Goal: Task Accomplishment & Management: Complete application form

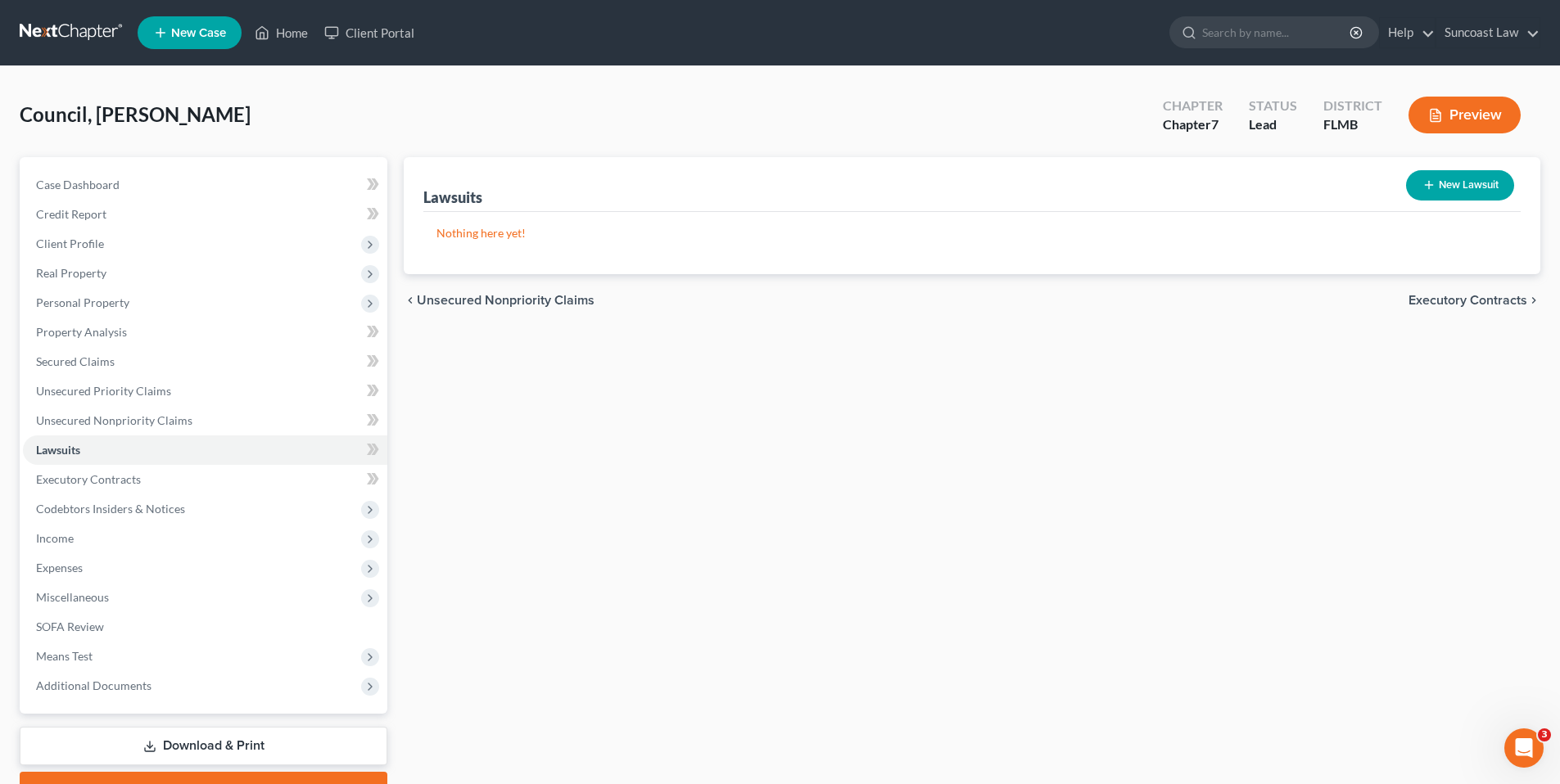
click at [1450, 303] on span "Executory Contracts" at bounding box center [1467, 300] width 119 height 13
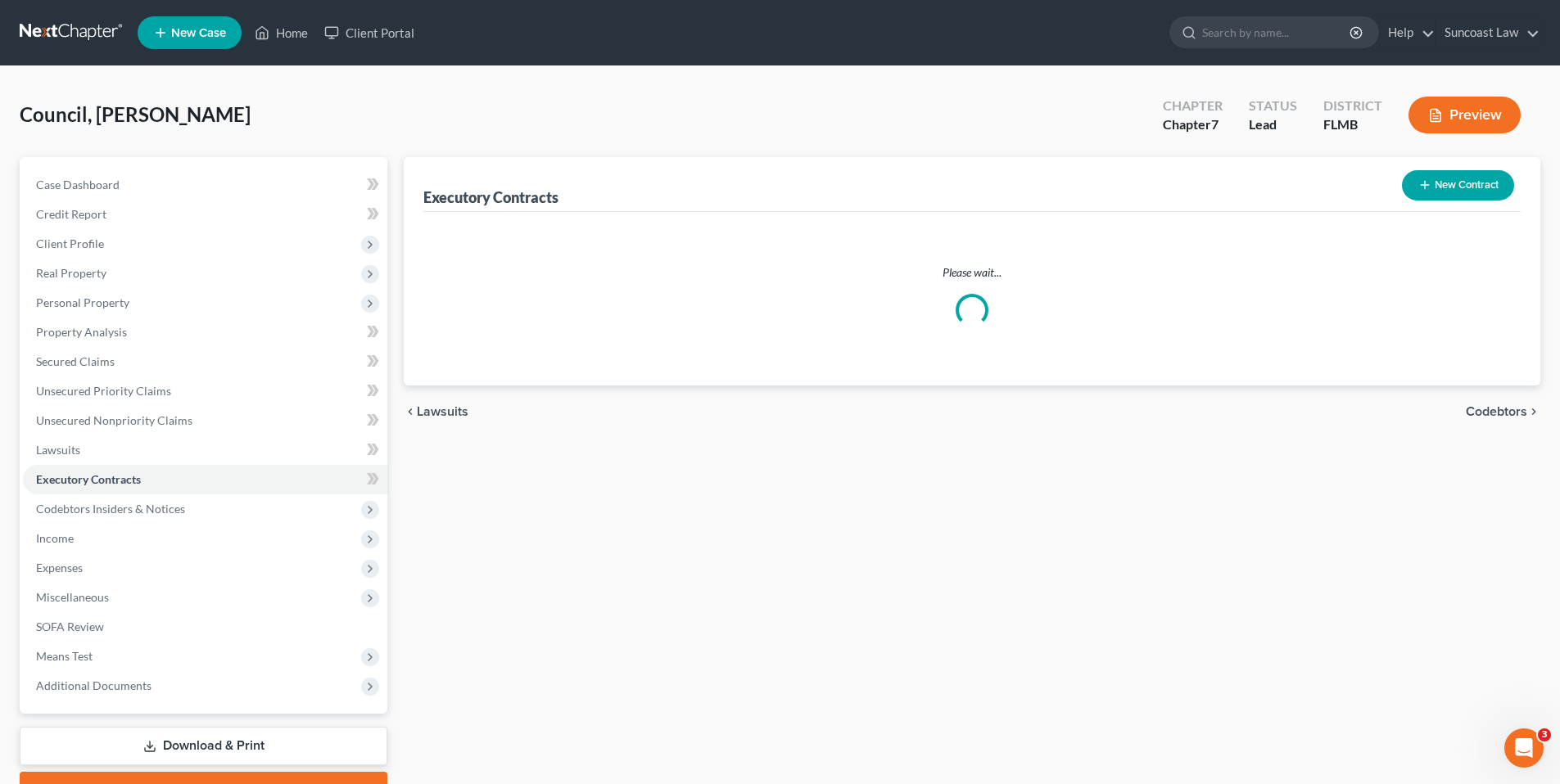
click at [1450, 303] on div "Please wait..." at bounding box center [972, 295] width 1071 height 62
click at [1488, 298] on span "Codebtors" at bounding box center [1495, 300] width 61 height 13
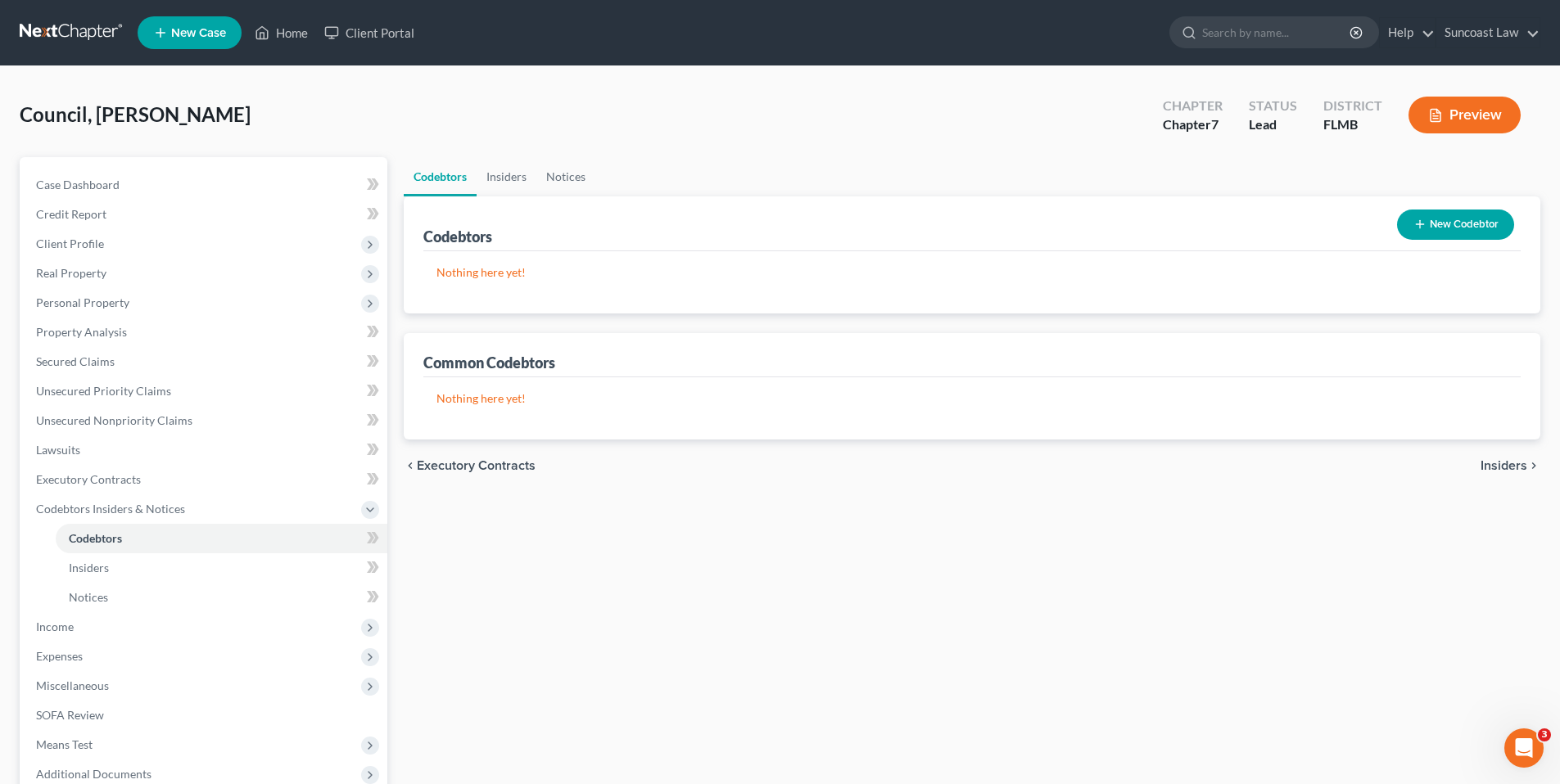
click at [1487, 470] on span "Insiders" at bounding box center [1504, 466] width 47 height 13
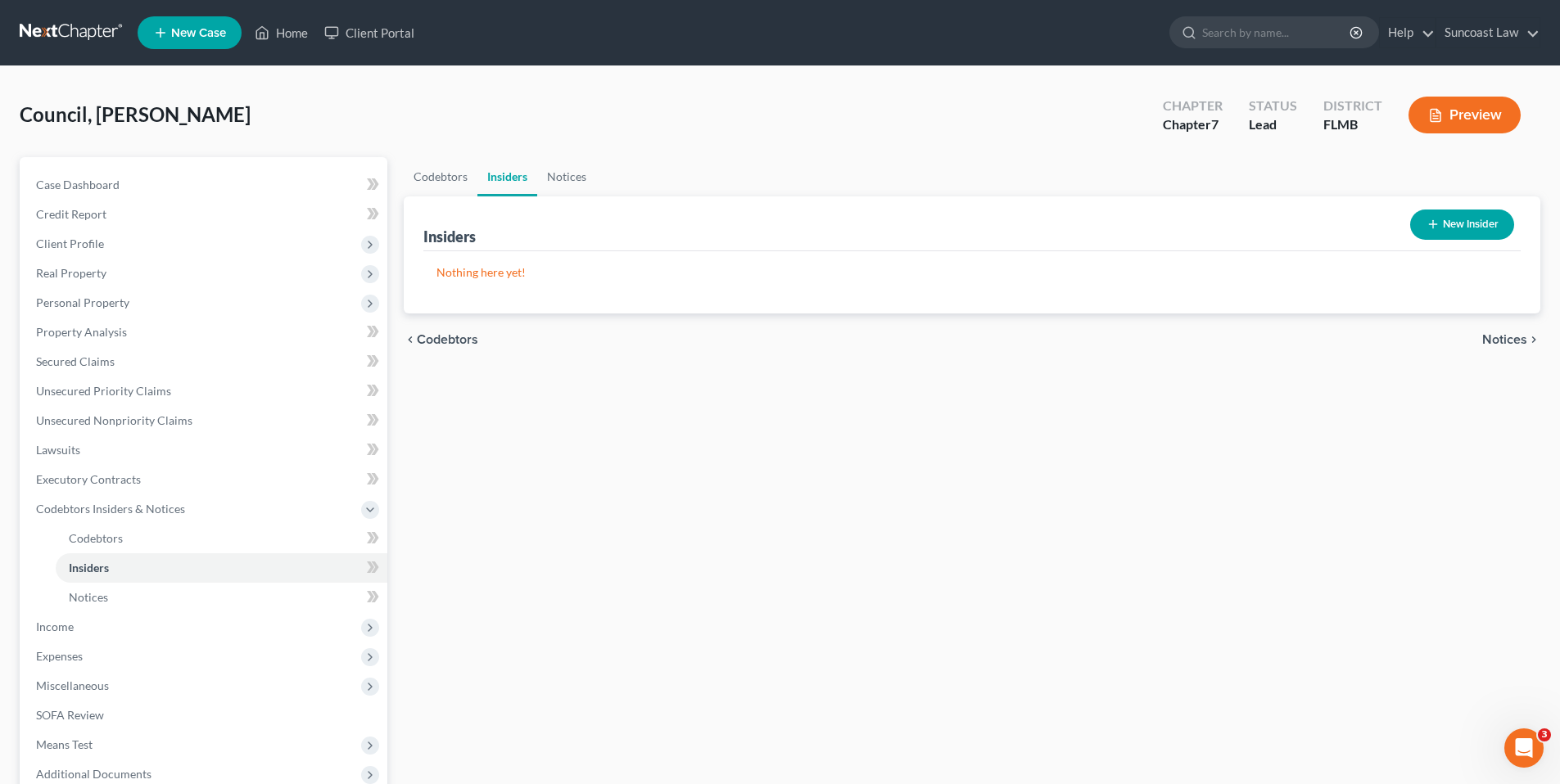
click at [1500, 343] on span "Notices" at bounding box center [1505, 339] width 45 height 13
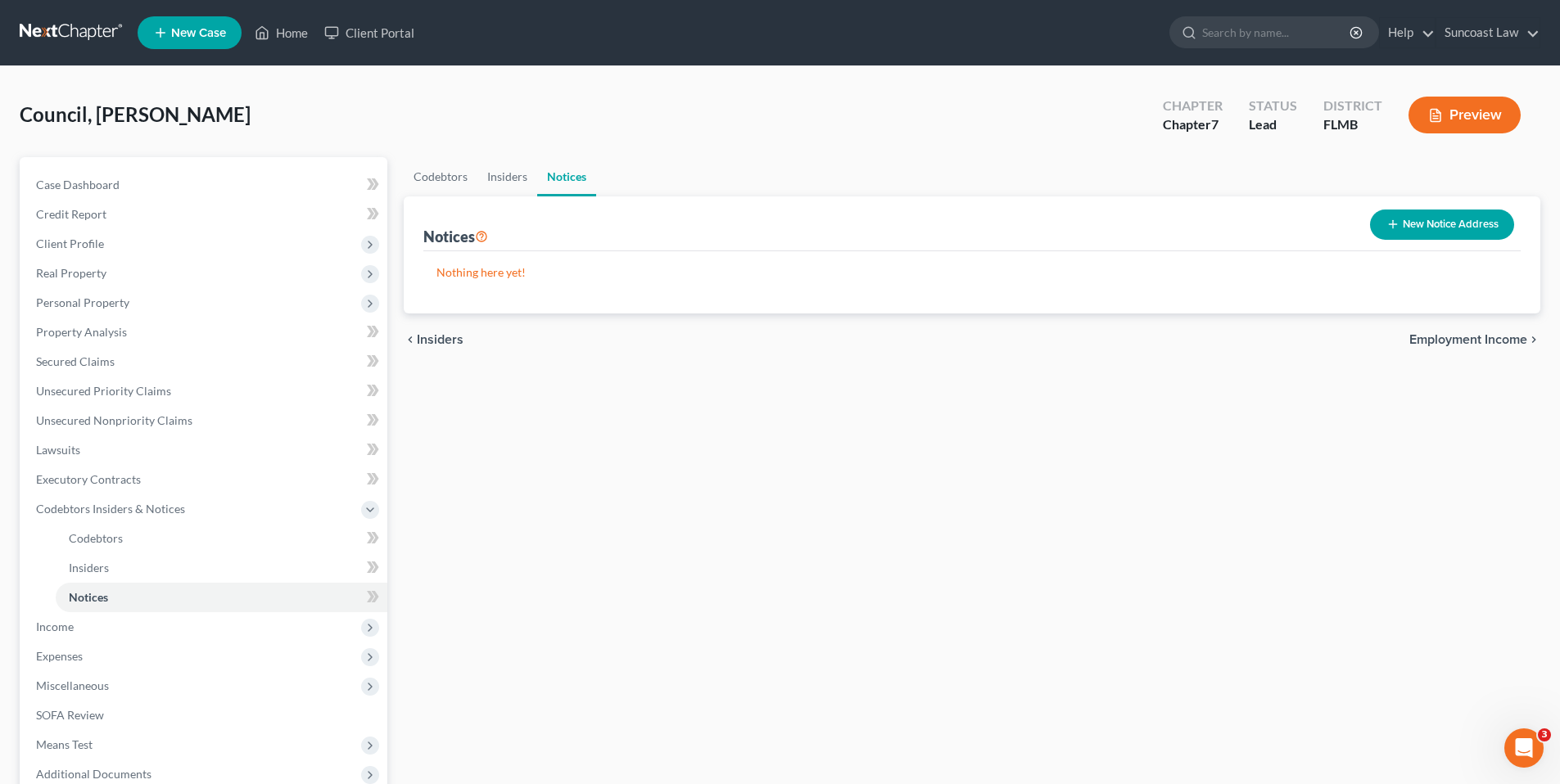
click at [1455, 339] on span "Employment Income" at bounding box center [1468, 339] width 118 height 13
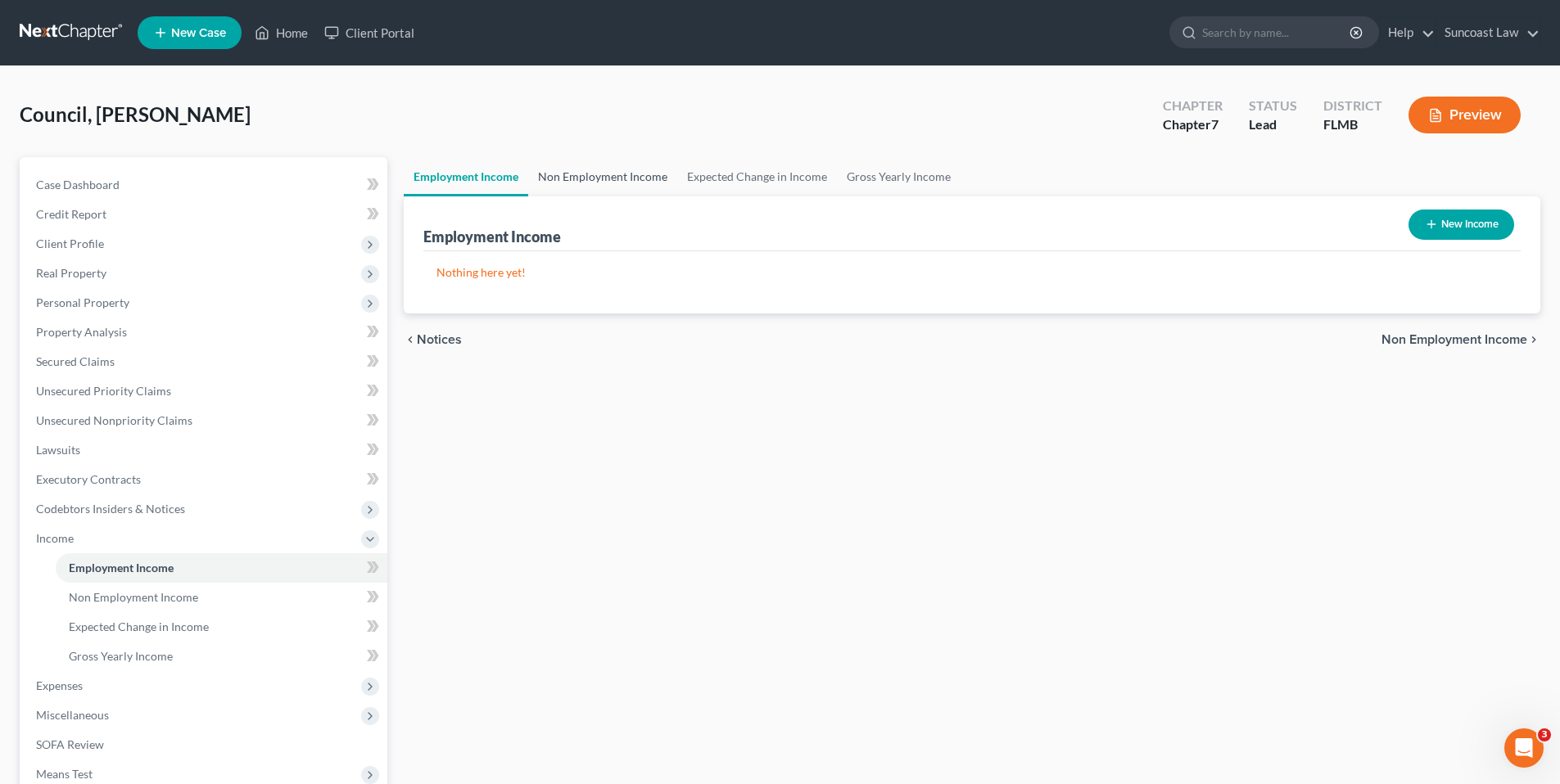
click at [628, 183] on link "Non Employment Income" at bounding box center [602, 177] width 149 height 39
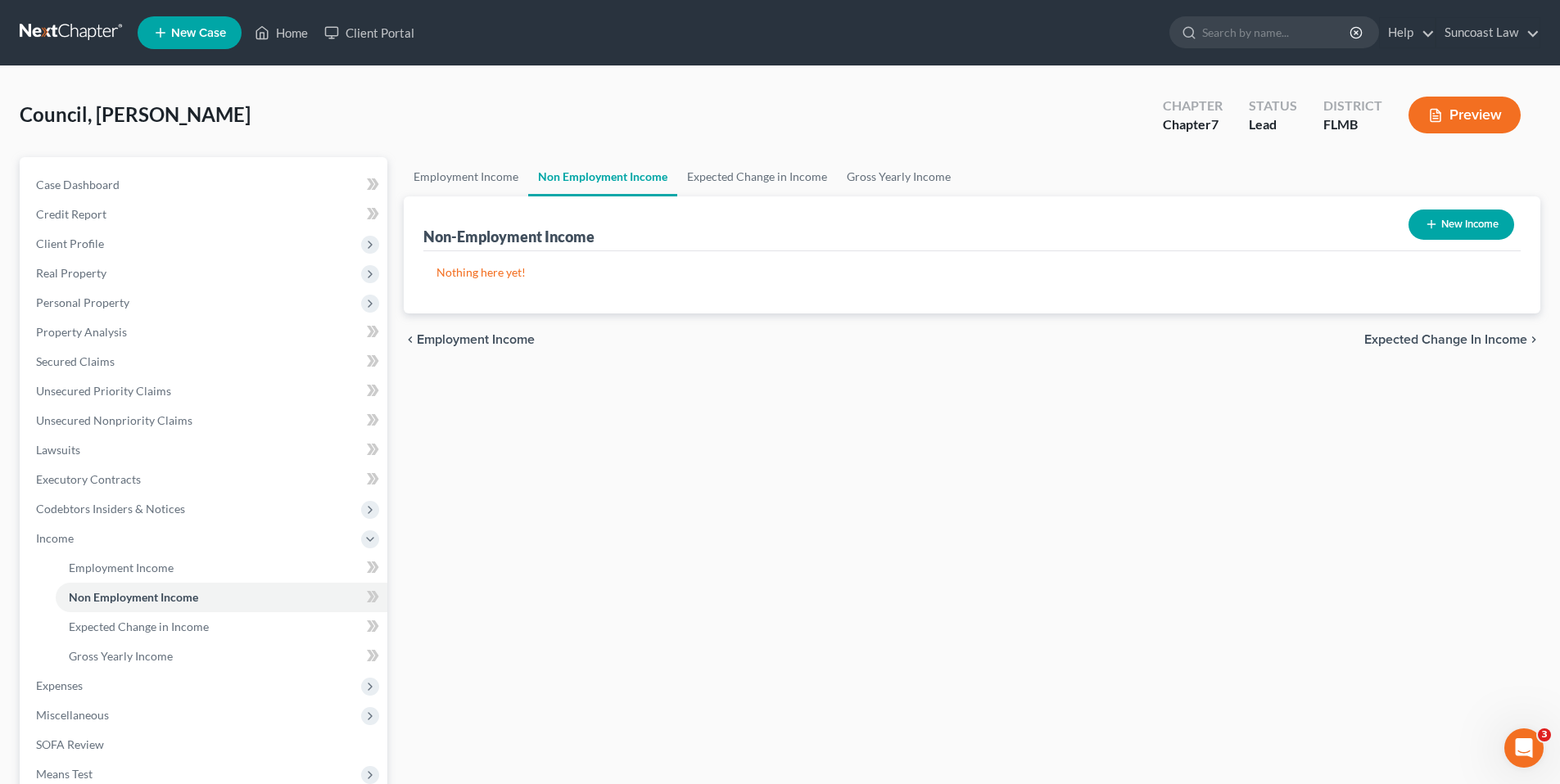
click at [1504, 226] on button "New Income" at bounding box center [1461, 224] width 106 height 30
select select "0"
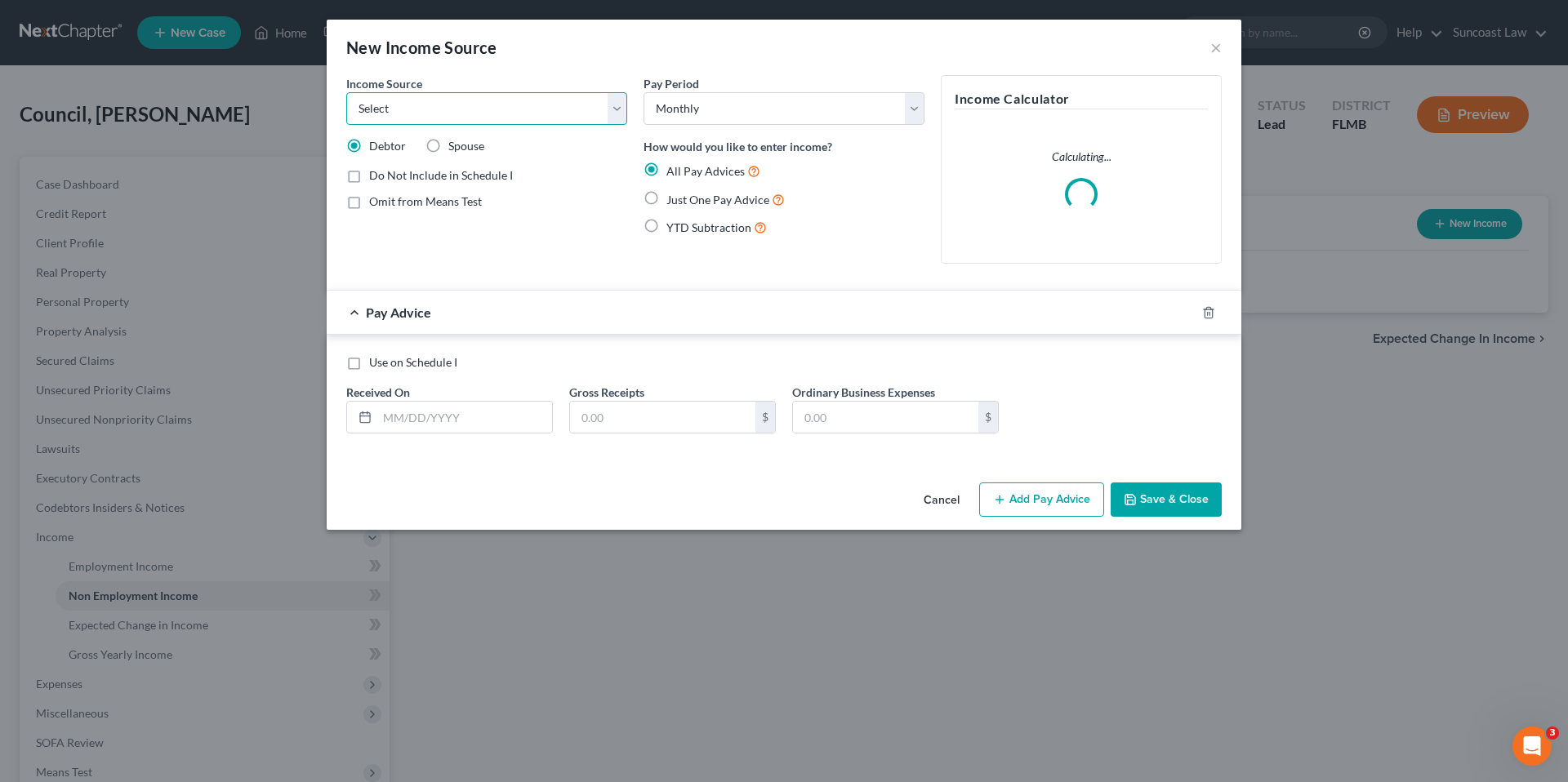
click at [621, 109] on select "Select Unemployment Disability (from employer) Pension Retirement Social Securi…" at bounding box center [486, 109] width 281 height 33
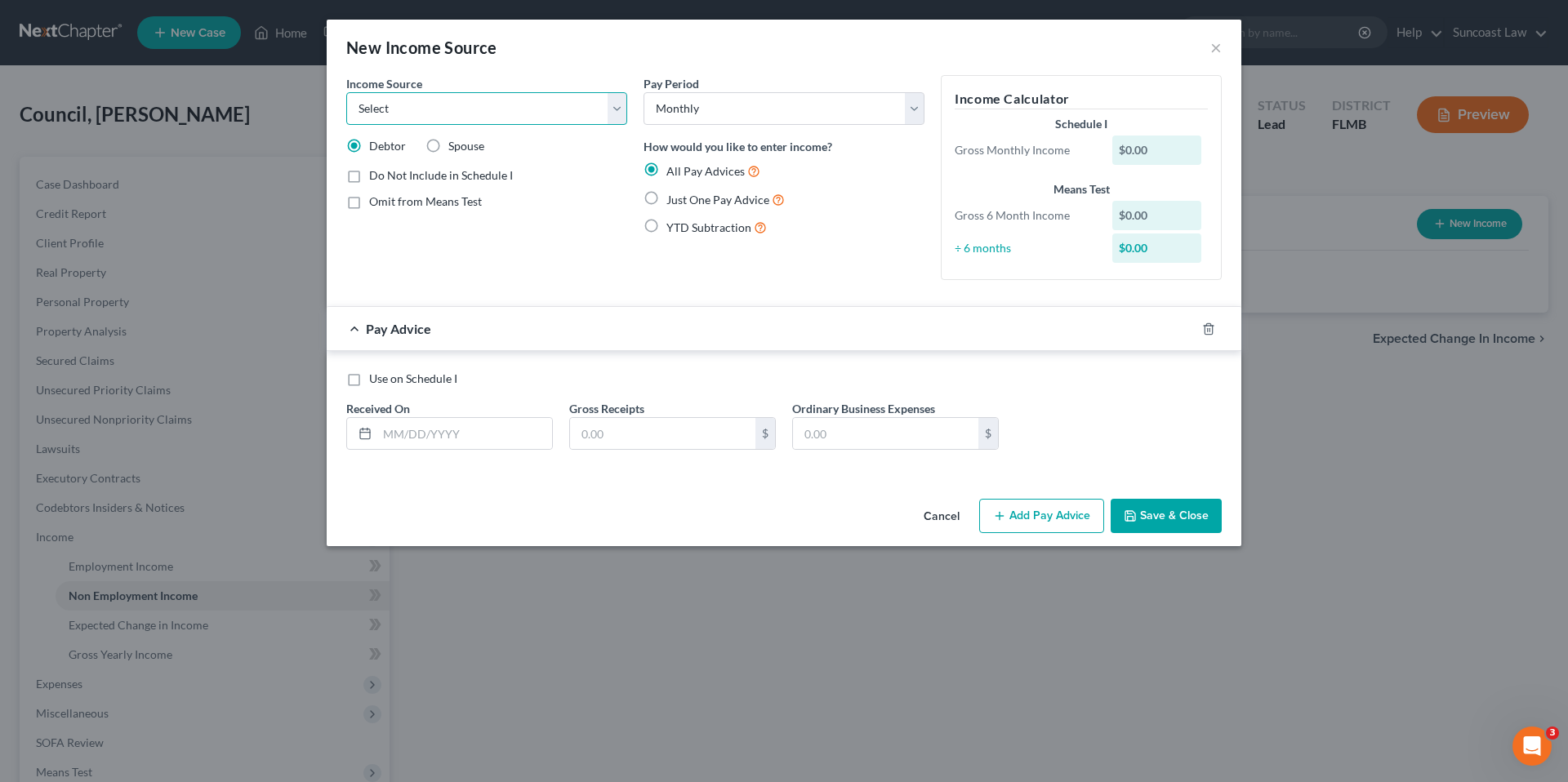
select select "4"
click at [346, 93] on select "Select Unemployment Disability (from employer) Pension Retirement Social Securi…" at bounding box center [486, 109] width 281 height 33
click at [666, 201] on label "Just One Pay Advice" at bounding box center [725, 199] width 119 height 19
click at [673, 201] on input "Just One Pay Advice" at bounding box center [677, 195] width 10 height 10
radio input "true"
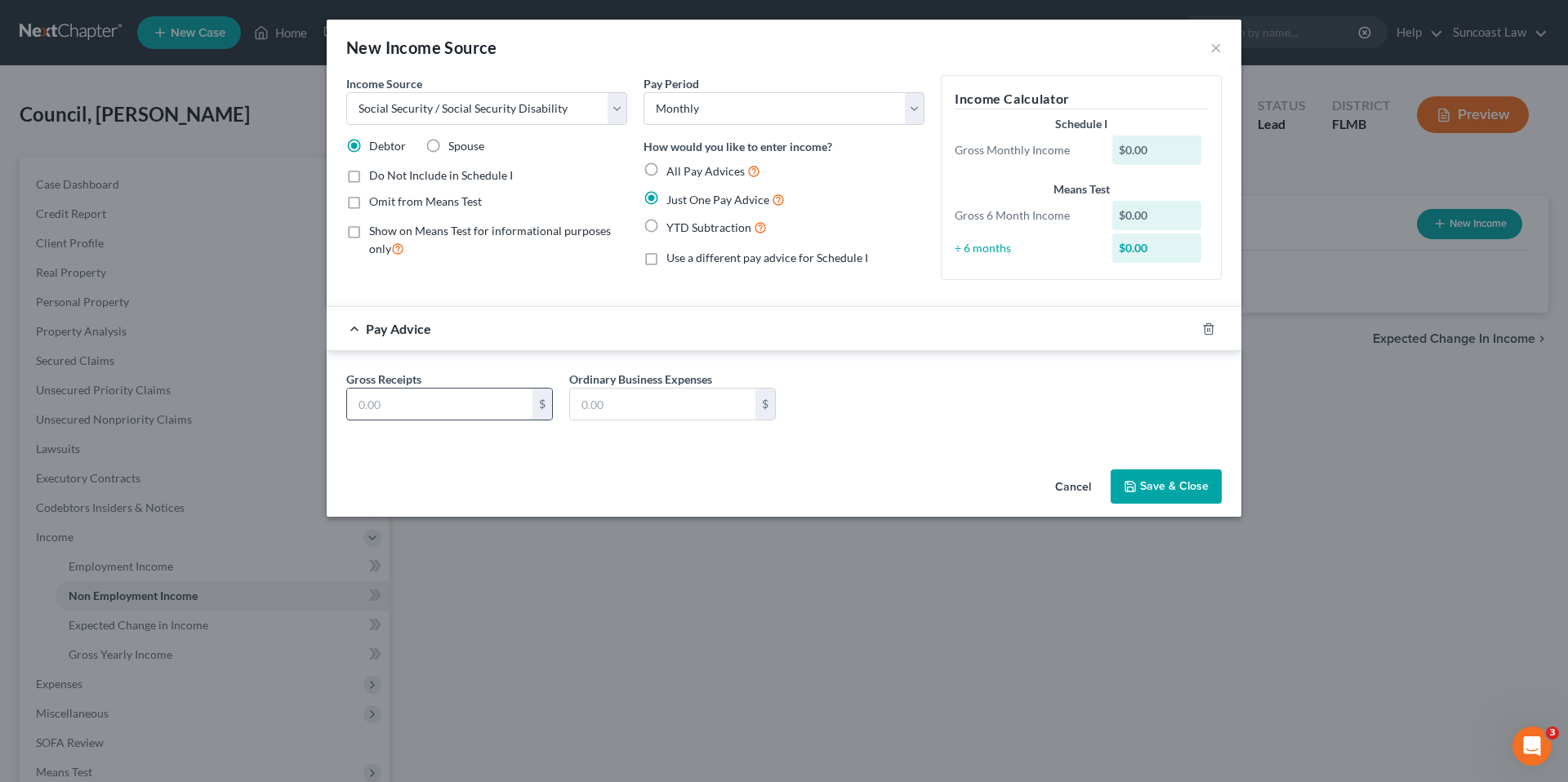
click at [494, 415] on input "text" at bounding box center [440, 403] width 185 height 31
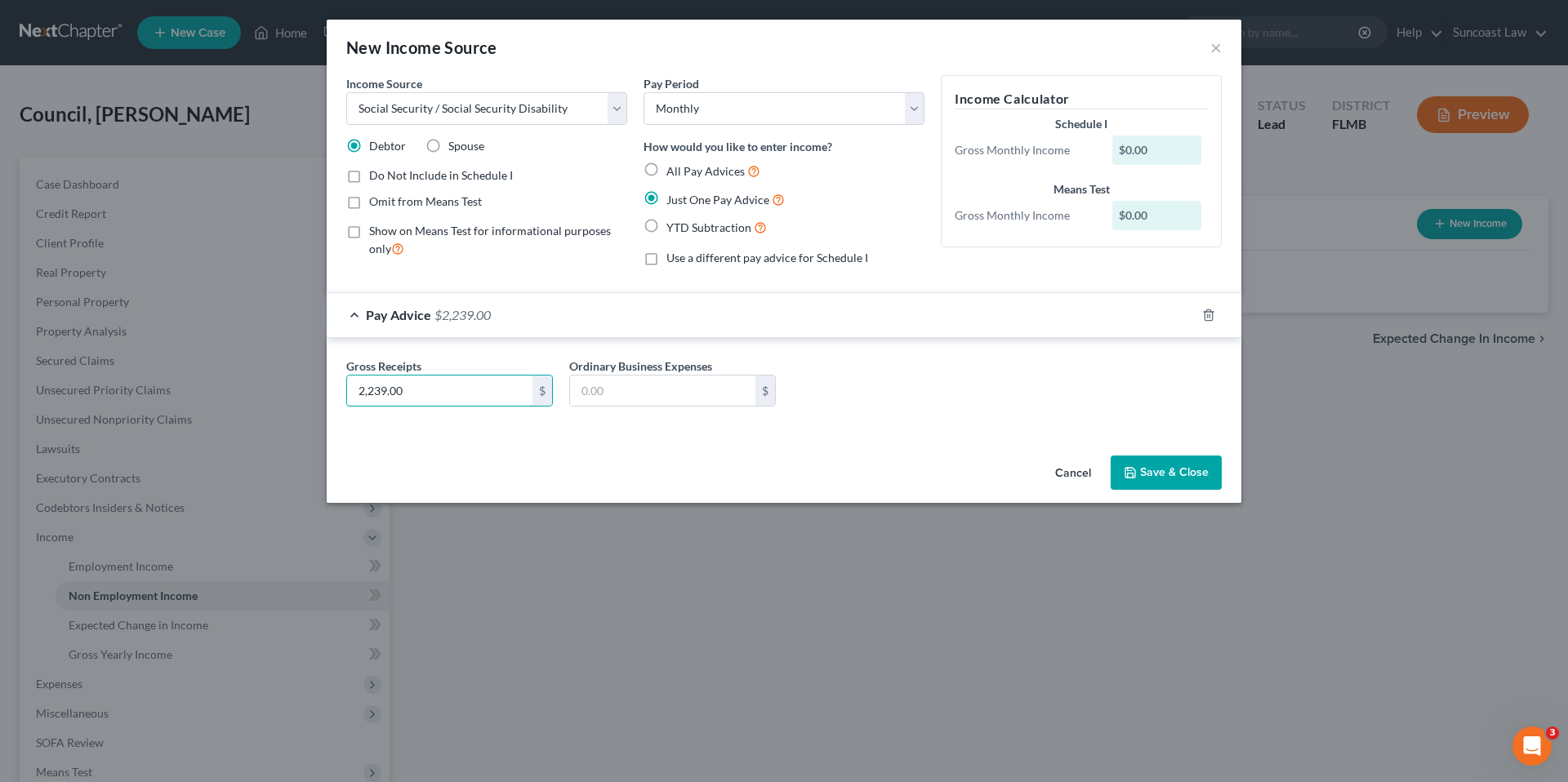
type input "2,239.00"
click at [1197, 472] on button "Save & Close" at bounding box center [1166, 472] width 111 height 35
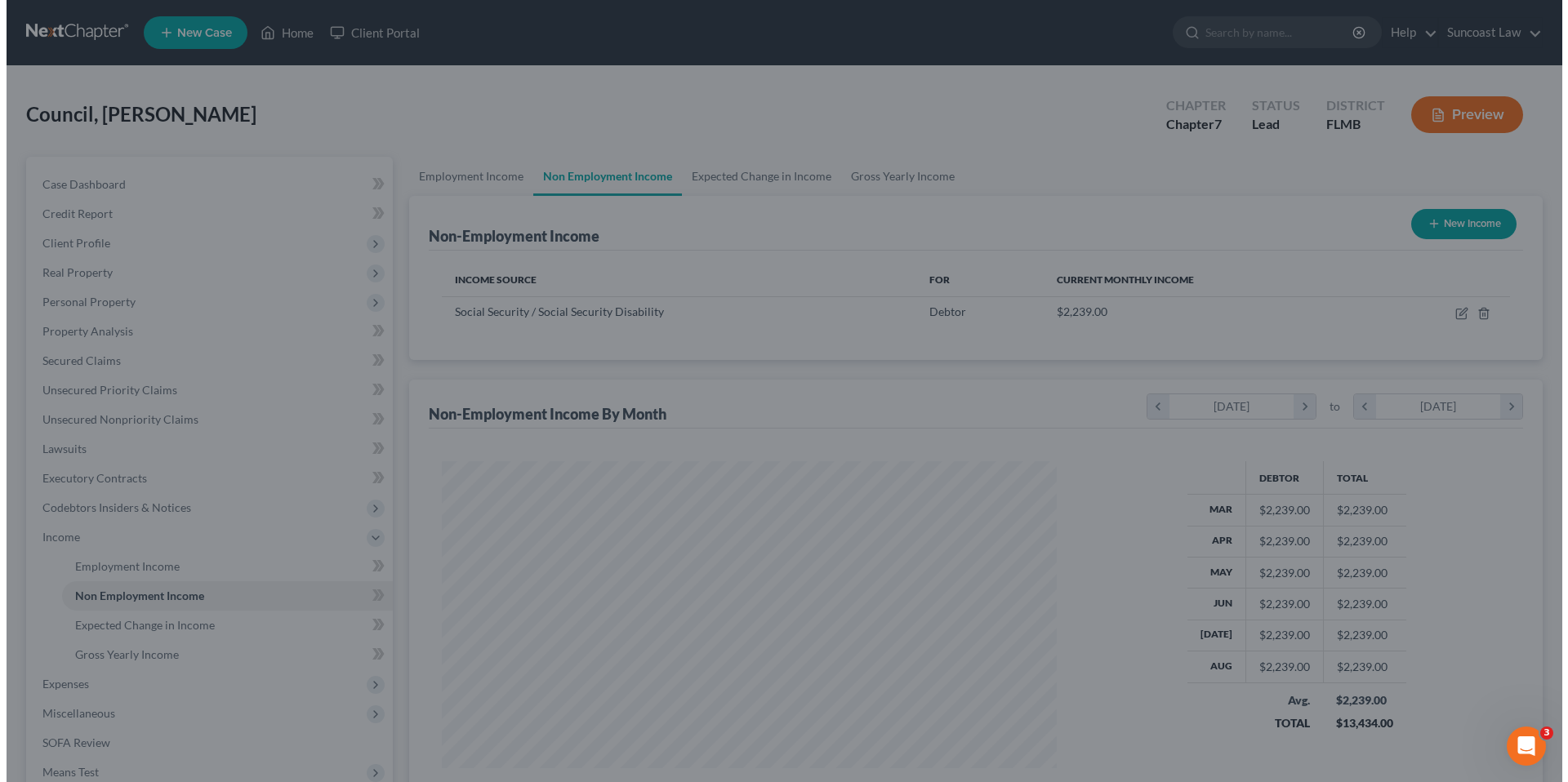
scroll to position [816064, 815861]
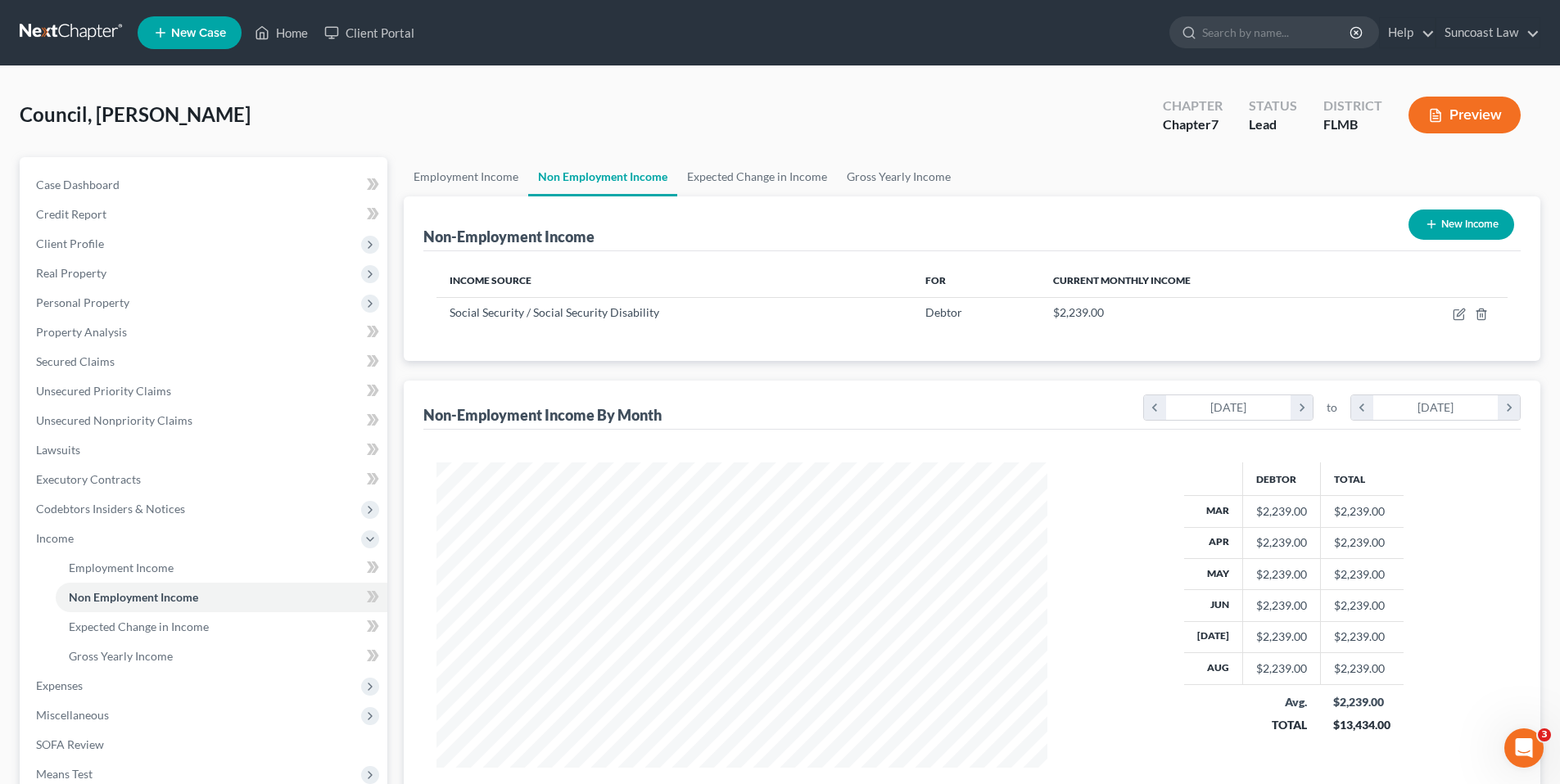
click at [1473, 227] on button "New Income" at bounding box center [1461, 224] width 106 height 30
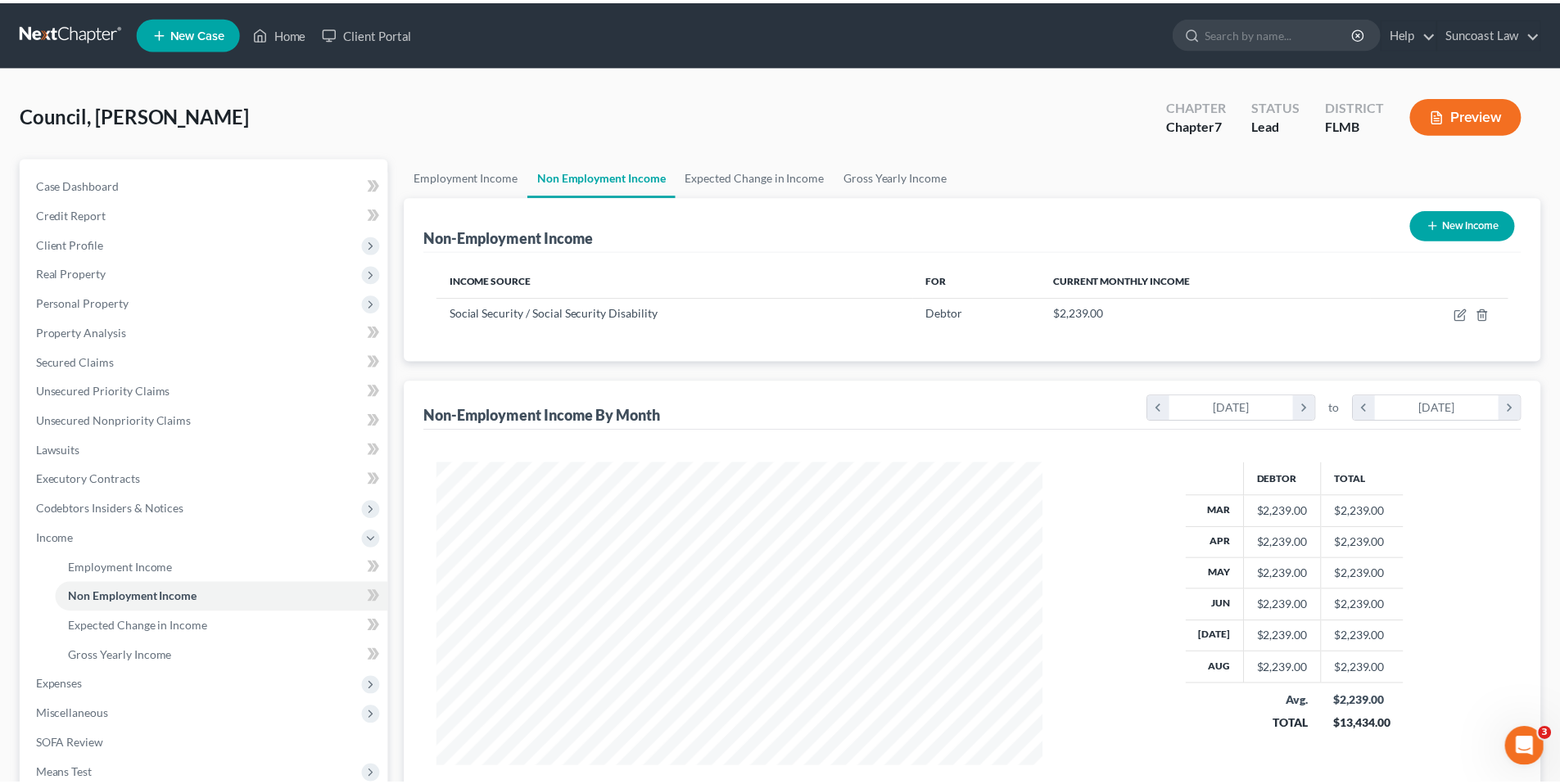
scroll to position [308, 649]
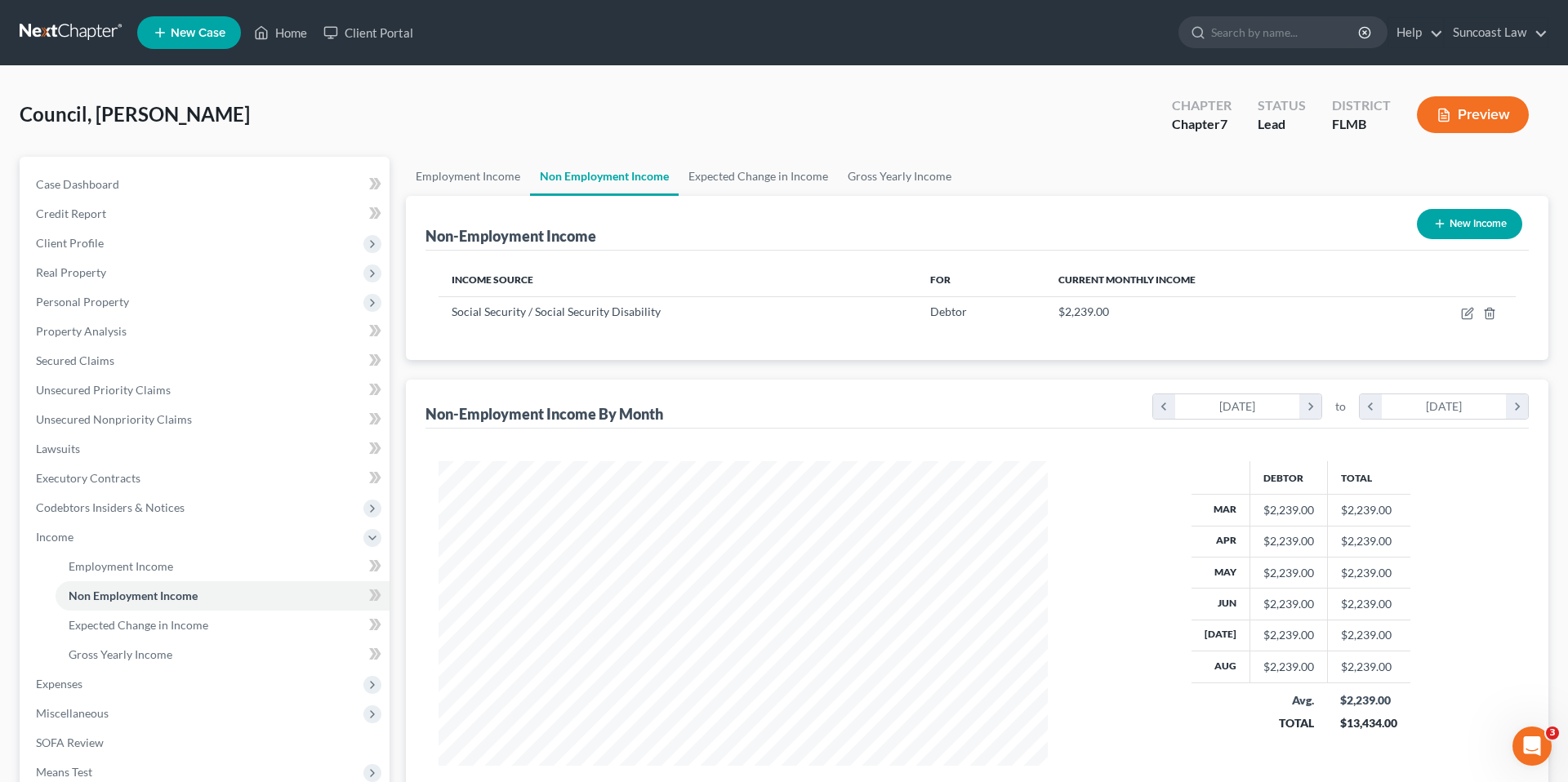
select select "0"
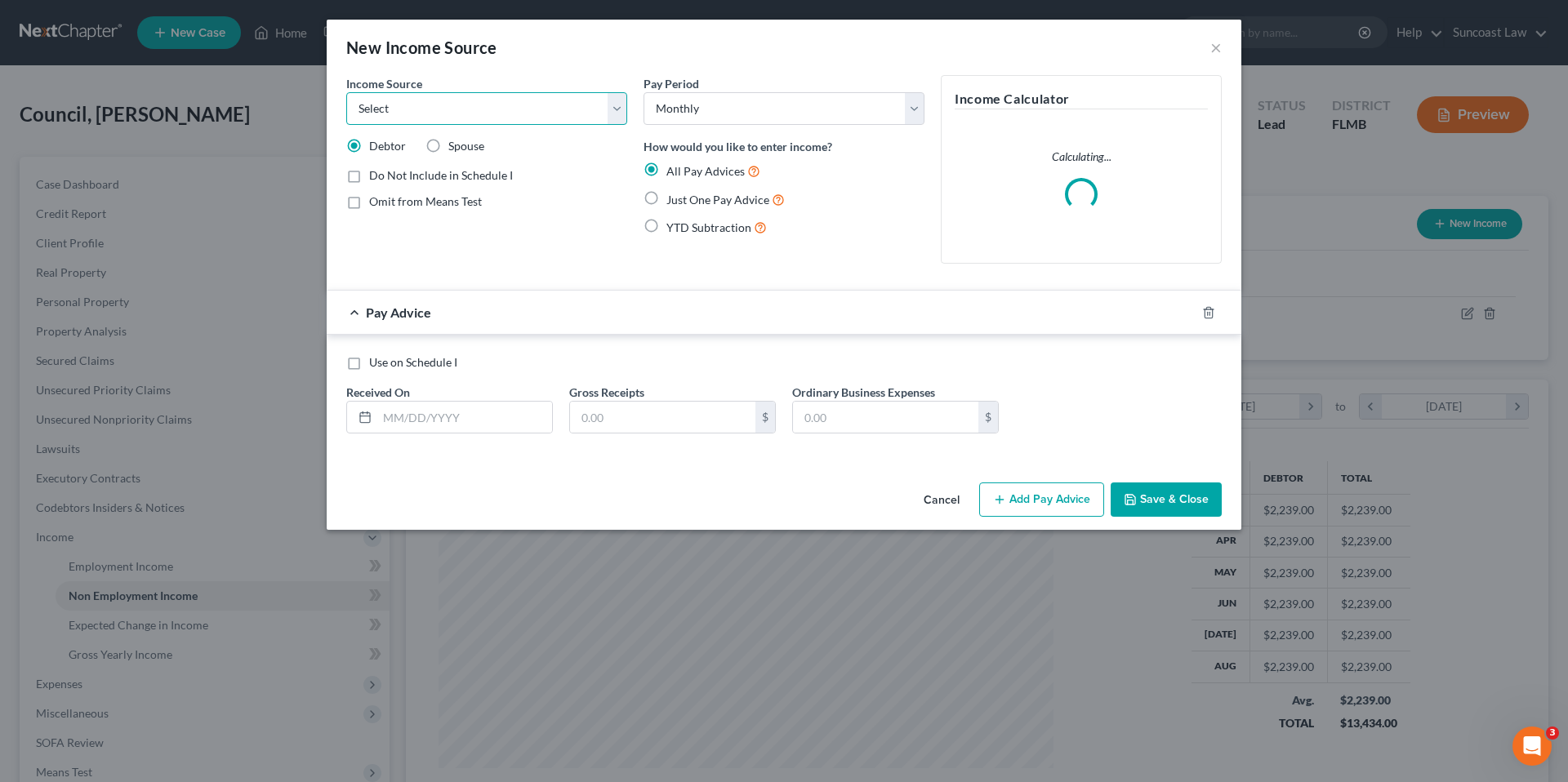
click at [616, 102] on select "Select Unemployment Disability (from employer) Pension Retirement Social Securi…" at bounding box center [486, 109] width 281 height 33
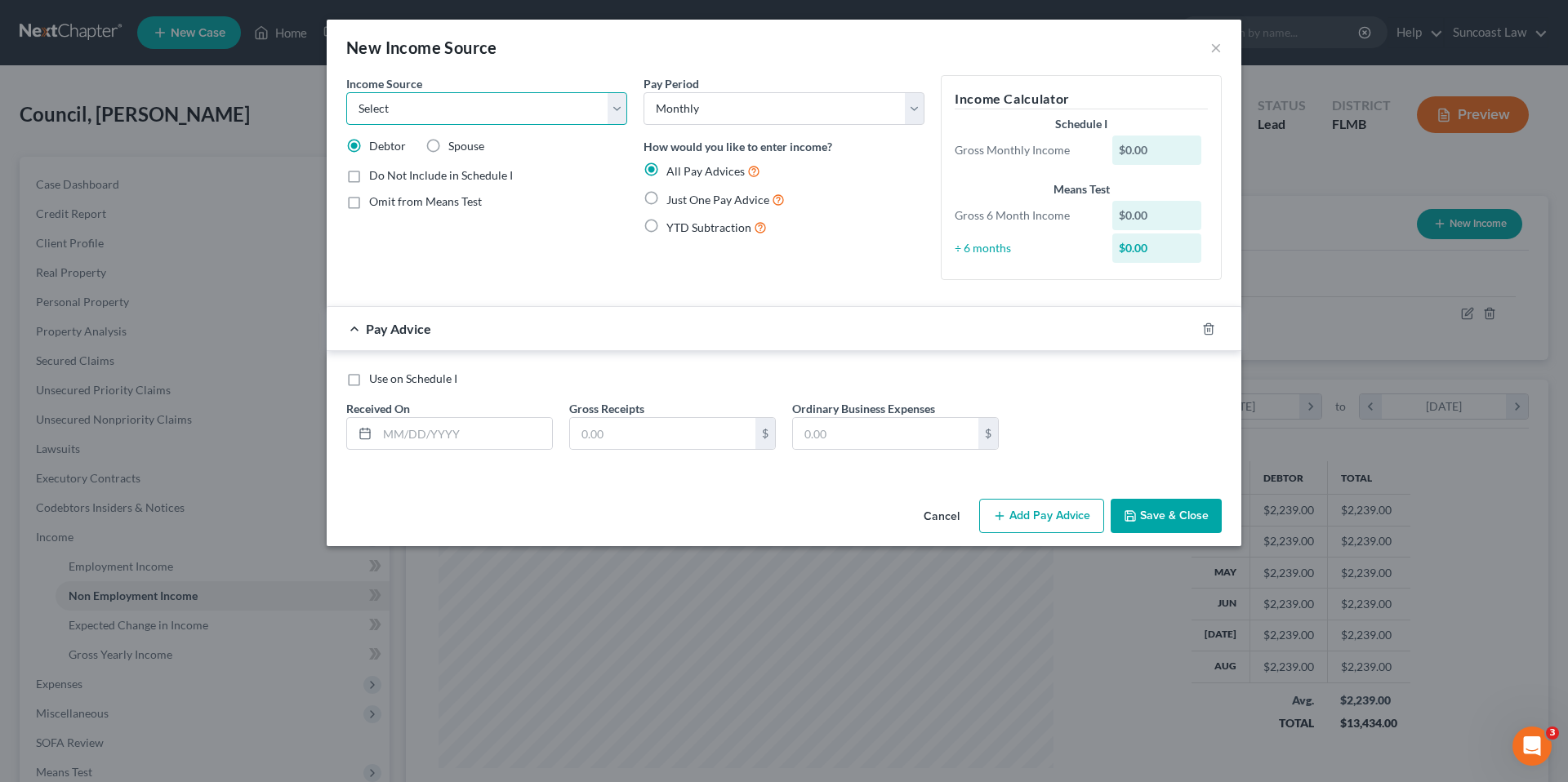
select select "13"
click at [346, 93] on select "Select Unemployment Disability (from employer) Pension Retirement Social Securi…" at bounding box center [486, 109] width 281 height 33
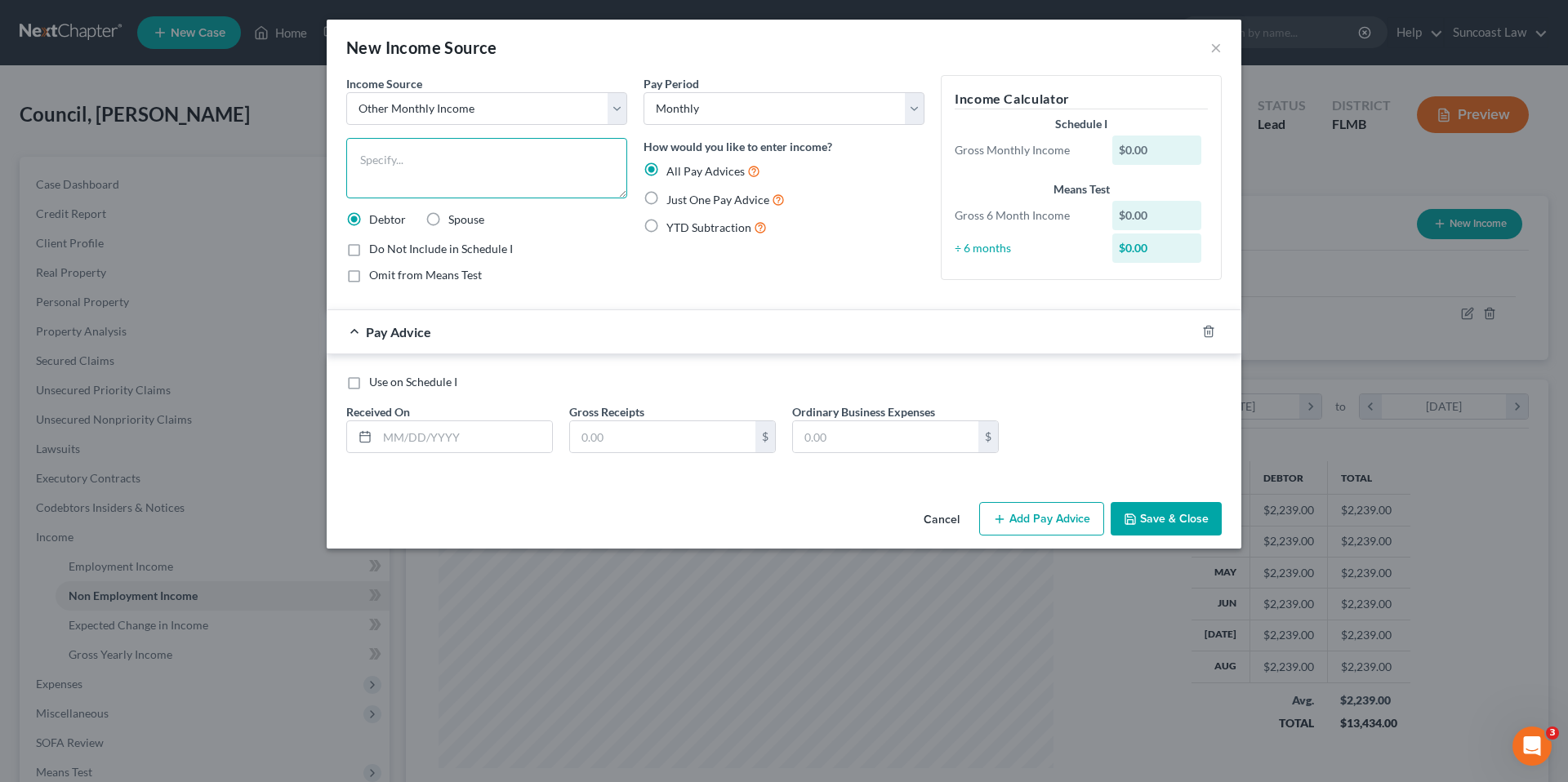
click at [491, 161] on textarea at bounding box center [486, 167] width 281 height 61
type textarea "Annuity"
click at [369, 277] on label "Omit from Means Test" at bounding box center [425, 274] width 112 height 16
click at [375, 277] on input "Omit from Means Test" at bounding box center [380, 271] width 10 height 10
checkbox input "true"
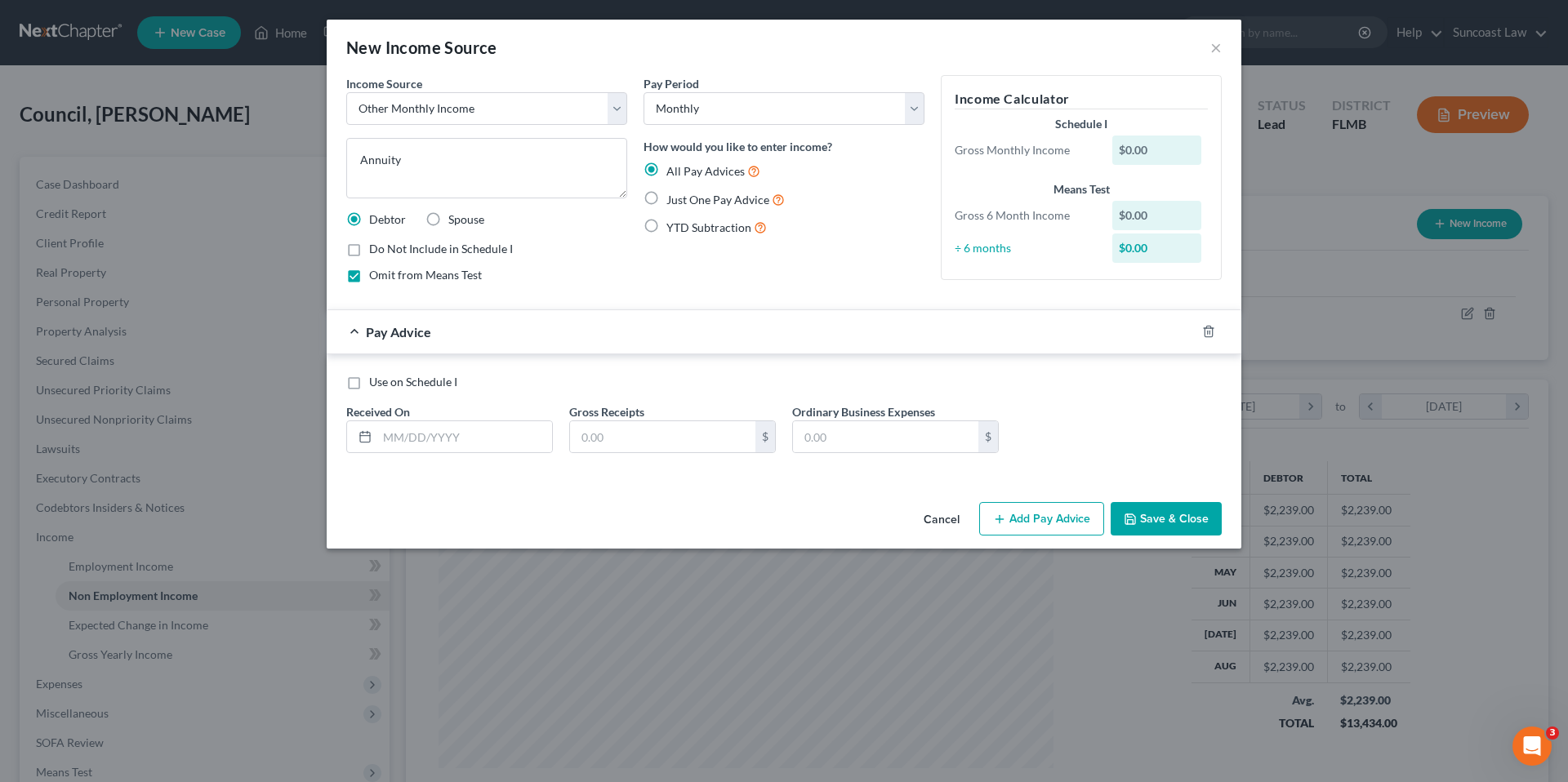
click at [666, 200] on label "Just One Pay Advice" at bounding box center [725, 199] width 119 height 19
click at [673, 200] on input "Just One Pay Advice" at bounding box center [677, 195] width 10 height 10
radio input "true"
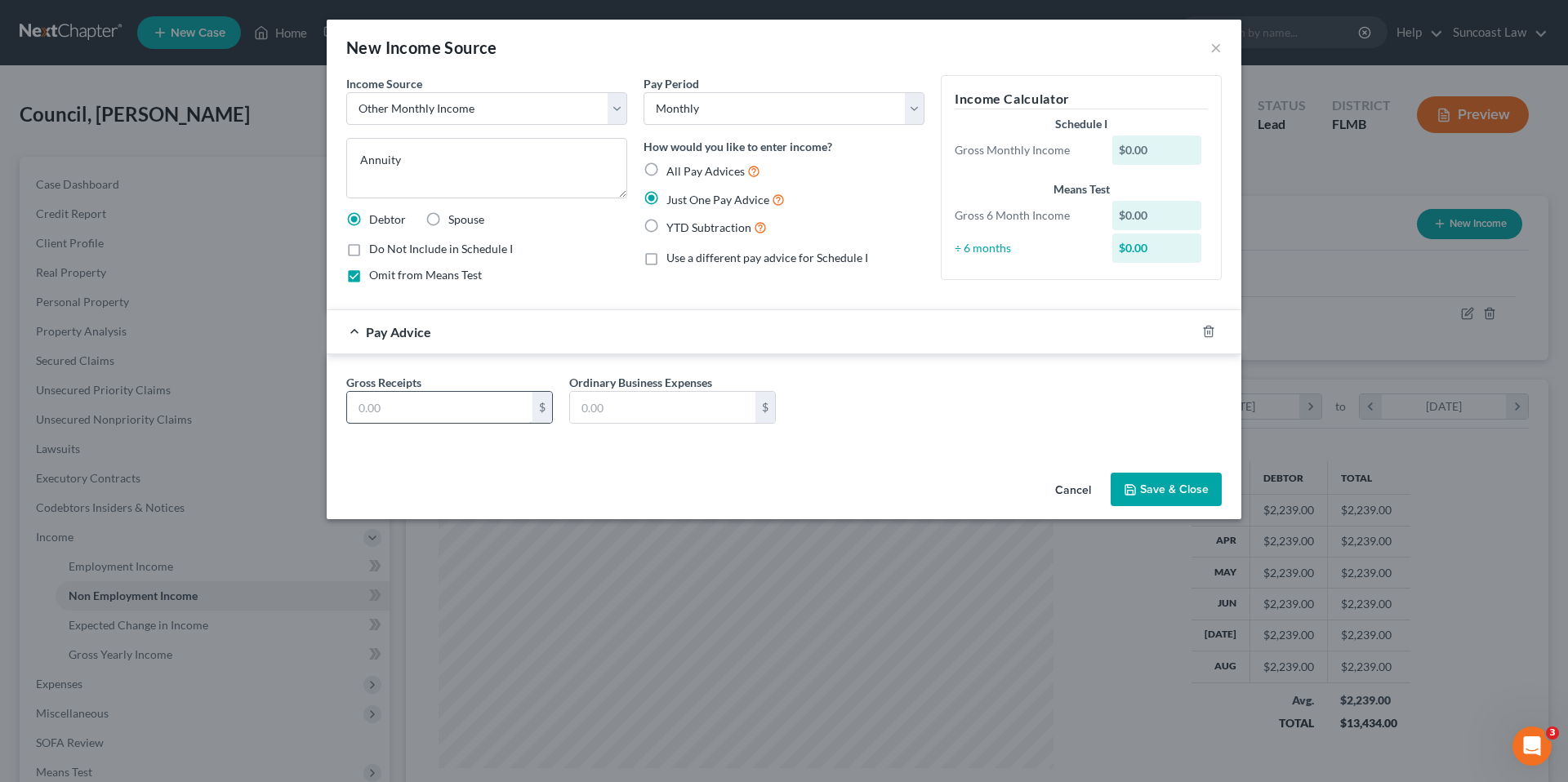
click at [472, 412] on input "text" at bounding box center [440, 407] width 185 height 31
type input "1,501.68"
click at [1167, 491] on button "Save & Close" at bounding box center [1166, 489] width 111 height 35
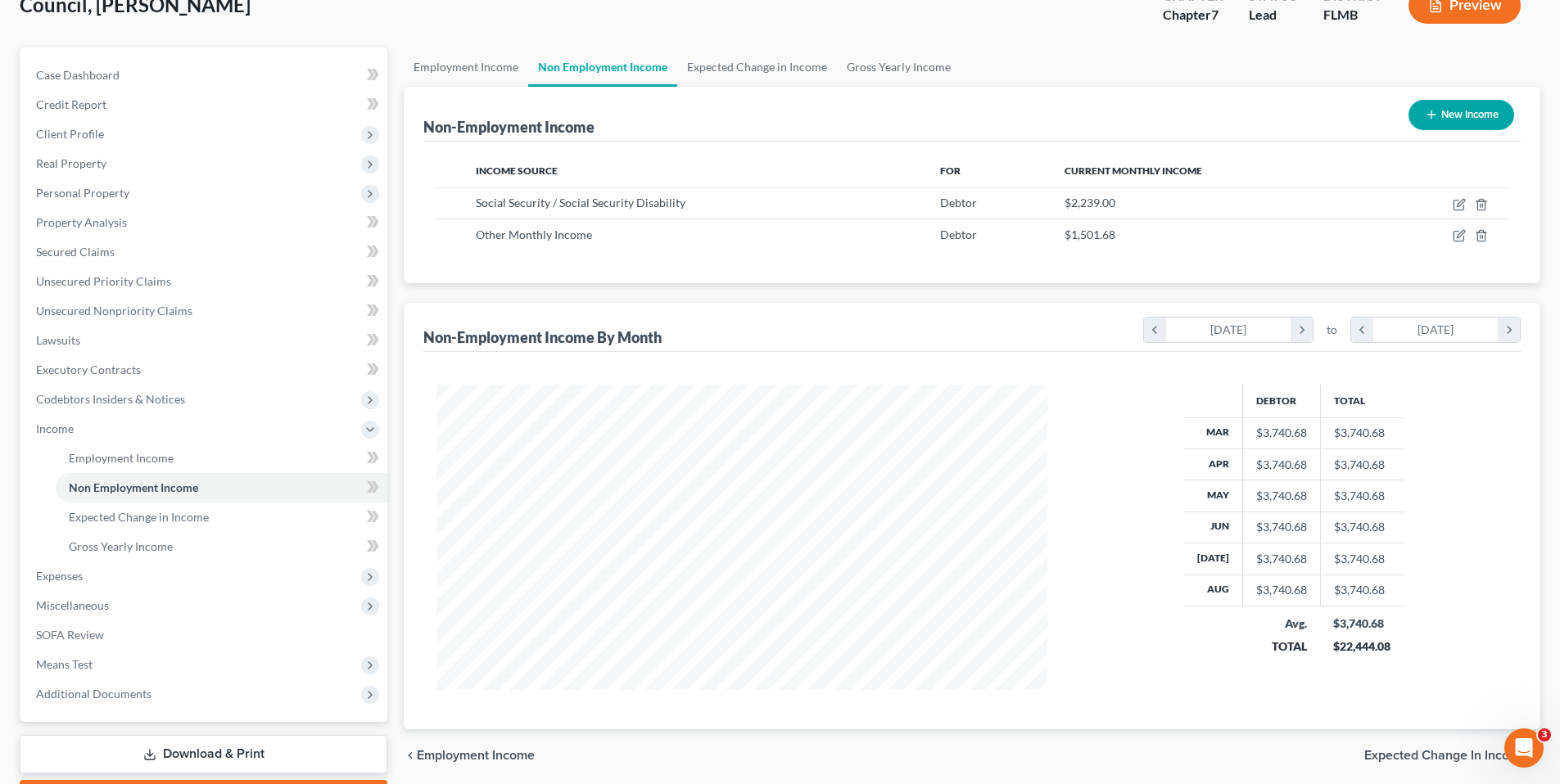
scroll to position [204, 0]
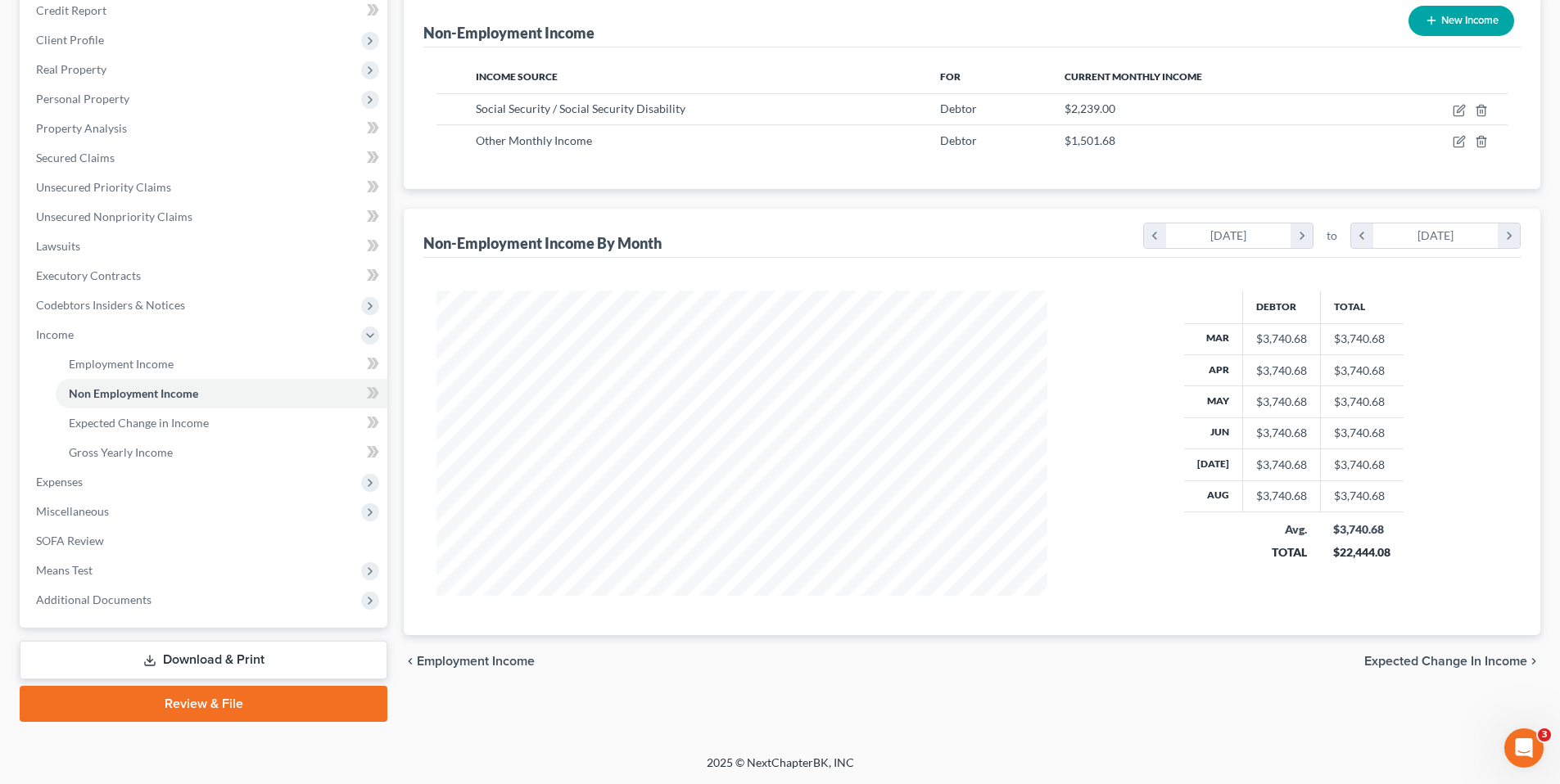
click at [1477, 660] on span "Expected Change in Income" at bounding box center [1446, 661] width 163 height 13
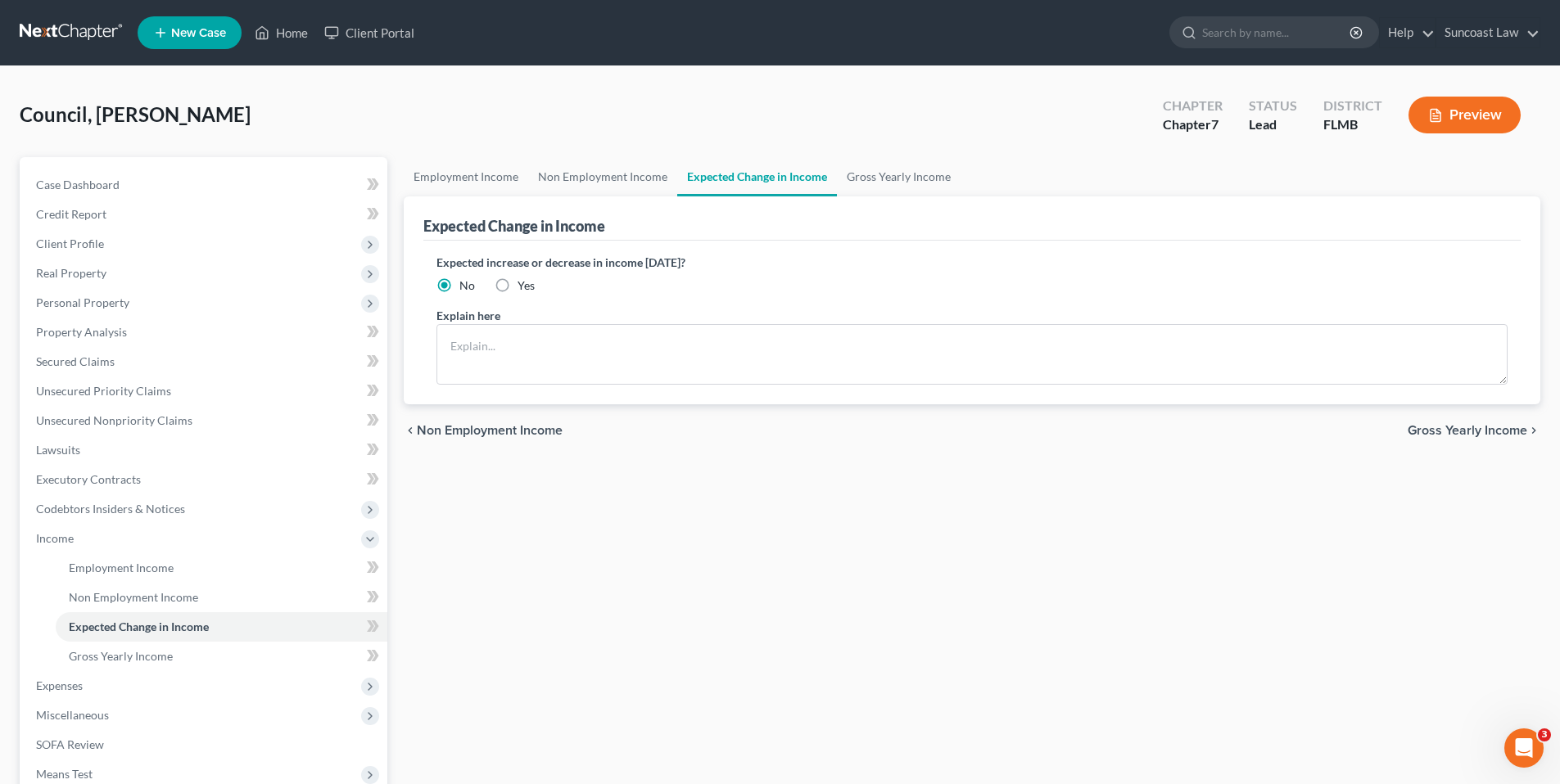
click at [1457, 440] on div "chevron_left Non Employment Income Gross Yearly Income chevron_right" at bounding box center [971, 430] width 1136 height 53
click at [1454, 436] on span "Gross Yearly Income" at bounding box center [1466, 430] width 119 height 13
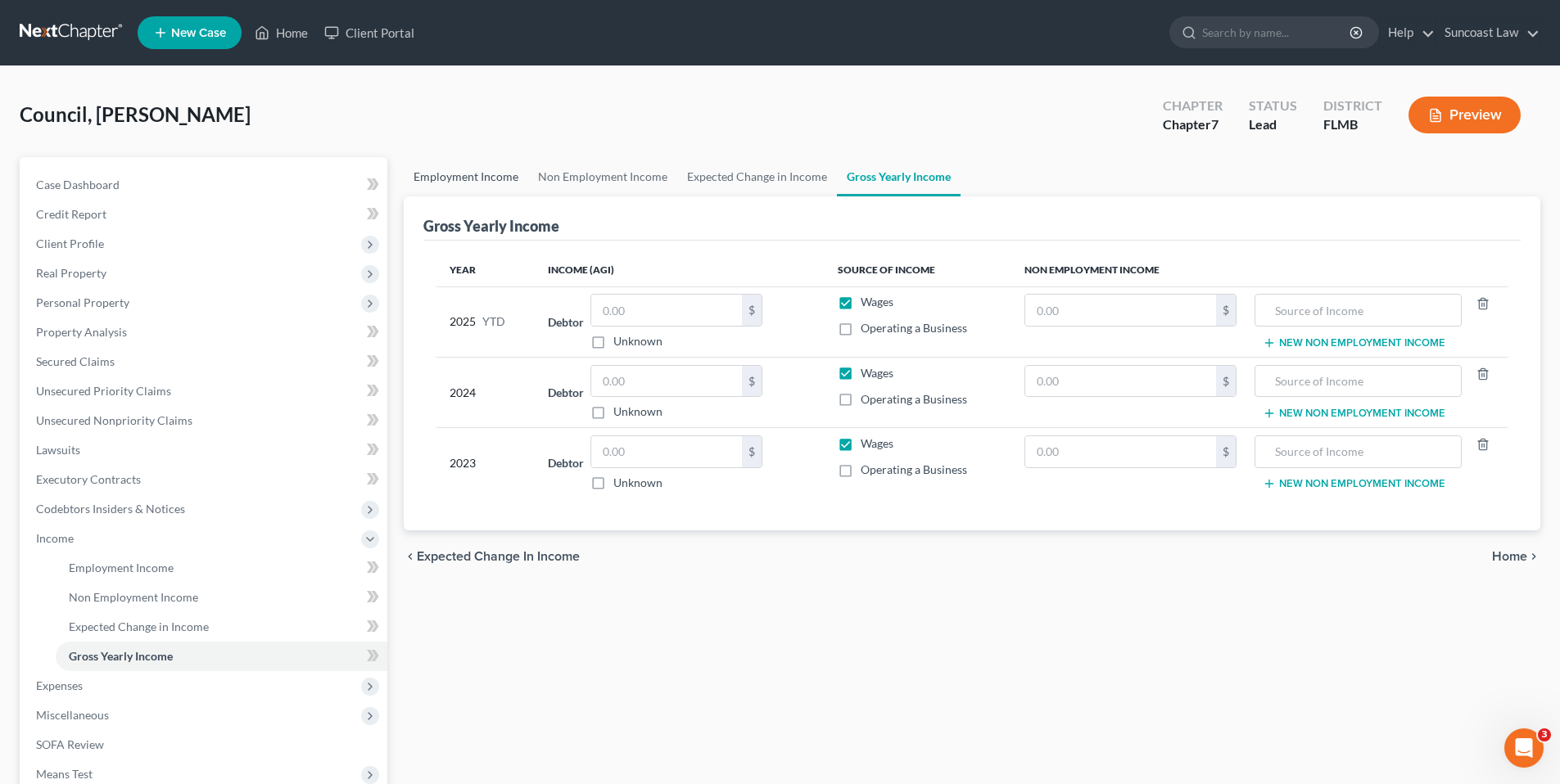
click at [500, 176] on link "Employment Income" at bounding box center [465, 177] width 125 height 39
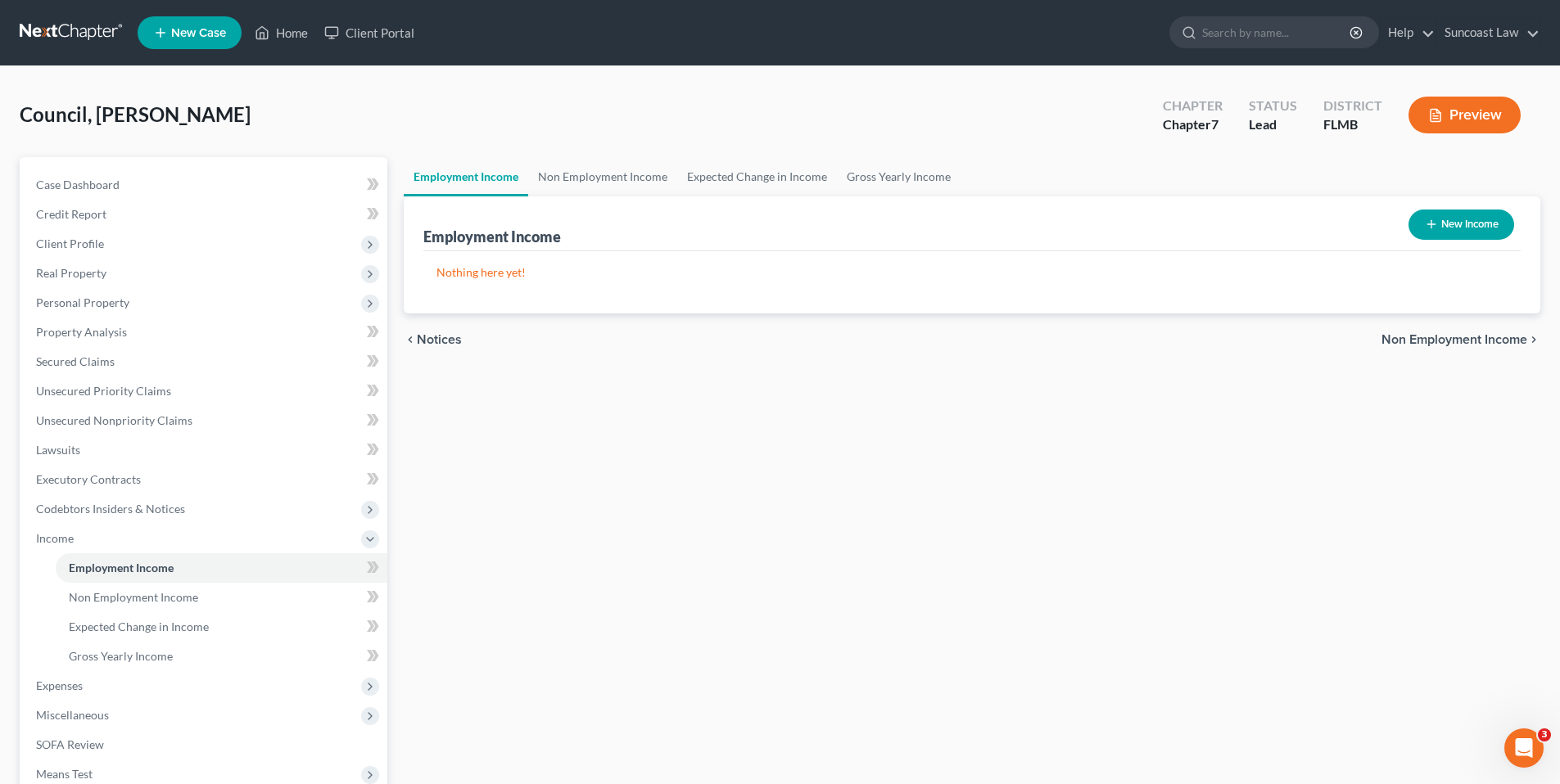
click at [1459, 224] on button "New Income" at bounding box center [1461, 224] width 106 height 30
select select "0"
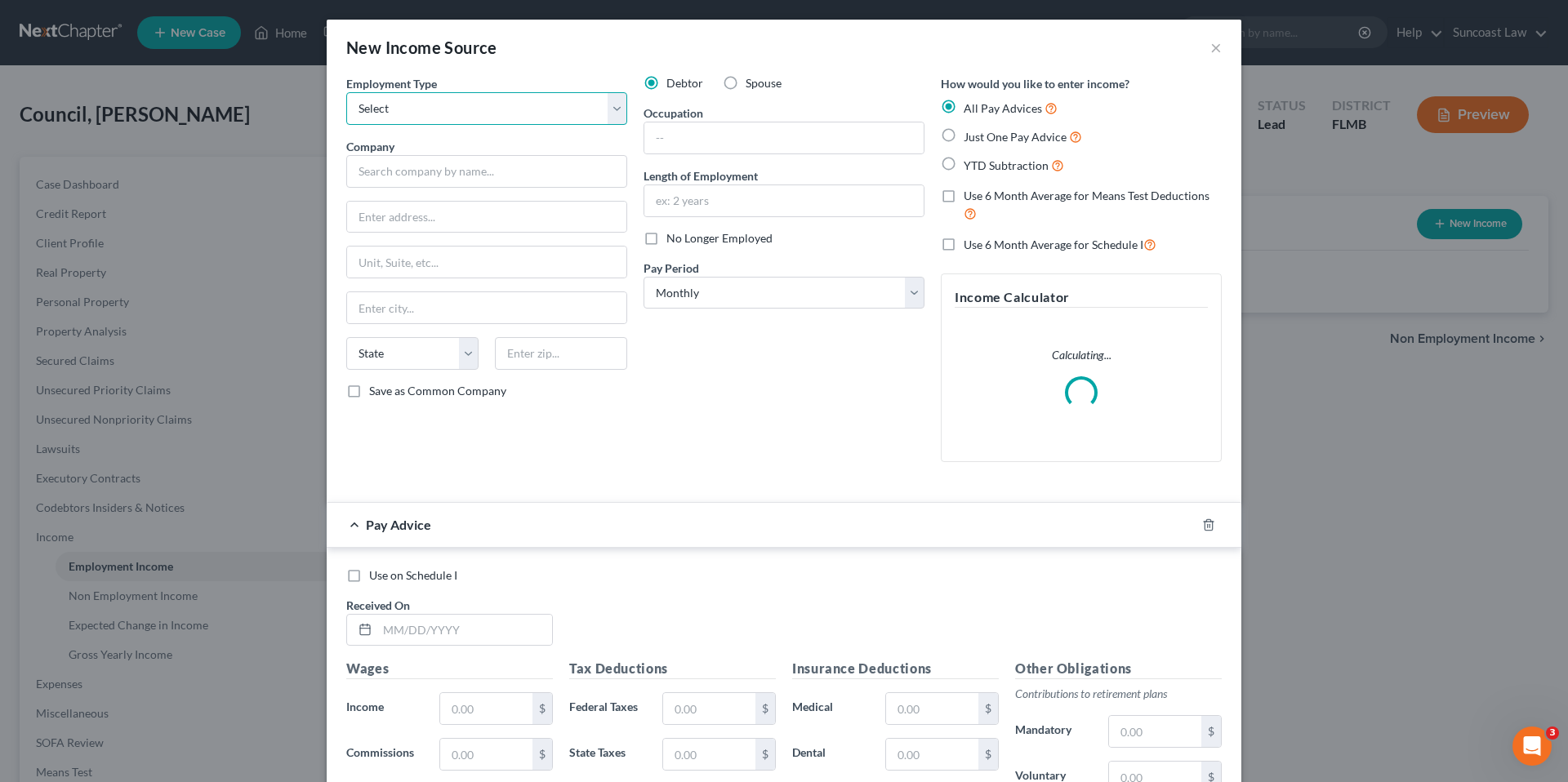
click at [445, 110] on select "Select Full or Part Time Employment Self Employment" at bounding box center [486, 109] width 281 height 33
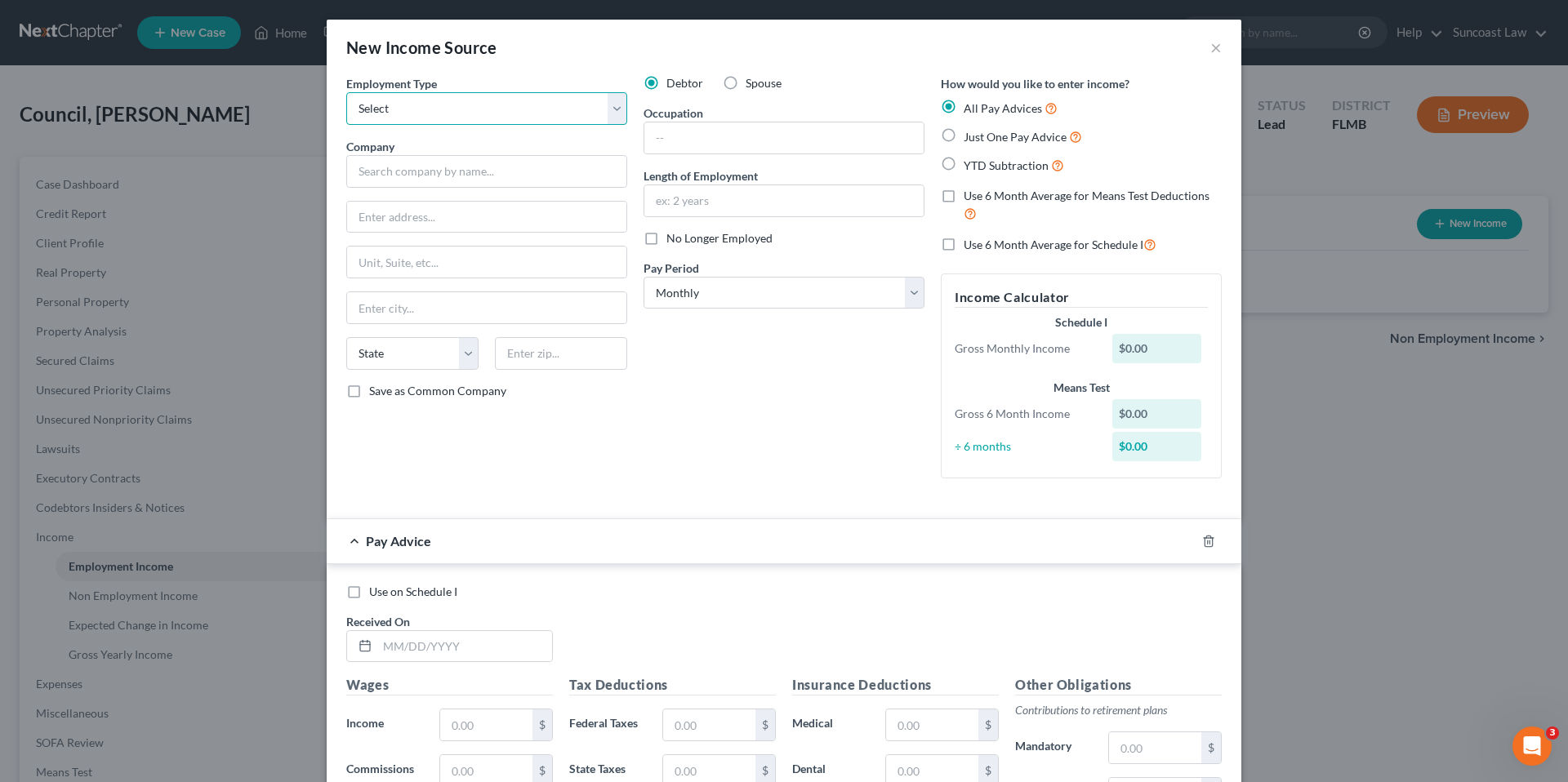
select select "0"
click at [346, 93] on select "Select Full or Part Time Employment Self Employment" at bounding box center [486, 109] width 281 height 33
click at [428, 176] on input "text" at bounding box center [486, 171] width 281 height 33
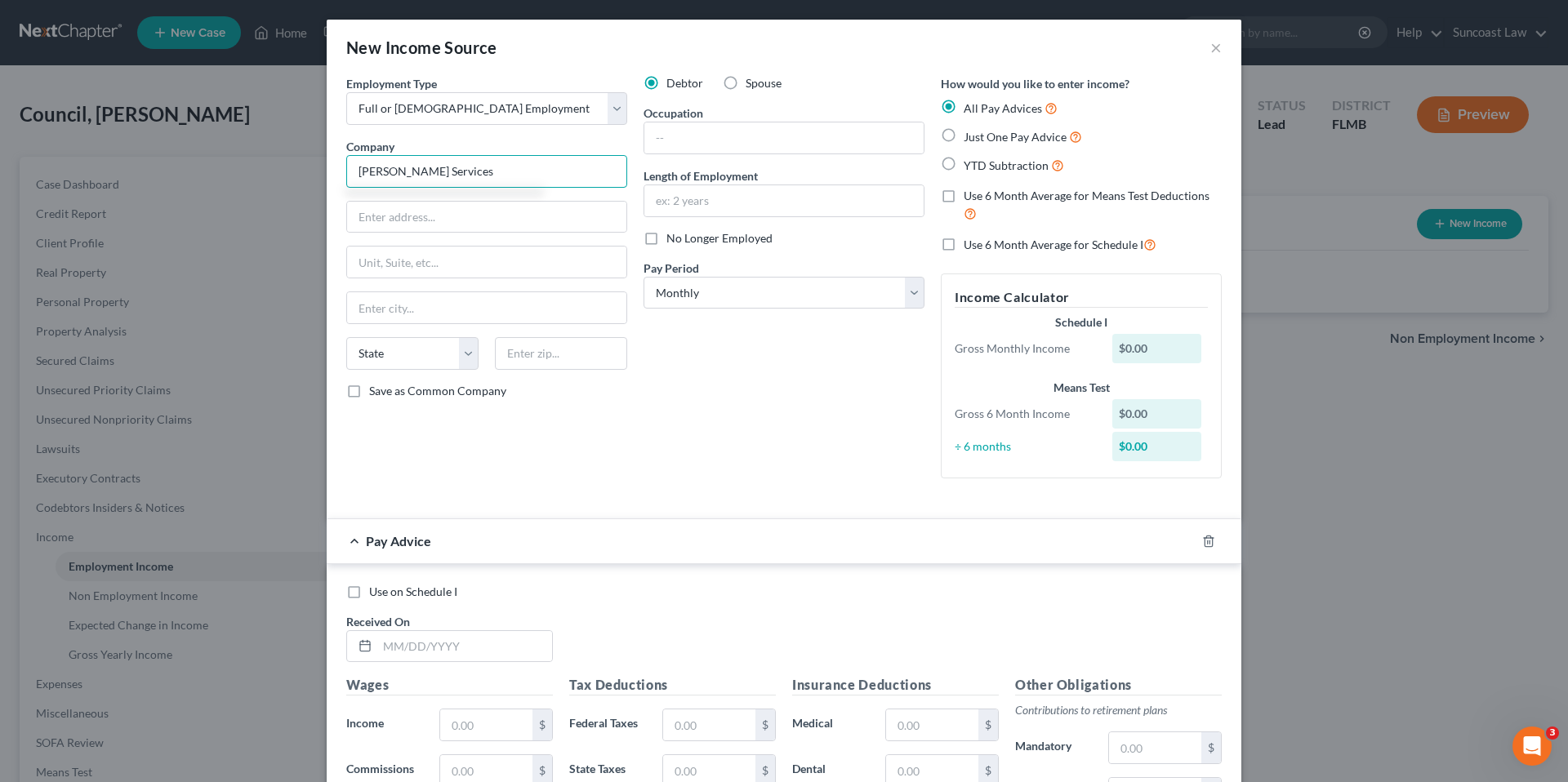
type input "Kelly Services"
type input "8022 Hibisucs Dr., Unit 72"
type input "Temple Terrace"
select select "9"
type input "33637"
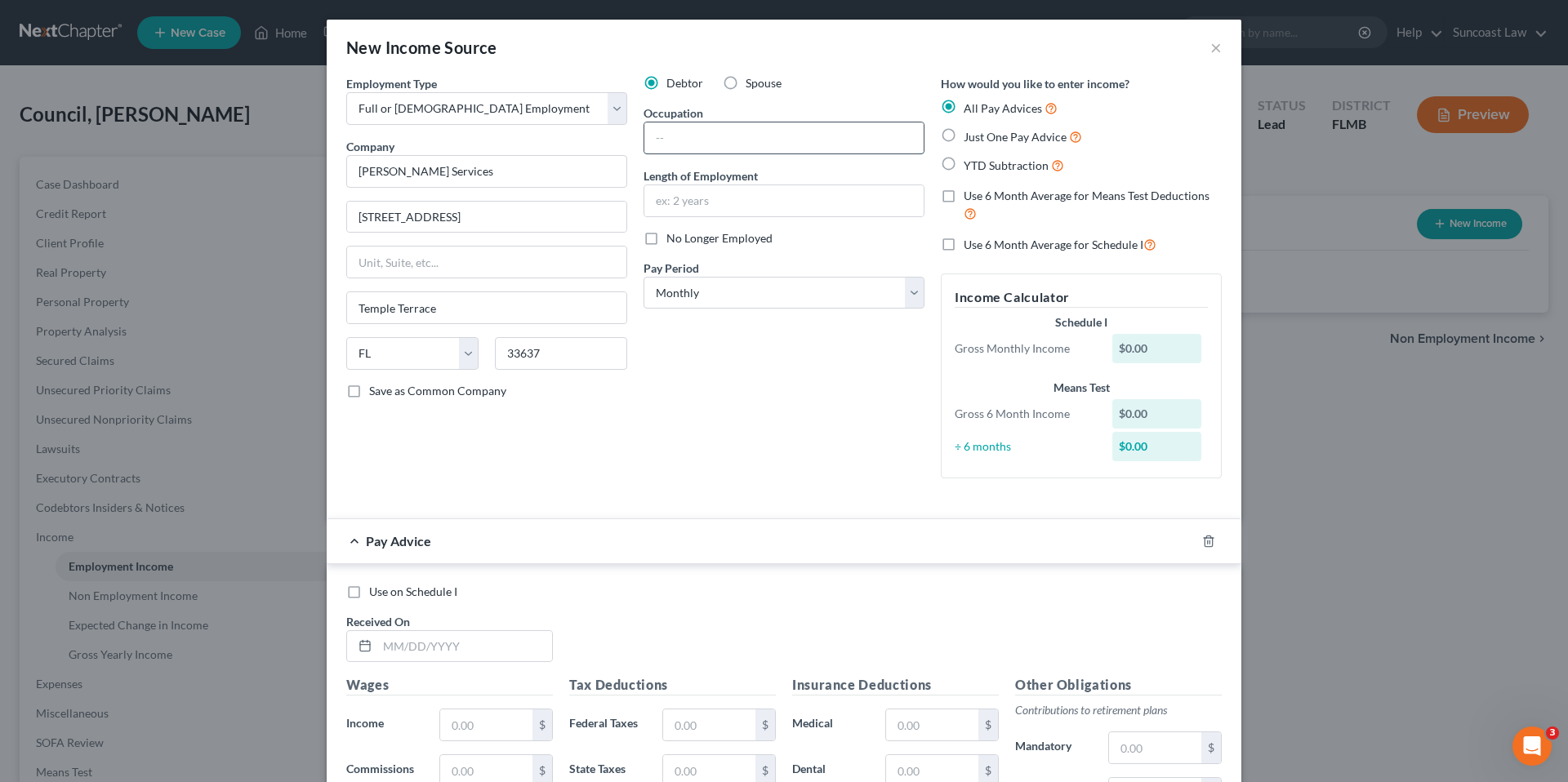
type input "Tampa"
click at [783, 139] on input "text" at bounding box center [784, 138] width 279 height 31
type input "Substitute teacher"
click at [672, 210] on input "text" at bounding box center [784, 200] width 279 height 31
type input "7 months"
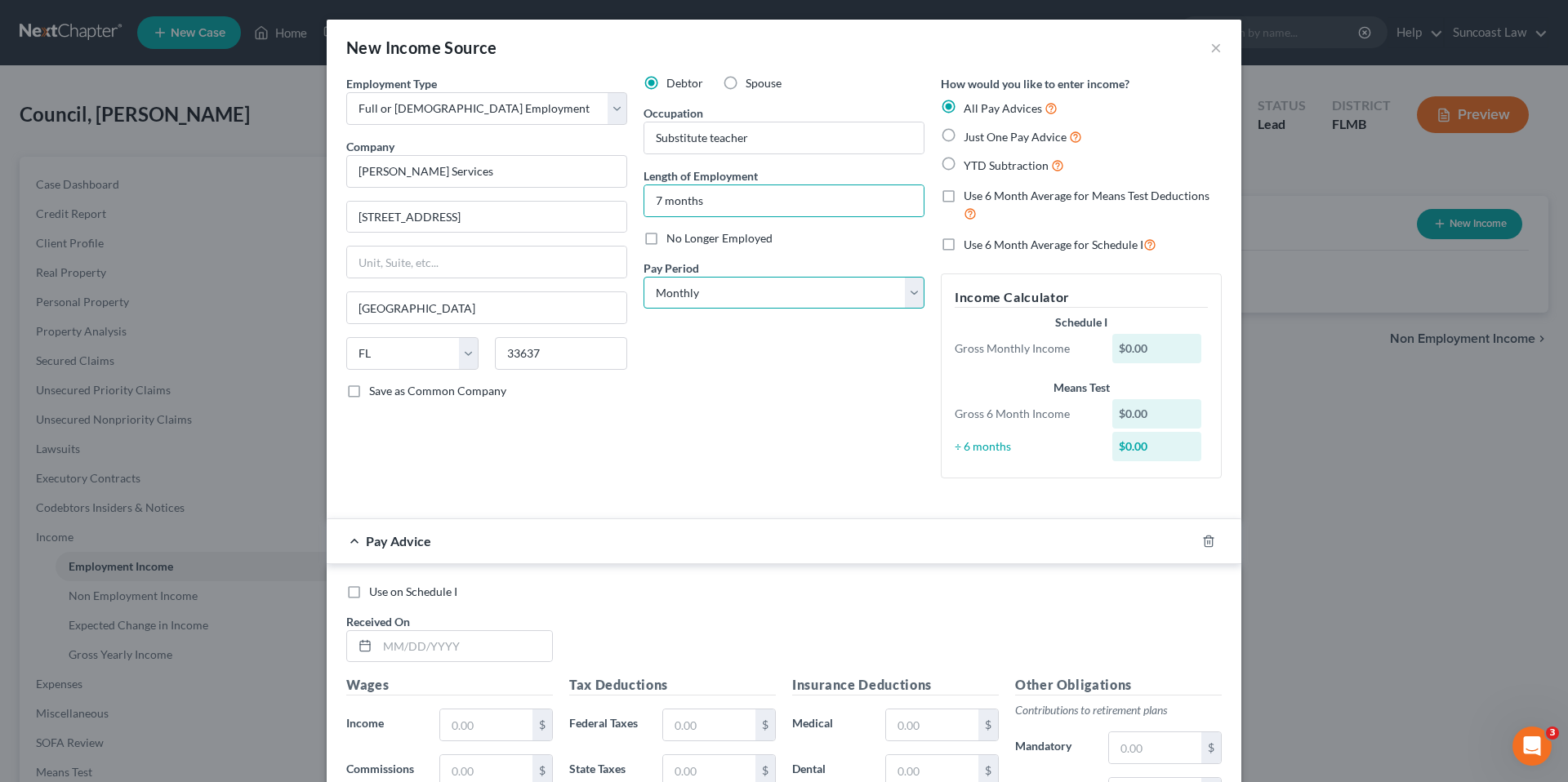
click at [681, 297] on select "Select Monthly Twice Monthly Every Other Week Weekly" at bounding box center [784, 293] width 281 height 33
select select "3"
click at [644, 277] on select "Select Monthly Twice Monthly Every Other Week Weekly" at bounding box center [784, 293] width 281 height 33
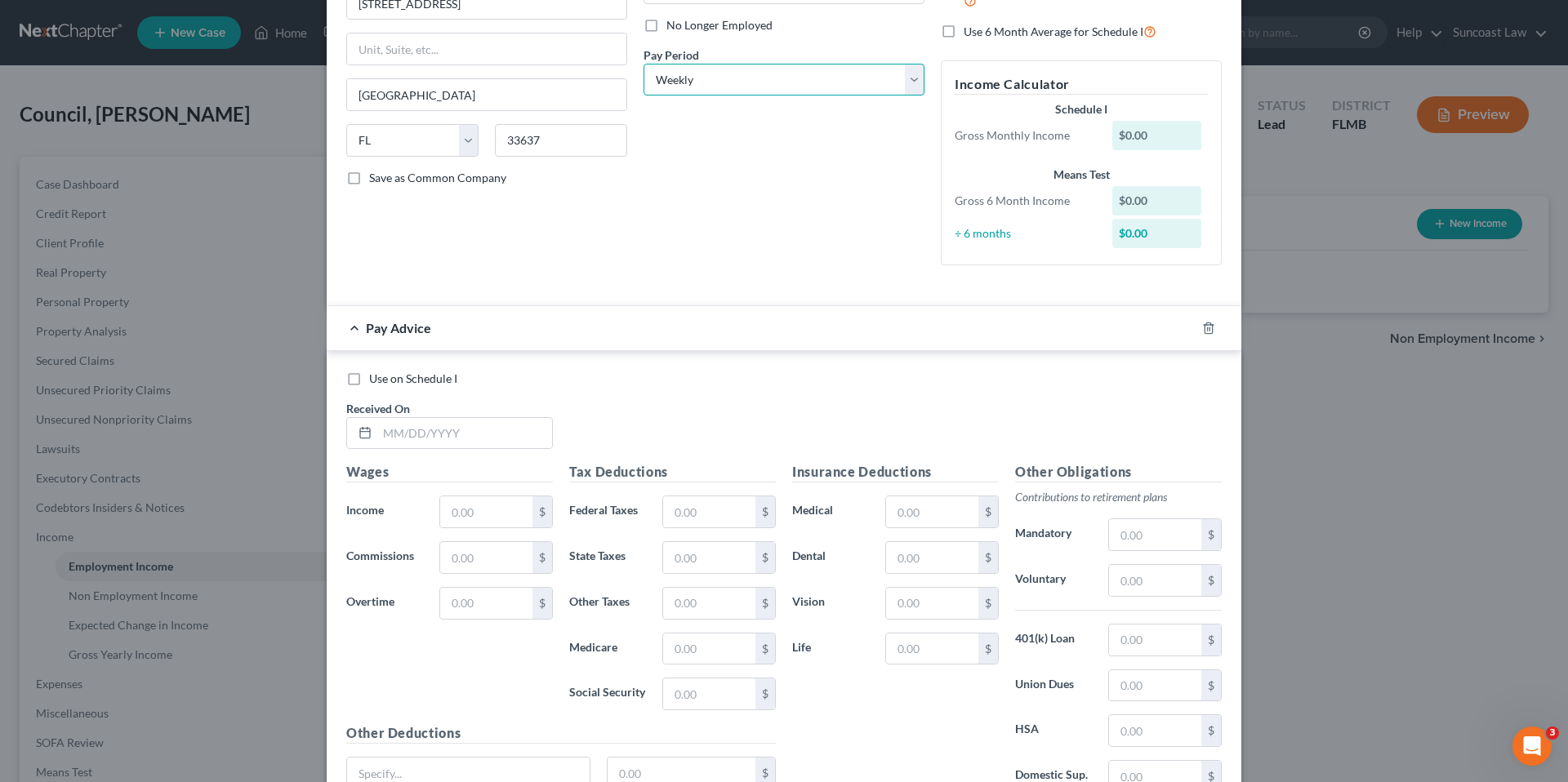
scroll to position [339, 0]
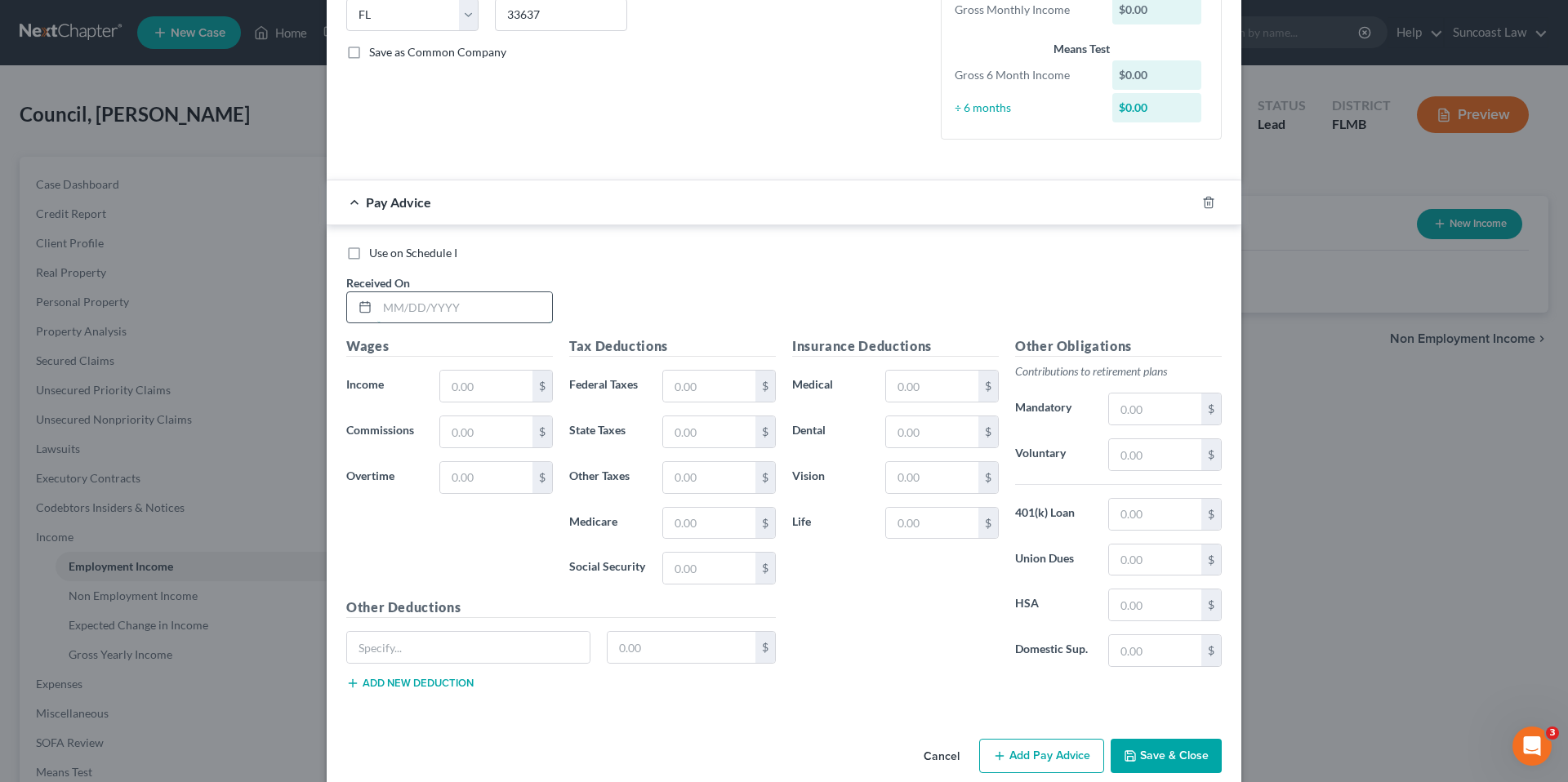
click at [386, 307] on input "text" at bounding box center [464, 307] width 175 height 31
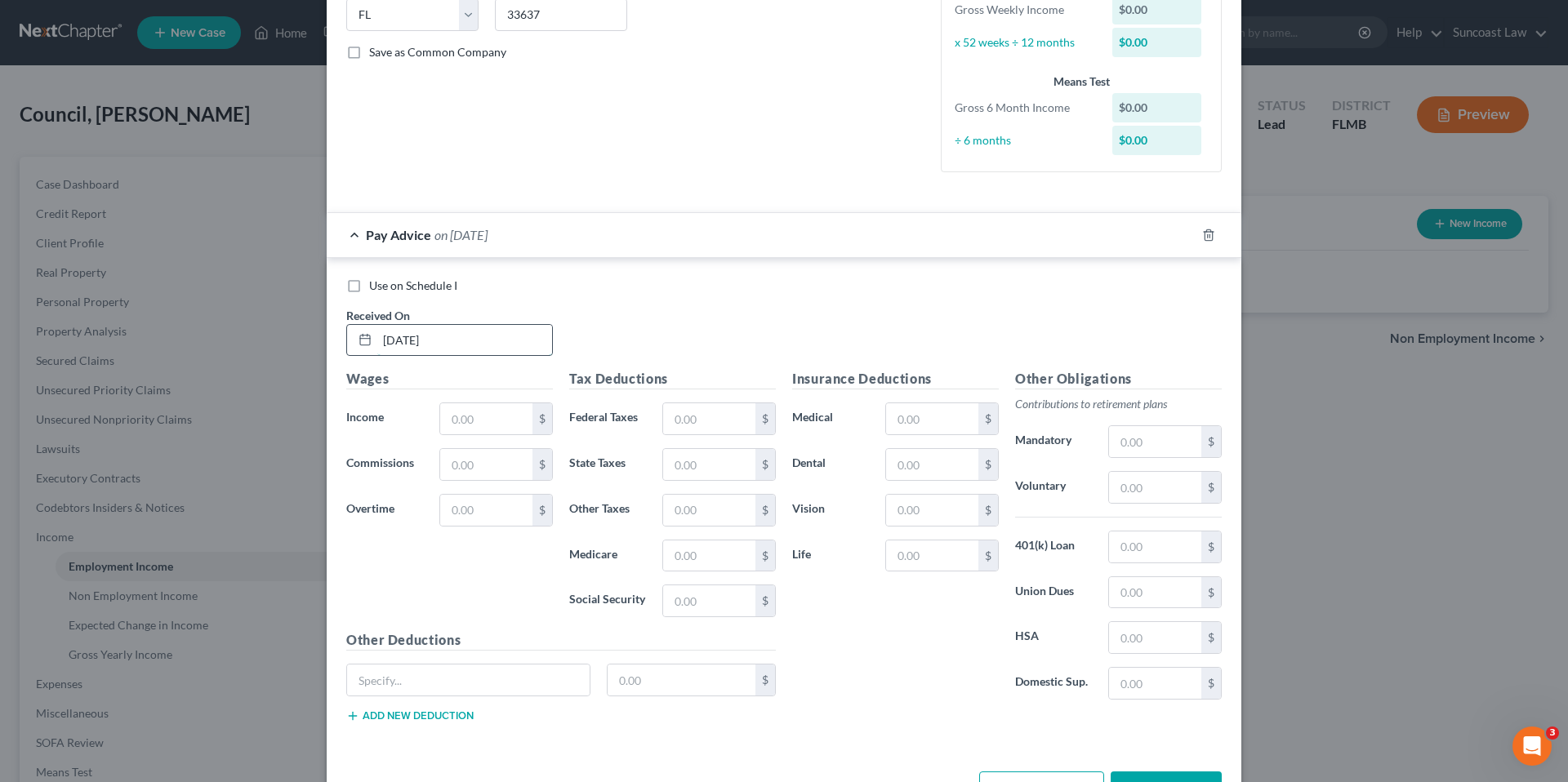
type input "06/06/2025"
type input "179.13"
click at [703, 417] on input "text" at bounding box center [709, 418] width 93 height 31
click at [667, 555] on input "text" at bounding box center [709, 556] width 93 height 31
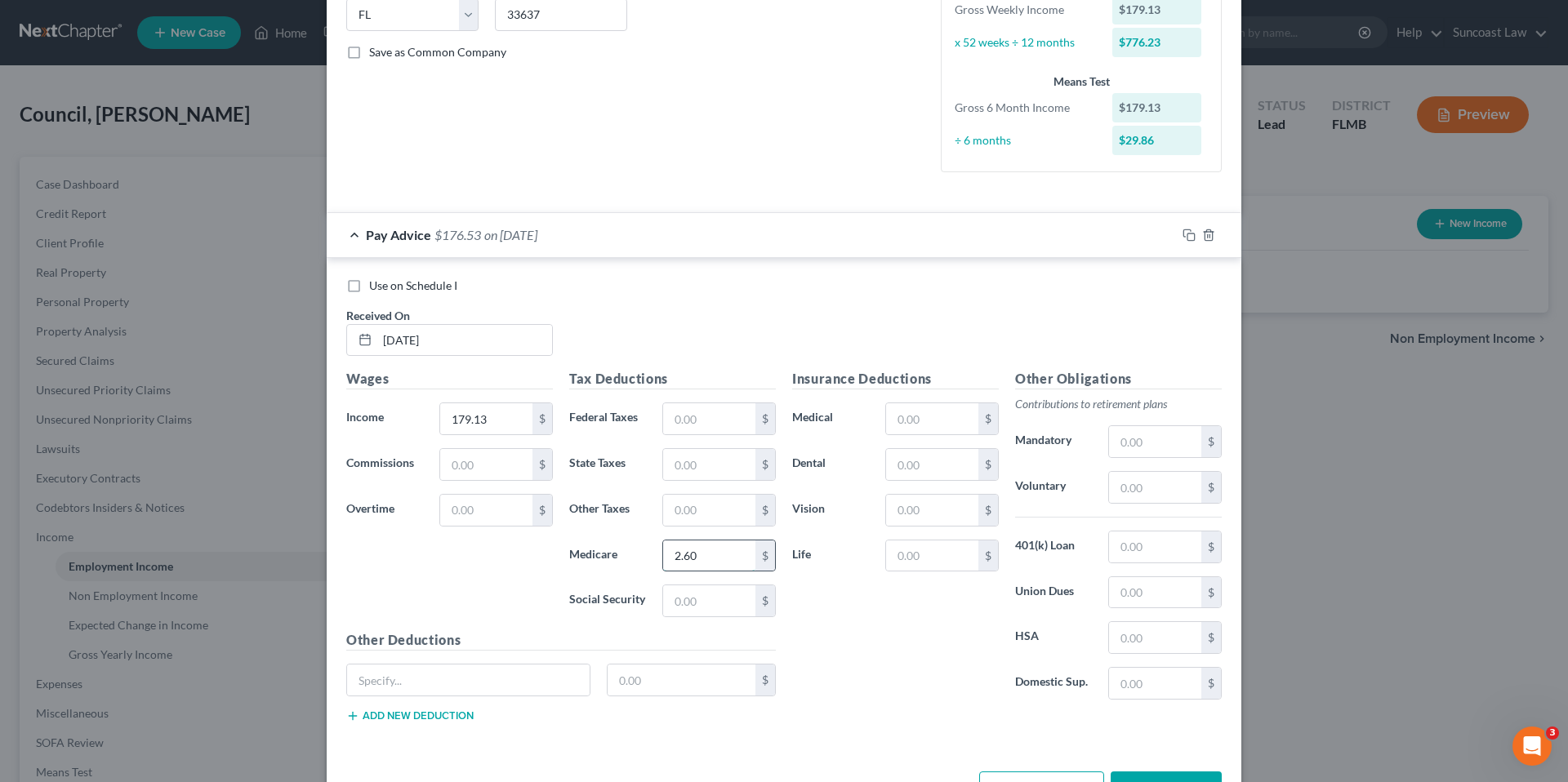
type input "2.60"
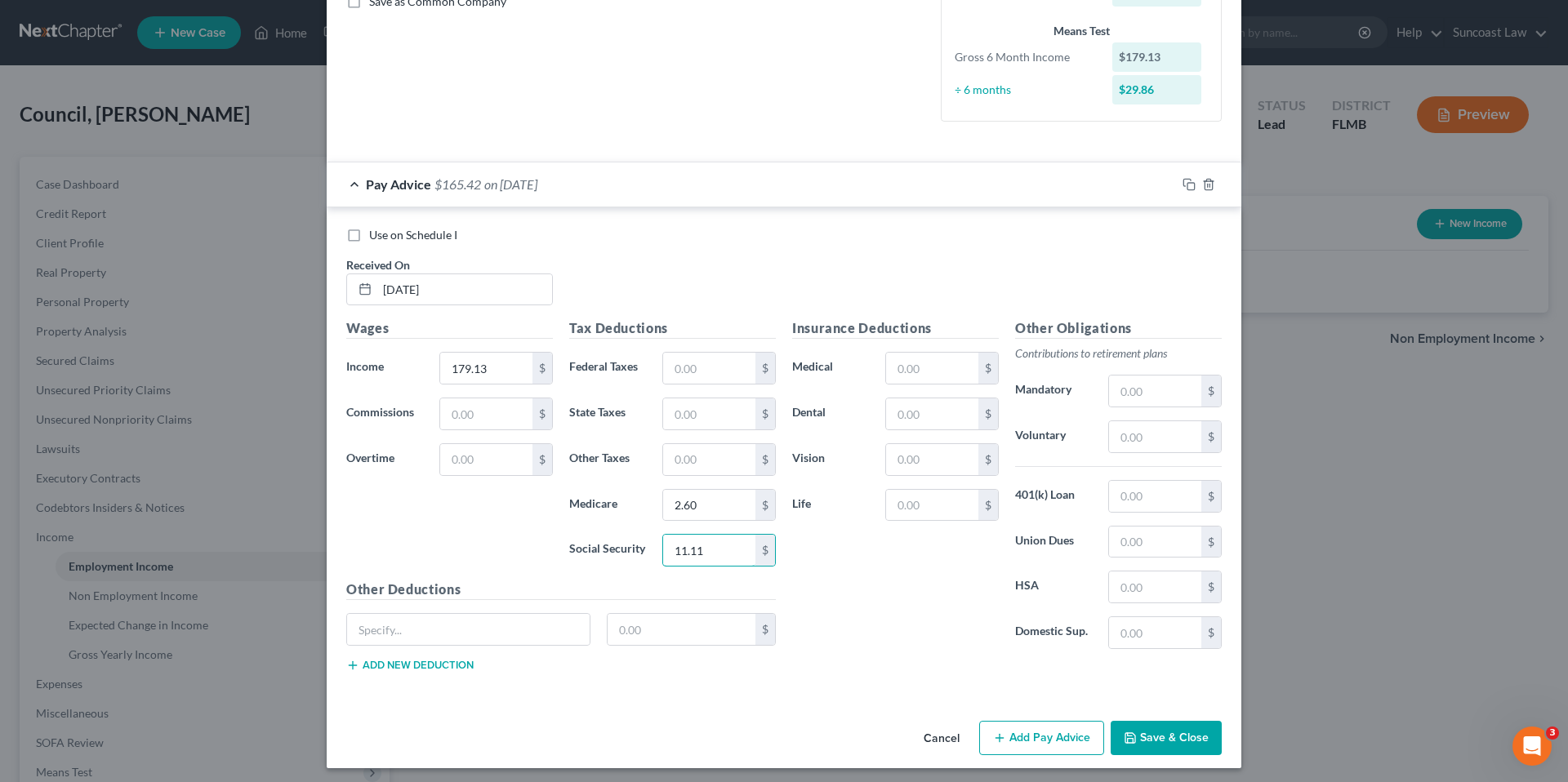
scroll to position [395, 0]
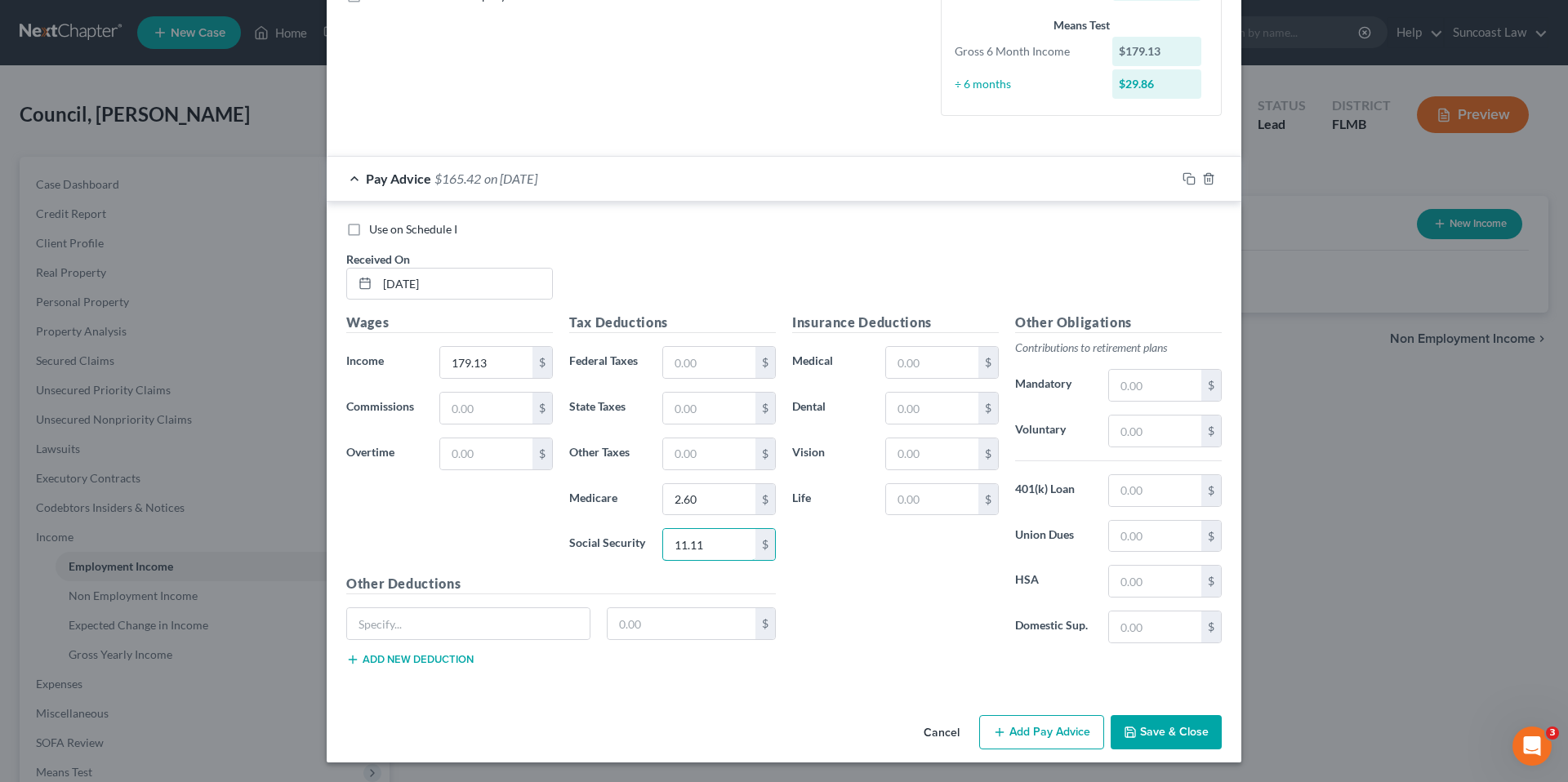
type input "11.11"
click at [1041, 731] on button "Add Pay Advice" at bounding box center [1041, 732] width 125 height 35
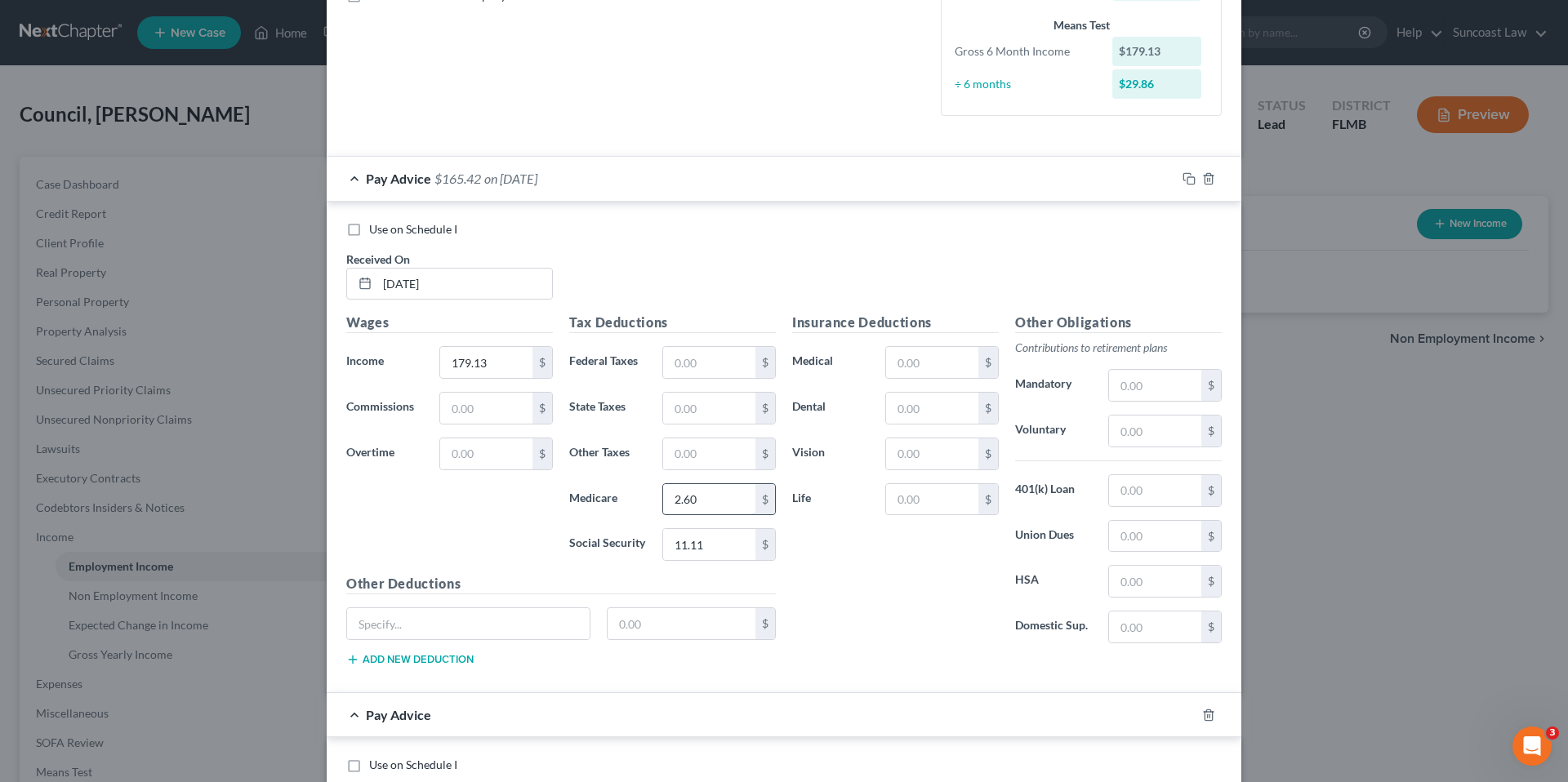
scroll to position [931, 0]
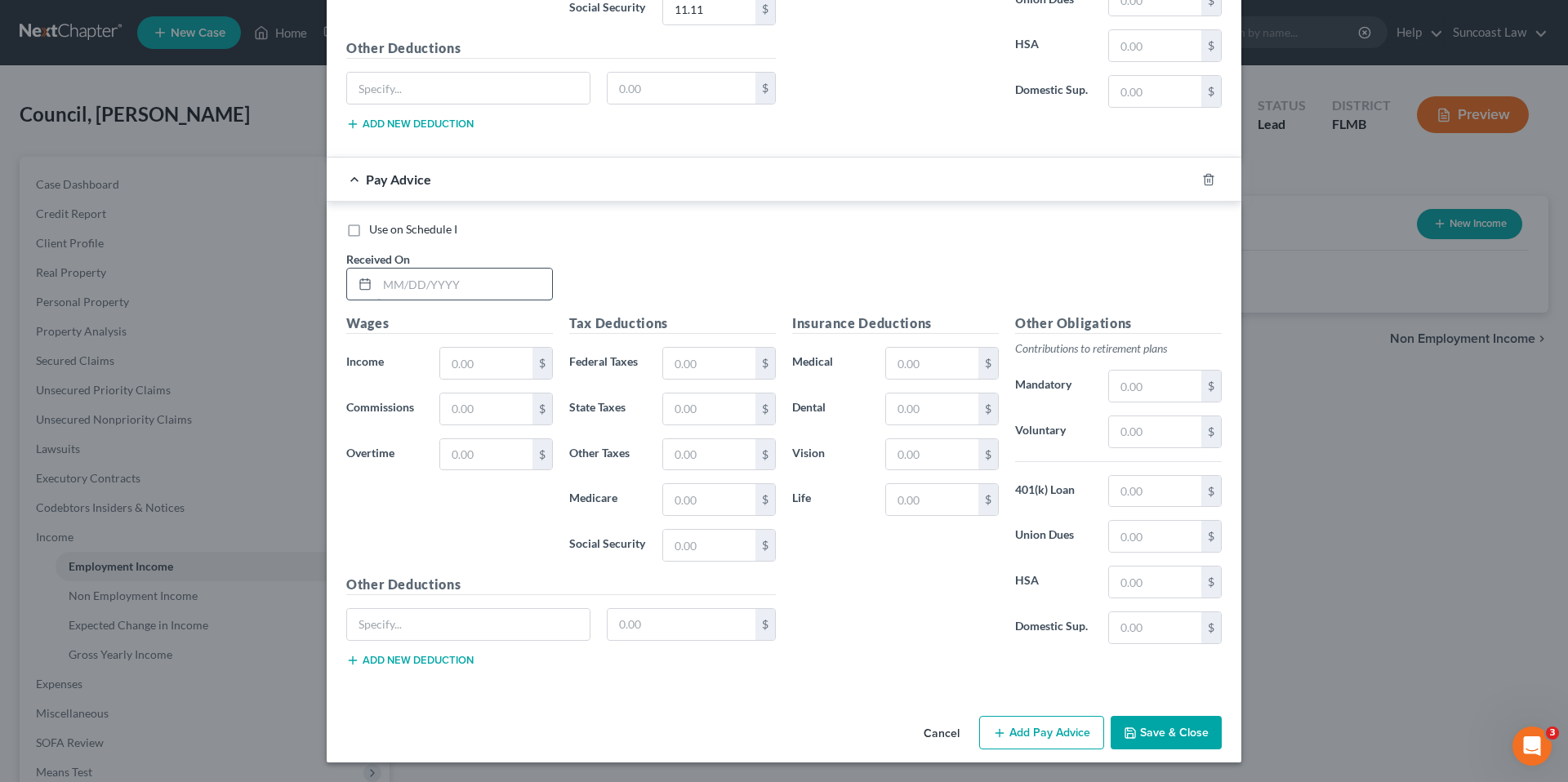
click at [405, 288] on input "text" at bounding box center [464, 283] width 175 height 31
type input "05/30/2025"
type input "299.79"
click at [672, 369] on input "text" at bounding box center [709, 363] width 93 height 31
type input "1.13"
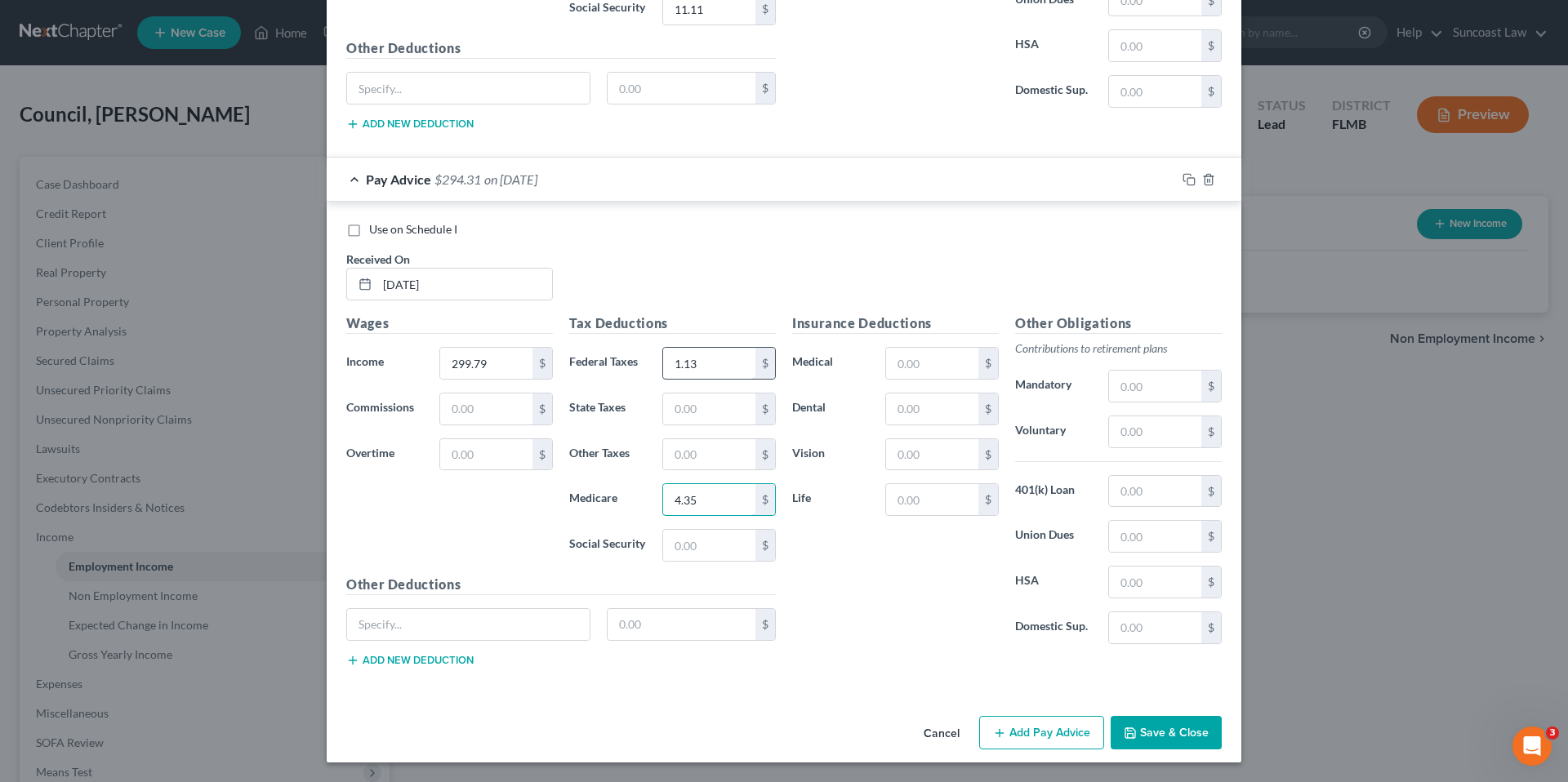
type input "4.35"
type input "18.58"
click at [1009, 738] on button "Add Pay Advice" at bounding box center [1041, 732] width 125 height 35
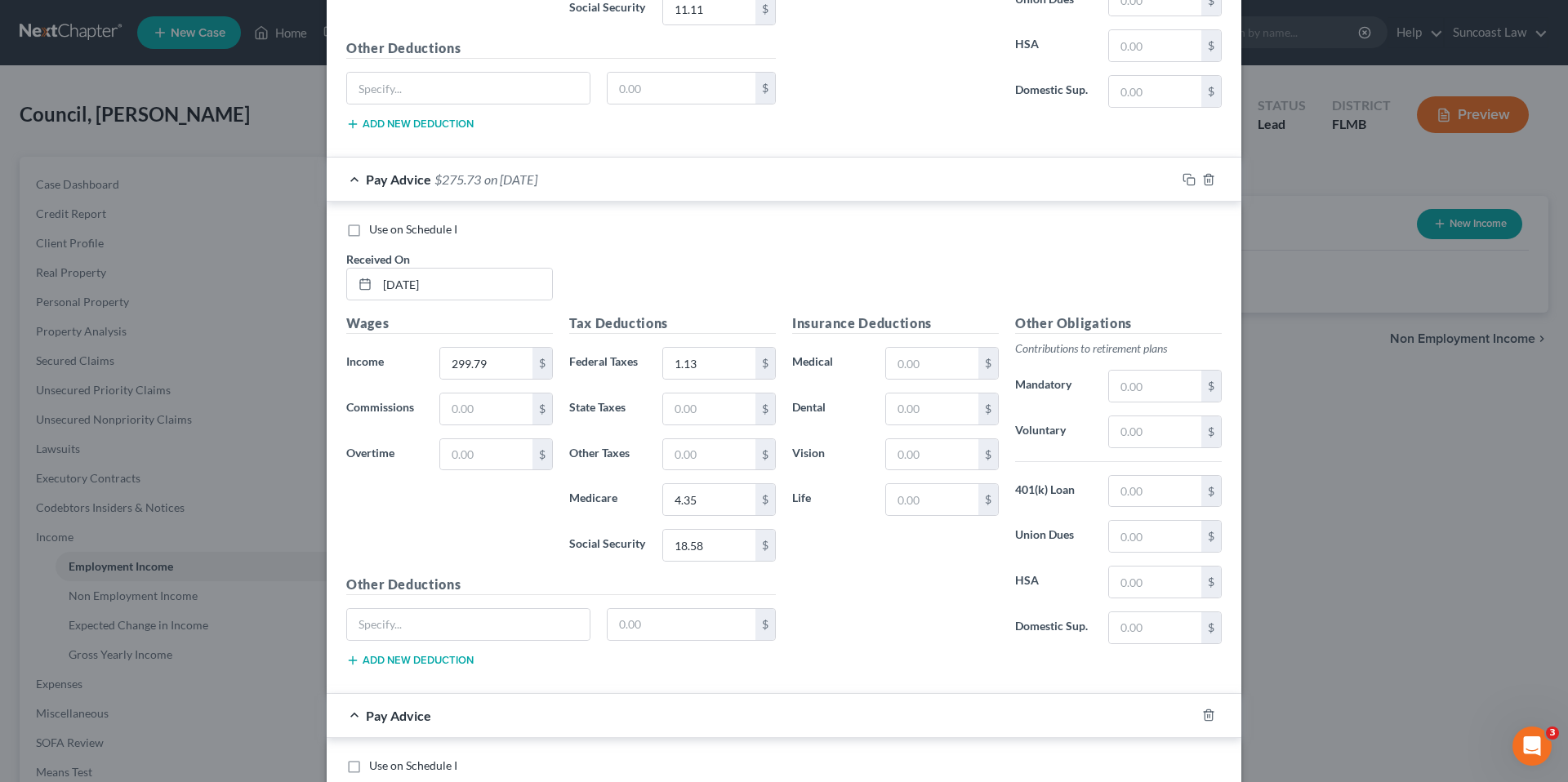
scroll to position [1467, 0]
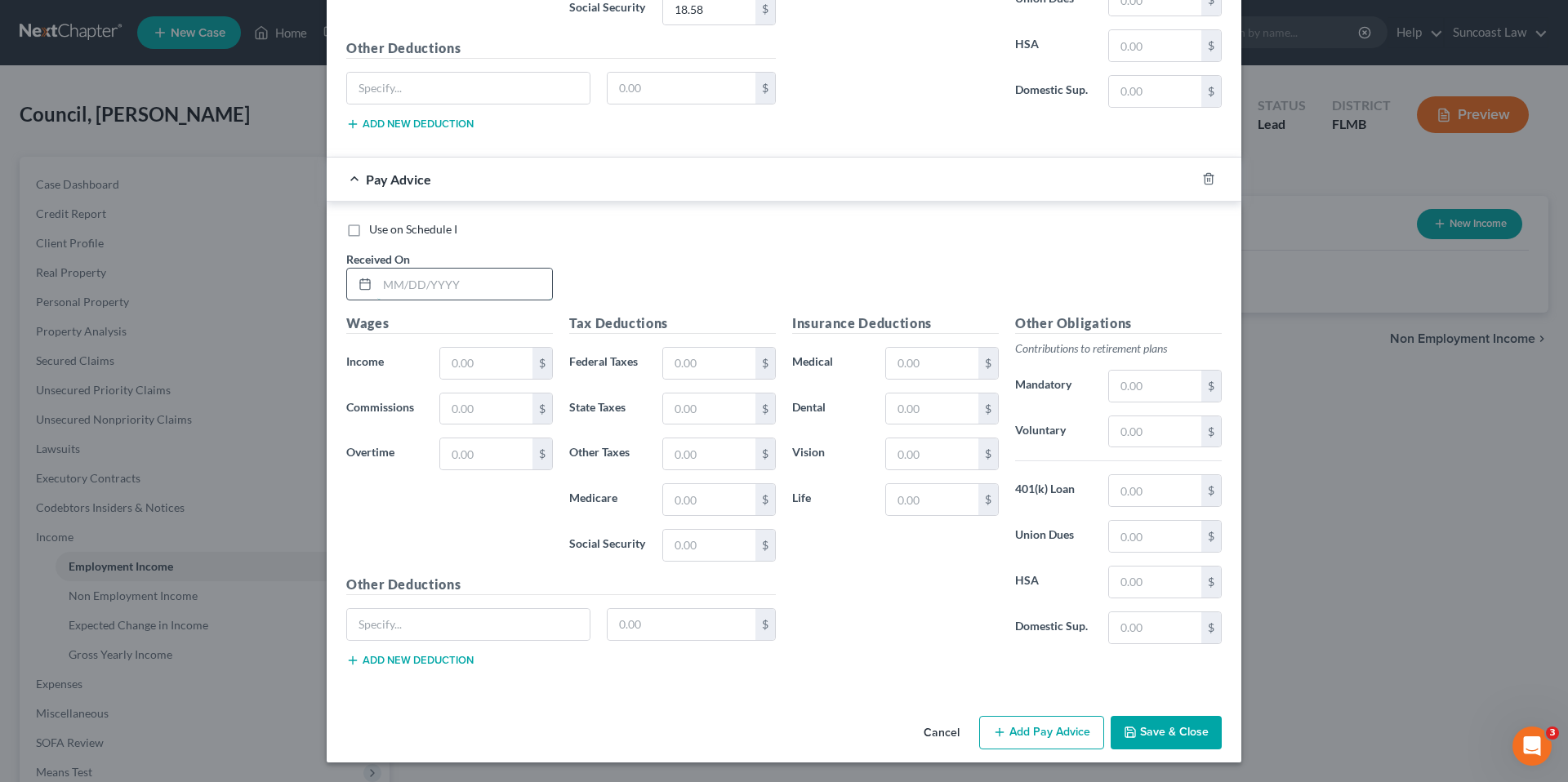
click at [386, 282] on input "text" at bounding box center [464, 283] width 175 height 31
type input "05/23/2025"
type input "244.37"
type input "3.54"
type input "15.15"
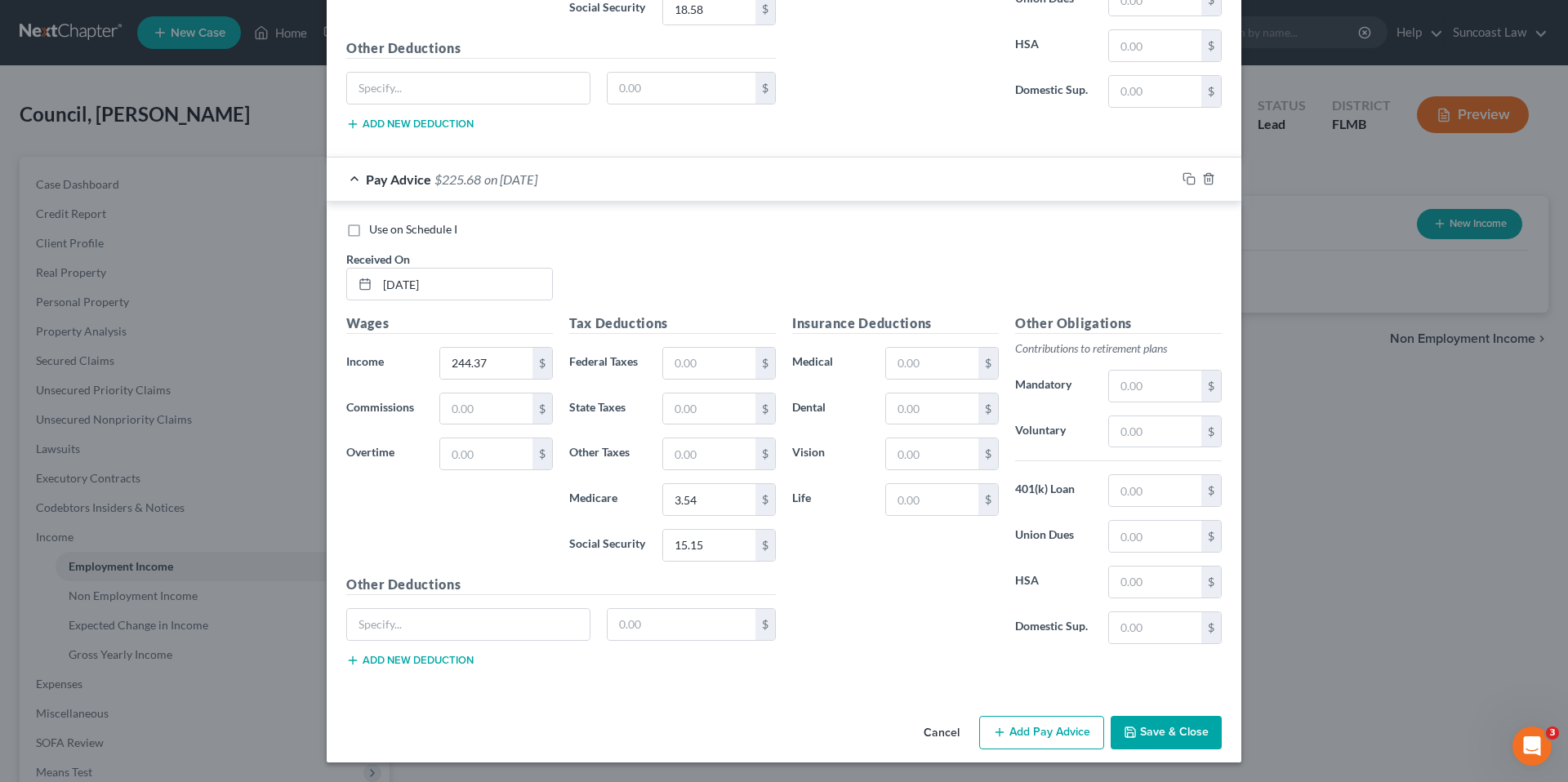
click at [1069, 734] on button "Add Pay Advice" at bounding box center [1041, 732] width 125 height 35
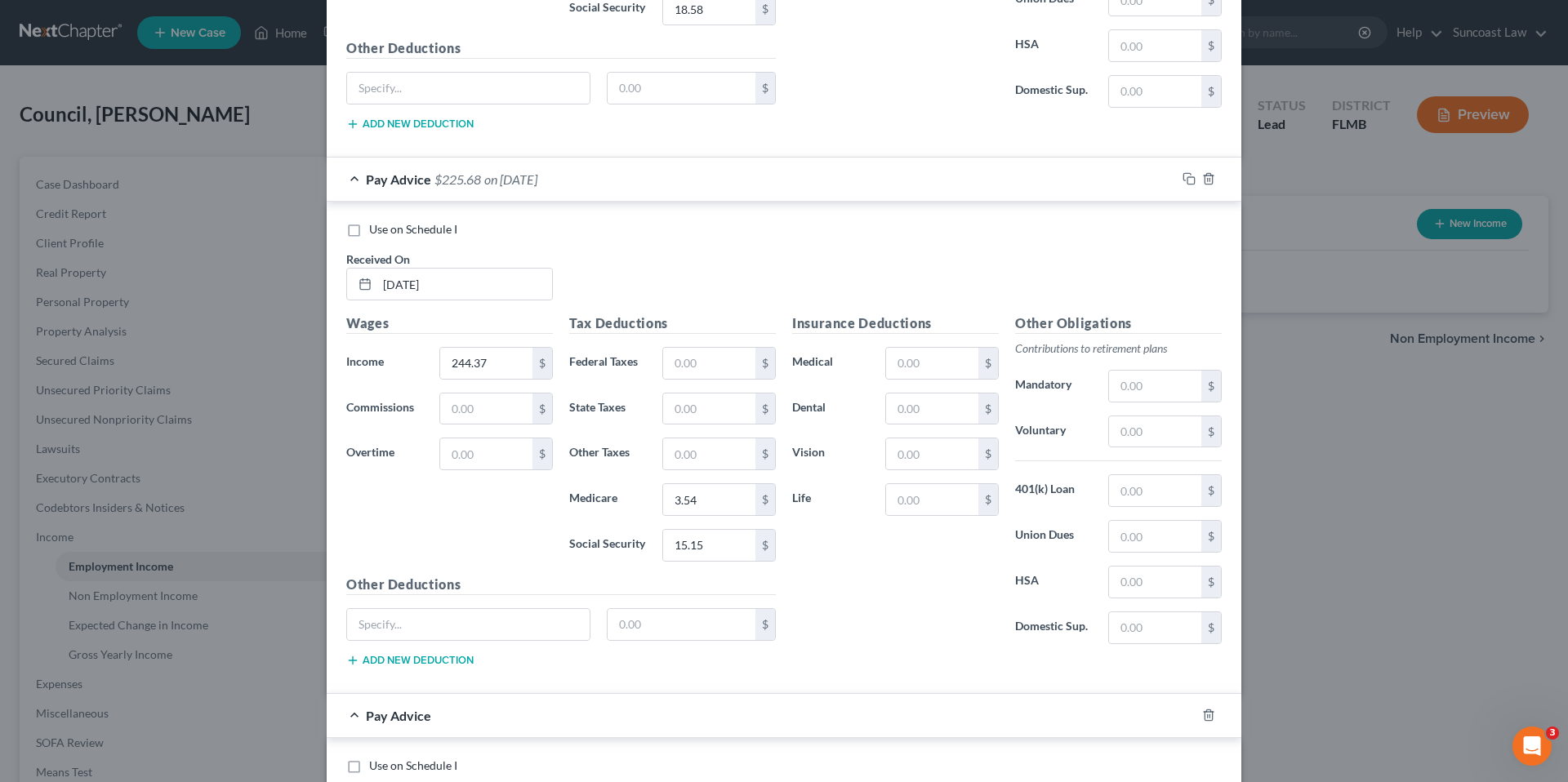
scroll to position [2004, 0]
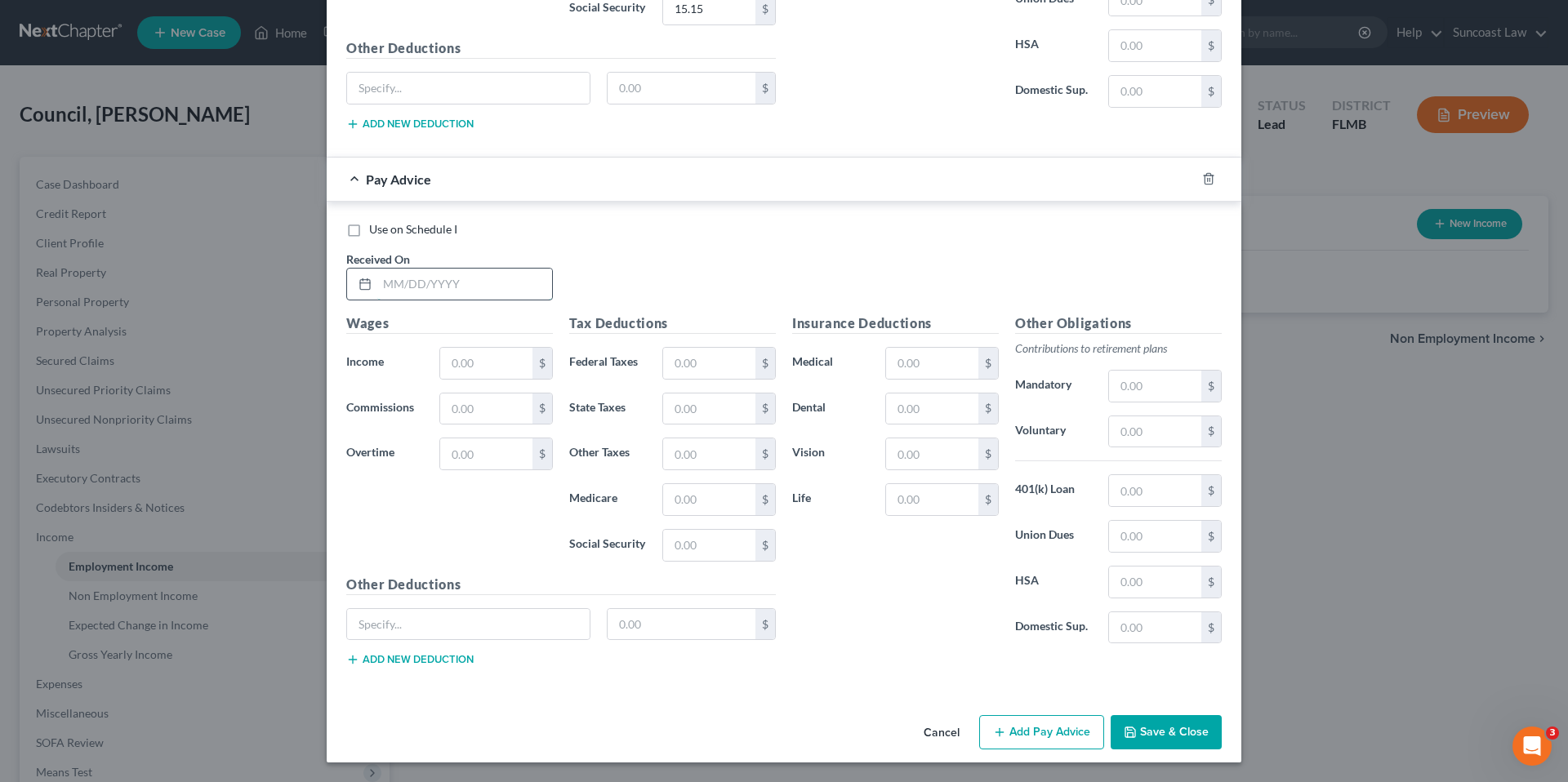
click at [438, 279] on input "text" at bounding box center [464, 283] width 175 height 31
type input "05/09/2025"
type input "117.73"
click at [699, 503] on input "text" at bounding box center [709, 500] width 93 height 31
type input "1.71"
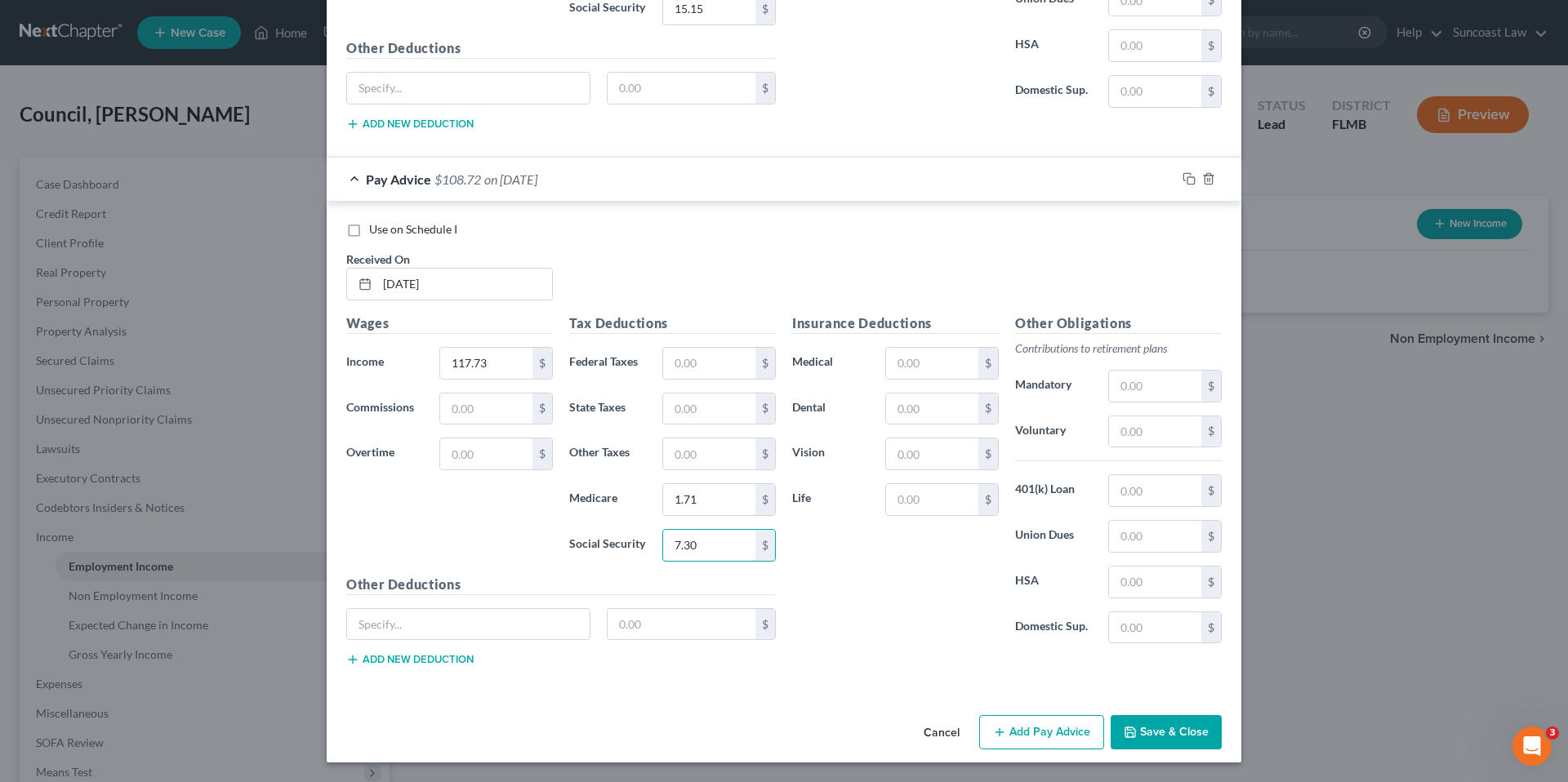
type input "7.30"
click at [1041, 731] on button "Add Pay Advice" at bounding box center [1041, 732] width 125 height 35
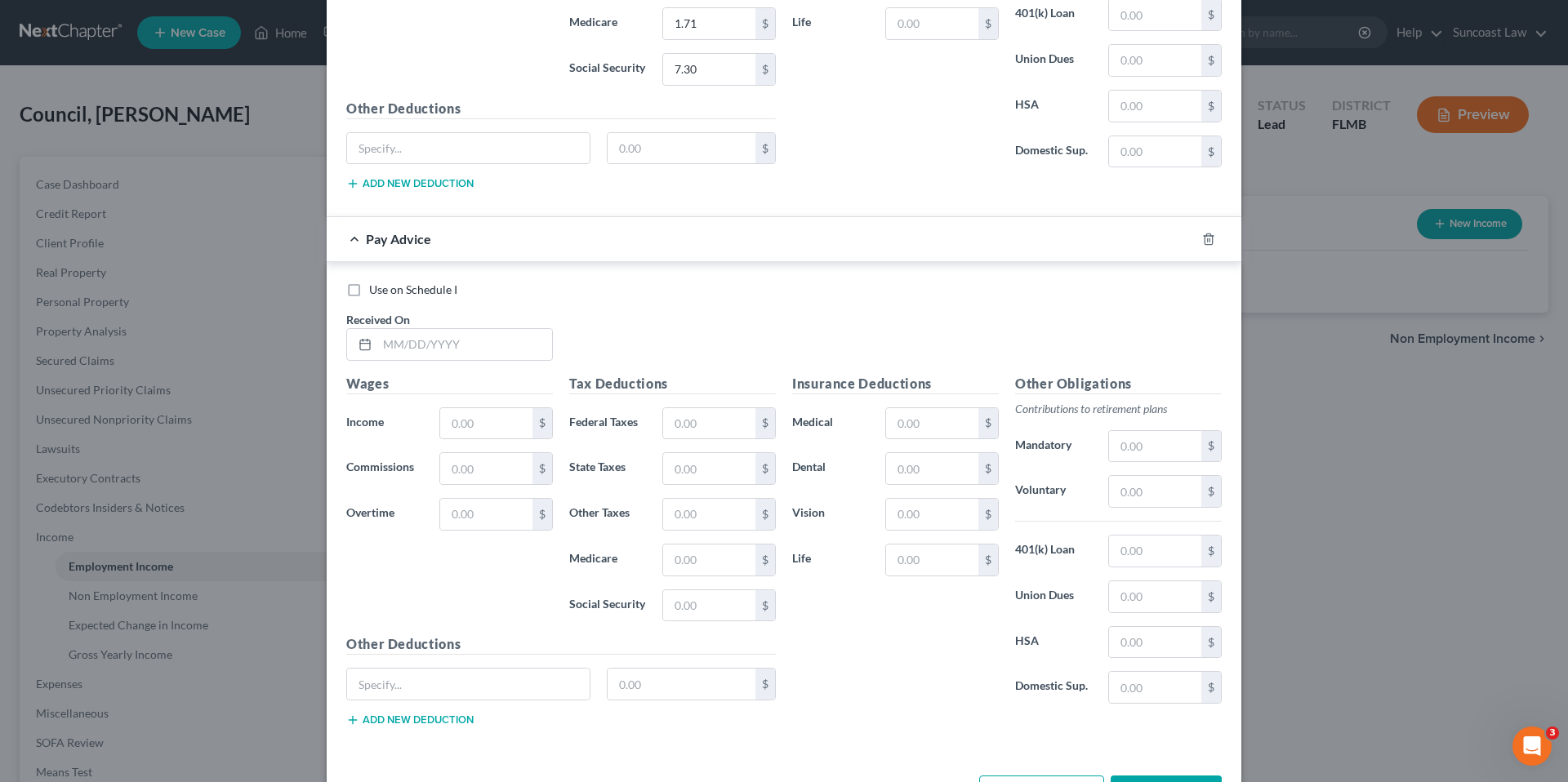
scroll to position [2540, 0]
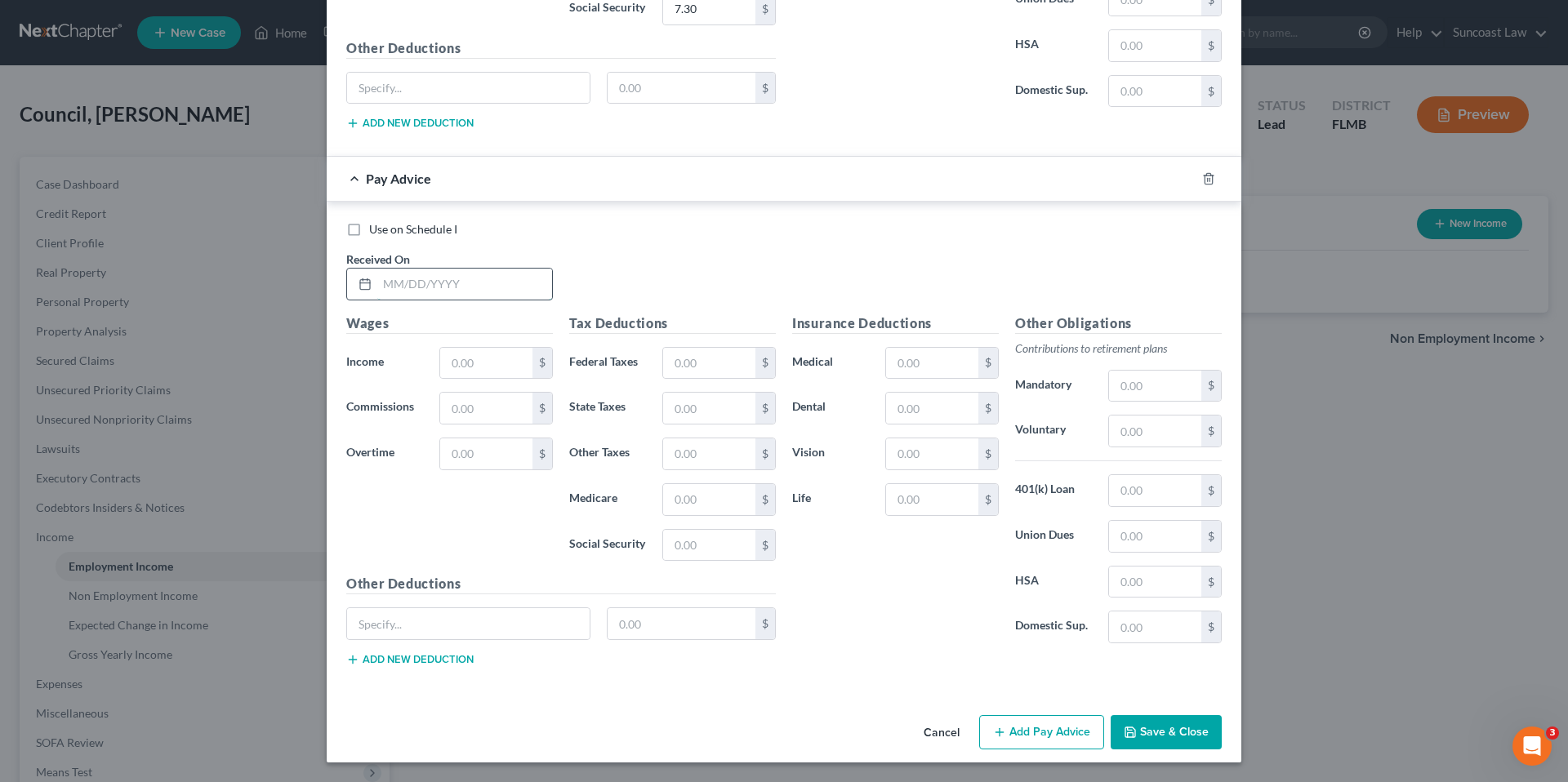
click at [449, 284] on input "text" at bounding box center [464, 283] width 175 height 31
type input "05/02/2025"
type input "245.60"
click at [690, 508] on input "text" at bounding box center [709, 500] width 93 height 31
type input "3.56"
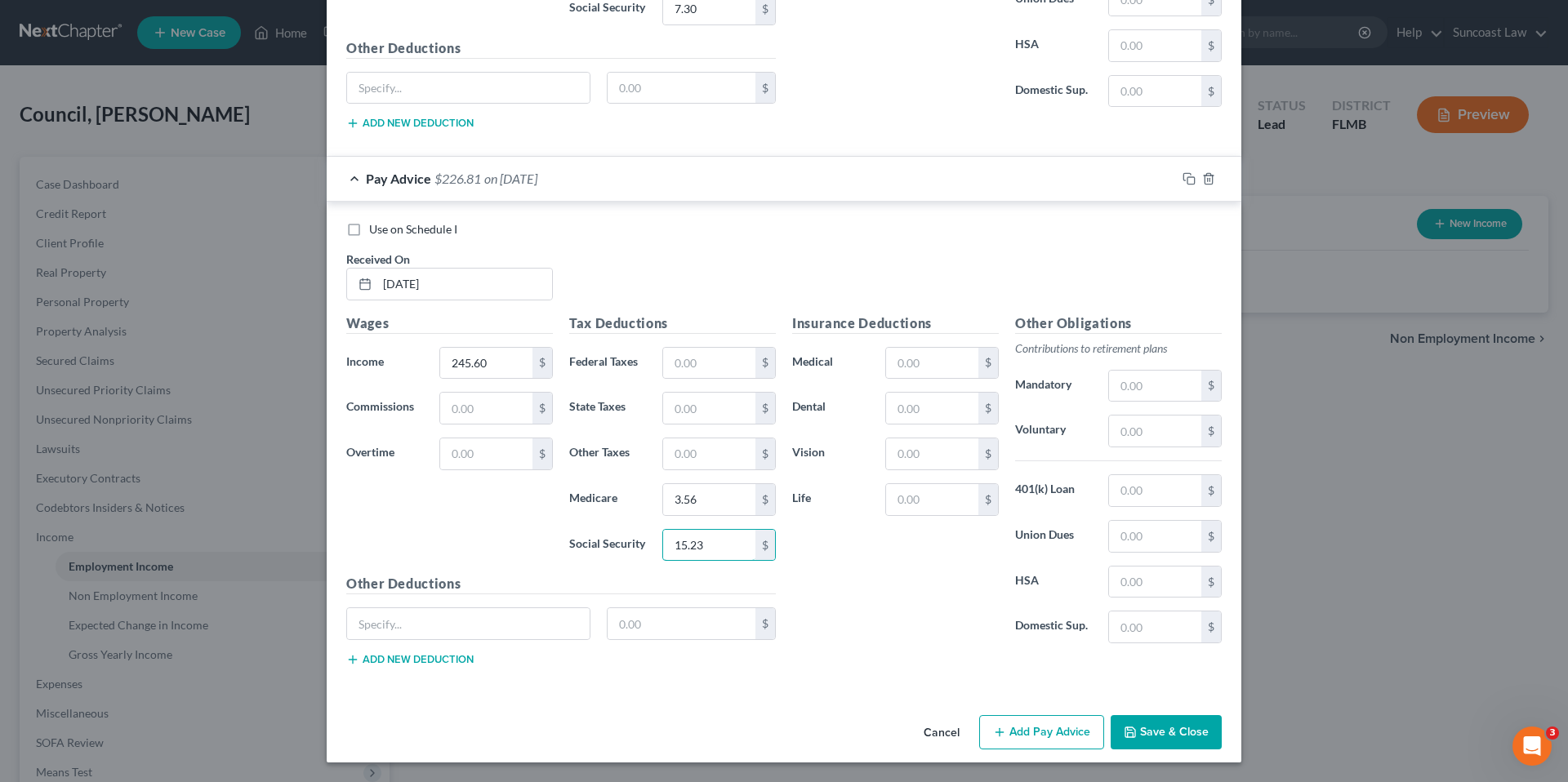
type input "15.23"
click at [1047, 735] on button "Add Pay Advice" at bounding box center [1041, 732] width 125 height 35
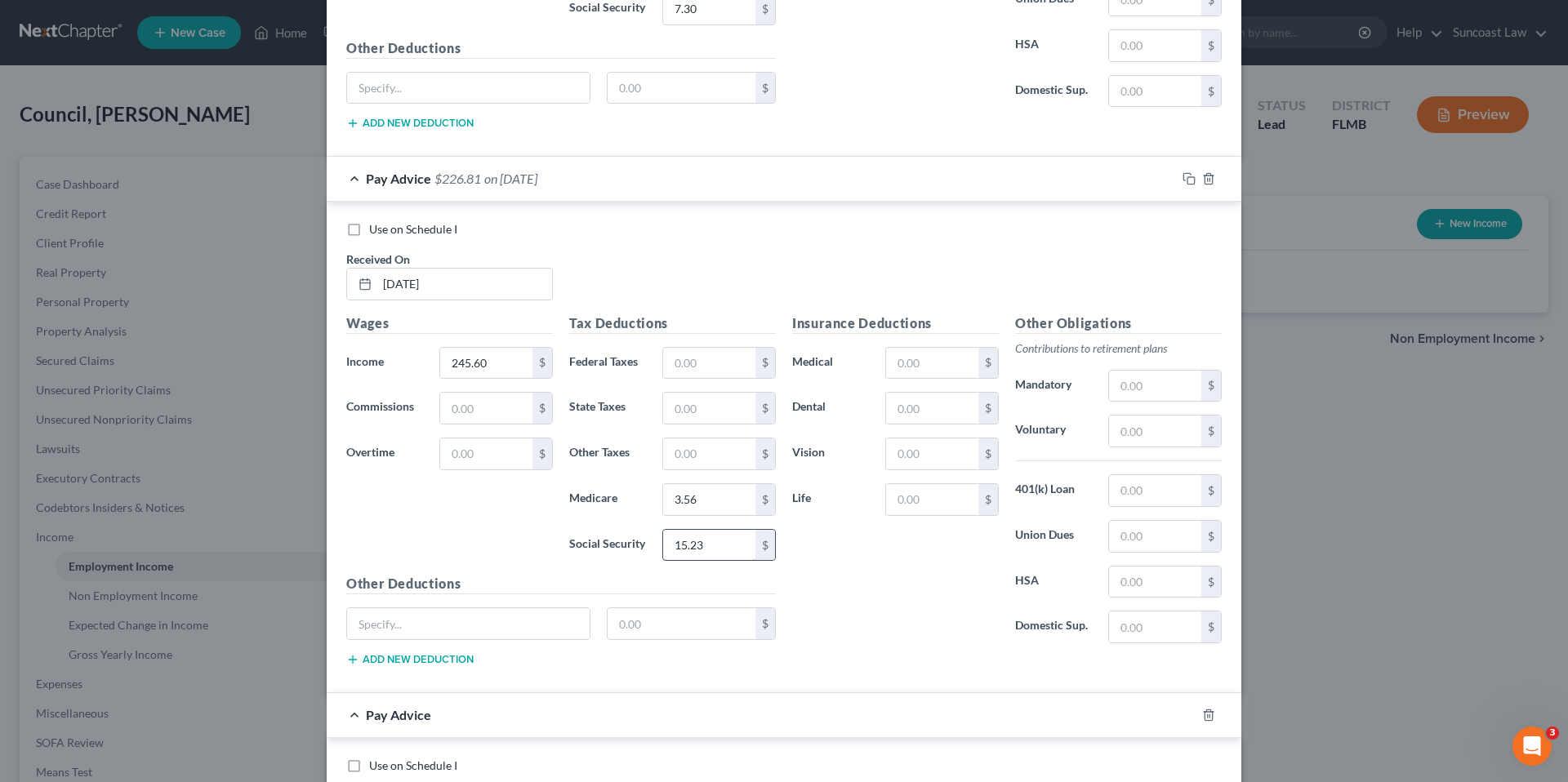
scroll to position [3076, 0]
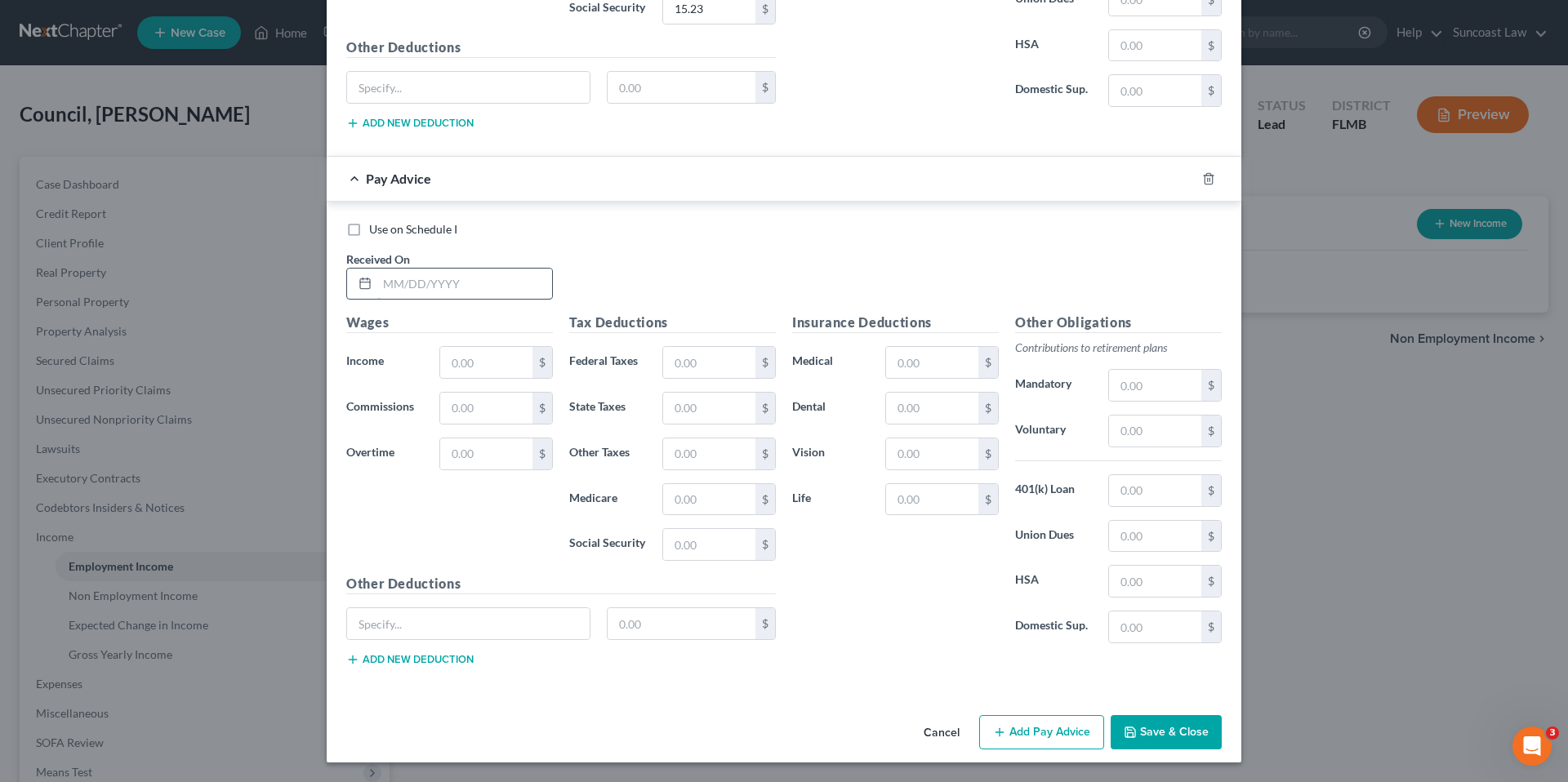
click at [415, 282] on input "text" at bounding box center [464, 283] width 175 height 31
type input "04/25/2025"
type input "182.97"
type input "2.65"
type input "11.34"
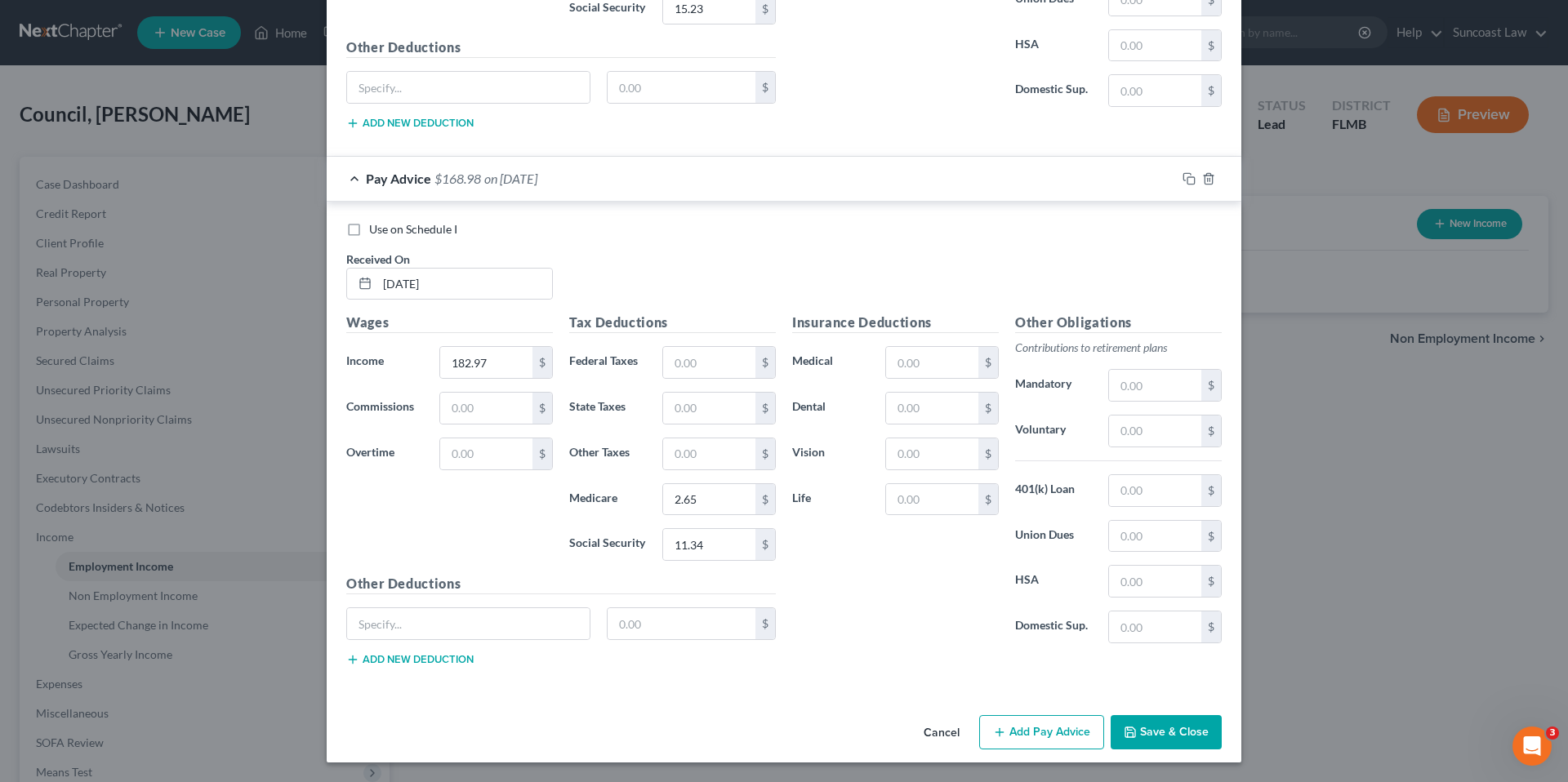
click at [1049, 737] on button "Add Pay Advice" at bounding box center [1041, 732] width 125 height 35
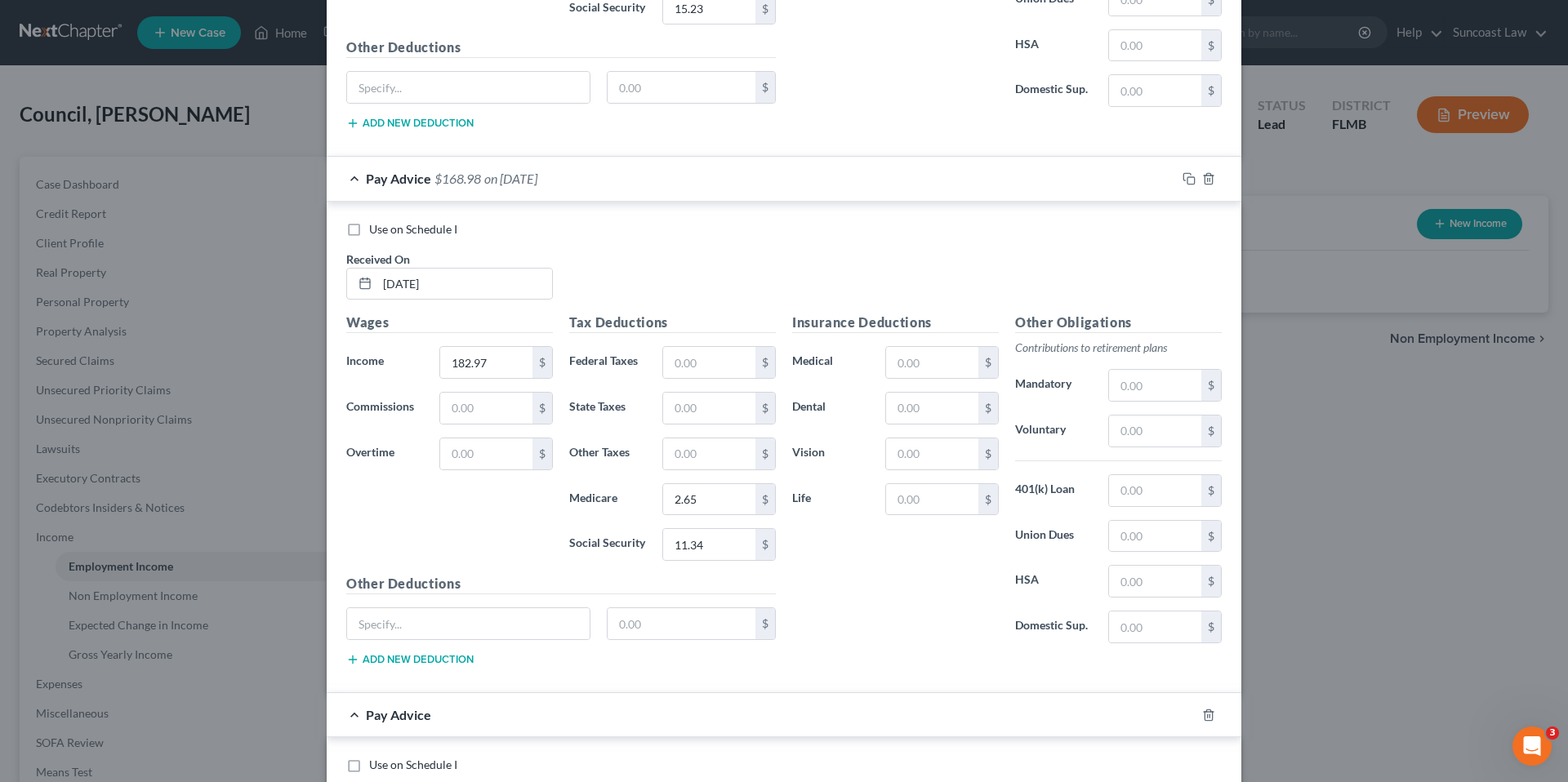
scroll to position [3570, 0]
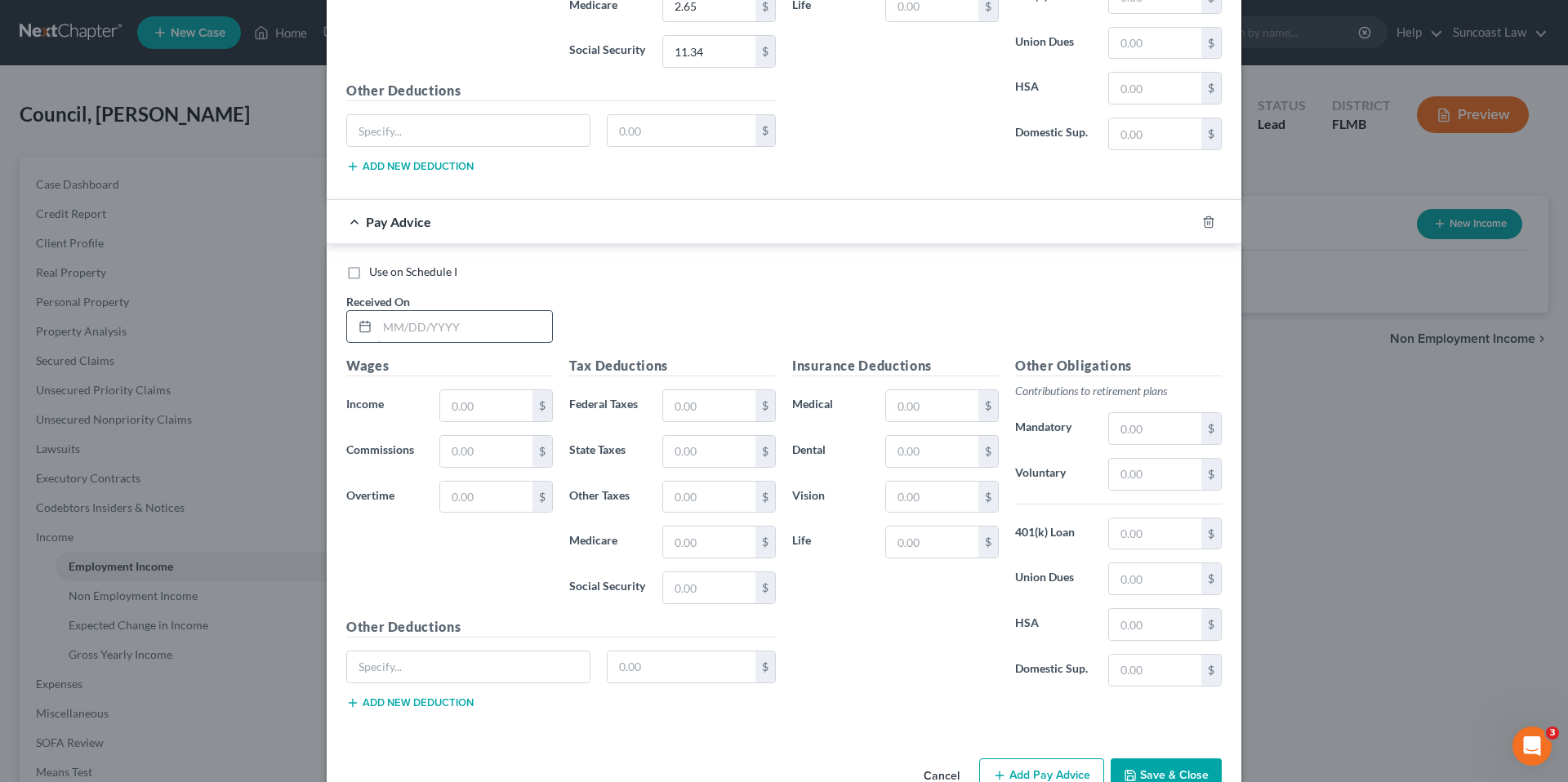
click at [416, 327] on input "text" at bounding box center [464, 326] width 175 height 31
type input "04/11/2025"
type input "181.59"
type input "2.64"
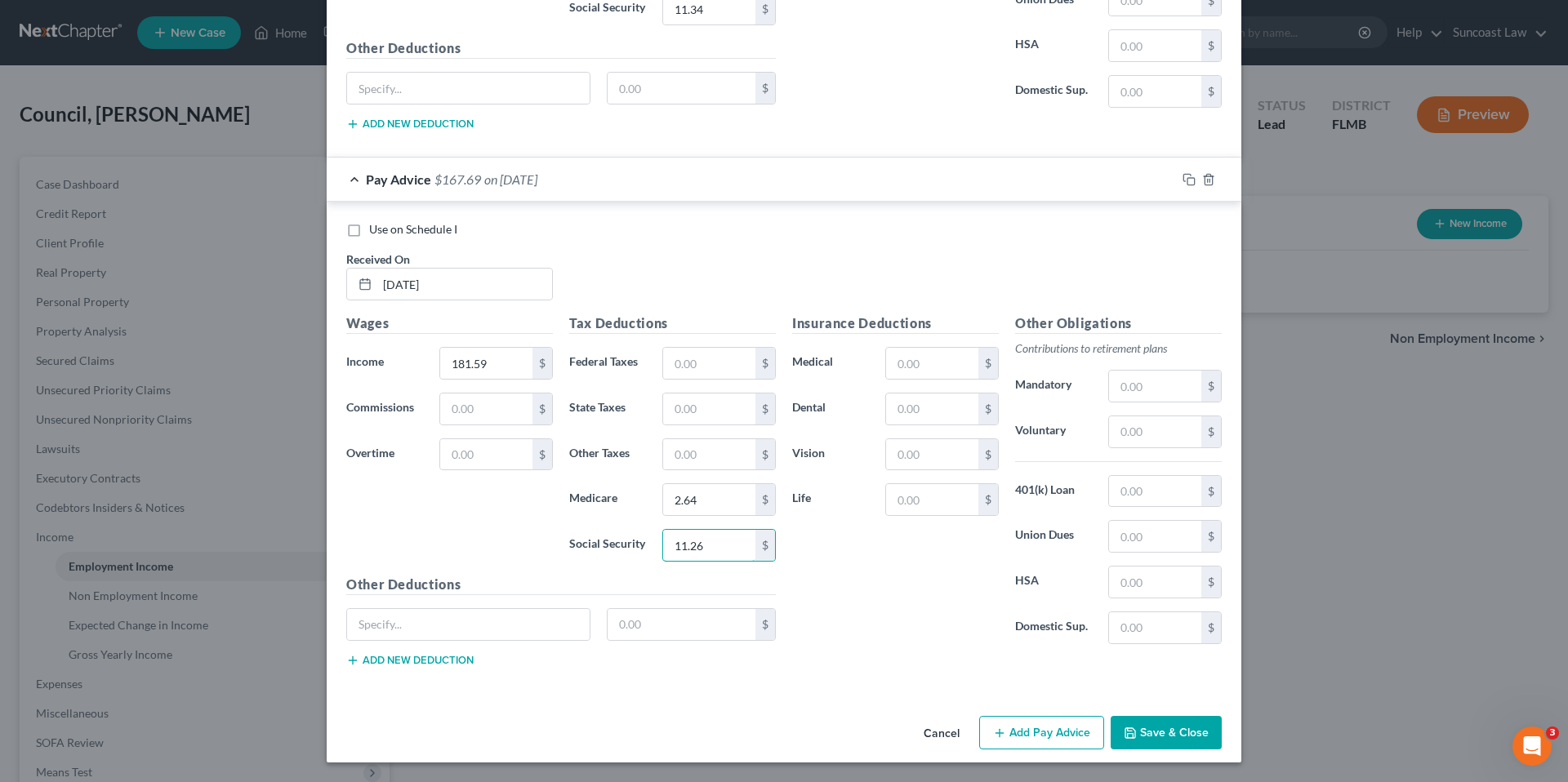
type input "11.26"
click at [1028, 726] on button "Add Pay Advice" at bounding box center [1041, 732] width 125 height 35
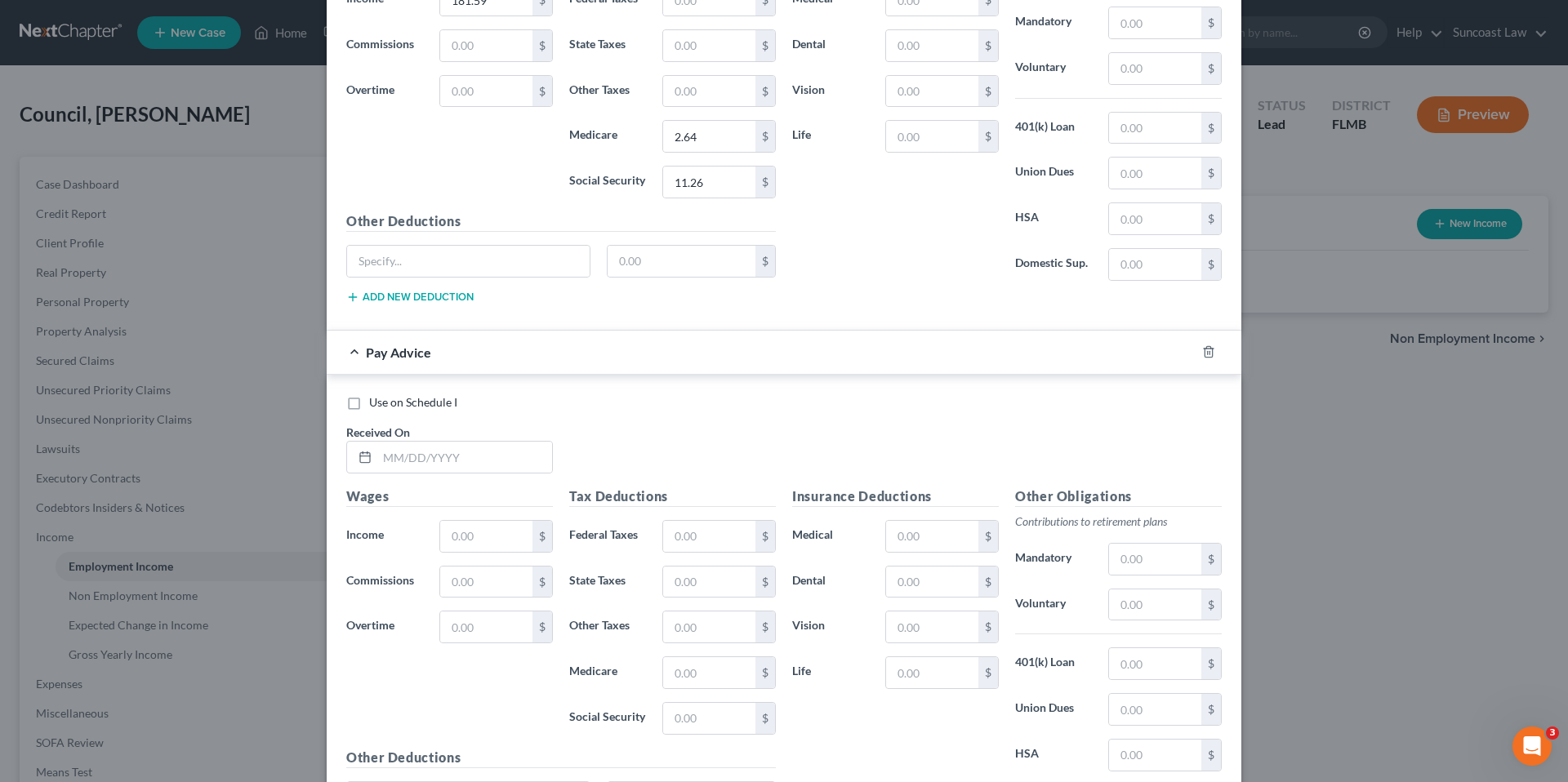
scroll to position [4148, 0]
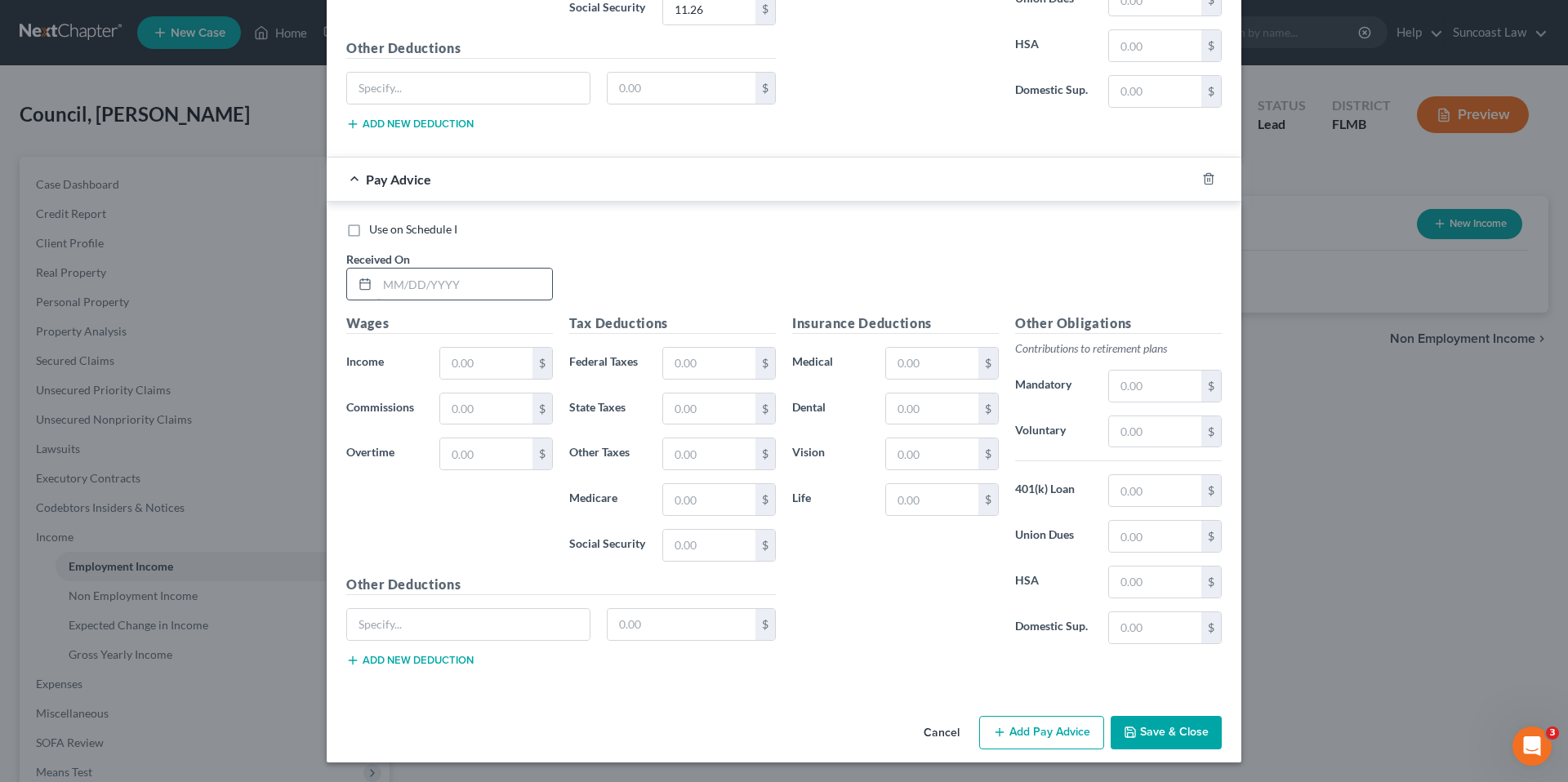
click at [421, 291] on input "text" at bounding box center [464, 283] width 175 height 31
type input "04/04/2025"
type input "250.21"
type input "3.62"
type input "15.52"
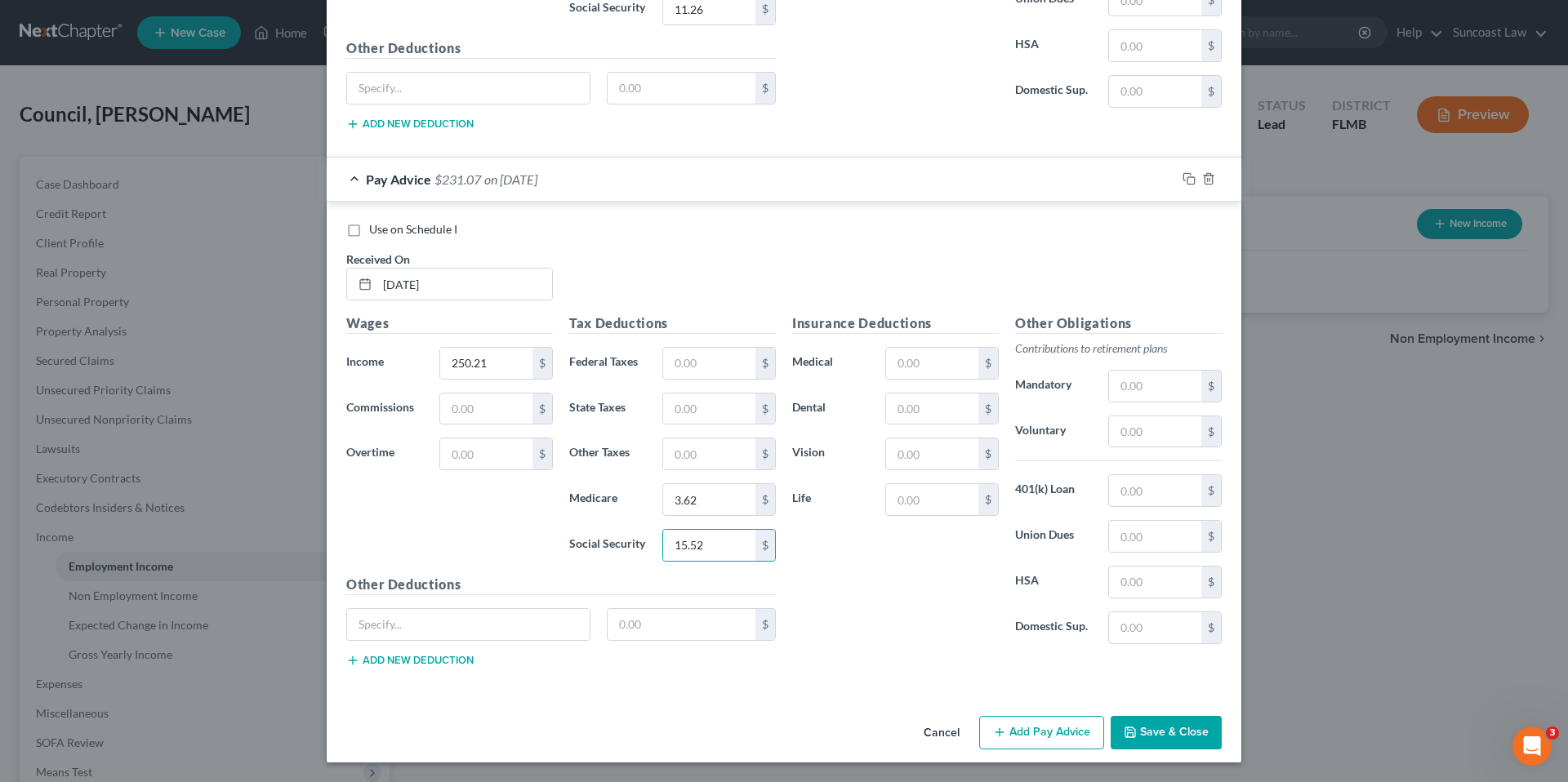
click at [1175, 740] on button "Save & Close" at bounding box center [1166, 732] width 111 height 35
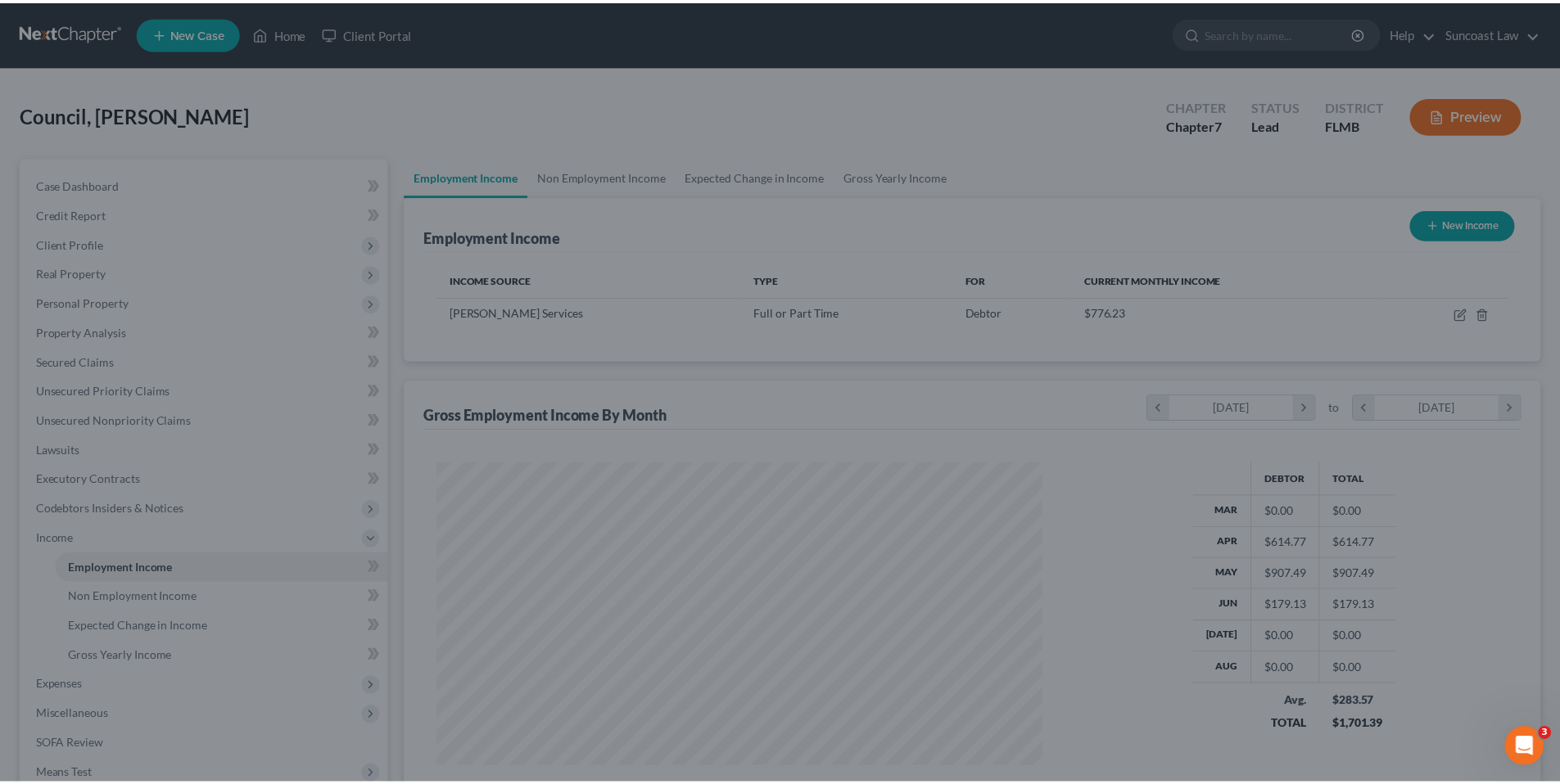
scroll to position [818151, 818044]
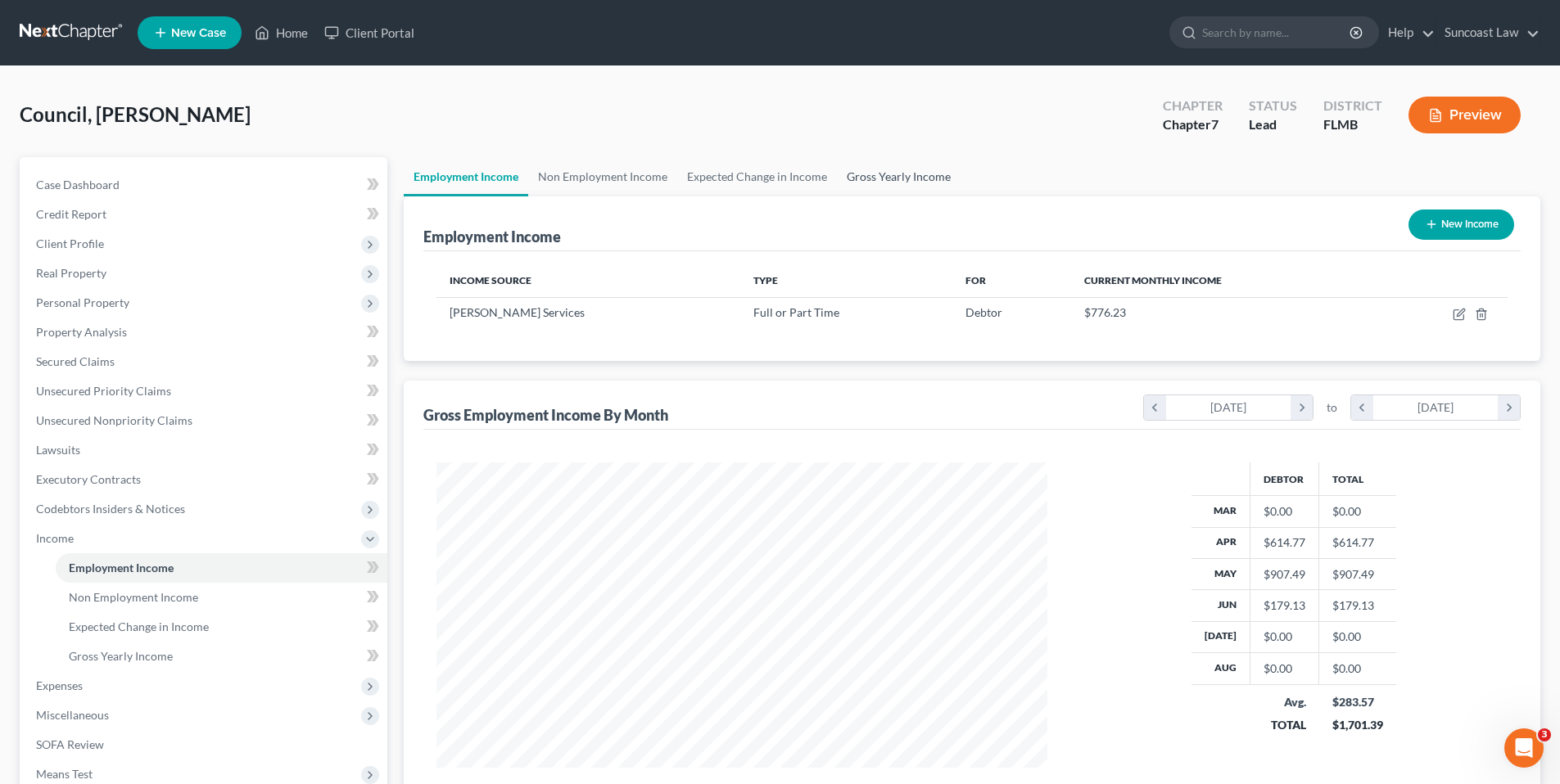
click at [922, 180] on link "Gross Yearly Income" at bounding box center [899, 177] width 124 height 39
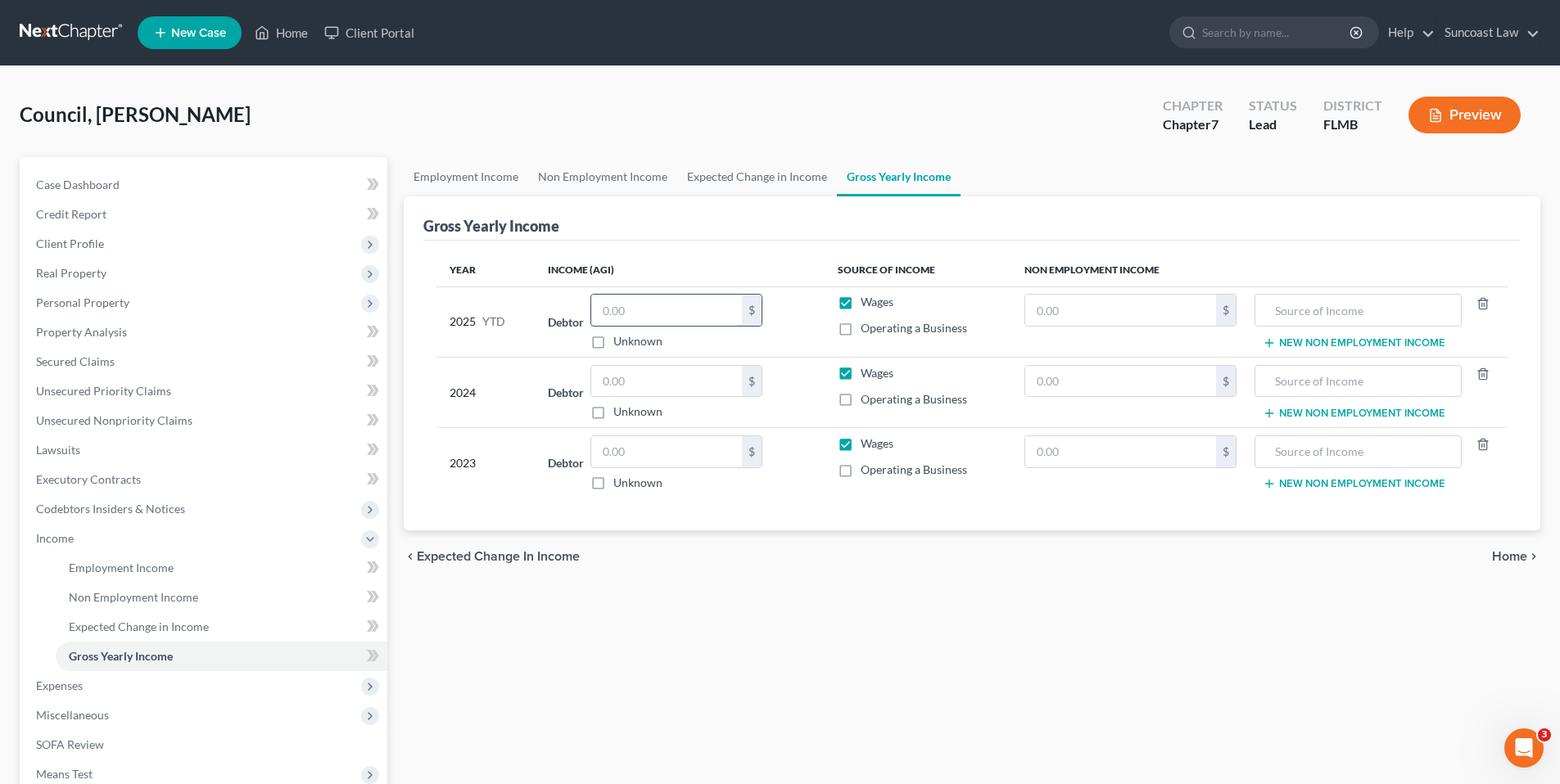
click at [609, 312] on input "text" at bounding box center [666, 309] width 151 height 31
click at [626, 387] on input "text" at bounding box center [666, 381] width 151 height 31
type input "3,917.44"
click at [619, 303] on input "text" at bounding box center [666, 309] width 151 height 31
type input "3,917.44"
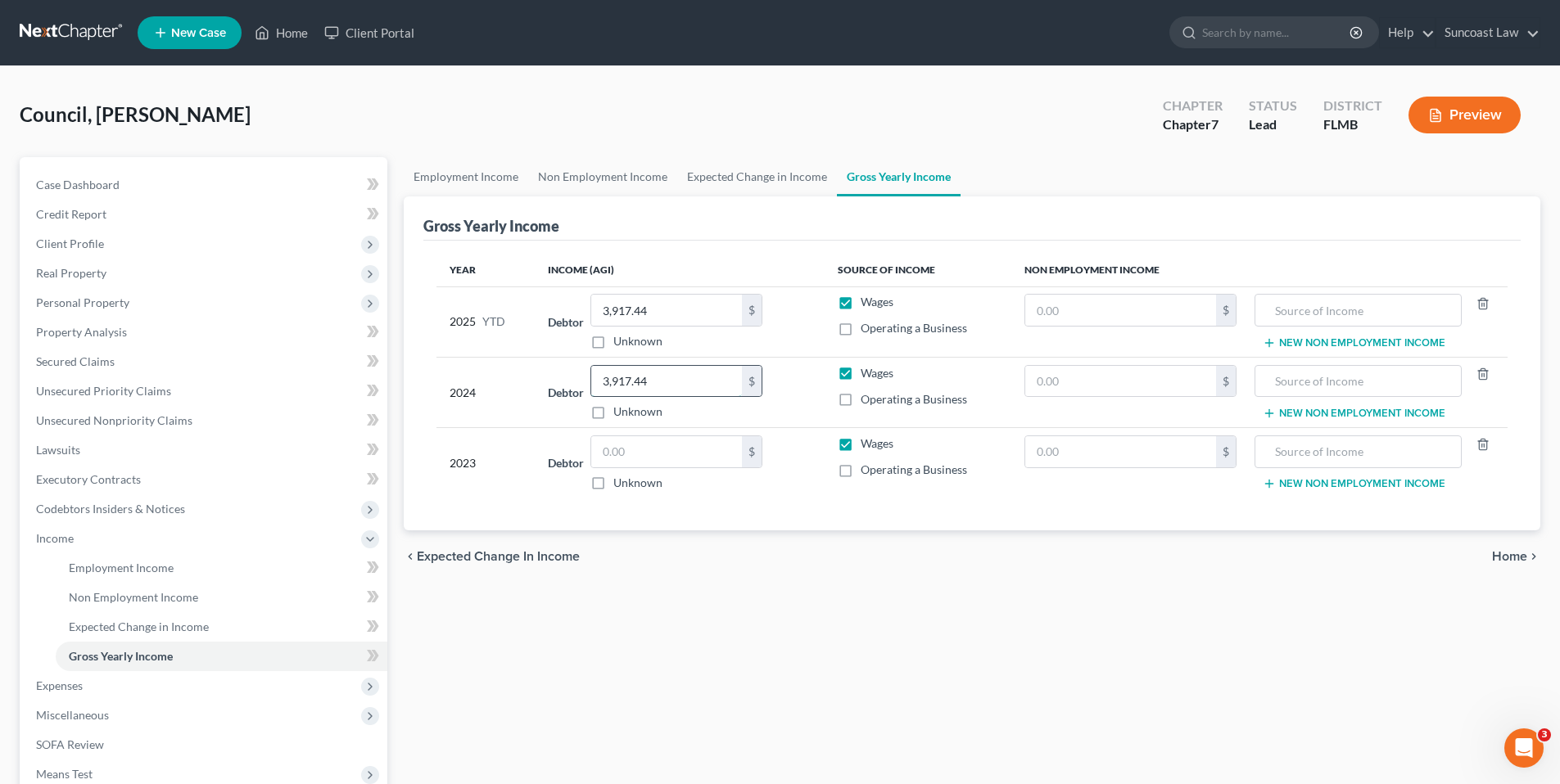
drag, startPoint x: 678, startPoint y: 378, endPoint x: 702, endPoint y: 382, distance: 24.3
click at [702, 382] on input "3,917.44" at bounding box center [666, 381] width 151 height 31
drag, startPoint x: 663, startPoint y: 384, endPoint x: 601, endPoint y: 384, distance: 62.0
click at [601, 384] on input "1,205.35" at bounding box center [666, 381] width 151 height 31
type input "38,291.33"
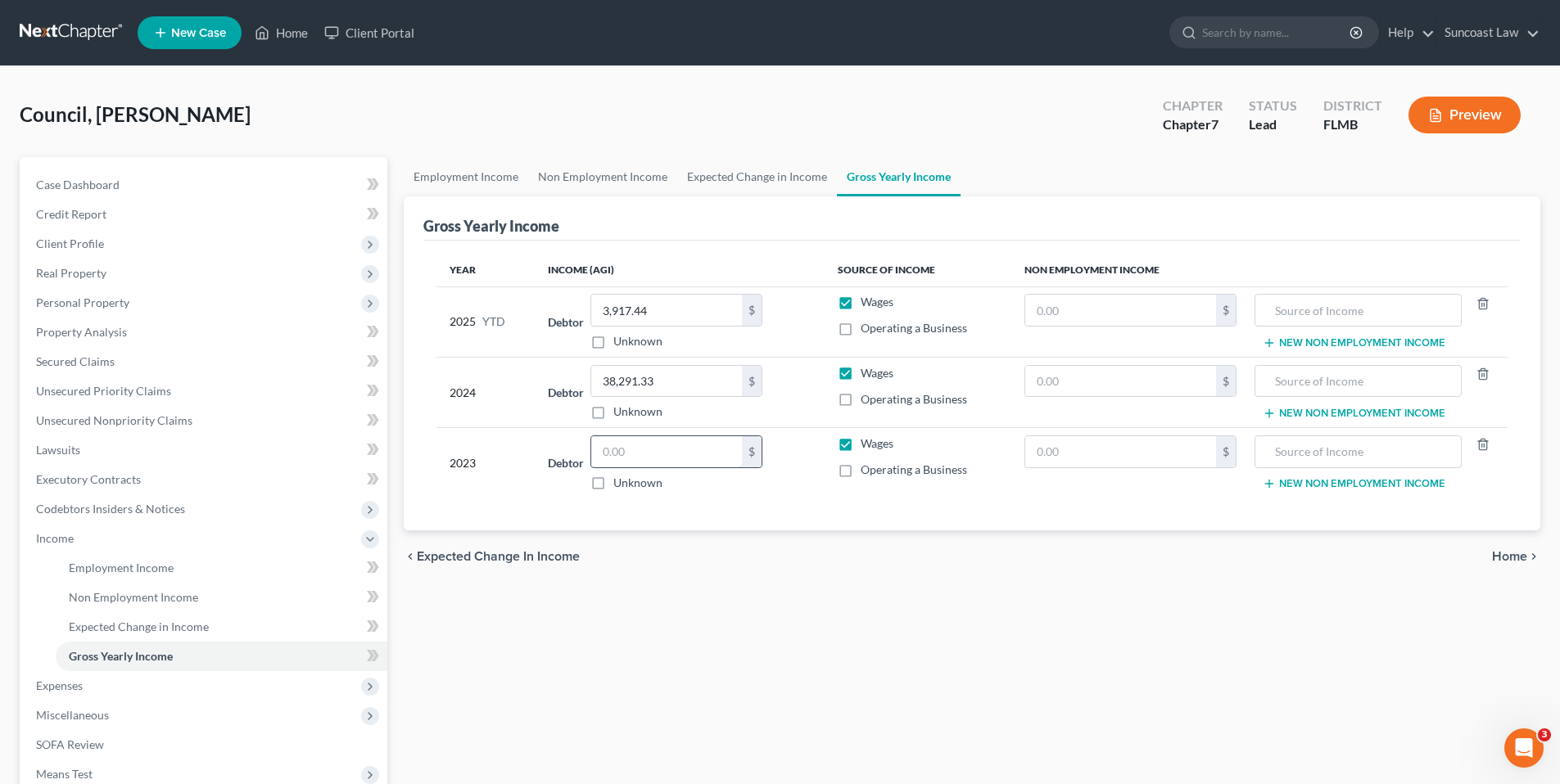
click at [646, 455] on input "text" at bounding box center [666, 451] width 151 height 31
type input "74,393.00"
click at [1094, 460] on input "text" at bounding box center [1120, 451] width 190 height 31
type input "21,643.00"
type input "Annuity"
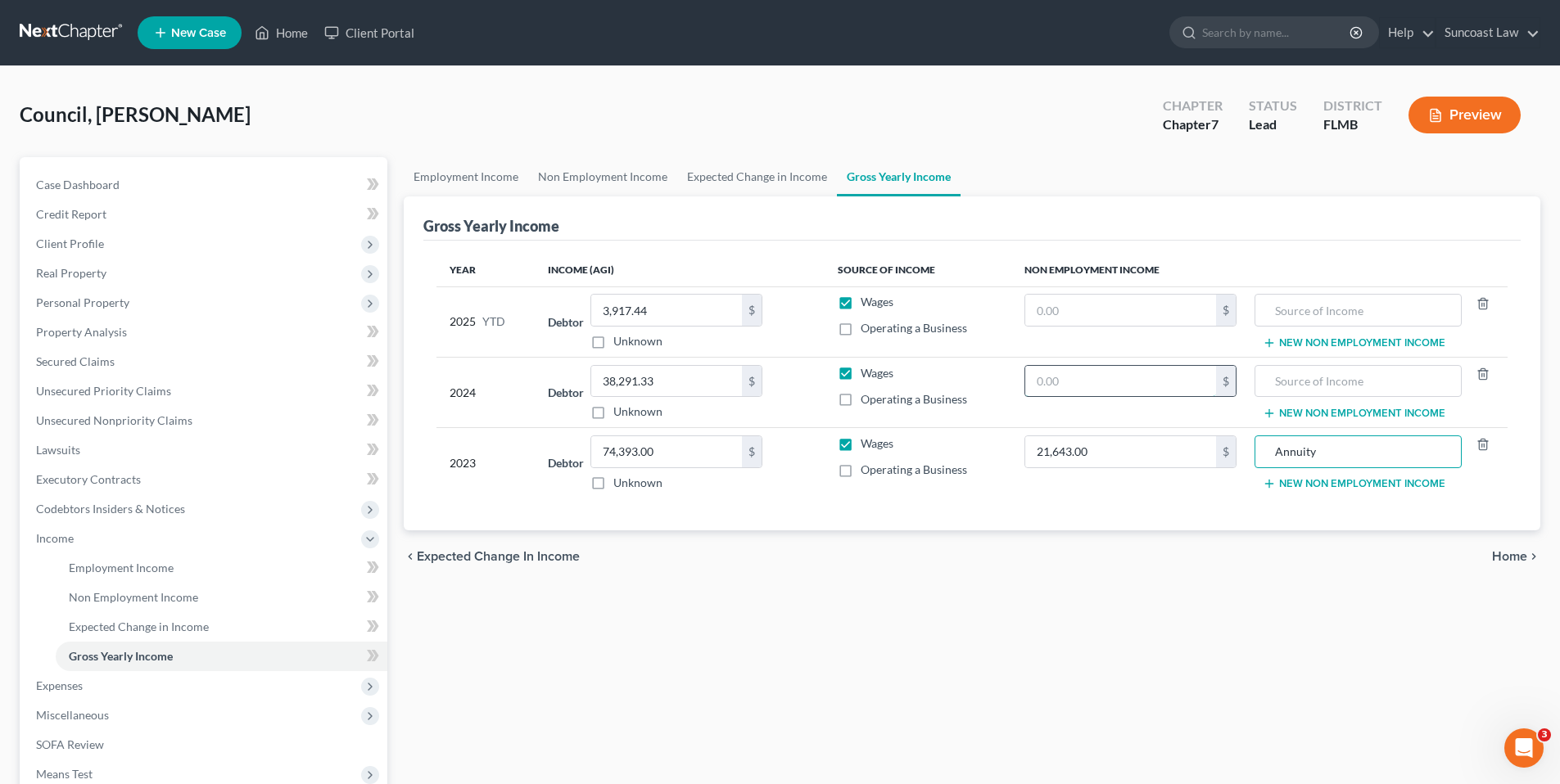
click at [1078, 375] on input "text" at bounding box center [1120, 381] width 190 height 31
type input "36,707.00"
click at [1285, 376] on input "text" at bounding box center [1357, 381] width 189 height 31
type input "Annuity"
click at [1088, 306] on input "text" at bounding box center [1120, 309] width 190 height 31
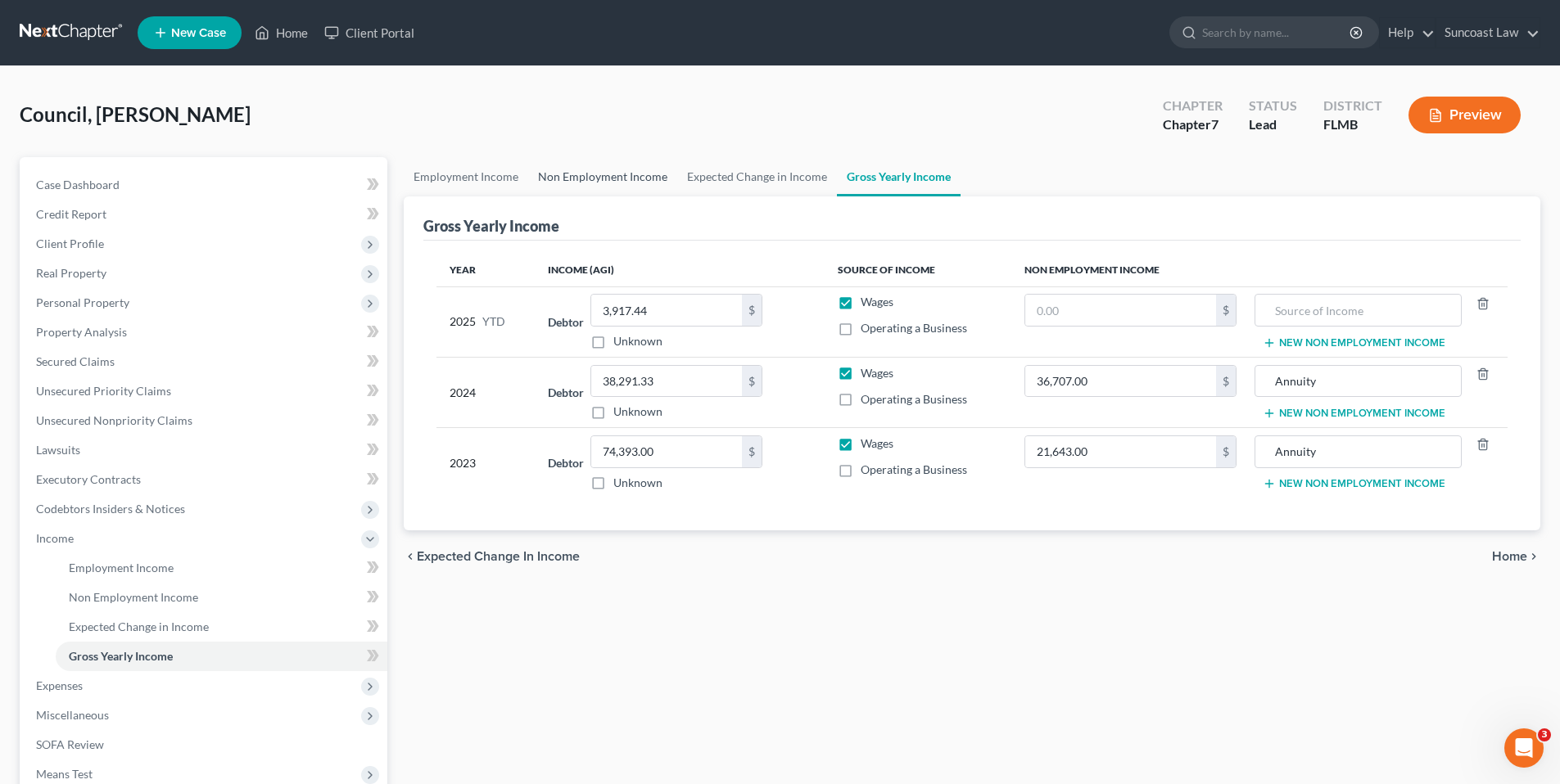
click at [602, 171] on link "Non Employment Income" at bounding box center [602, 177] width 149 height 39
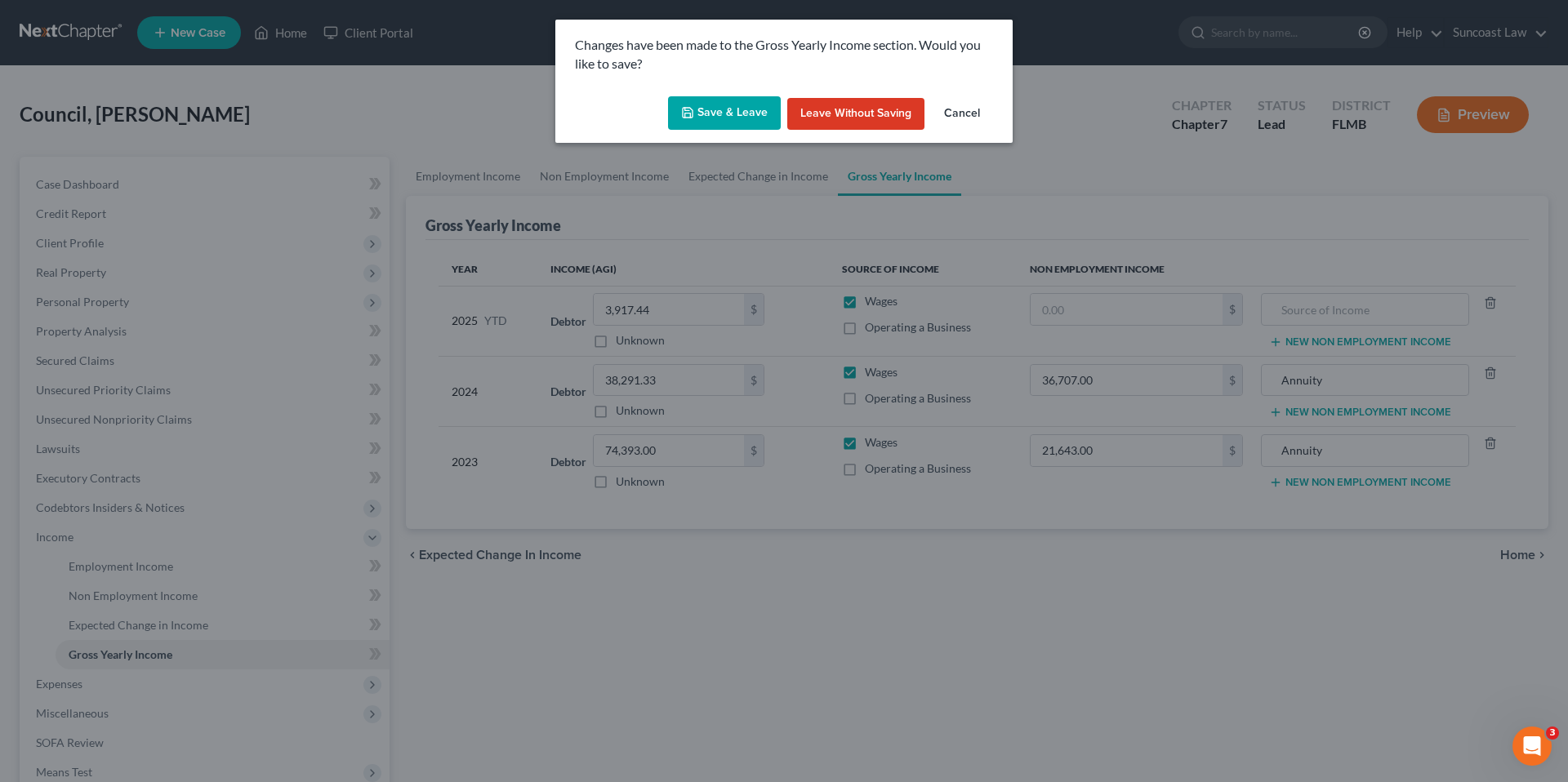
click at [737, 101] on button "Save & Leave" at bounding box center [724, 113] width 112 height 35
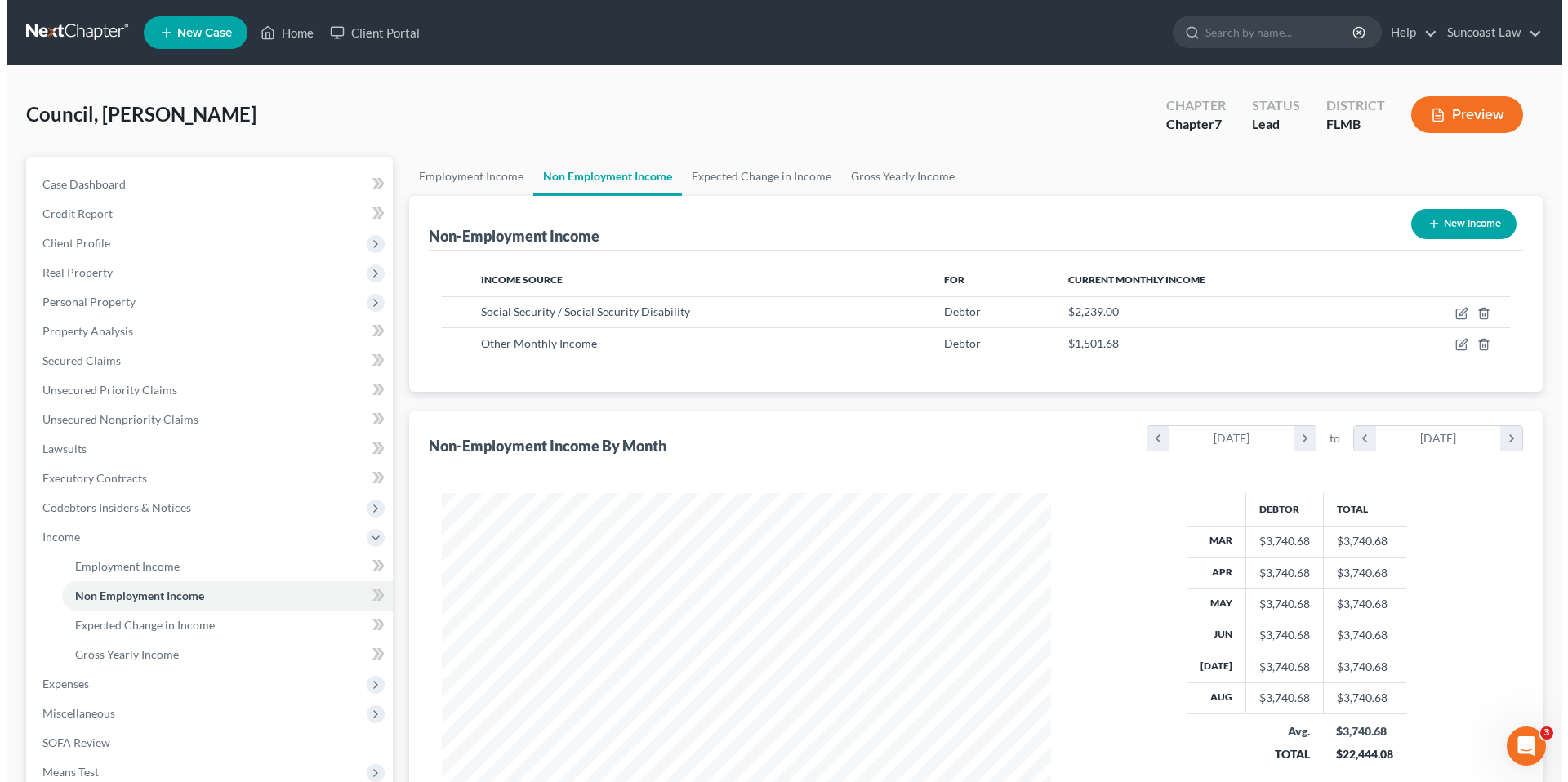
scroll to position [305, 642]
click at [900, 178] on link "Gross Yearly Income" at bounding box center [896, 177] width 123 height 39
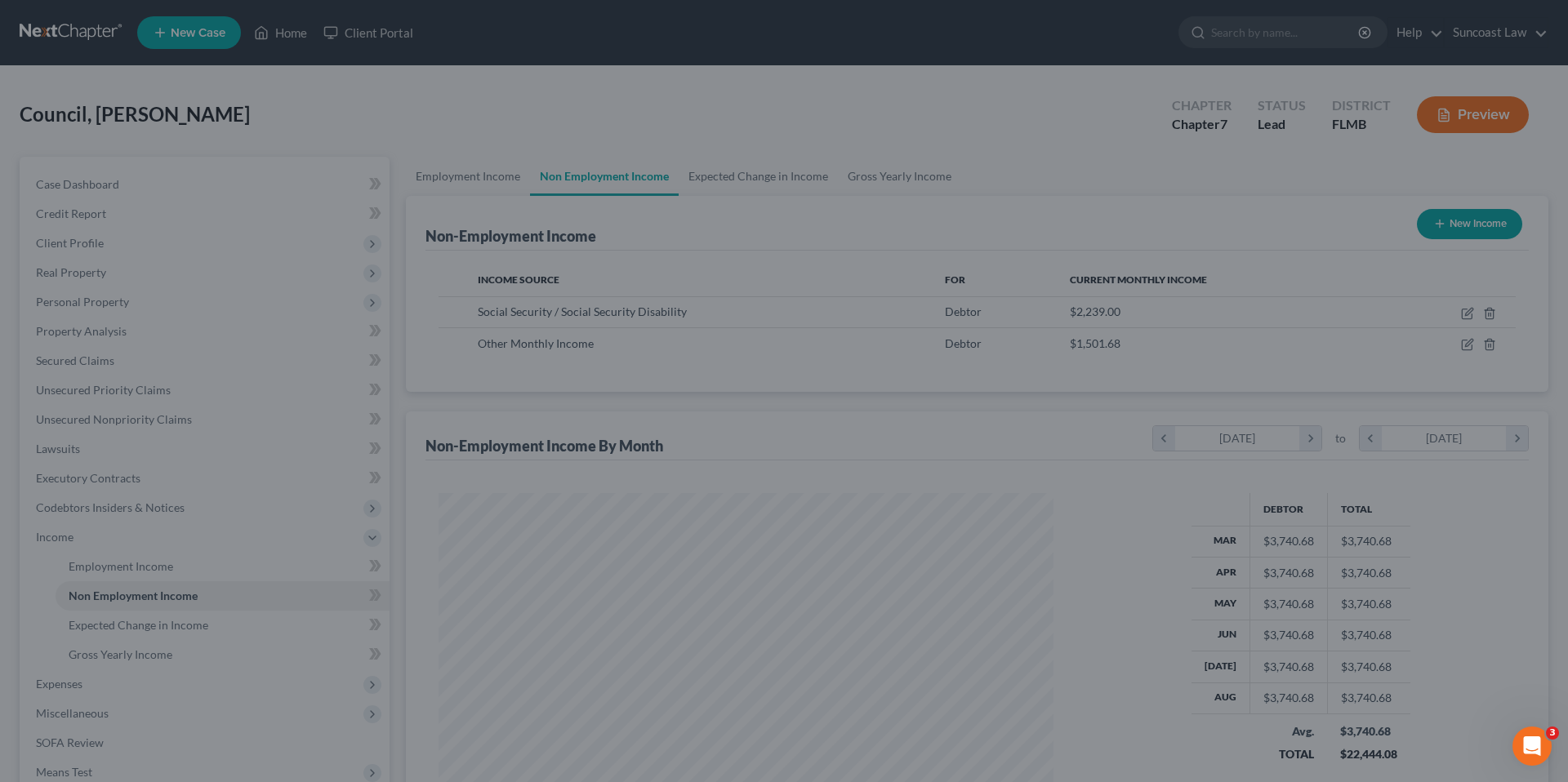
click at [907, 182] on div at bounding box center [784, 391] width 1568 height 782
click at [906, 180] on div at bounding box center [784, 391] width 1568 height 782
click at [626, 177] on div at bounding box center [784, 391] width 1568 height 782
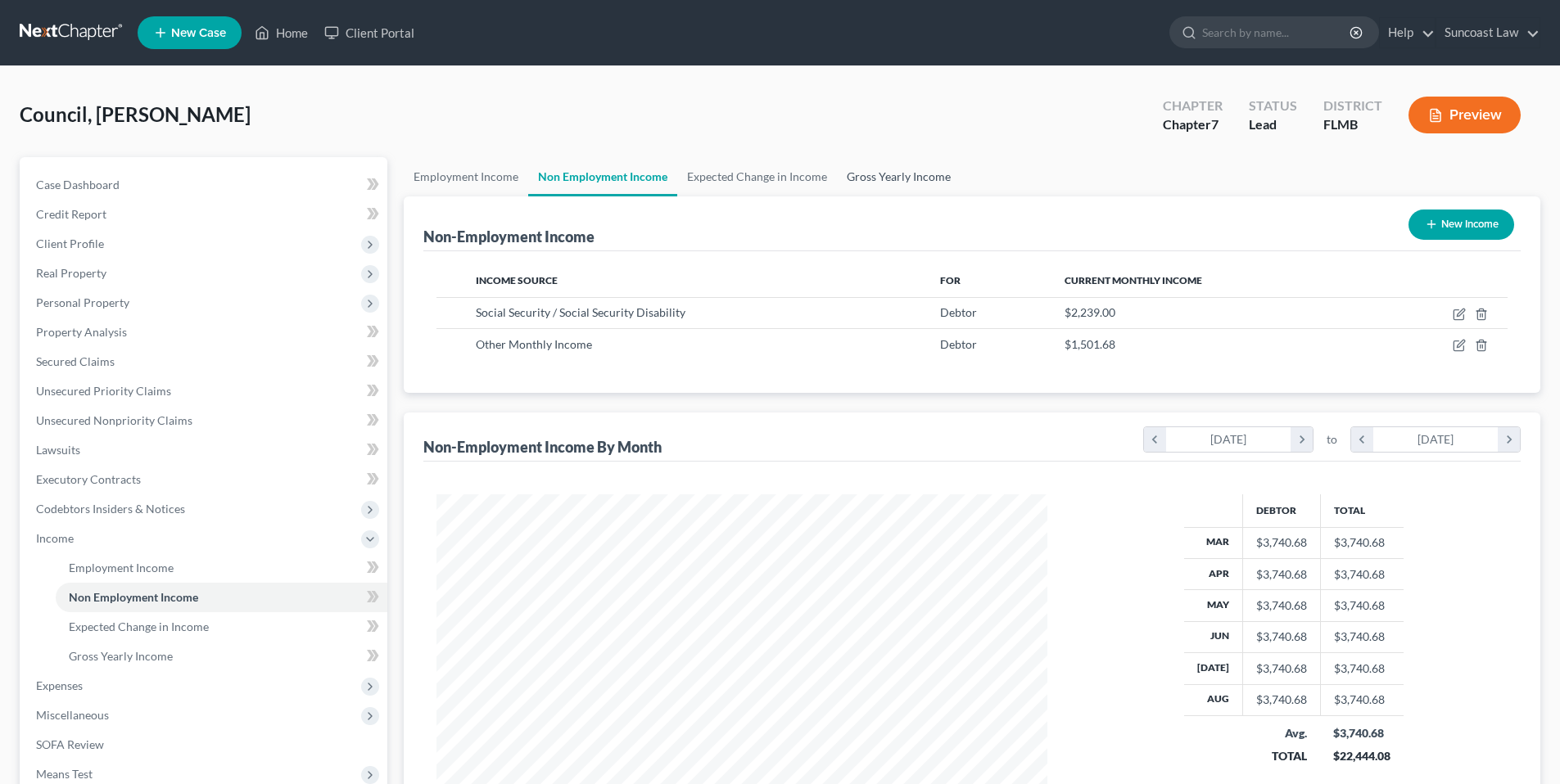
scroll to position [306, 644]
click at [877, 177] on link "Gross Yearly Income" at bounding box center [899, 177] width 124 height 39
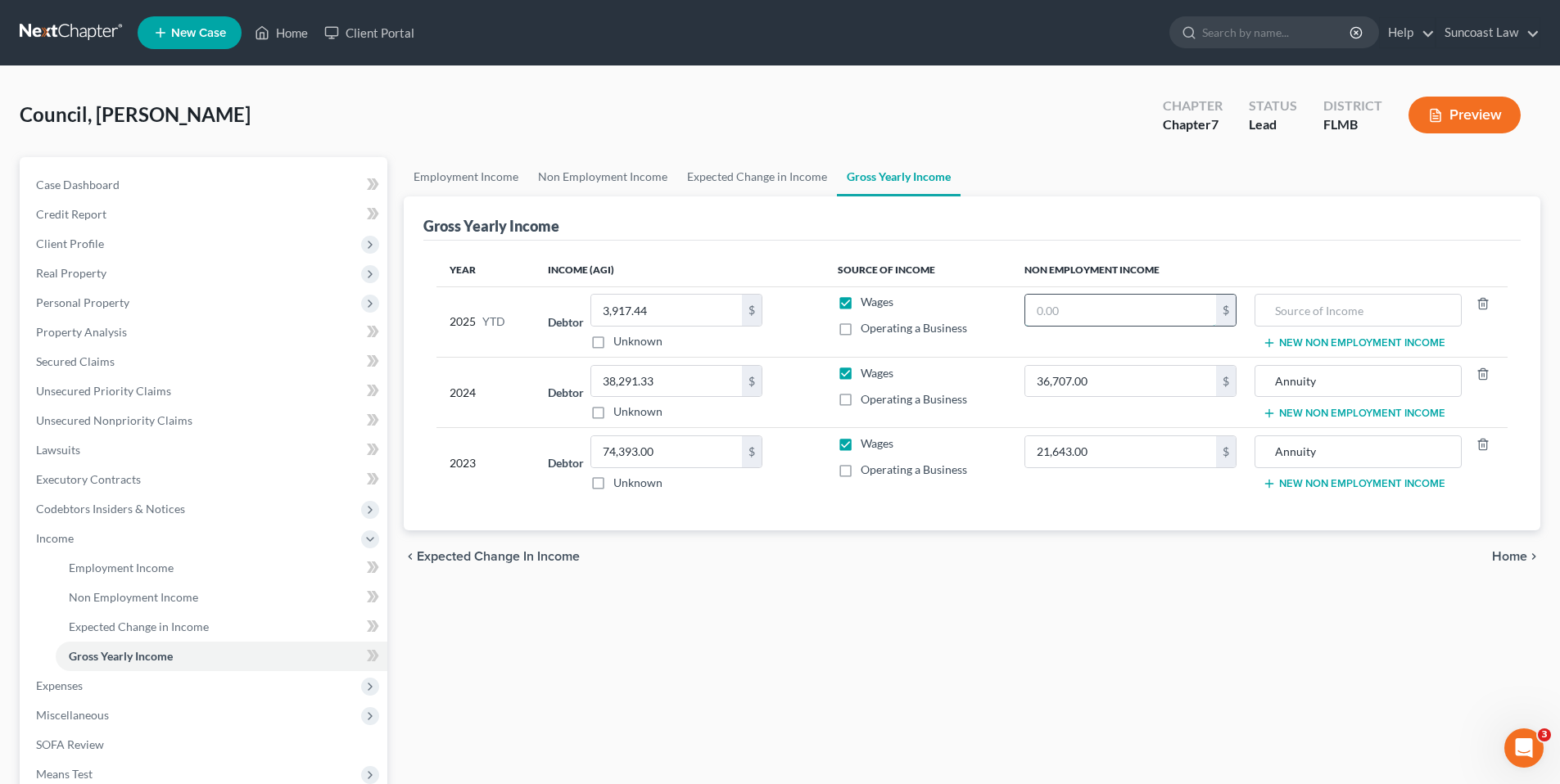
click at [1104, 306] on input "text" at bounding box center [1120, 309] width 190 height 31
type input "33,666.12"
click at [1345, 318] on input "text" at bounding box center [1357, 309] width 189 height 31
type input "Anuity/SSI"
click at [1079, 388] on input "36,707.00" at bounding box center [1120, 381] width 190 height 31
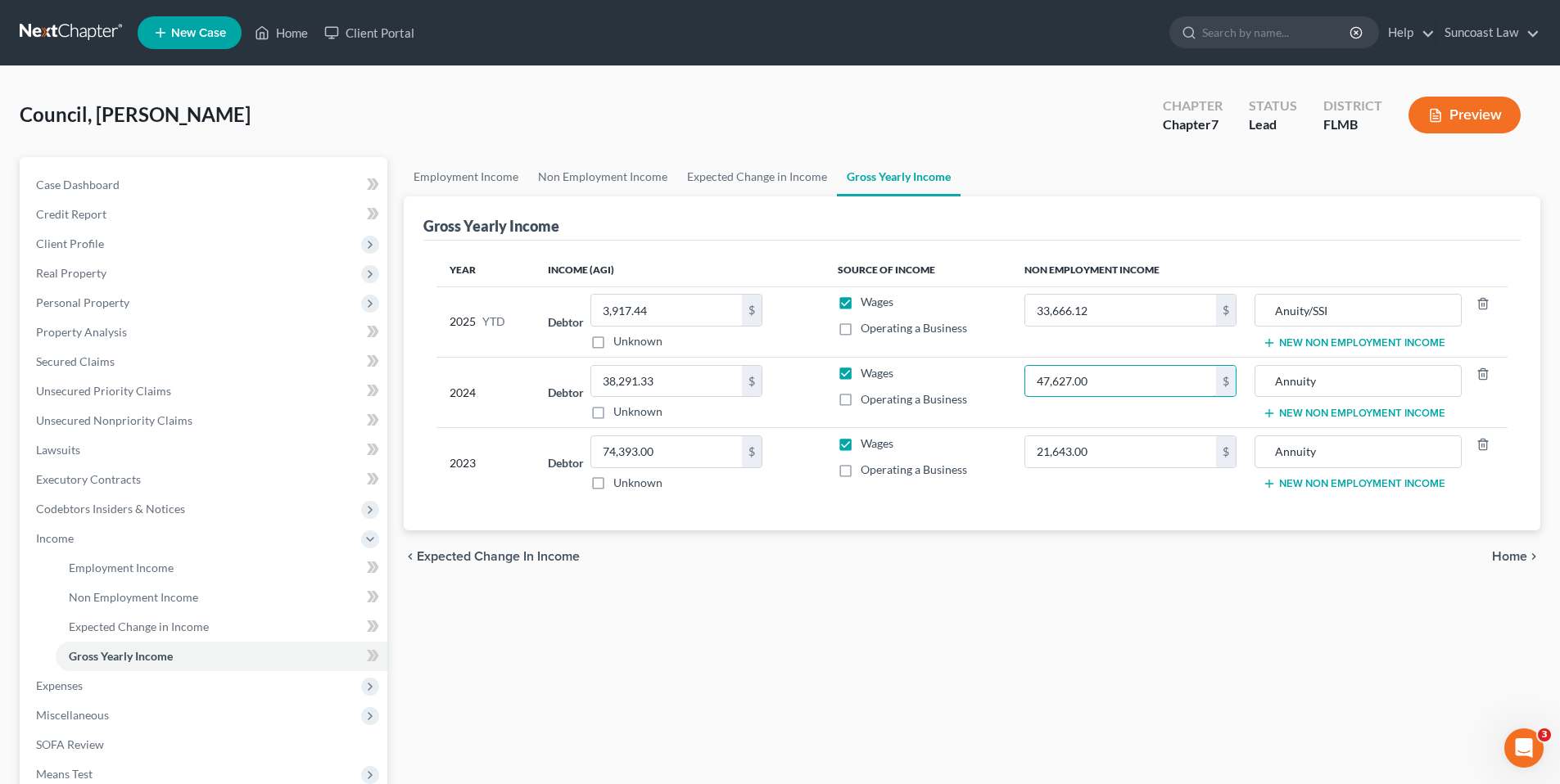
type input "47,627.00"
click at [1174, 614] on div "Employment Income Non Employment Income Expected Change in Income Gross Yearly …" at bounding box center [972, 542] width 1153 height 769
click at [1365, 384] on input "Annuity" at bounding box center [1357, 381] width 189 height 31
type input "Annuity/SSI"
click at [1508, 556] on span "Home" at bounding box center [1509, 556] width 36 height 13
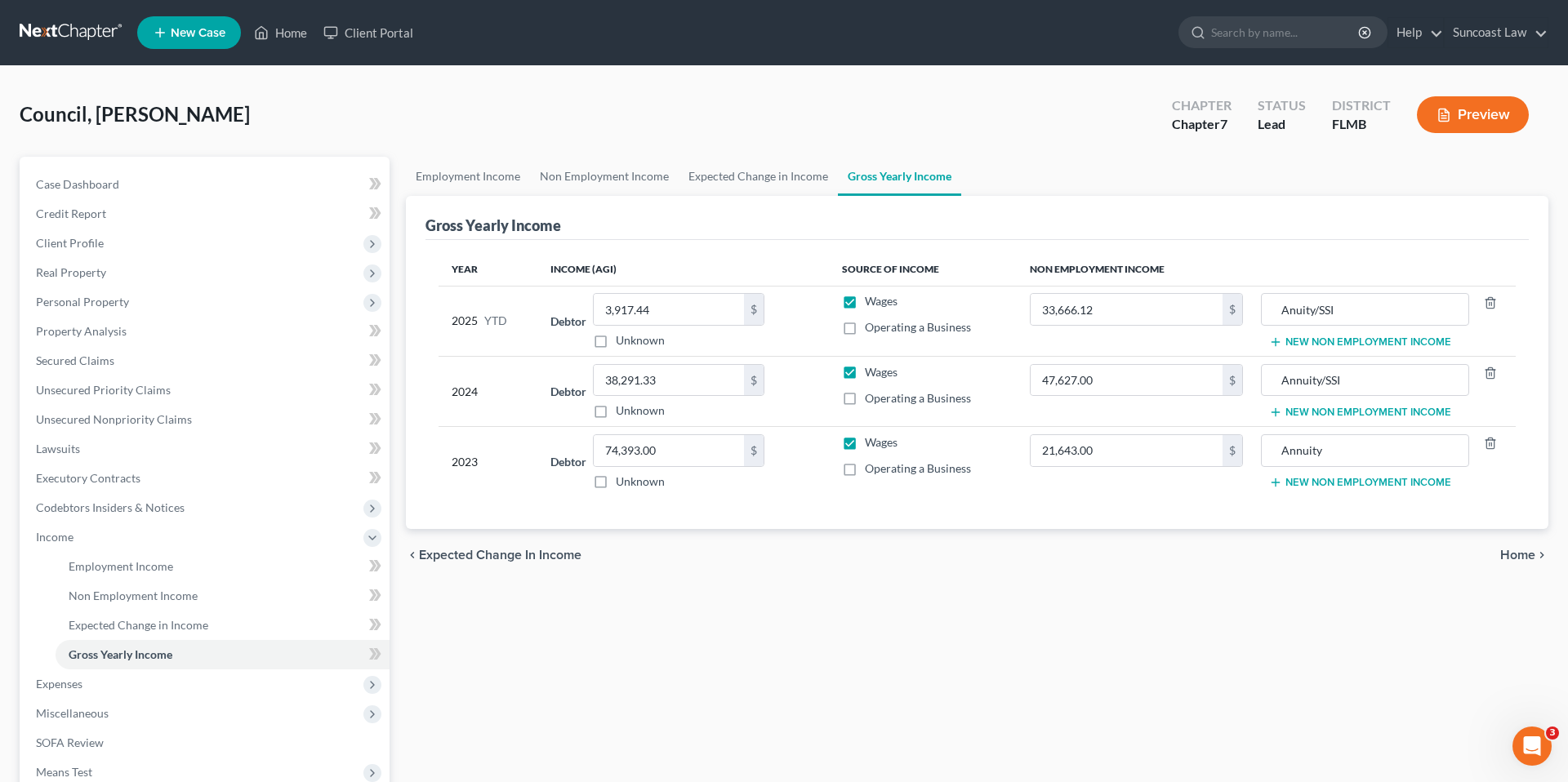
click at [1504, 555] on div "Changes have been made to the Gross Yearly Income section. Would you like to sa…" at bounding box center [784, 391] width 1568 height 782
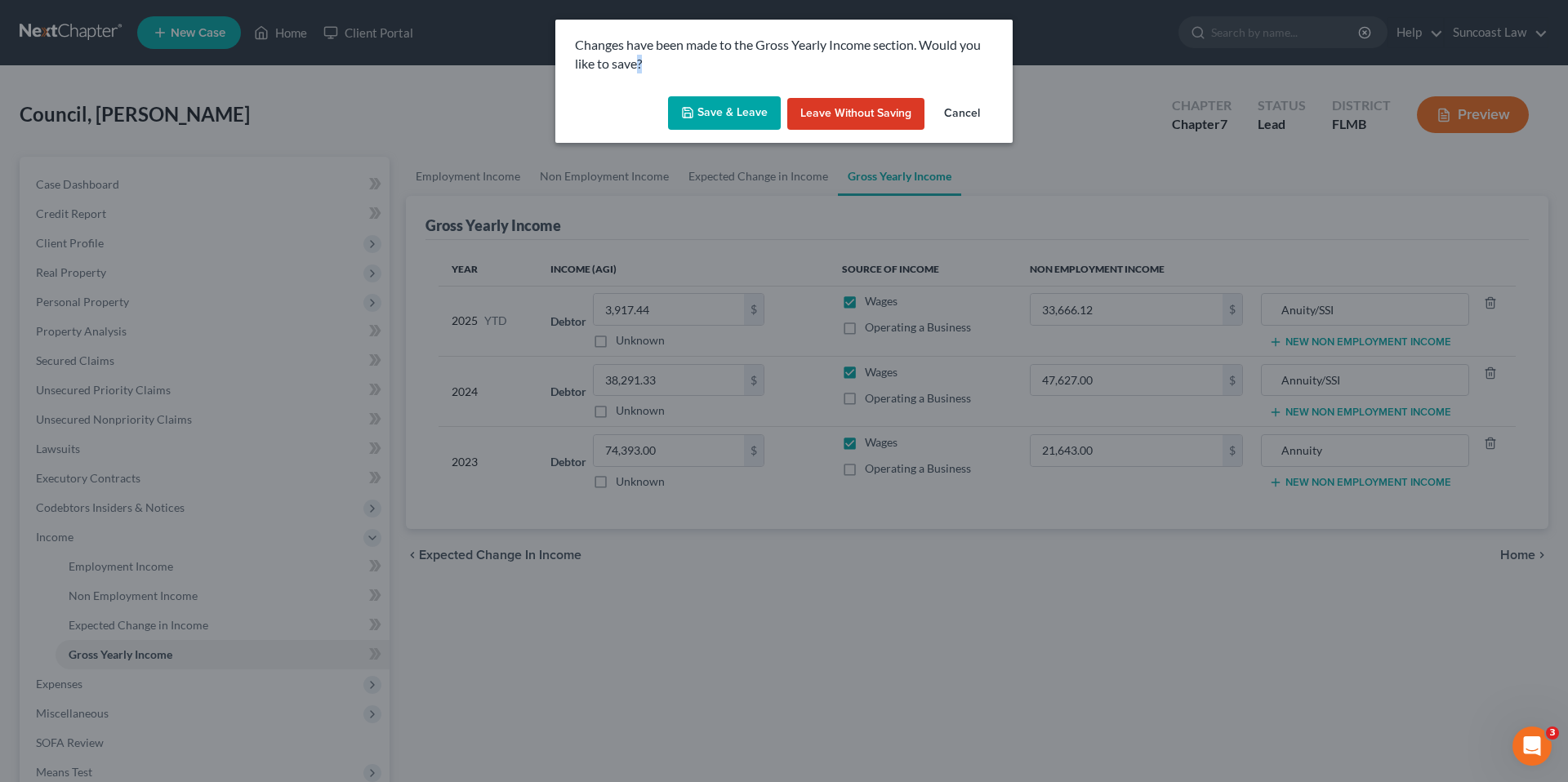
click at [723, 109] on button "Save & Leave" at bounding box center [724, 113] width 112 height 35
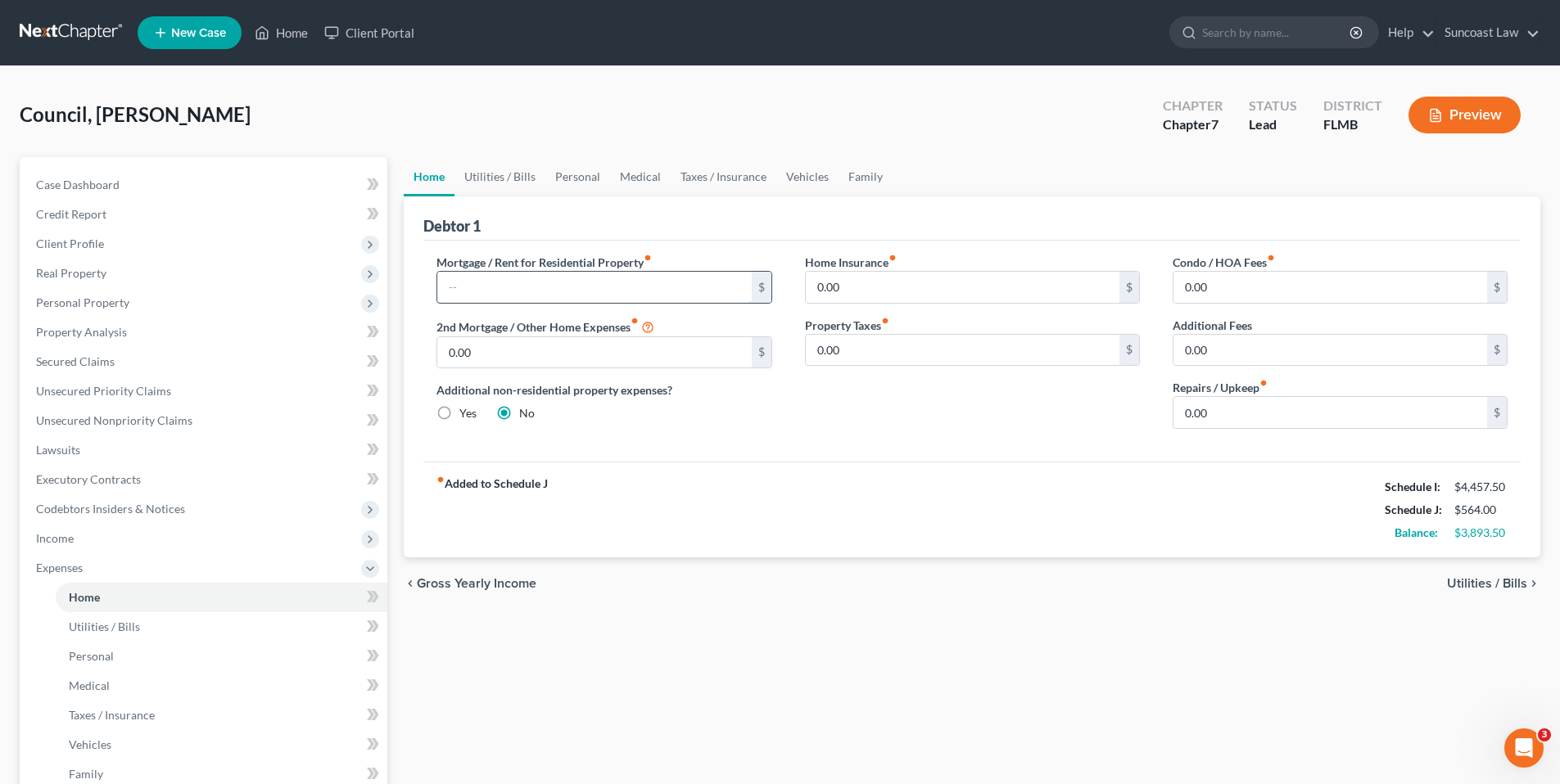
click at [507, 283] on input "text" at bounding box center [594, 287] width 313 height 31
type input "426.00"
click at [1269, 414] on input "0.00" at bounding box center [1330, 412] width 313 height 31
type input "200.00"
click at [1493, 580] on span "Utilities / Bills" at bounding box center [1487, 583] width 81 height 13
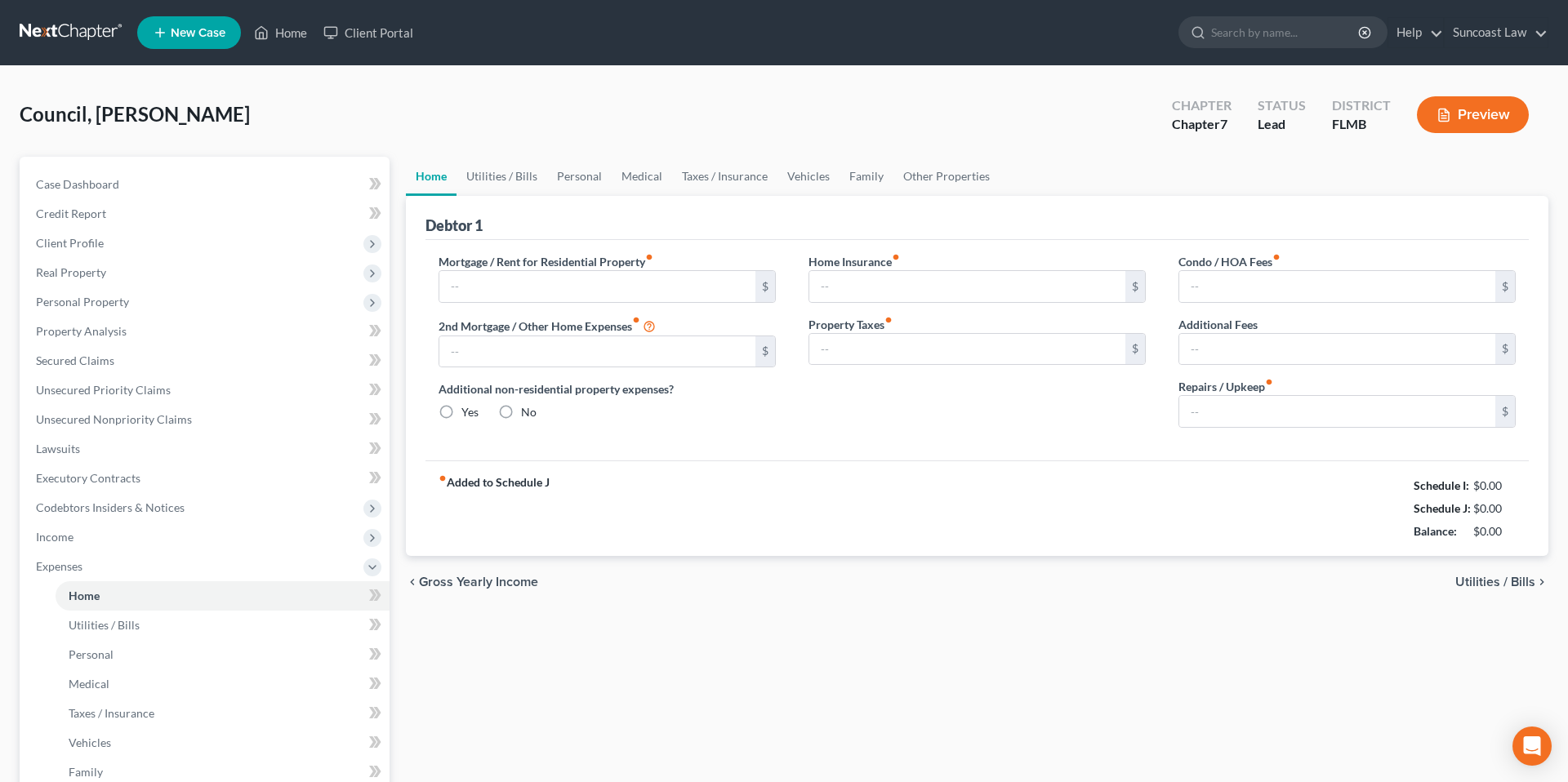
type input "0.00"
radio input "true"
type input "0.00"
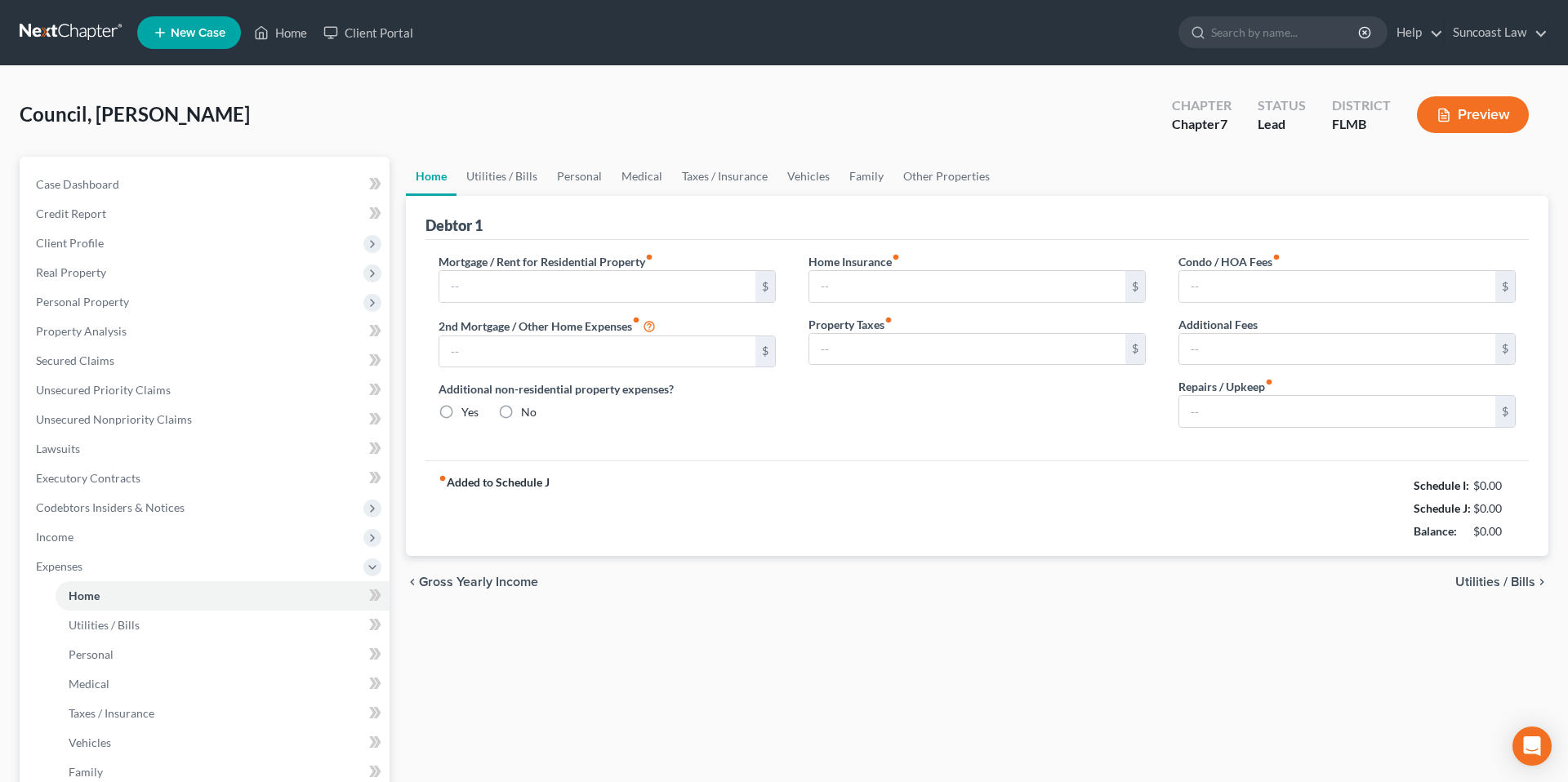
type input "0.00"
click at [490, 279] on input "text" at bounding box center [592, 286] width 312 height 31
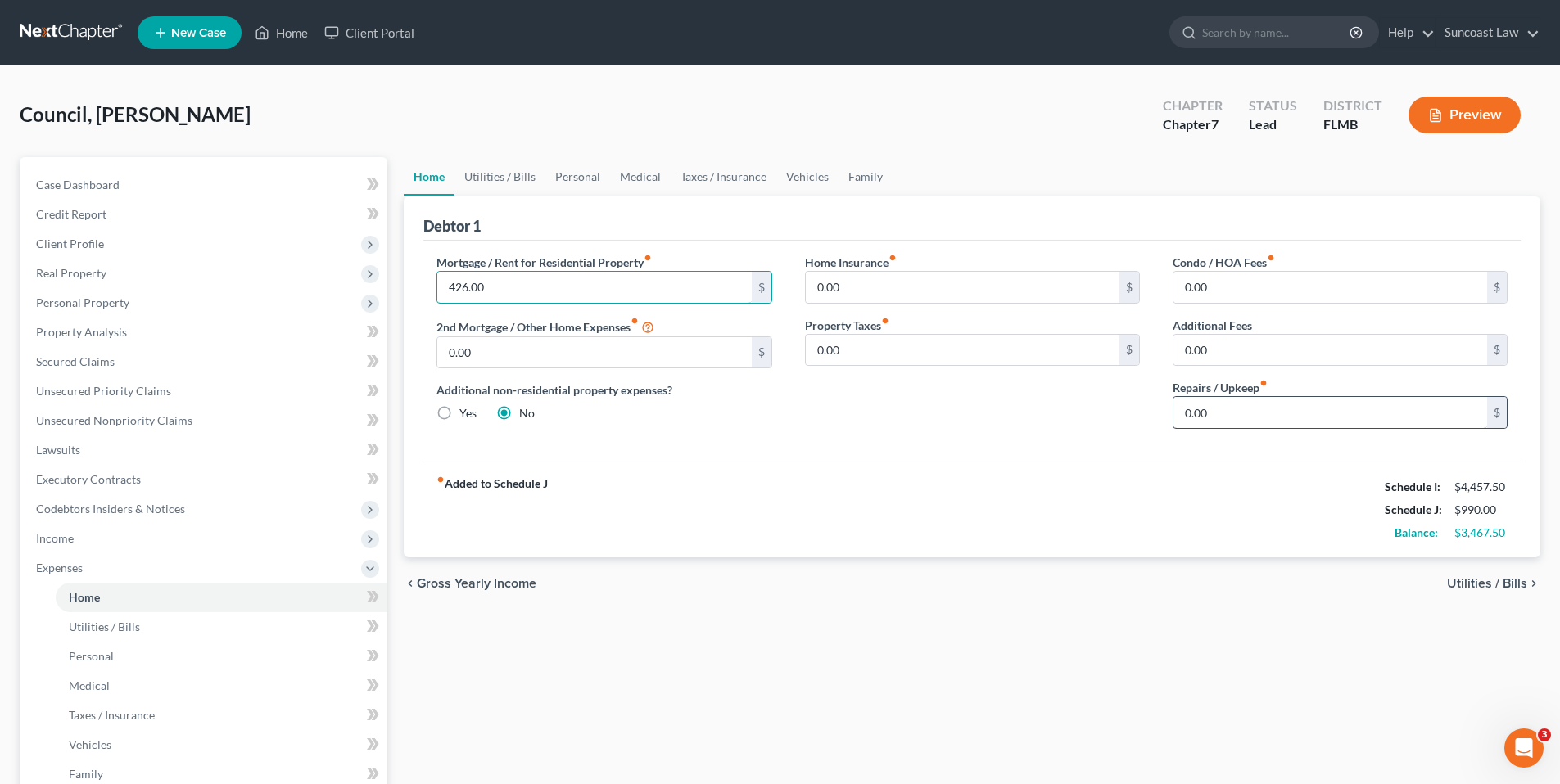
type input "426.00"
click at [1279, 420] on input "0.00" at bounding box center [1330, 412] width 313 height 31
type input "200.00"
click at [1505, 577] on span "Utilities / Bills" at bounding box center [1487, 583] width 81 height 13
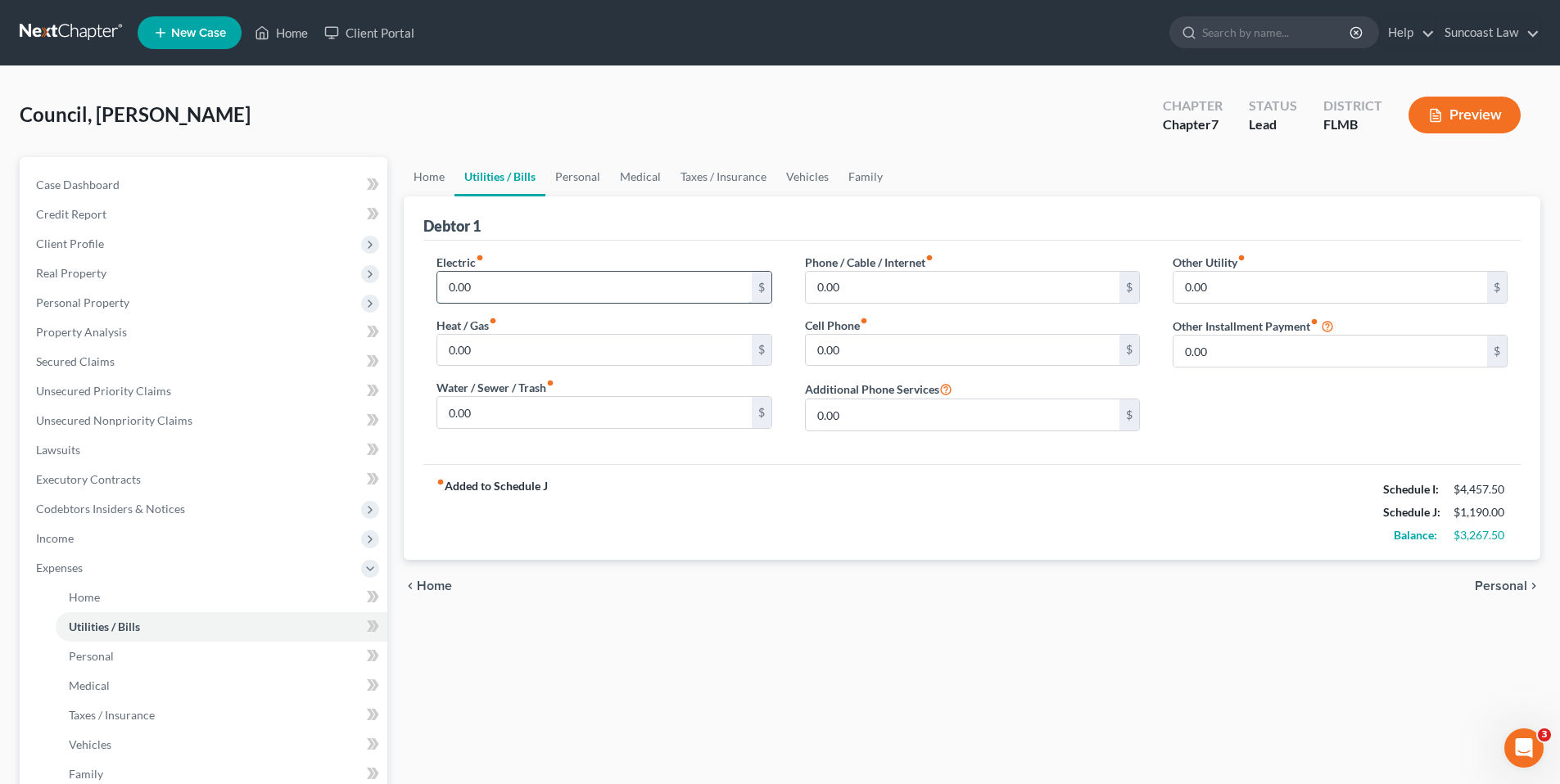
click at [492, 293] on input "0.00" at bounding box center [594, 287] width 313 height 31
type input "130.00"
click at [869, 289] on input "0.00" at bounding box center [962, 287] width 313 height 31
type input "50.00"
click at [888, 361] on input "0.00" at bounding box center [962, 350] width 313 height 31
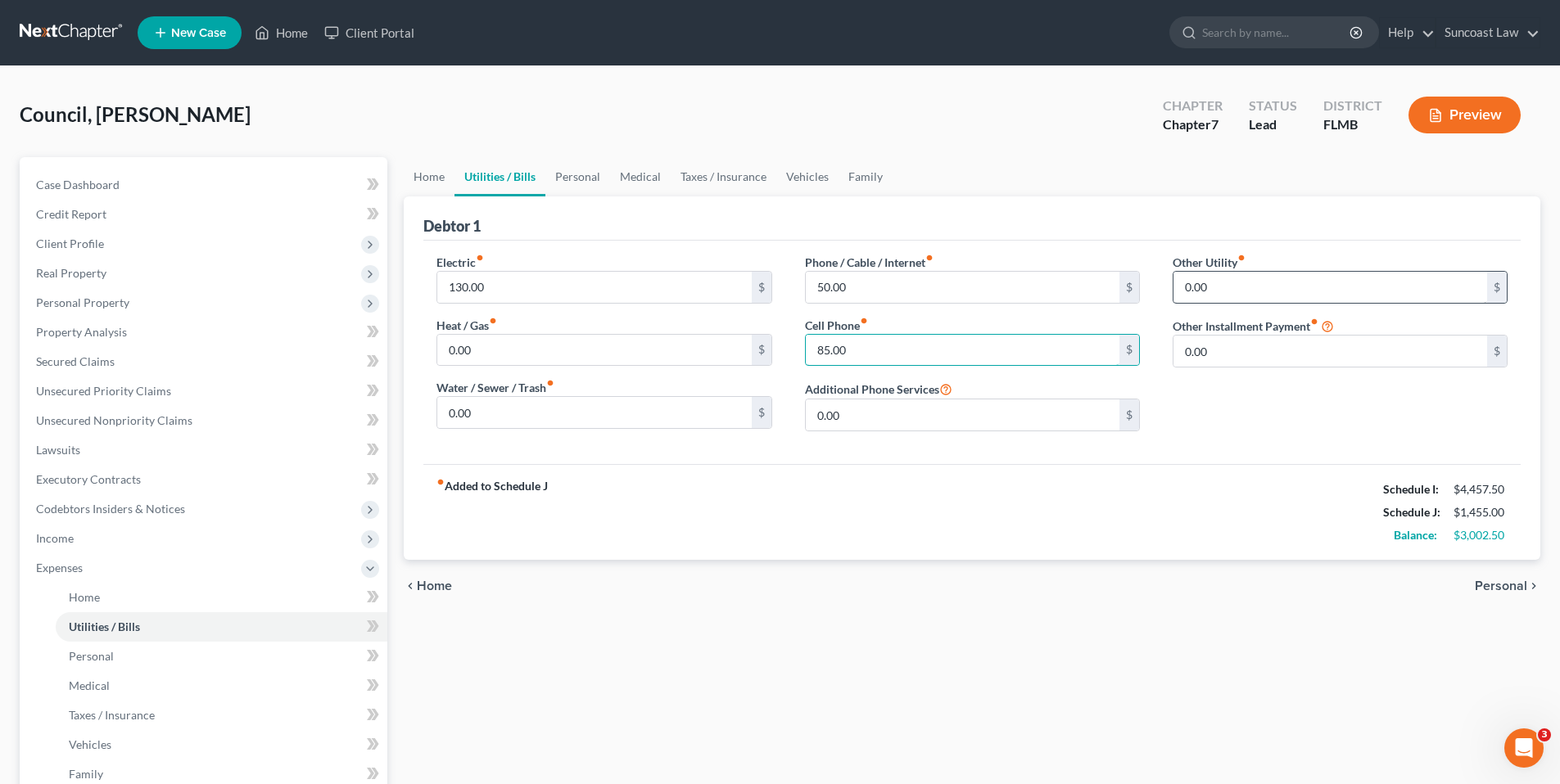
type input "85.00"
click at [1290, 298] on input "0.00" at bounding box center [1330, 287] width 313 height 31
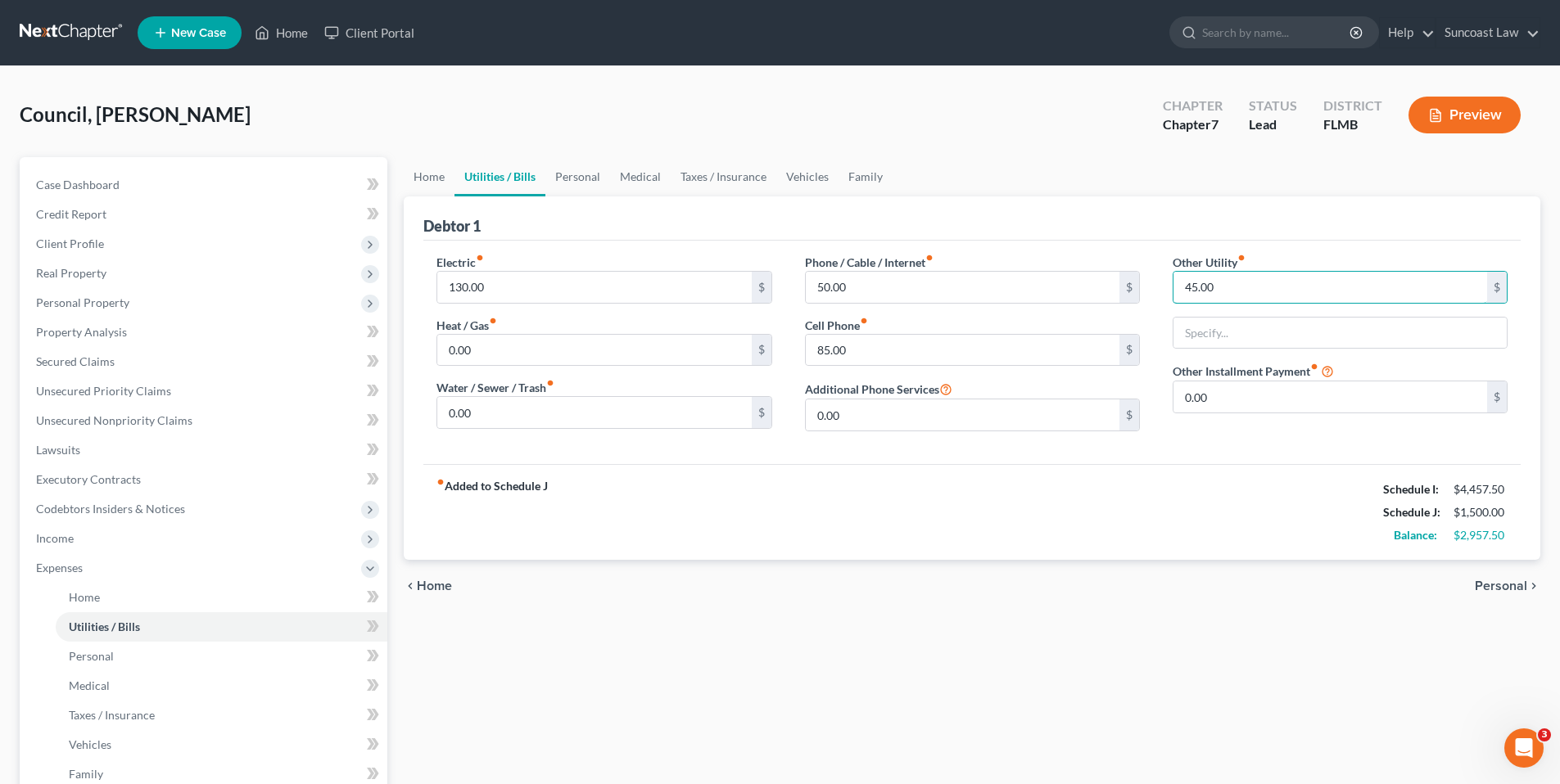
type input "45.00"
click at [1483, 589] on span "Personal" at bounding box center [1501, 586] width 53 height 13
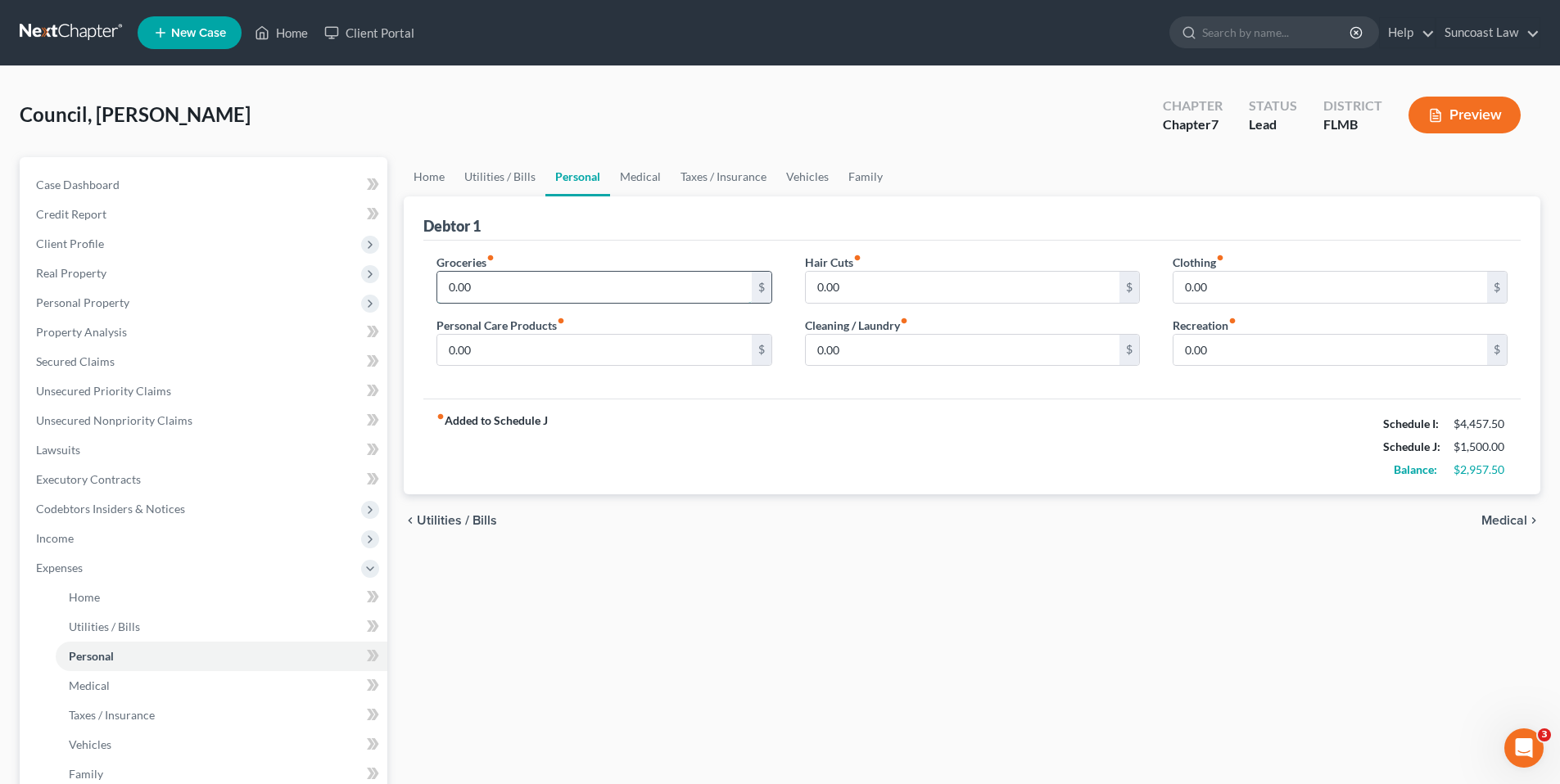
click at [507, 290] on input "0.00" at bounding box center [594, 287] width 313 height 31
type input "400.00"
click at [1216, 289] on input "0.00" at bounding box center [1330, 287] width 313 height 31
type input "50.00"
click at [610, 368] on div "Groceries fiber_manual_record 400.00 $ Personal Care Products fiber_manual_reco…" at bounding box center [604, 317] width 368 height 126
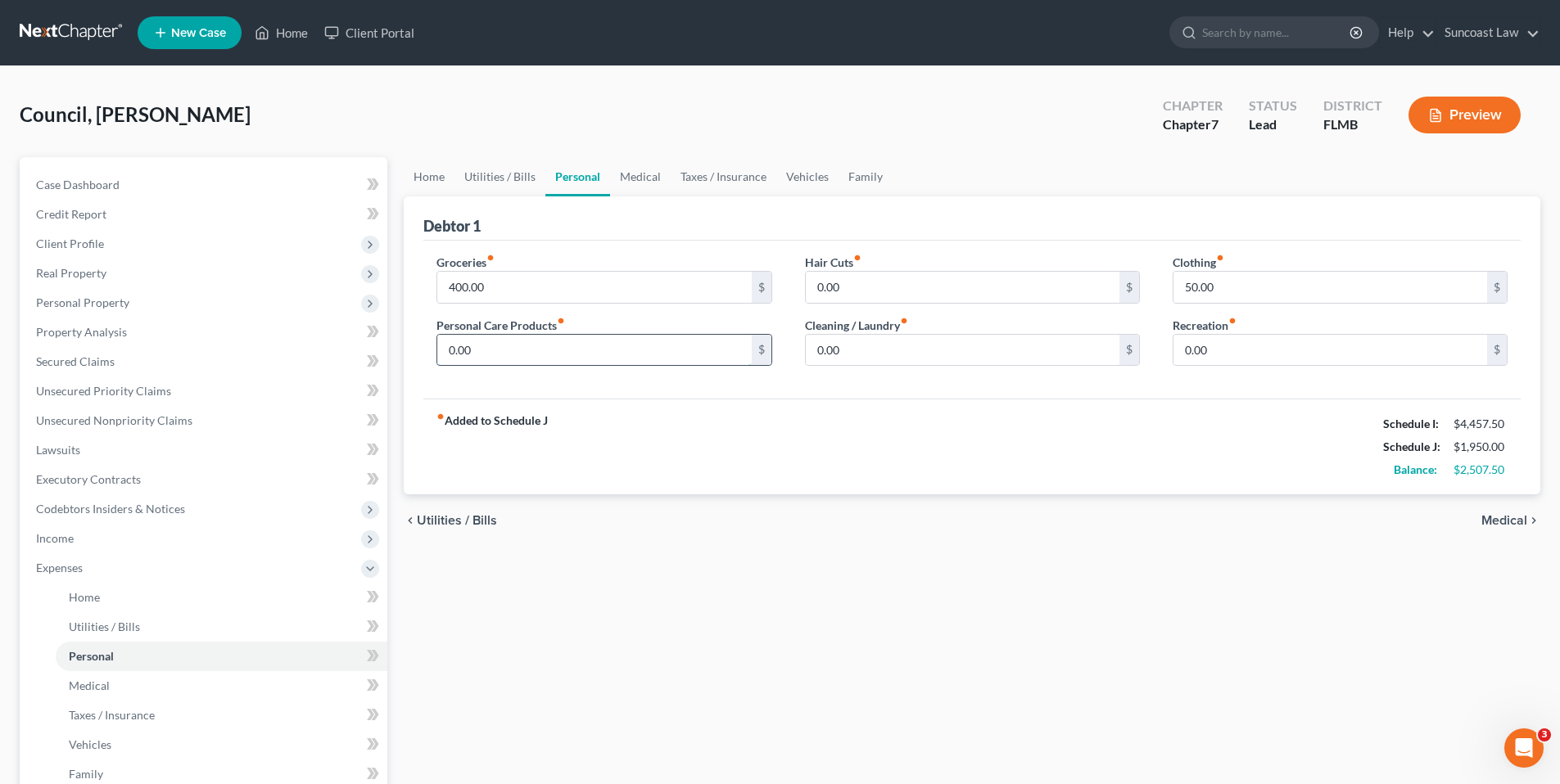
click at [606, 348] on input "0.00" at bounding box center [594, 350] width 313 height 31
type input "100.00"
click at [1193, 355] on input "0.00" at bounding box center [1330, 350] width 313 height 31
type input "300.00"
click at [1531, 518] on icon "chevron_right" at bounding box center [1534, 520] width 13 height 13
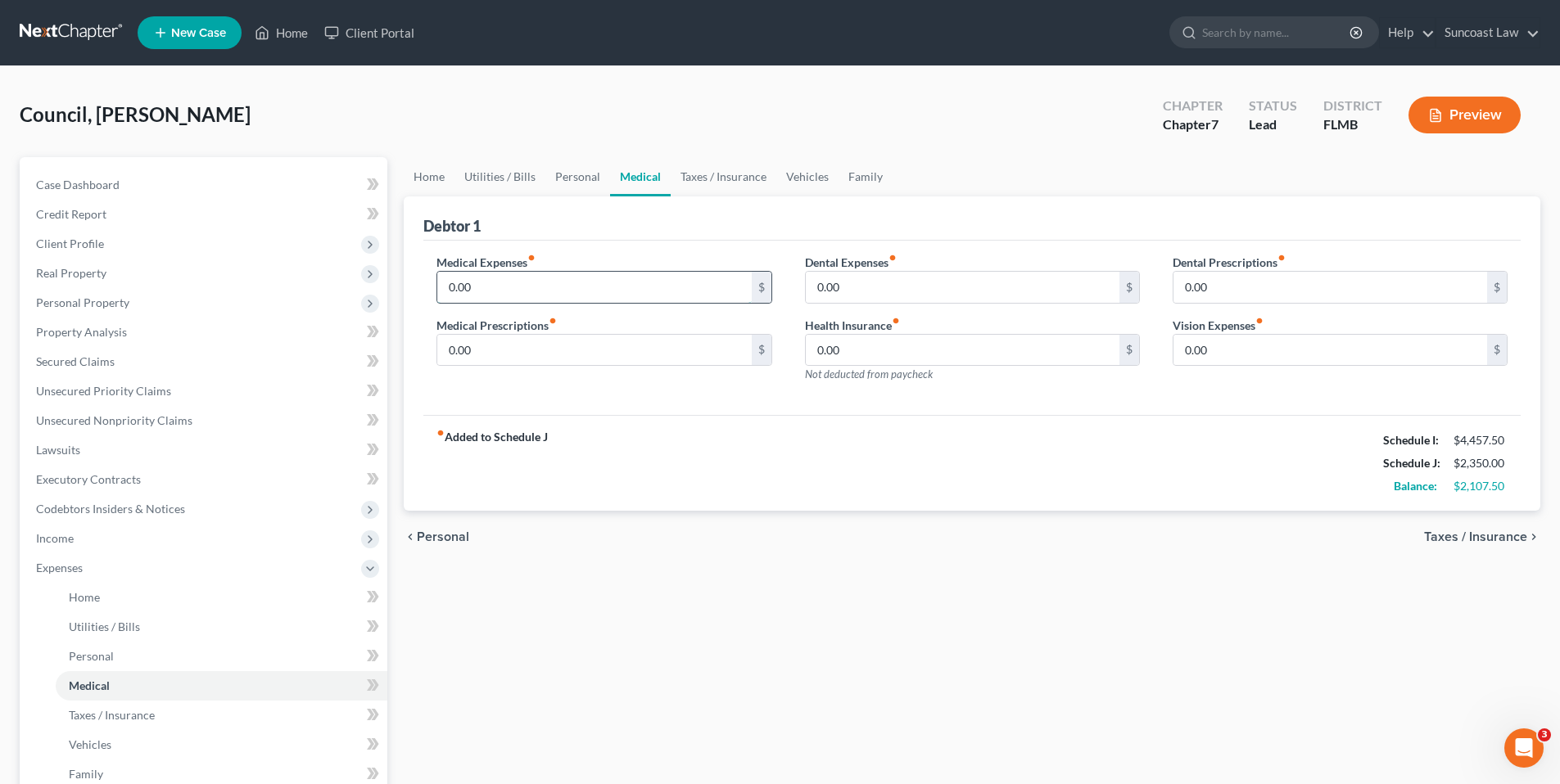
click at [554, 290] on input "0.00" at bounding box center [594, 287] width 313 height 31
type input "65.00"
click at [1494, 537] on span "Taxes / Insurance" at bounding box center [1476, 537] width 103 height 13
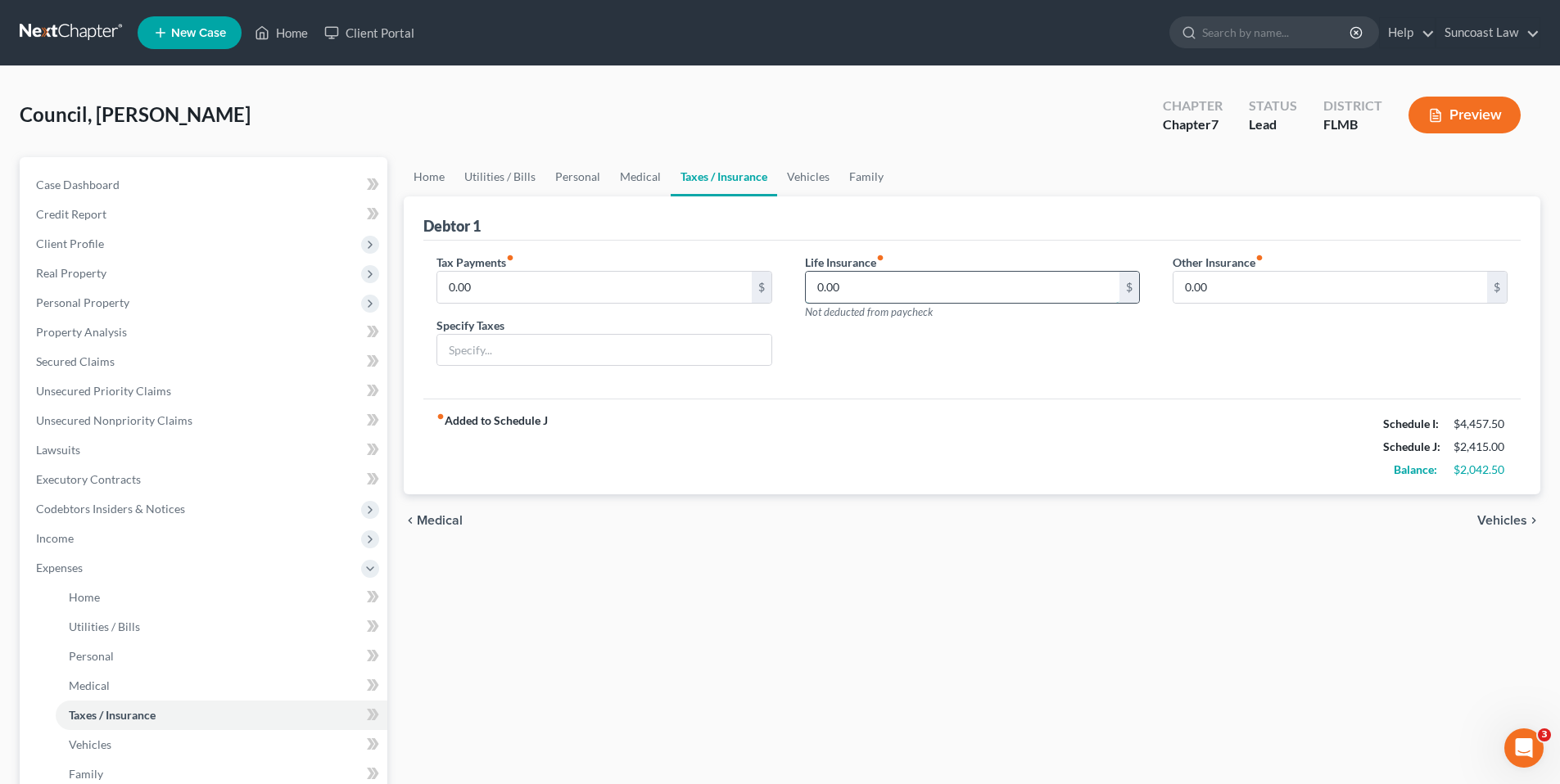
click at [871, 286] on input "0.00" at bounding box center [962, 287] width 313 height 31
type input "40.00"
click at [1511, 519] on span "Vehicles" at bounding box center [1501, 520] width 50 height 13
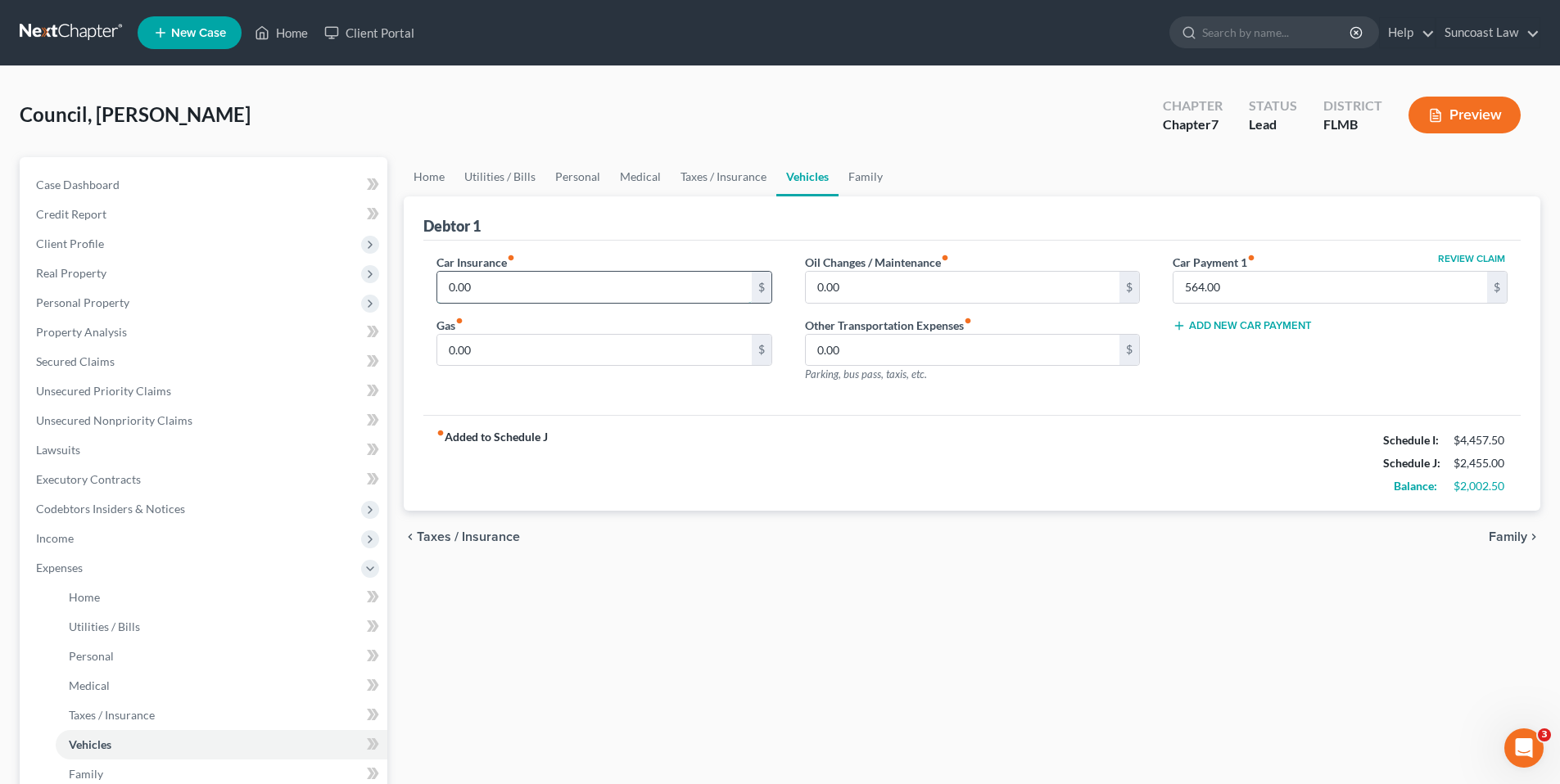
click at [569, 291] on input "0.00" at bounding box center [594, 287] width 313 height 31
type input "193.00"
click at [525, 357] on input "0.00" at bounding box center [594, 350] width 313 height 31
type input "100.00"
click at [846, 293] on input "0.00" at bounding box center [962, 287] width 313 height 31
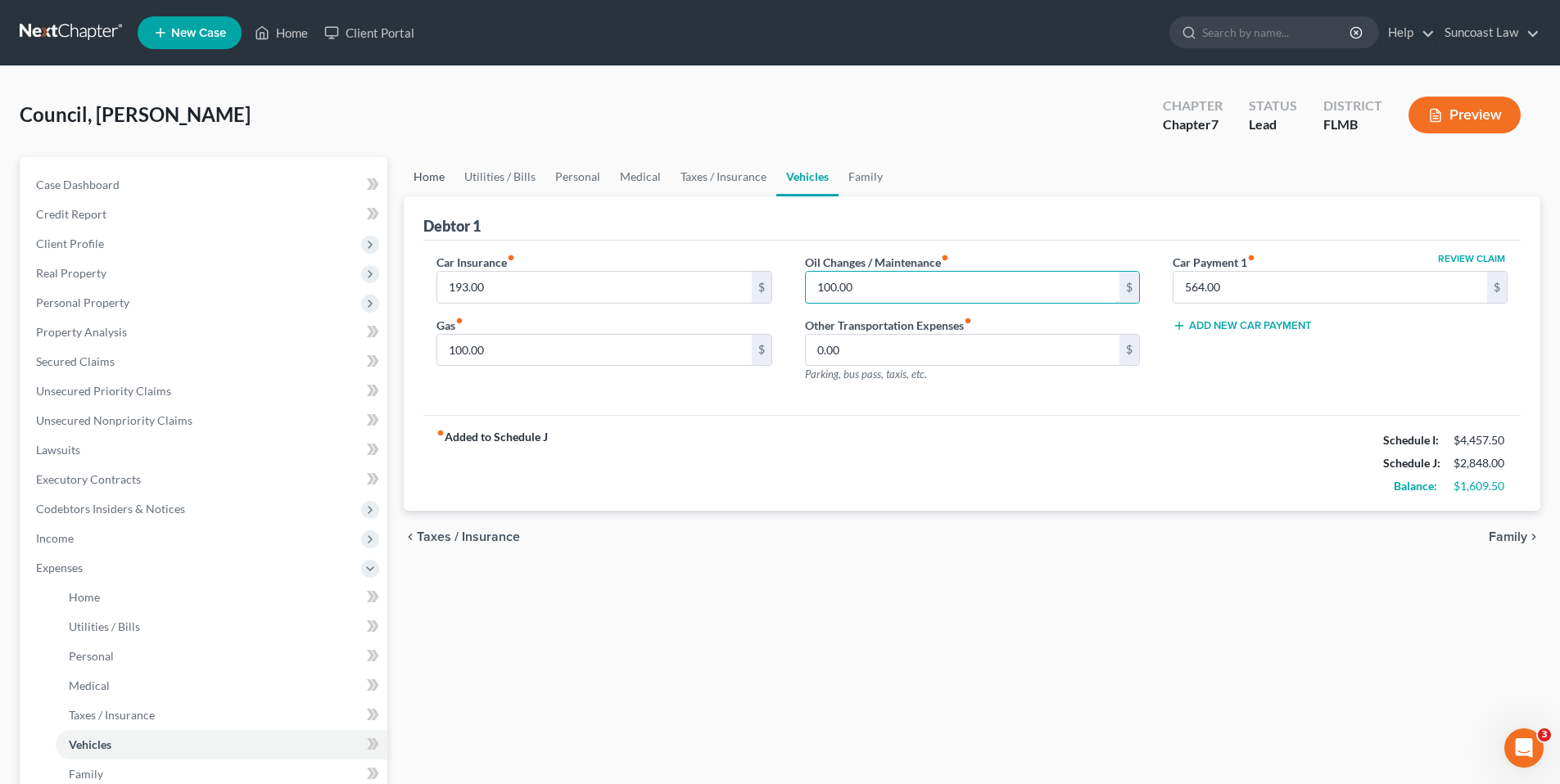
type input "100.00"
click at [428, 173] on link "Home" at bounding box center [429, 177] width 51 height 39
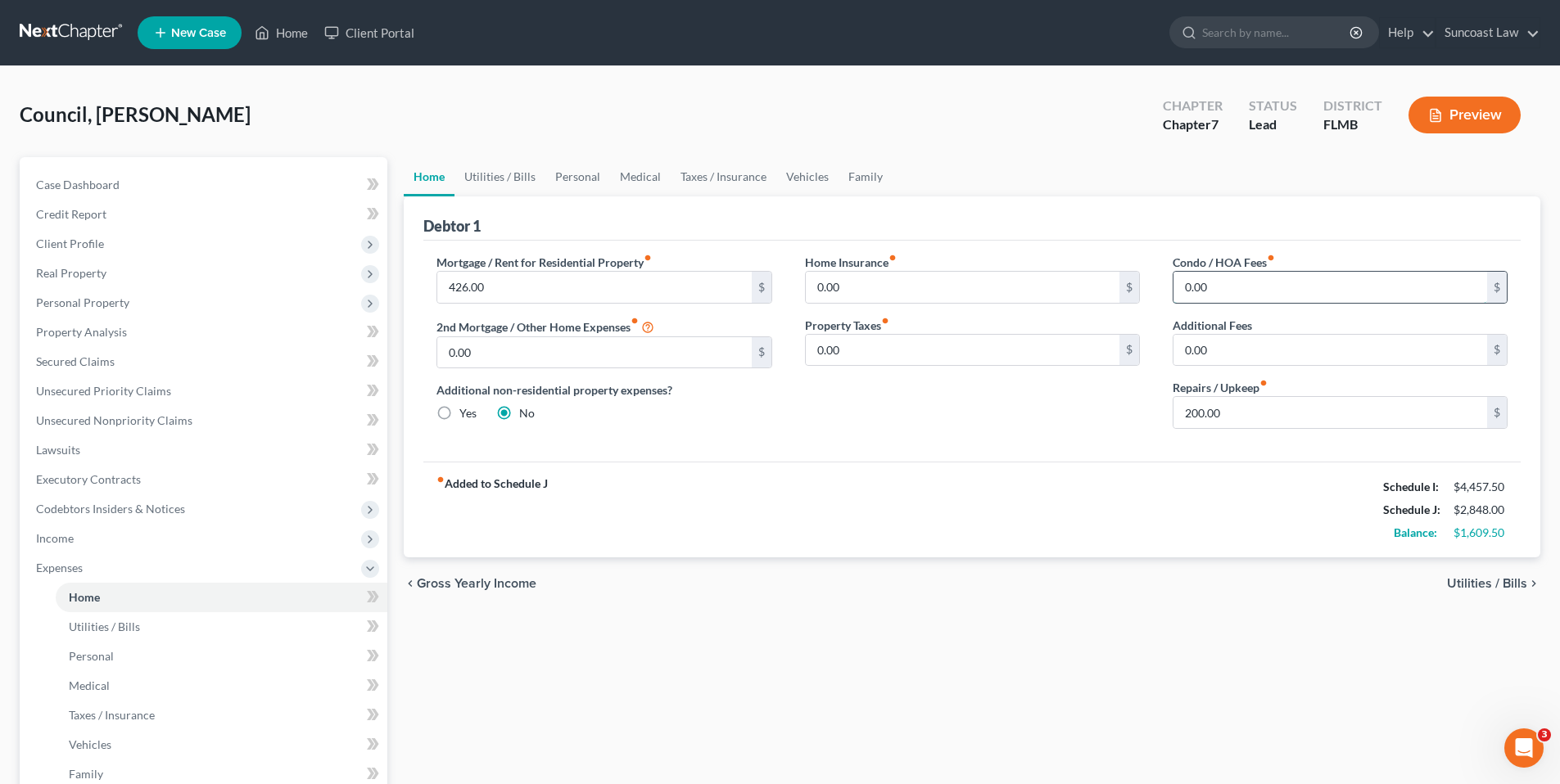
click at [1221, 289] on input "0.00" at bounding box center [1330, 287] width 313 height 31
type input "50.00"
click at [1463, 581] on span "Utilities / Bills" at bounding box center [1487, 583] width 81 height 13
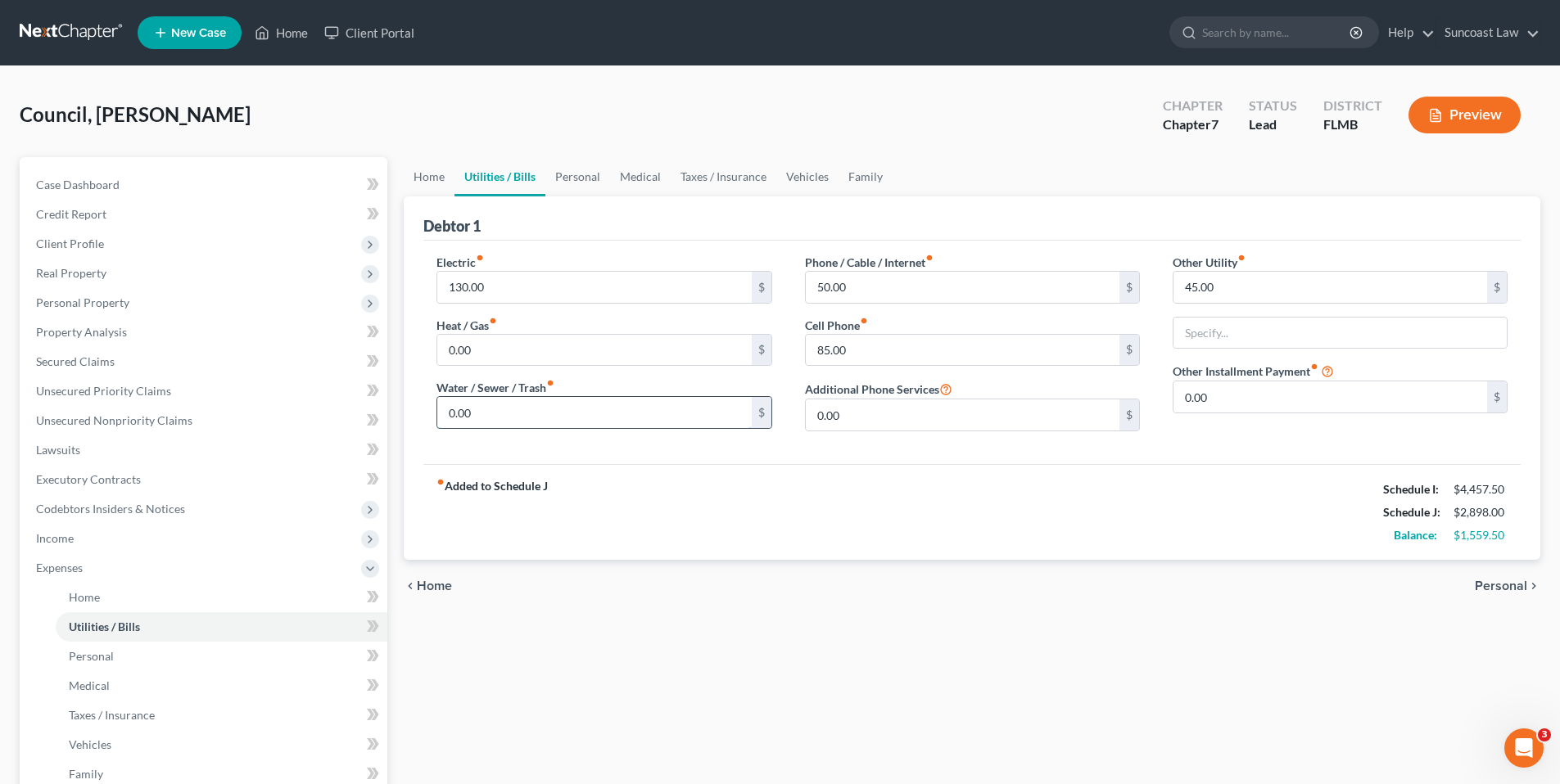
click at [544, 406] on input "0.00" at bounding box center [594, 412] width 313 height 31
type input "50.00"
click at [1494, 580] on span "Personal" at bounding box center [1501, 586] width 53 height 13
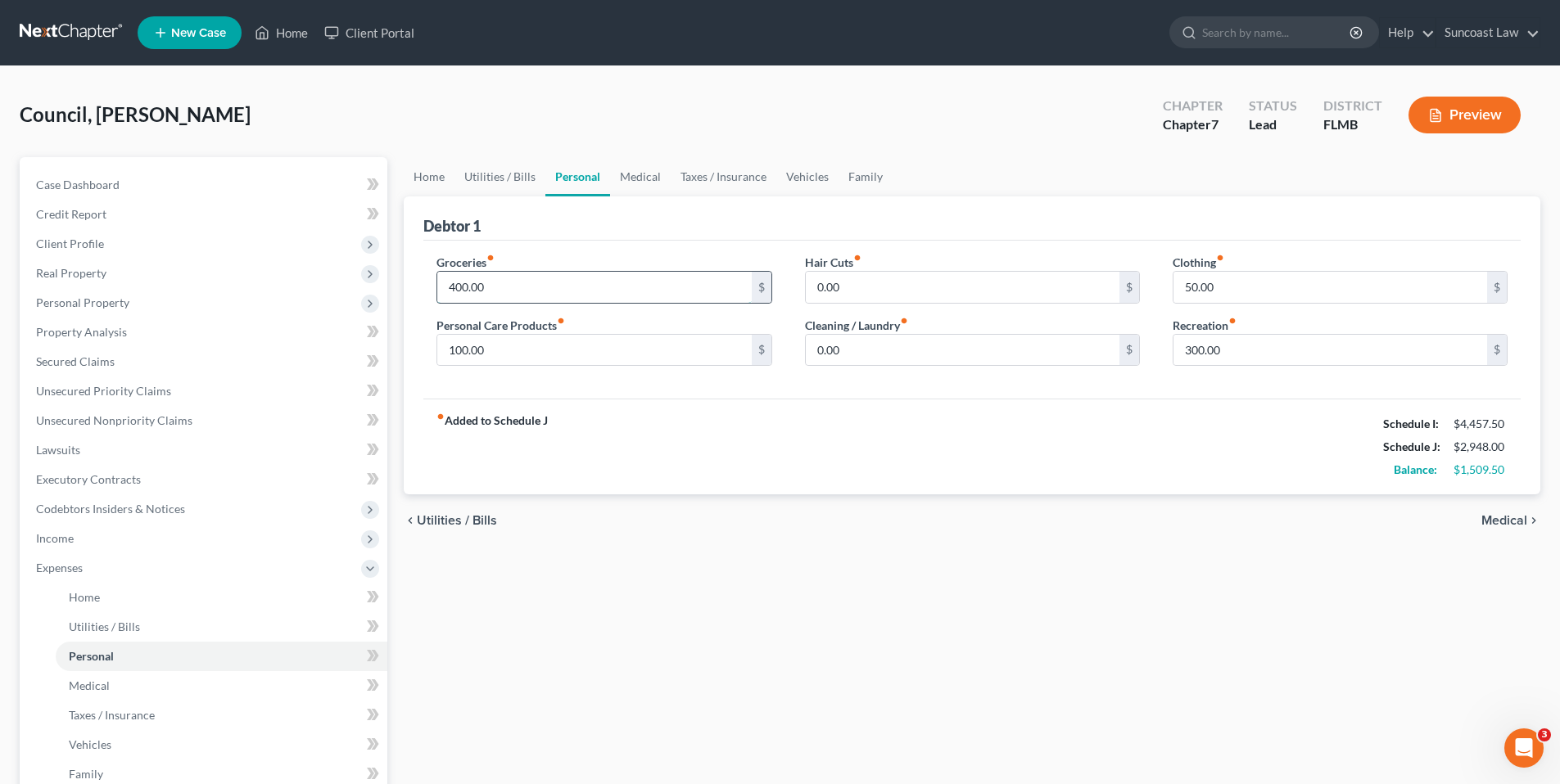
click at [462, 279] on input "400.00" at bounding box center [594, 287] width 313 height 31
type input "600.00"
click at [846, 287] on input "0.00" at bounding box center [962, 287] width 313 height 31
type input "100.00"
click at [848, 360] on input "0.00" at bounding box center [962, 350] width 313 height 31
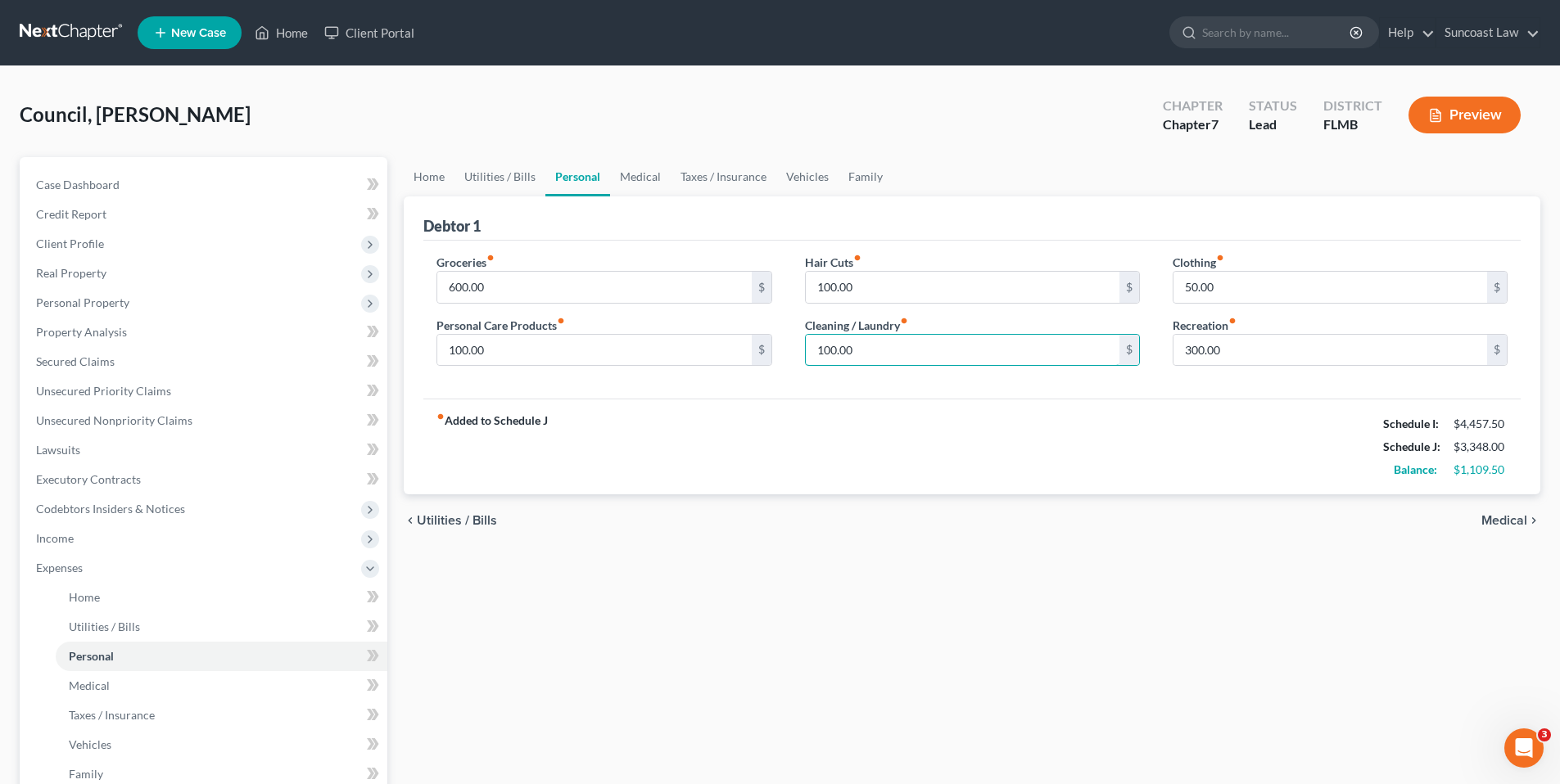
type input "100.00"
click at [1511, 518] on span "Medical" at bounding box center [1504, 520] width 46 height 13
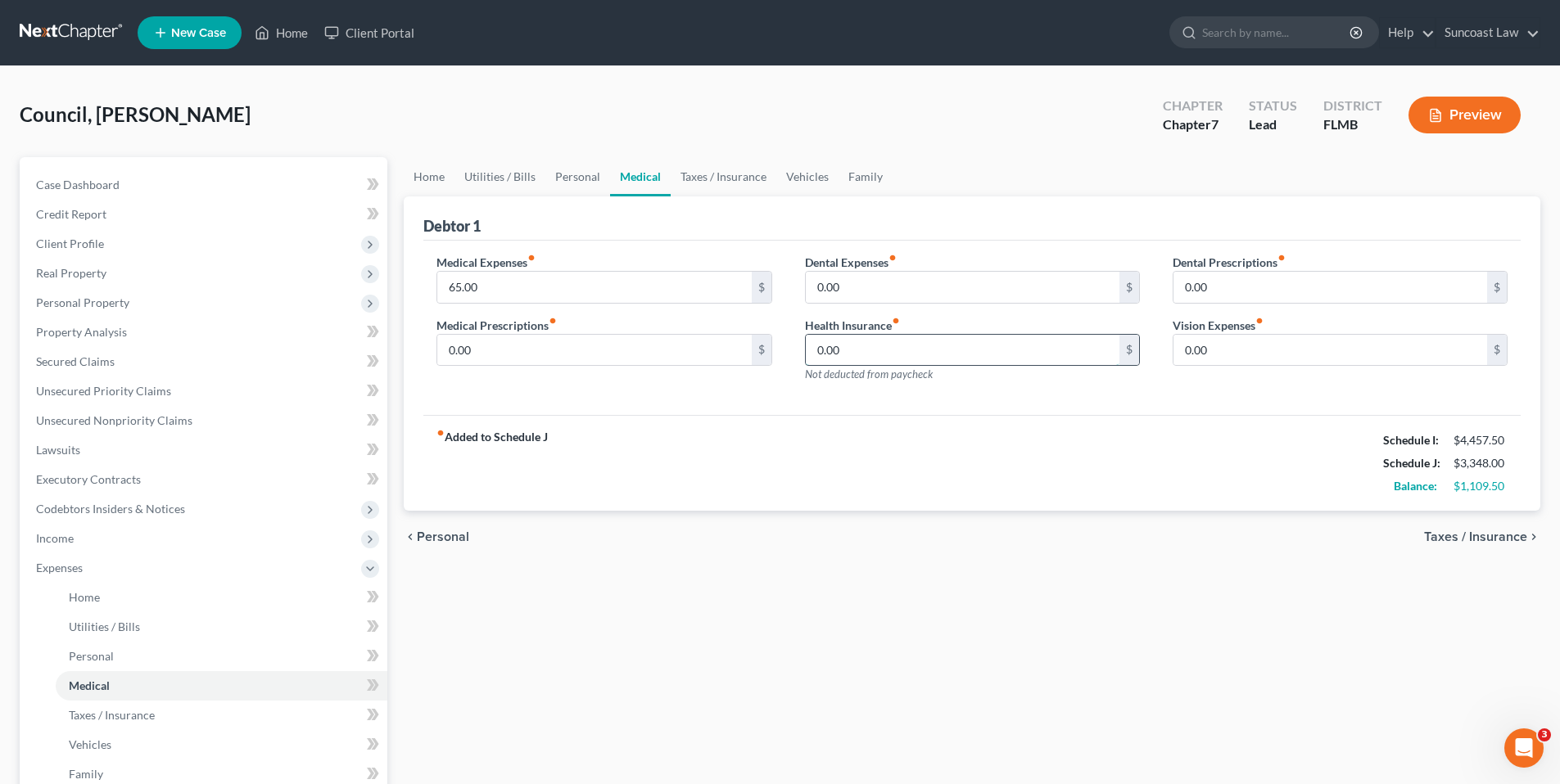
click at [872, 349] on input "0.00" at bounding box center [962, 350] width 313 height 31
type input "115.00"
click at [1496, 535] on span "Taxes / Insurance" at bounding box center [1476, 537] width 103 height 13
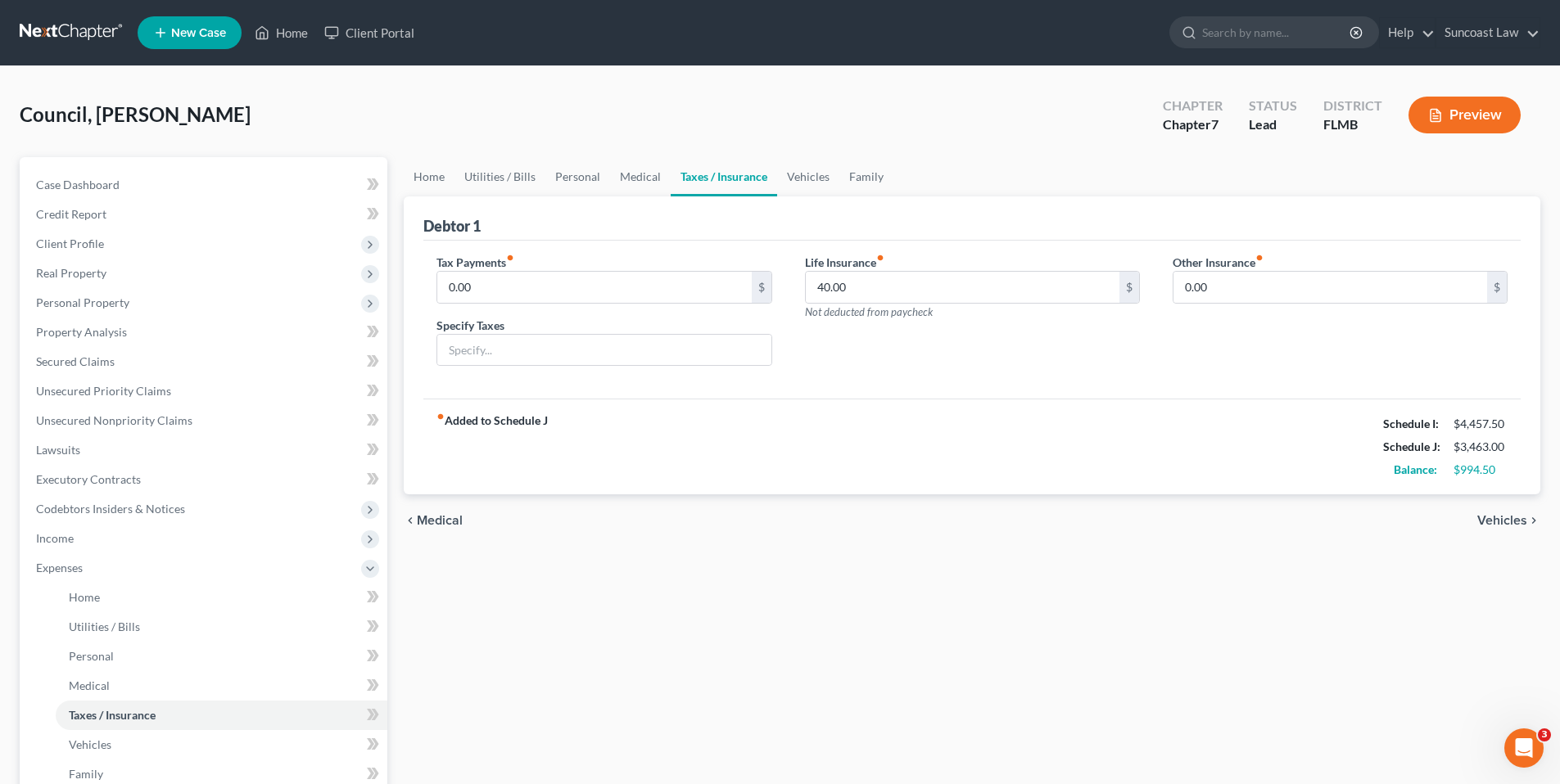
click at [1500, 519] on span "Vehicles" at bounding box center [1501, 520] width 50 height 13
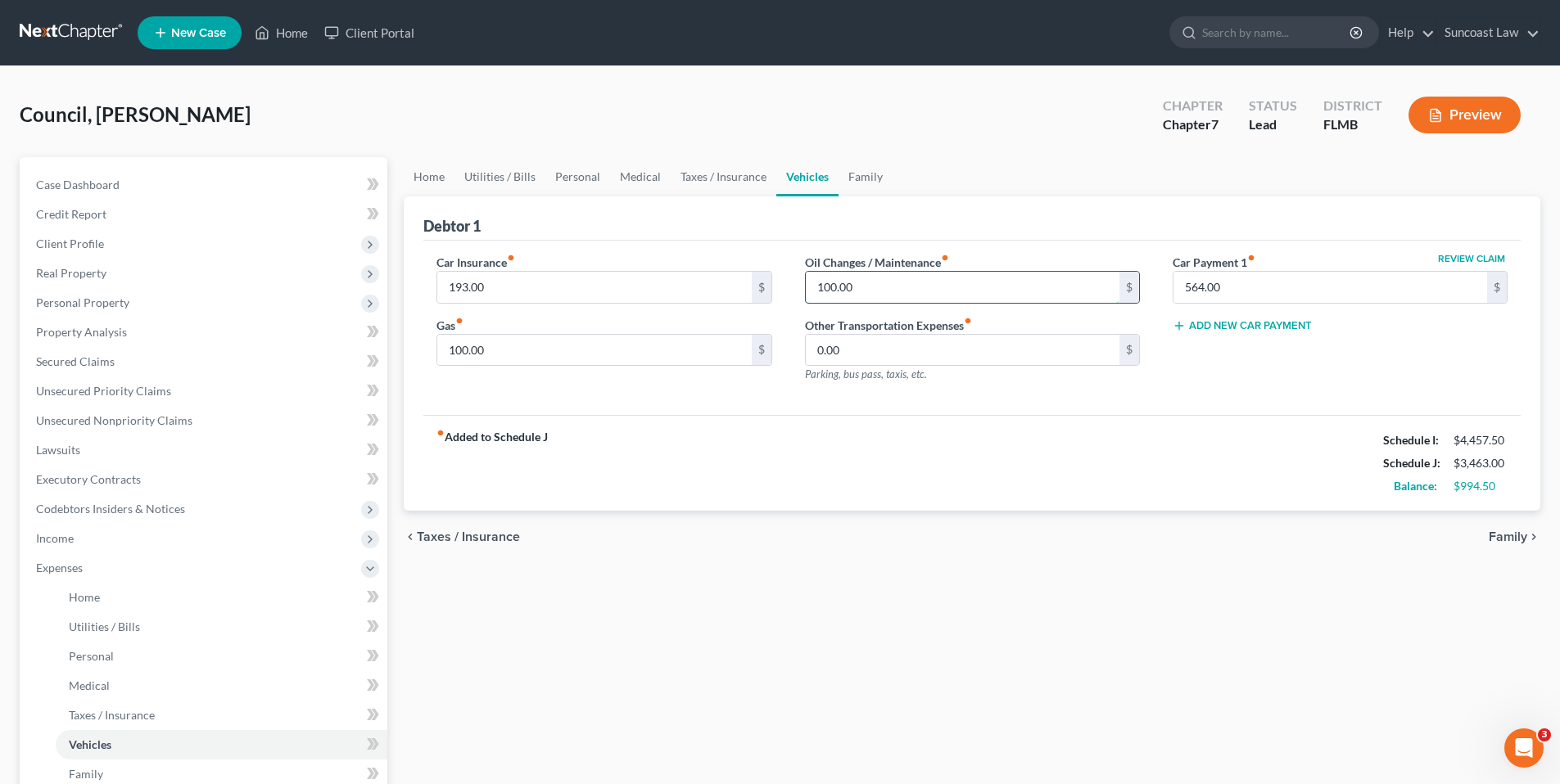
click at [834, 287] on input "100.00" at bounding box center [962, 287] width 313 height 31
type input "300.00"
click at [1524, 537] on span "Family" at bounding box center [1507, 537] width 38 height 13
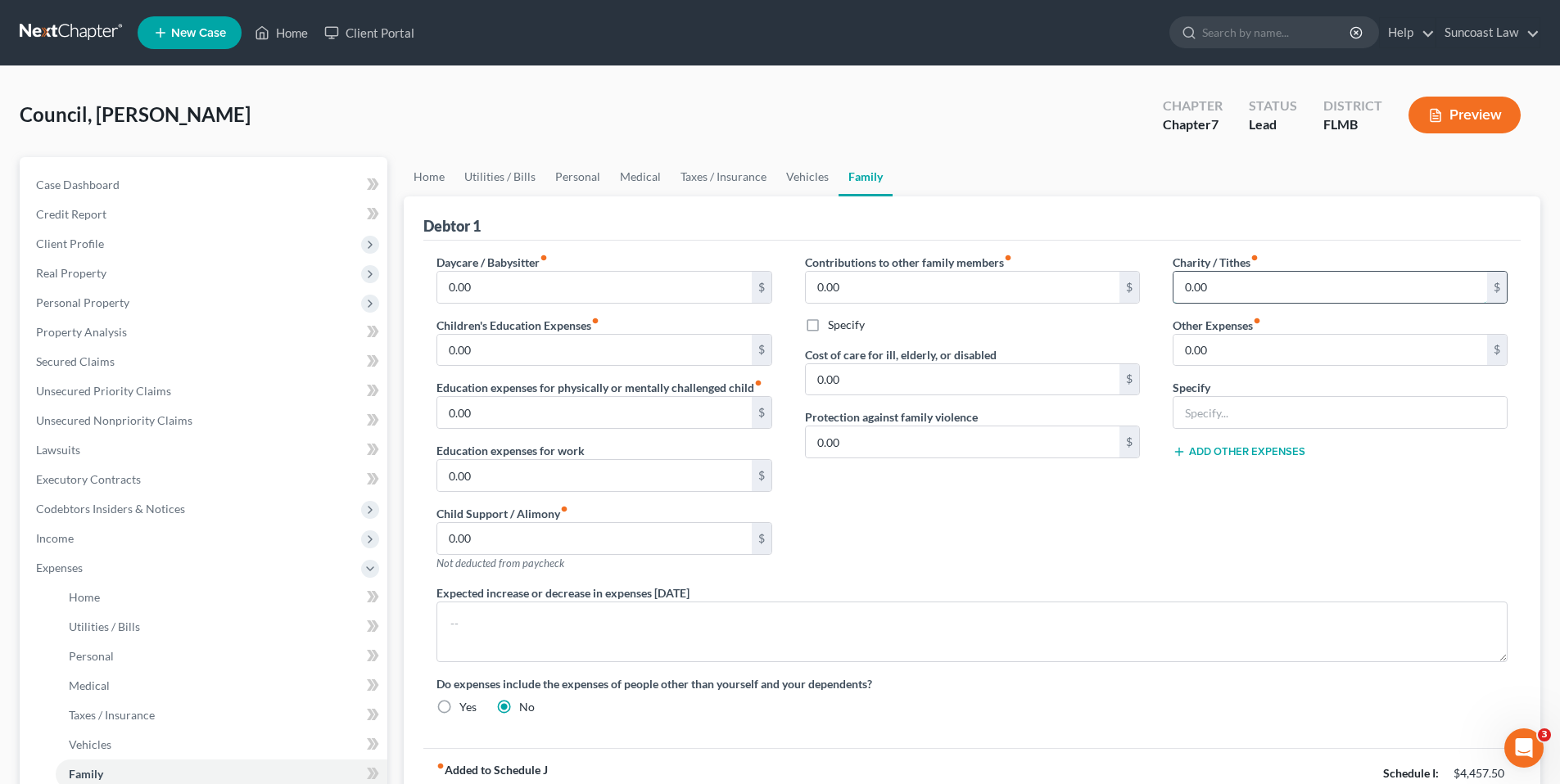
click at [1212, 288] on input "0.00" at bounding box center [1330, 287] width 313 height 31
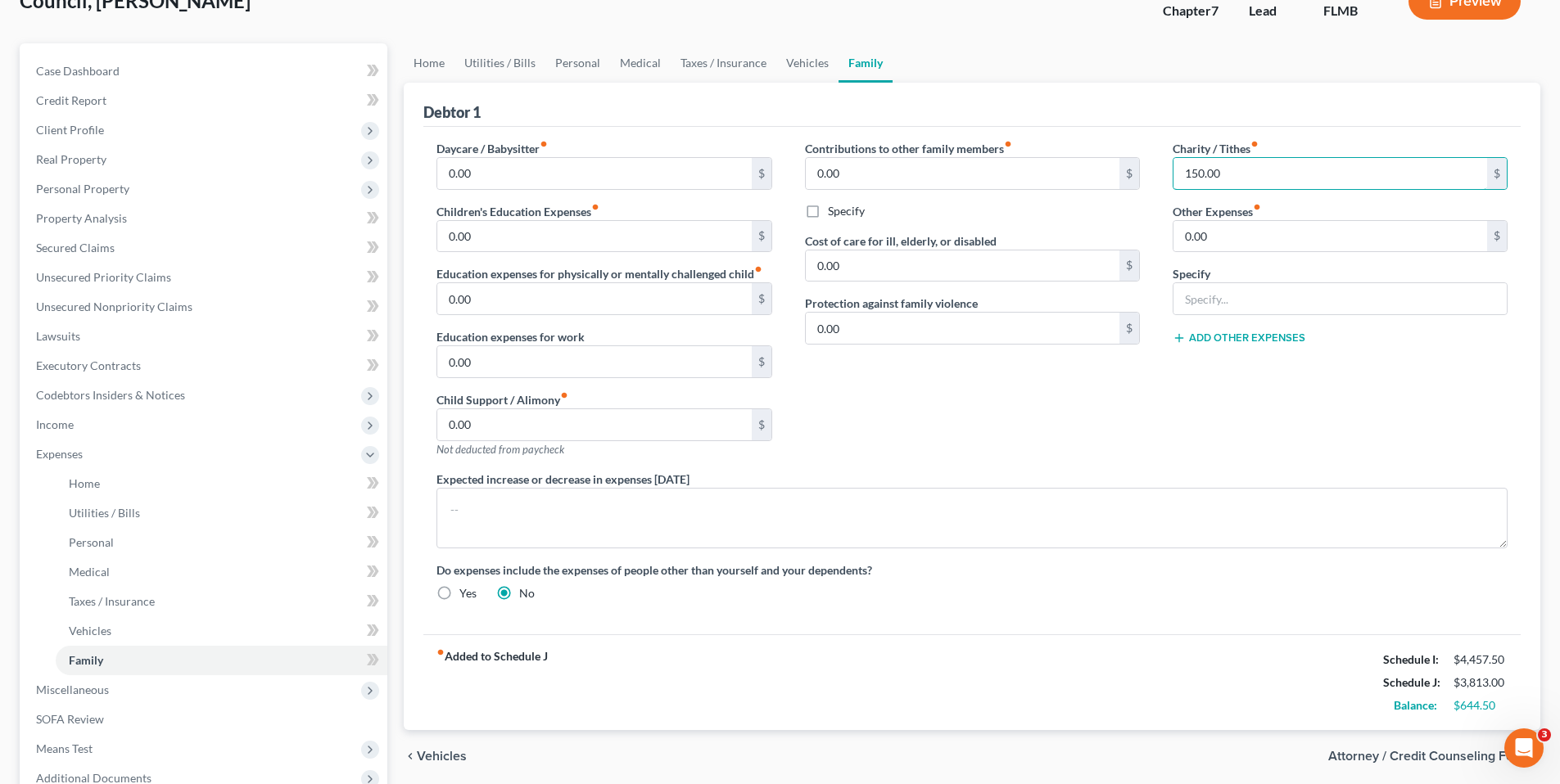
scroll to position [132, 0]
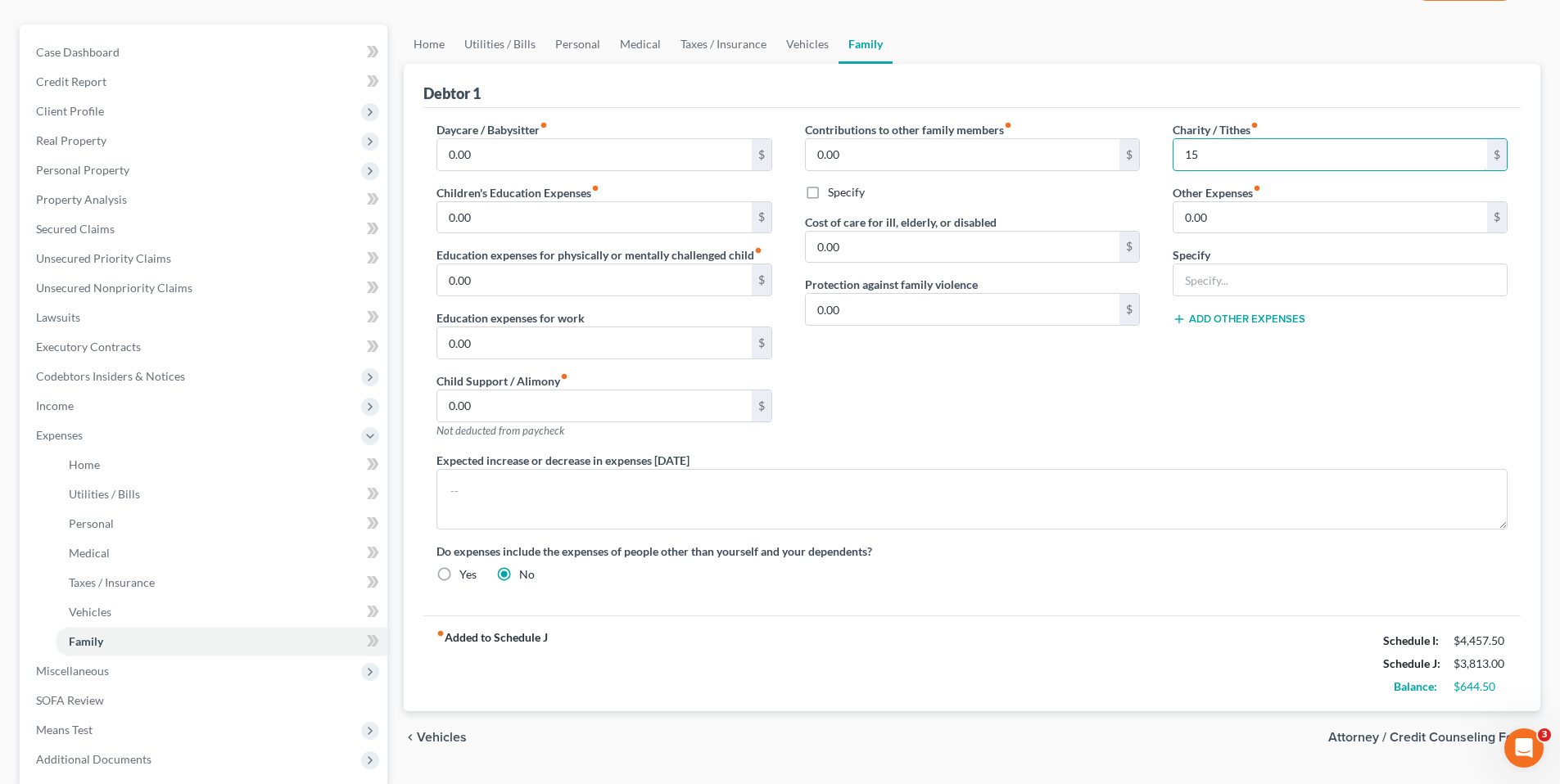
type input "1"
type input "200.00"
click at [425, 42] on link "Home" at bounding box center [429, 44] width 51 height 39
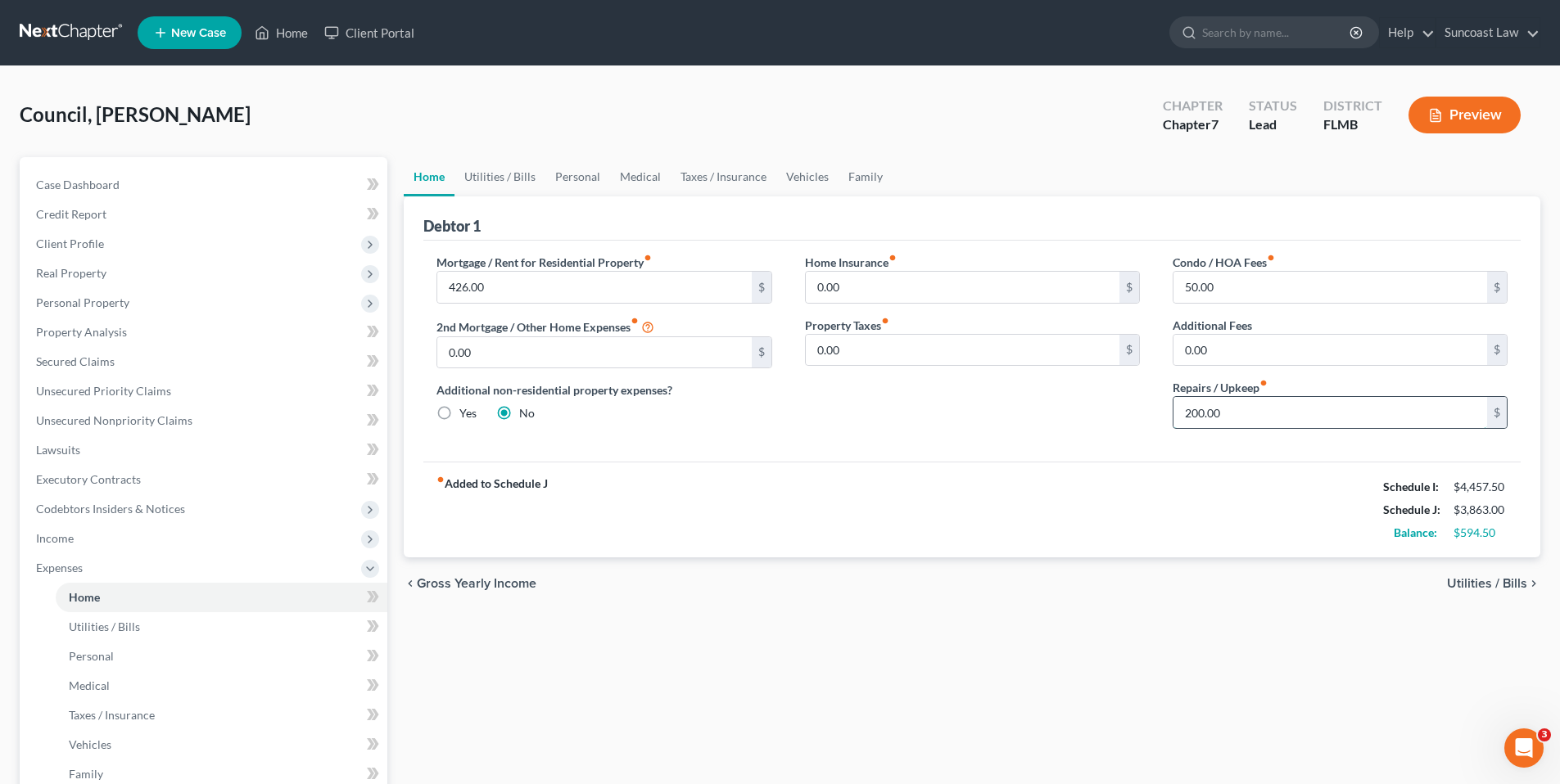
click at [1215, 408] on input "200.00" at bounding box center [1330, 412] width 313 height 31
type input "3"
type input "400.00"
click at [1496, 577] on span "Utilities / Bills" at bounding box center [1487, 583] width 81 height 13
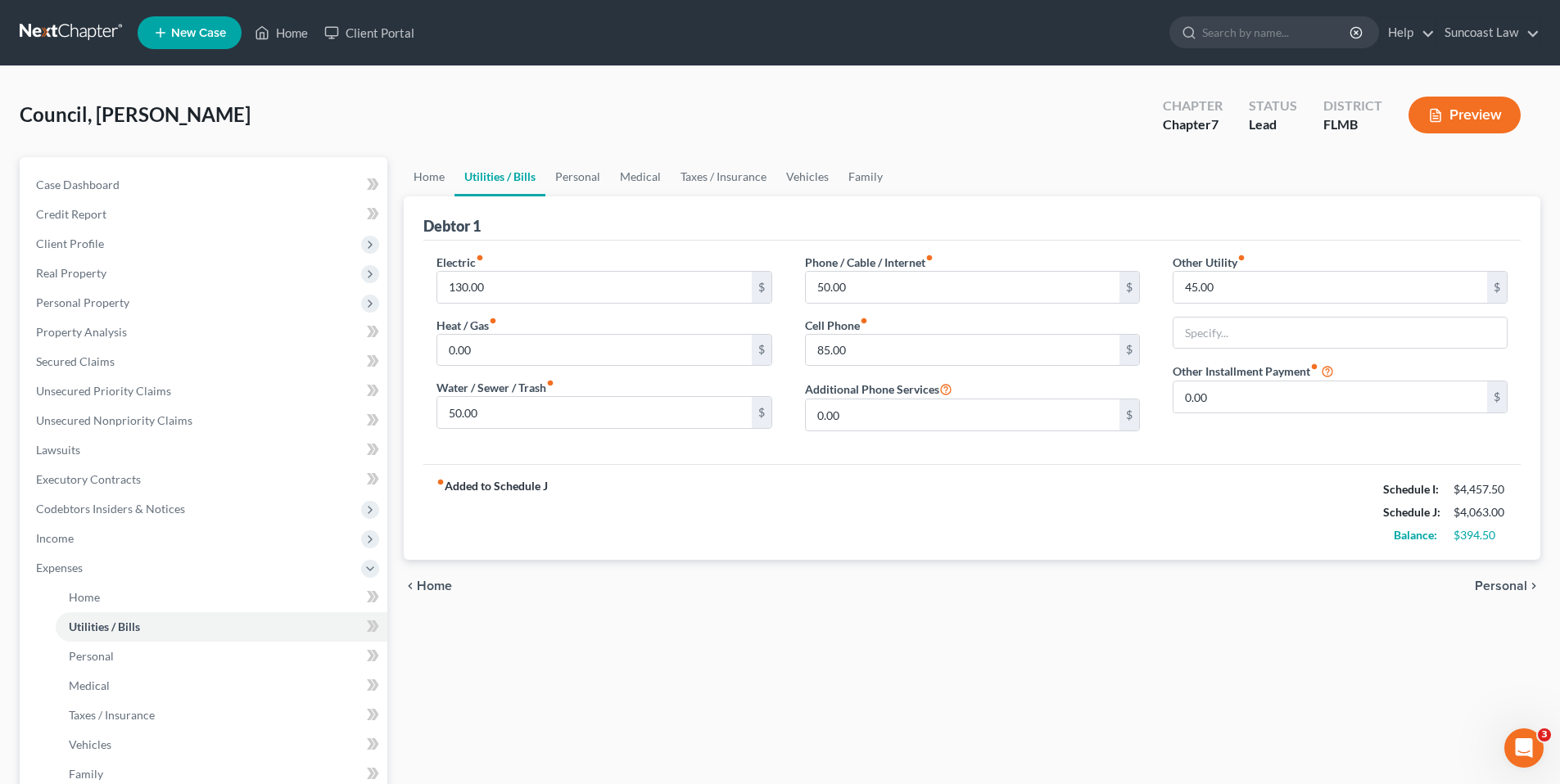
click at [1498, 584] on span "Personal" at bounding box center [1501, 586] width 53 height 13
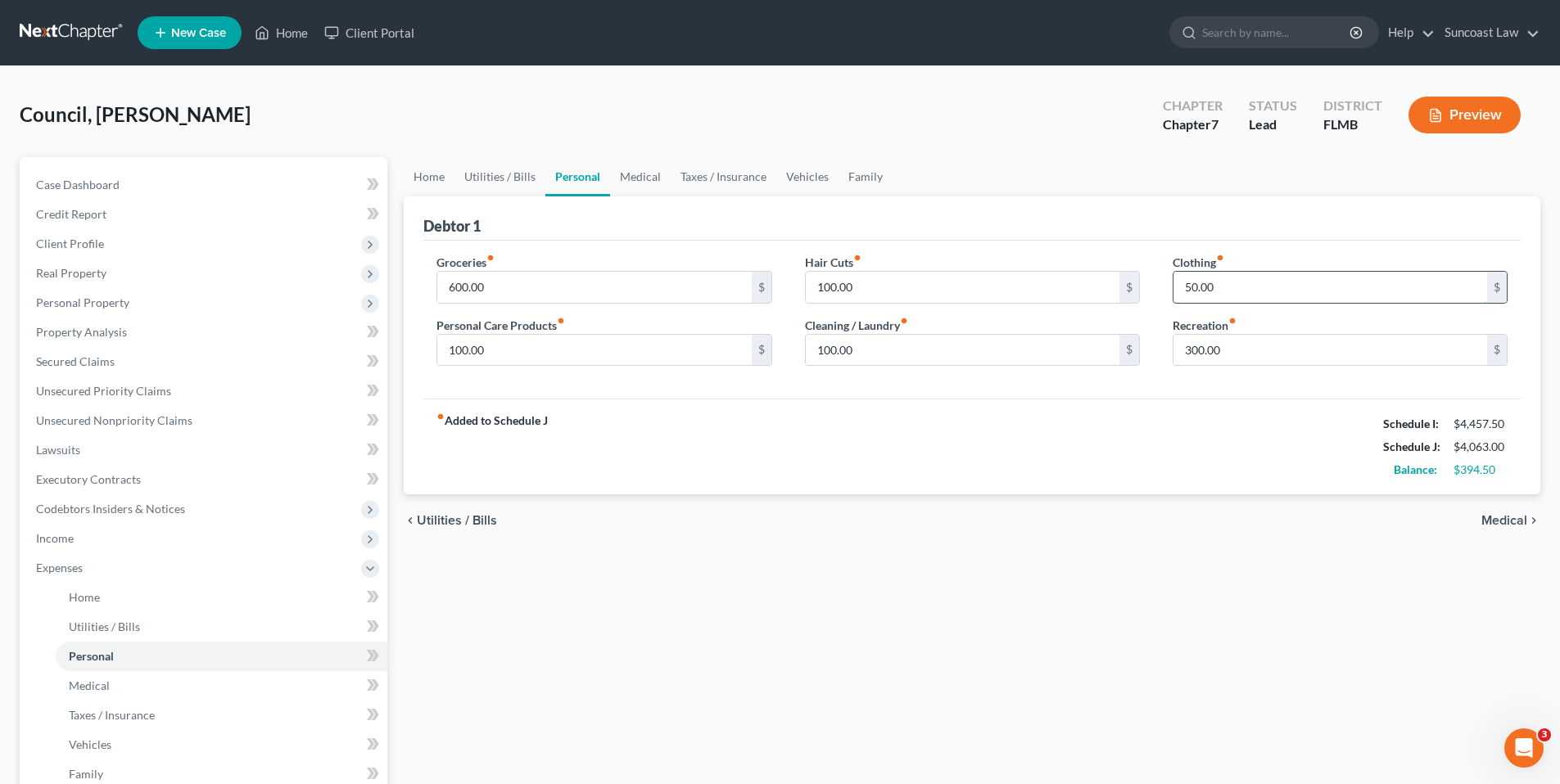
click at [1251, 285] on input "50.00" at bounding box center [1330, 287] width 313 height 31
type input "150.00"
click at [1506, 517] on span "Medical" at bounding box center [1504, 520] width 46 height 13
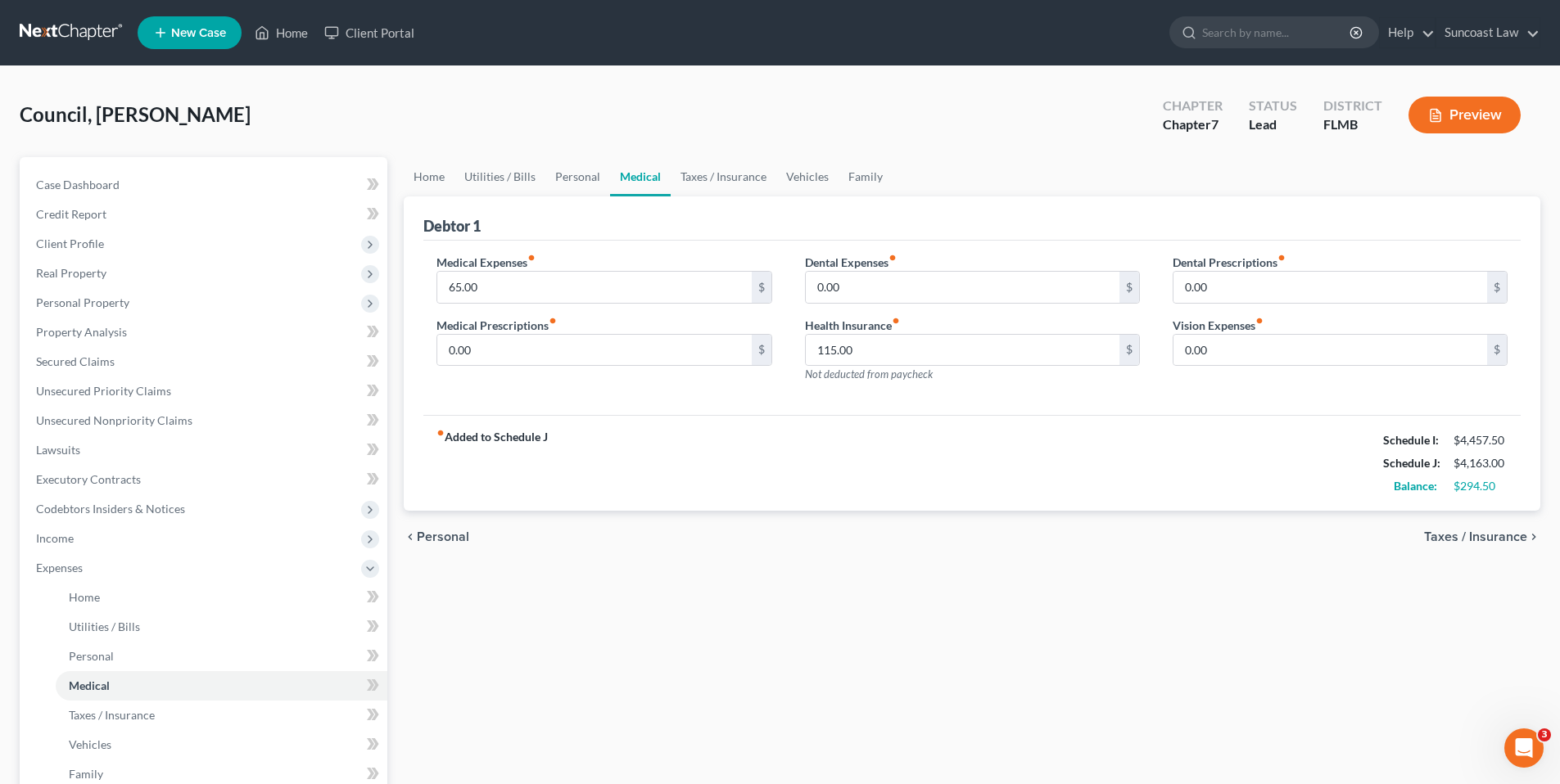
click at [1503, 538] on span "Taxes / Insurance" at bounding box center [1476, 537] width 103 height 13
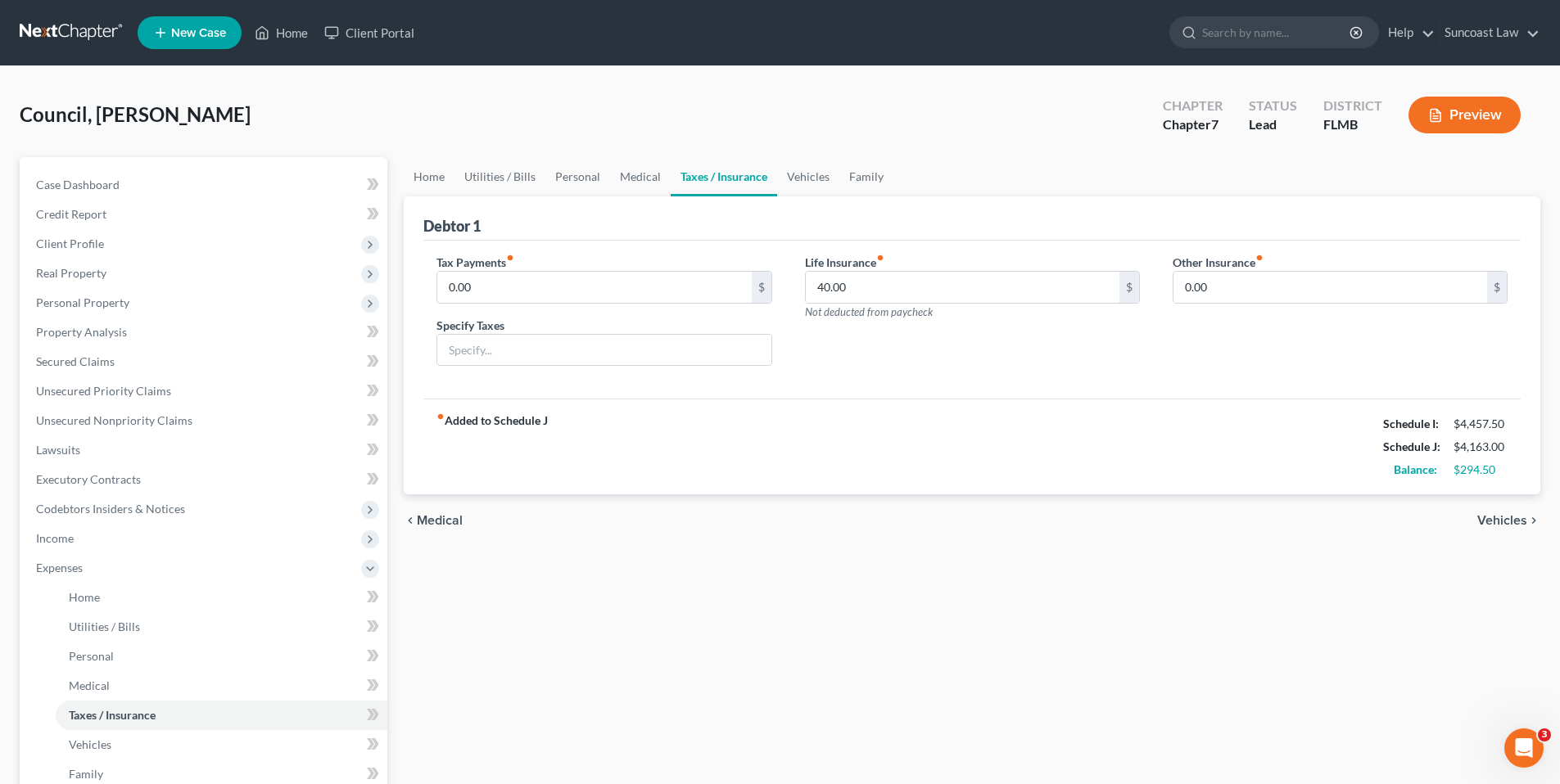
click at [1500, 524] on span "Vehicles" at bounding box center [1501, 520] width 50 height 13
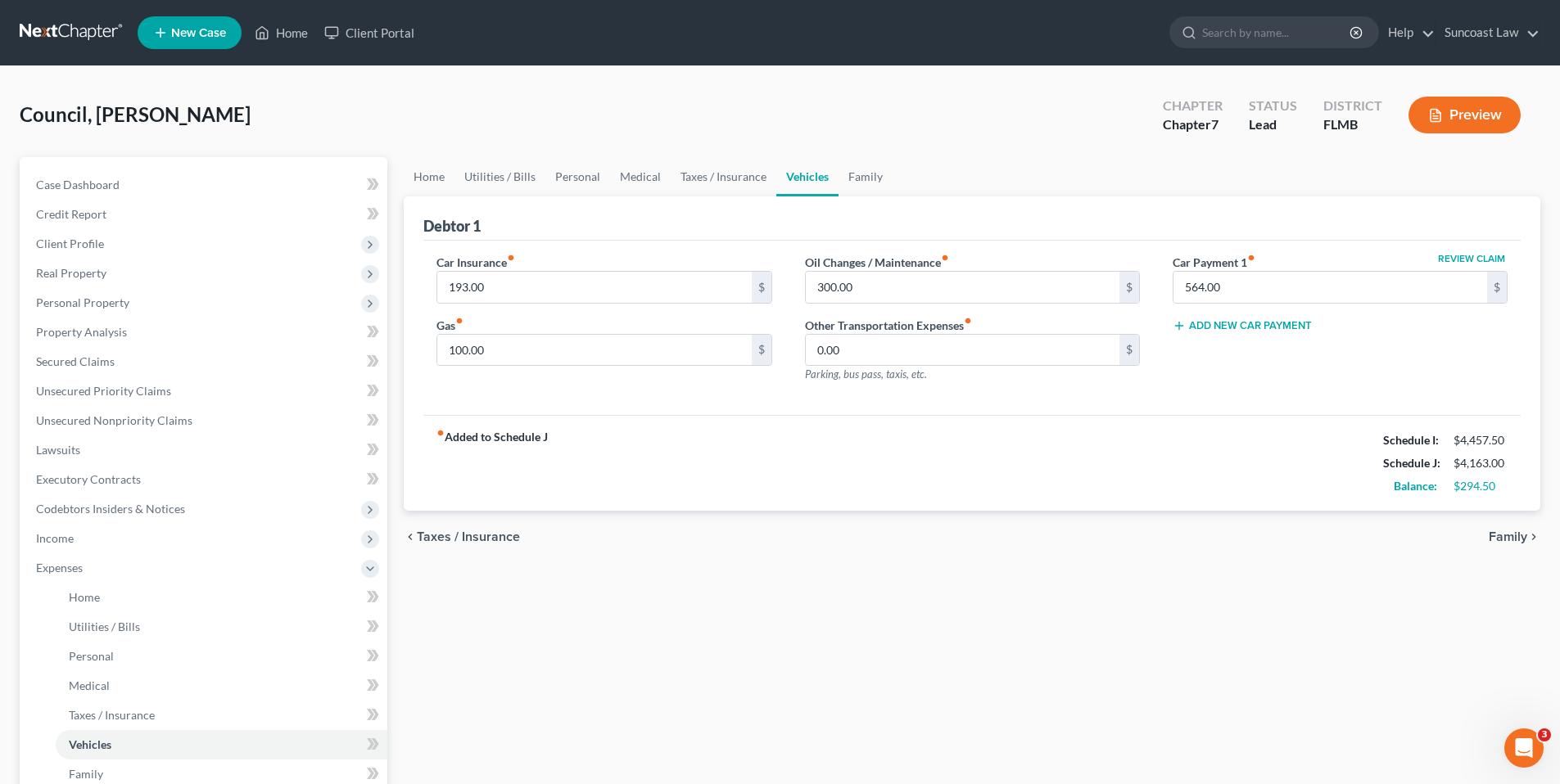
click at [1502, 528] on div "chevron_left Taxes / Insurance Family chevron_right" at bounding box center [971, 537] width 1136 height 53
click at [1503, 534] on span "Family" at bounding box center [1507, 537] width 38 height 13
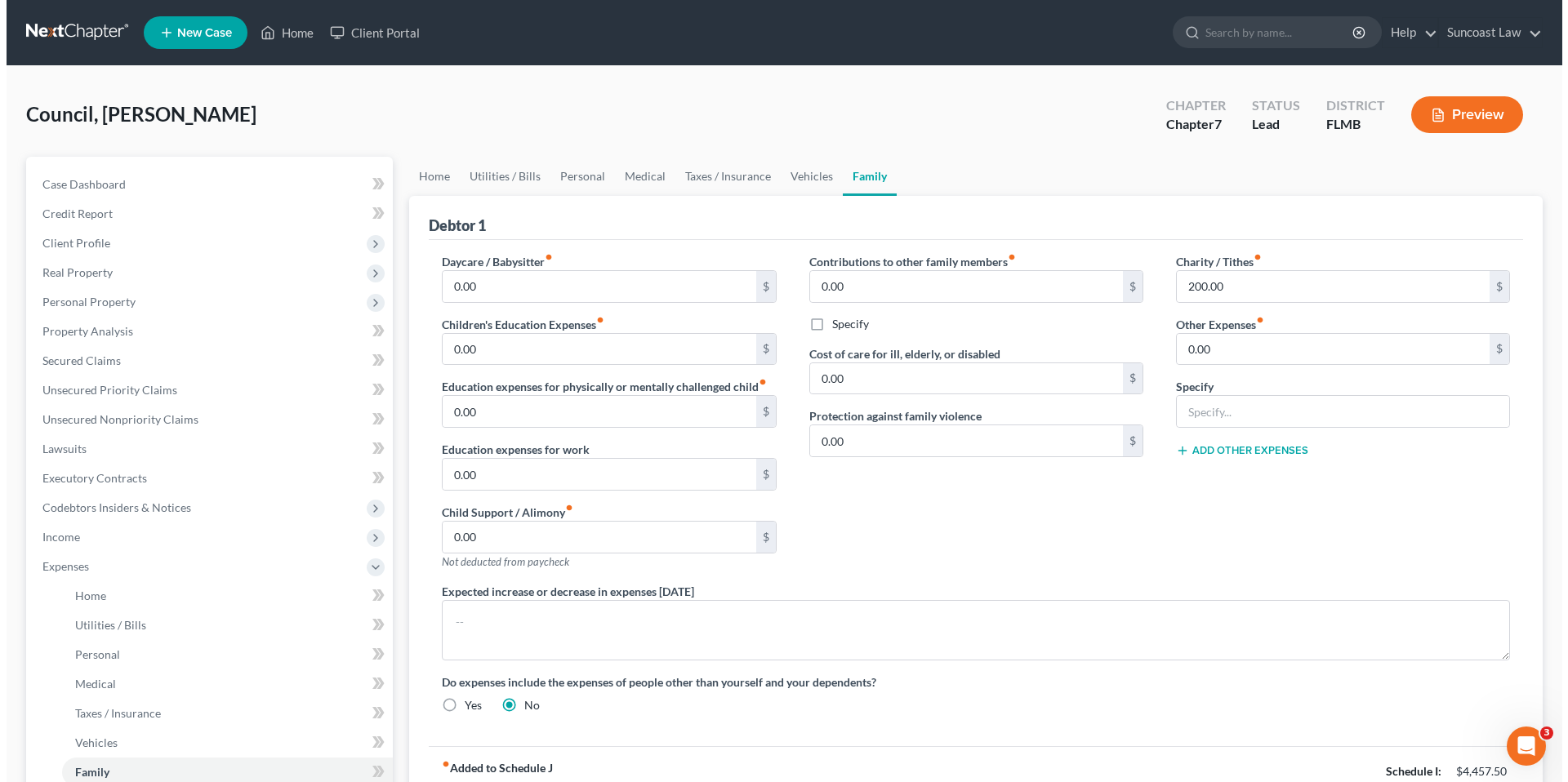
scroll to position [292, 0]
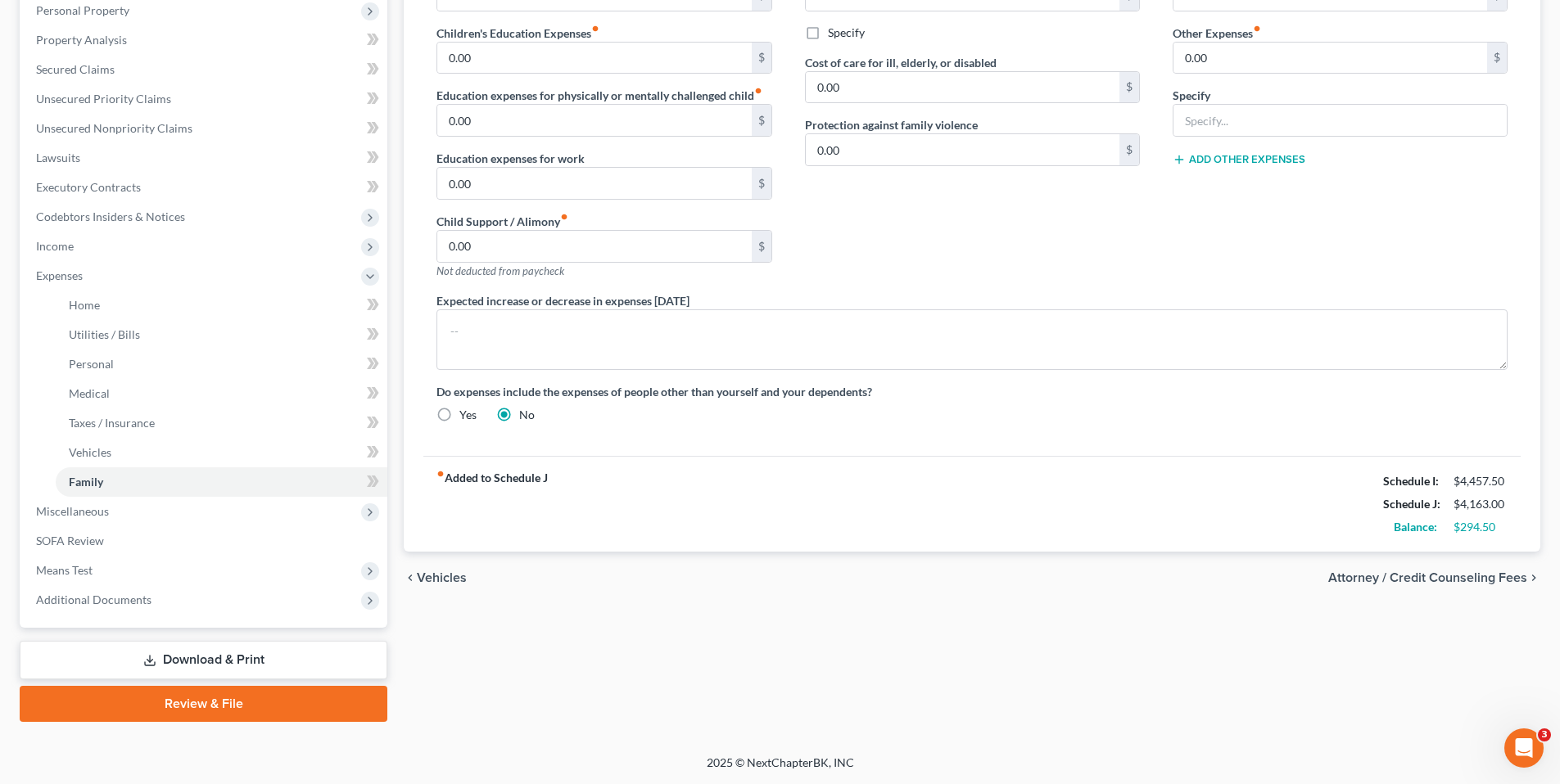
click at [1446, 576] on span "Attorney / Credit Counseling Fees" at bounding box center [1428, 578] width 199 height 13
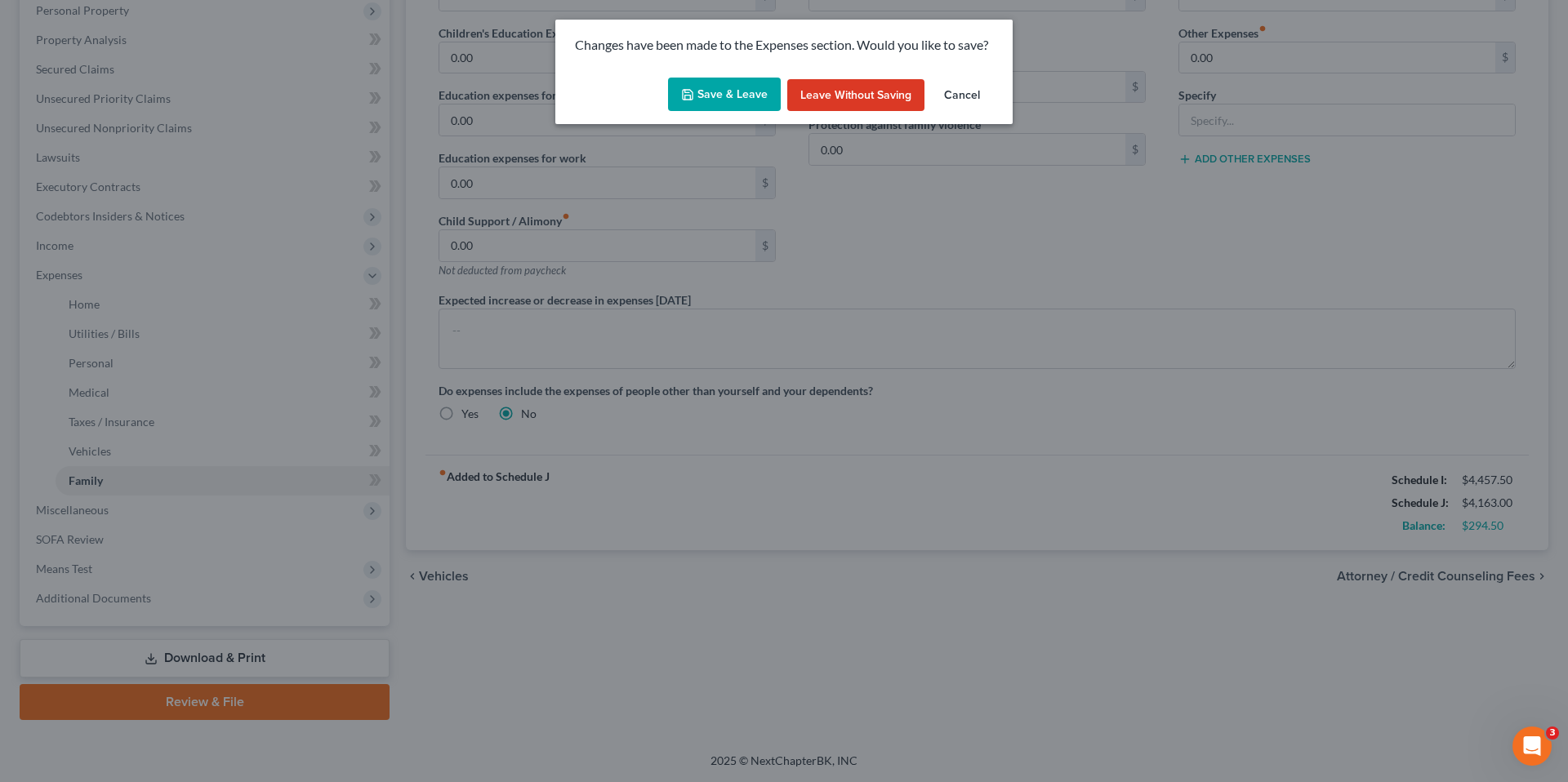
click at [735, 95] on button "Save & Leave" at bounding box center [724, 94] width 112 height 35
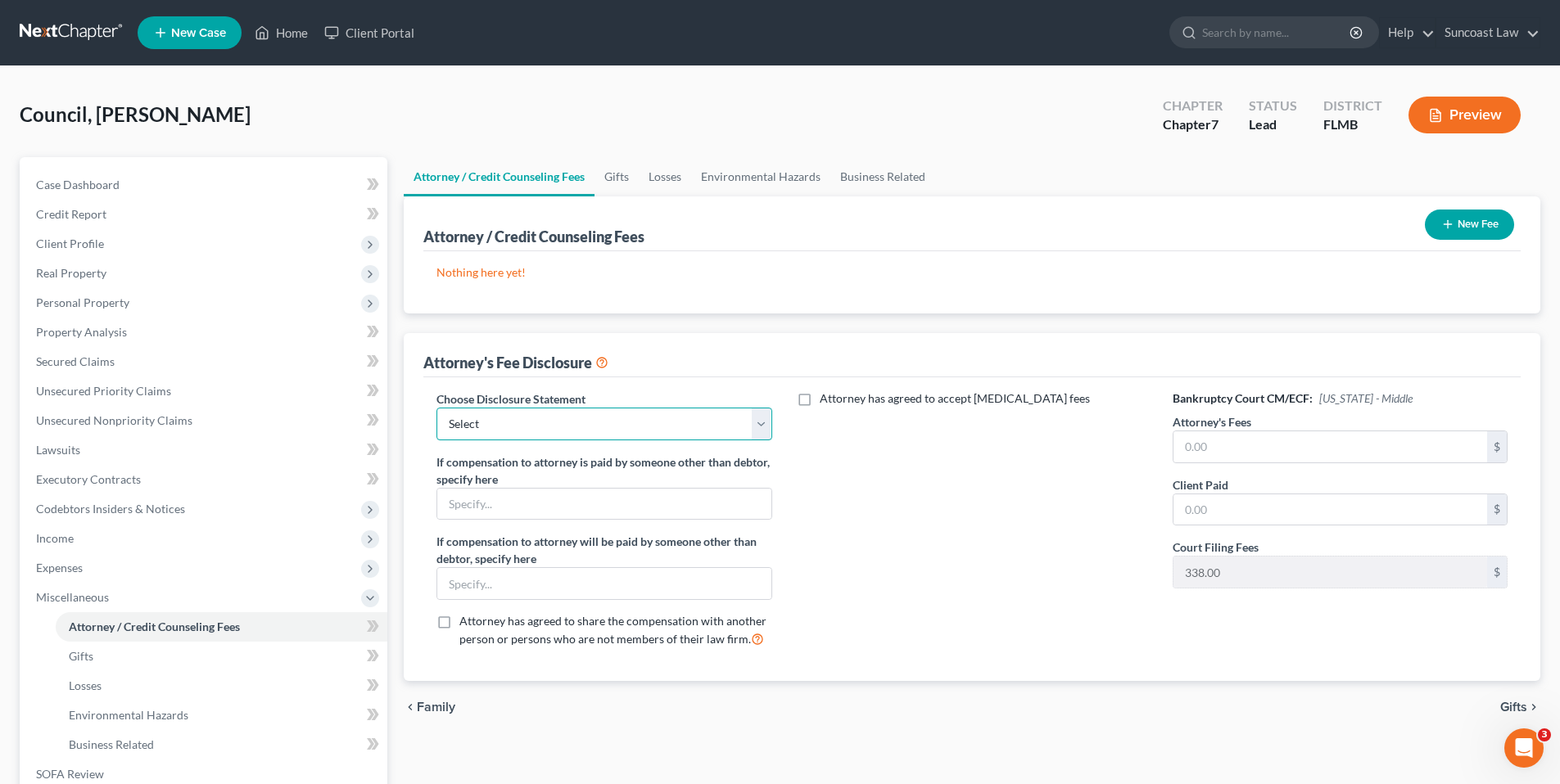
click at [561, 414] on select "Select Attorney" at bounding box center [603, 424] width 335 height 33
select select "0"
click at [436, 408] on select "Select Attorney" at bounding box center [603, 424] width 335 height 33
click at [1460, 242] on div "New Fee" at bounding box center [1469, 224] width 102 height 43
click at [1458, 234] on button "New Fee" at bounding box center [1469, 224] width 89 height 30
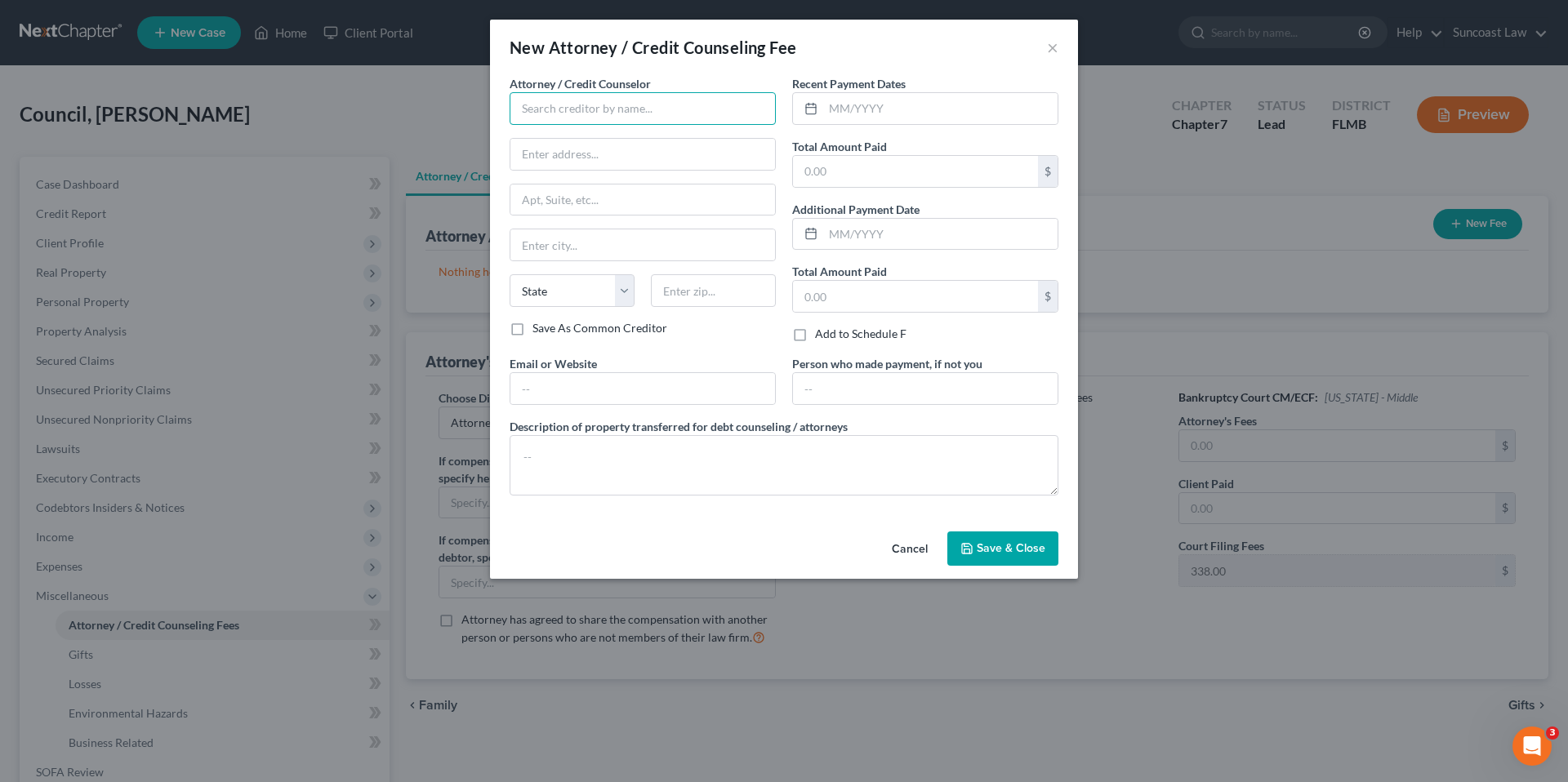
click at [588, 109] on input "text" at bounding box center [643, 109] width 267 height 33
type input "Suncoast Law"
click at [626, 143] on div "Suncoast Law" at bounding box center [608, 137] width 170 height 16
type input "1350 N Orange Ave"
type input "Suite 270"
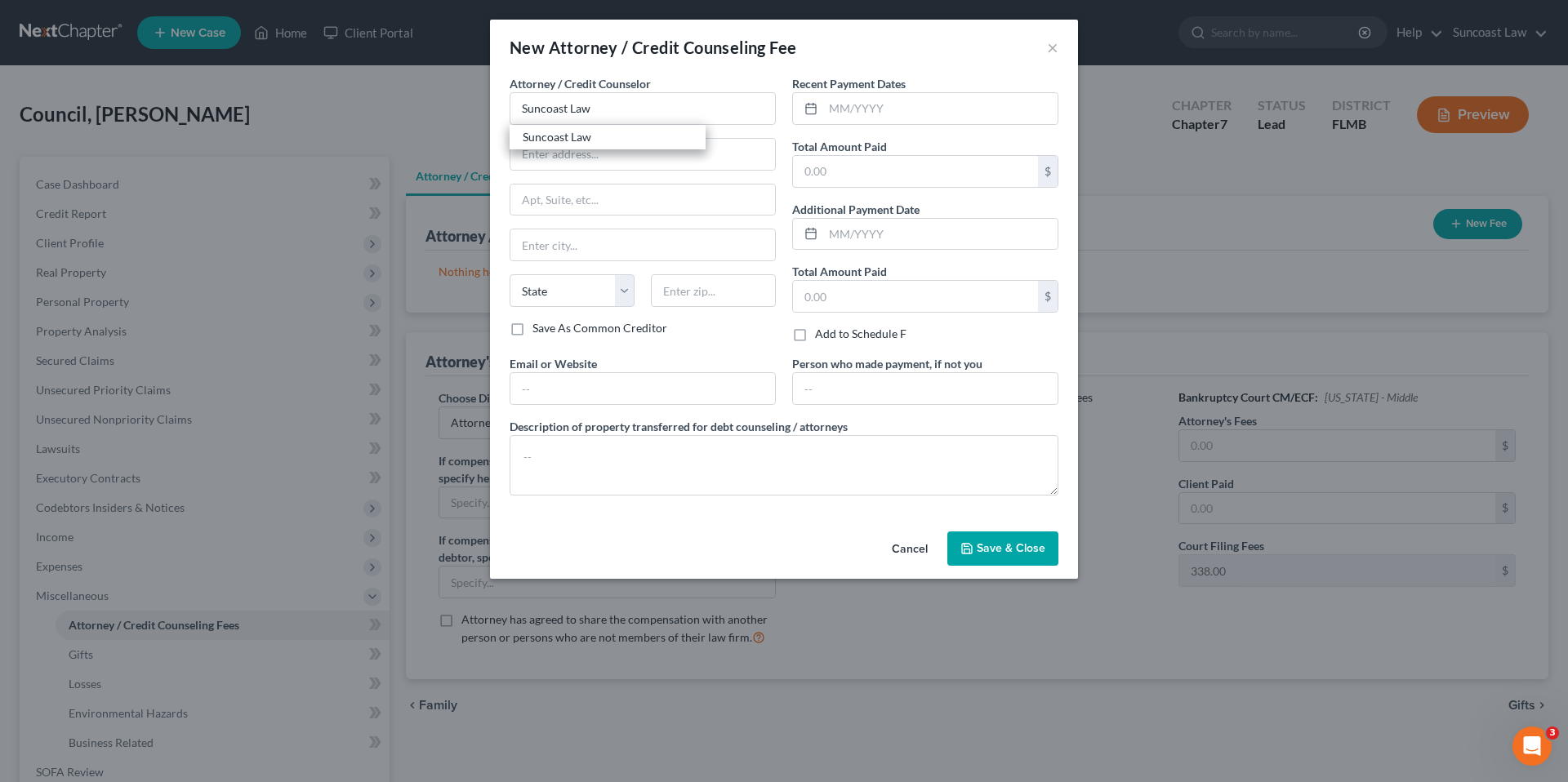
type input "Winter Park"
select select "9"
type input "32789"
click at [853, 119] on input "text" at bounding box center [940, 108] width 234 height 31
type input "10/24/2024"
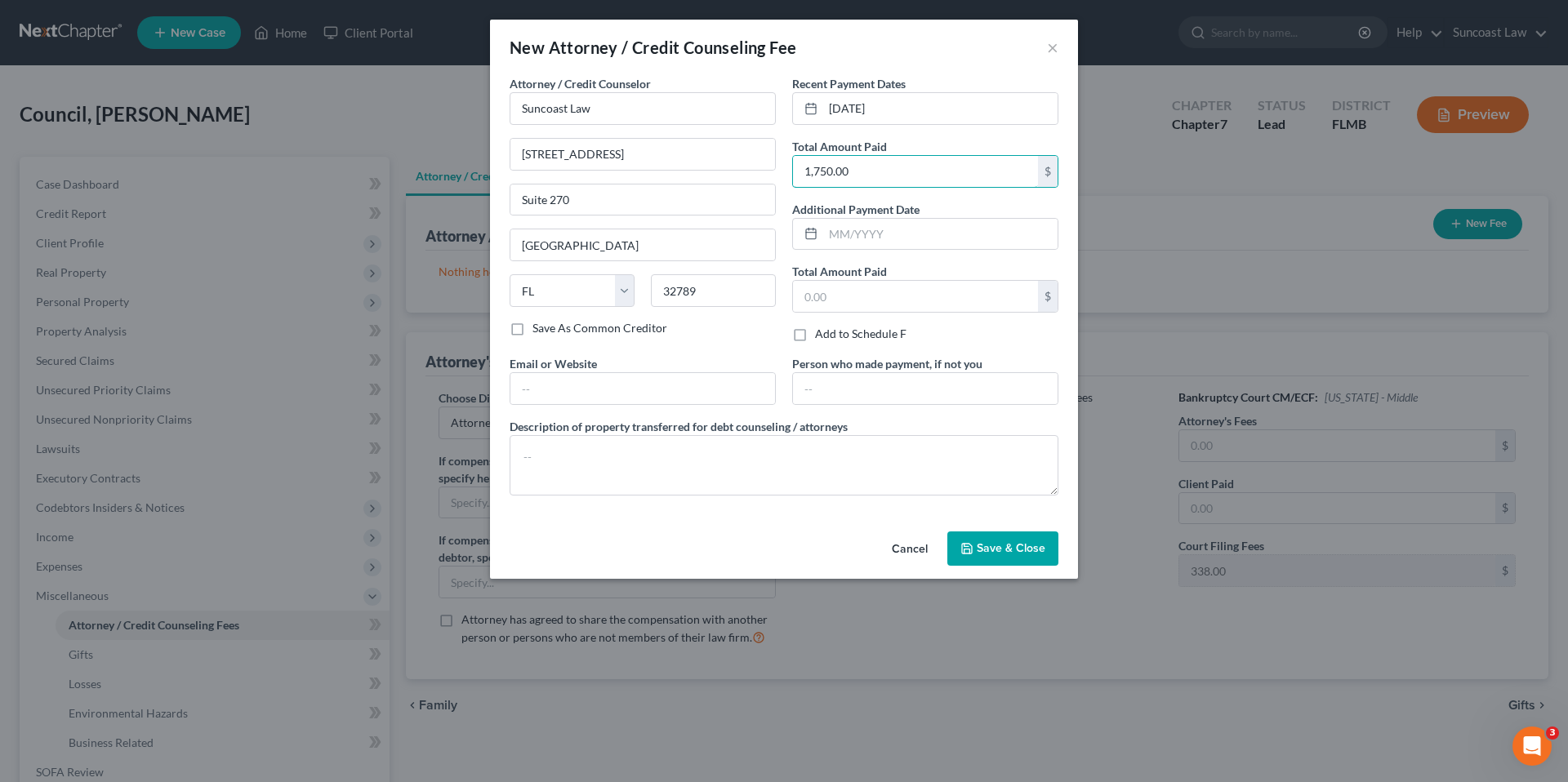
type input "1,750.00"
click at [1005, 544] on span "Save & Close" at bounding box center [1010, 548] width 68 height 14
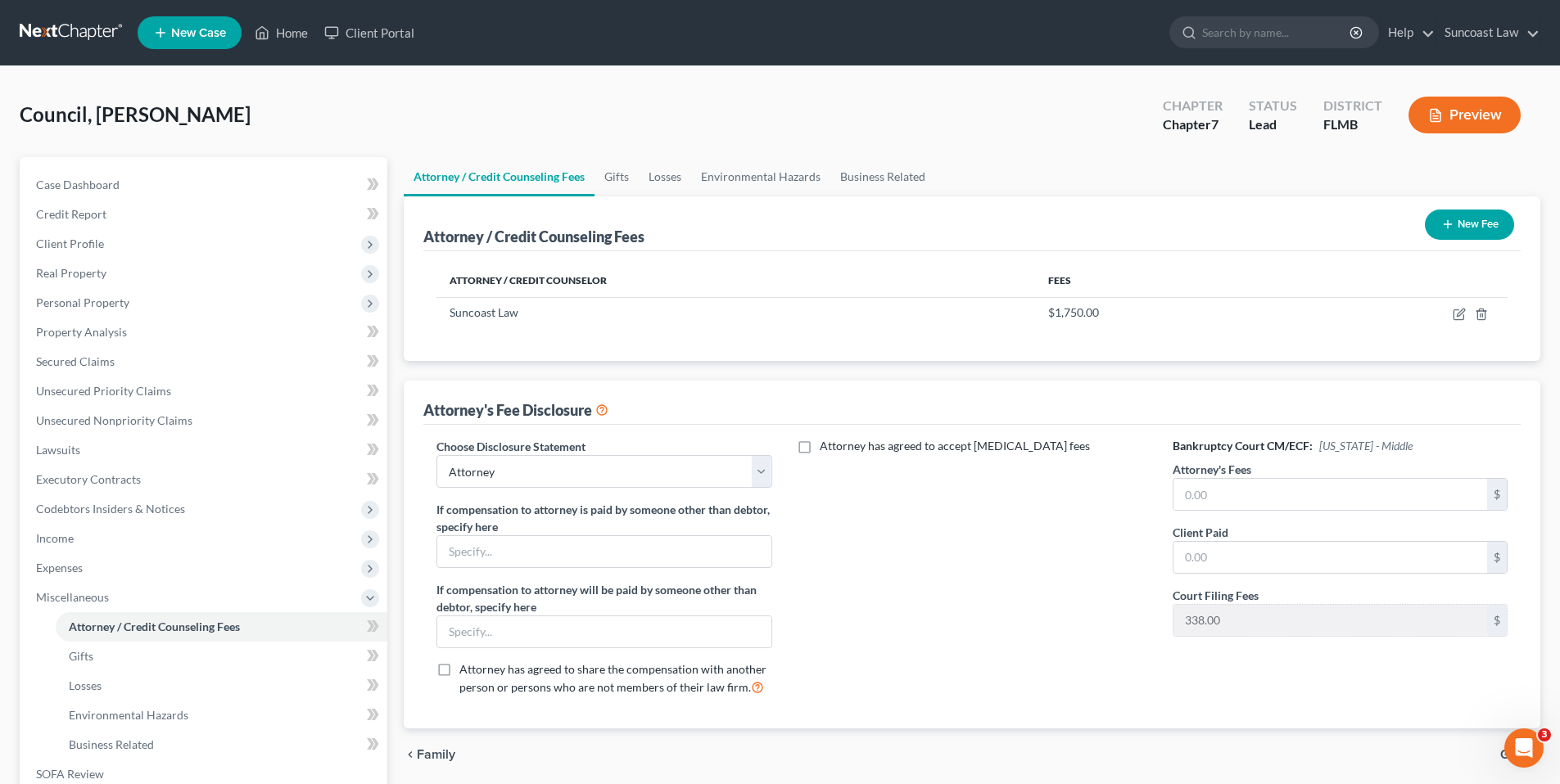
click at [1458, 227] on button "New Fee" at bounding box center [1469, 224] width 89 height 30
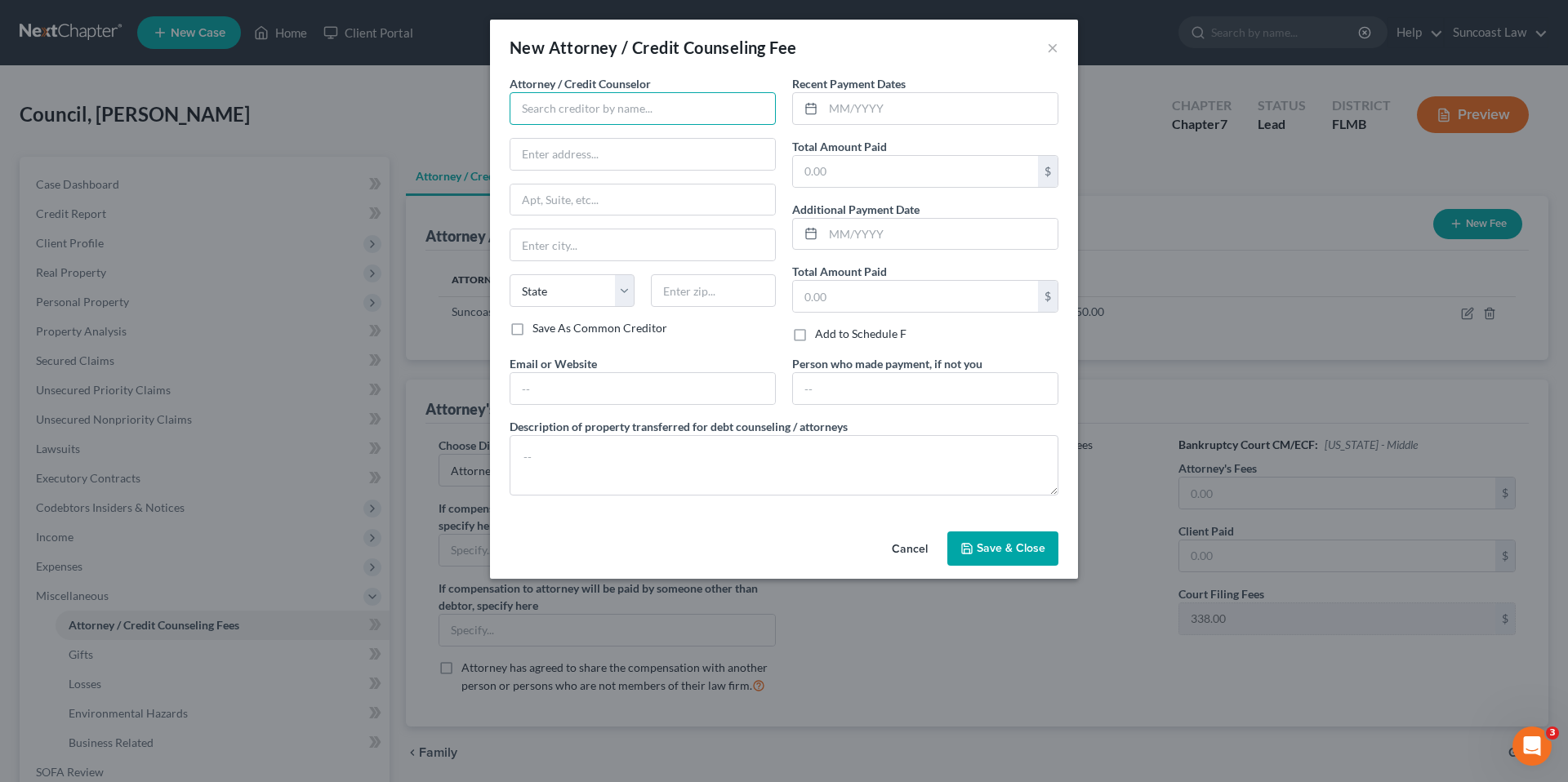
click at [587, 109] on input "text" at bounding box center [643, 109] width 267 height 33
type input "Dollar Wiser"
click at [957, 103] on input "text" at bounding box center [940, 108] width 234 height 31
click at [909, 547] on button "Cancel" at bounding box center [909, 549] width 62 height 33
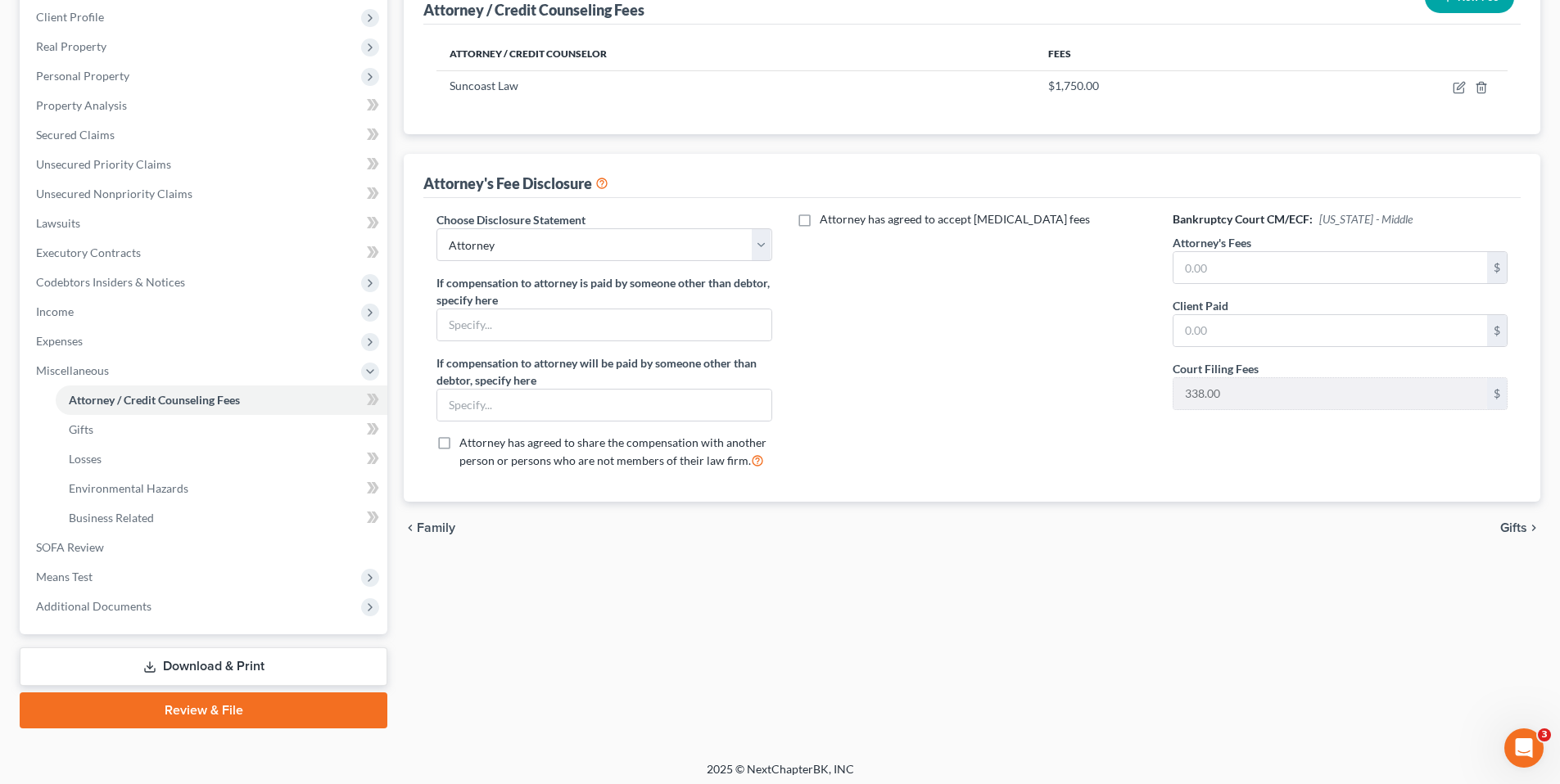
scroll to position [234, 0]
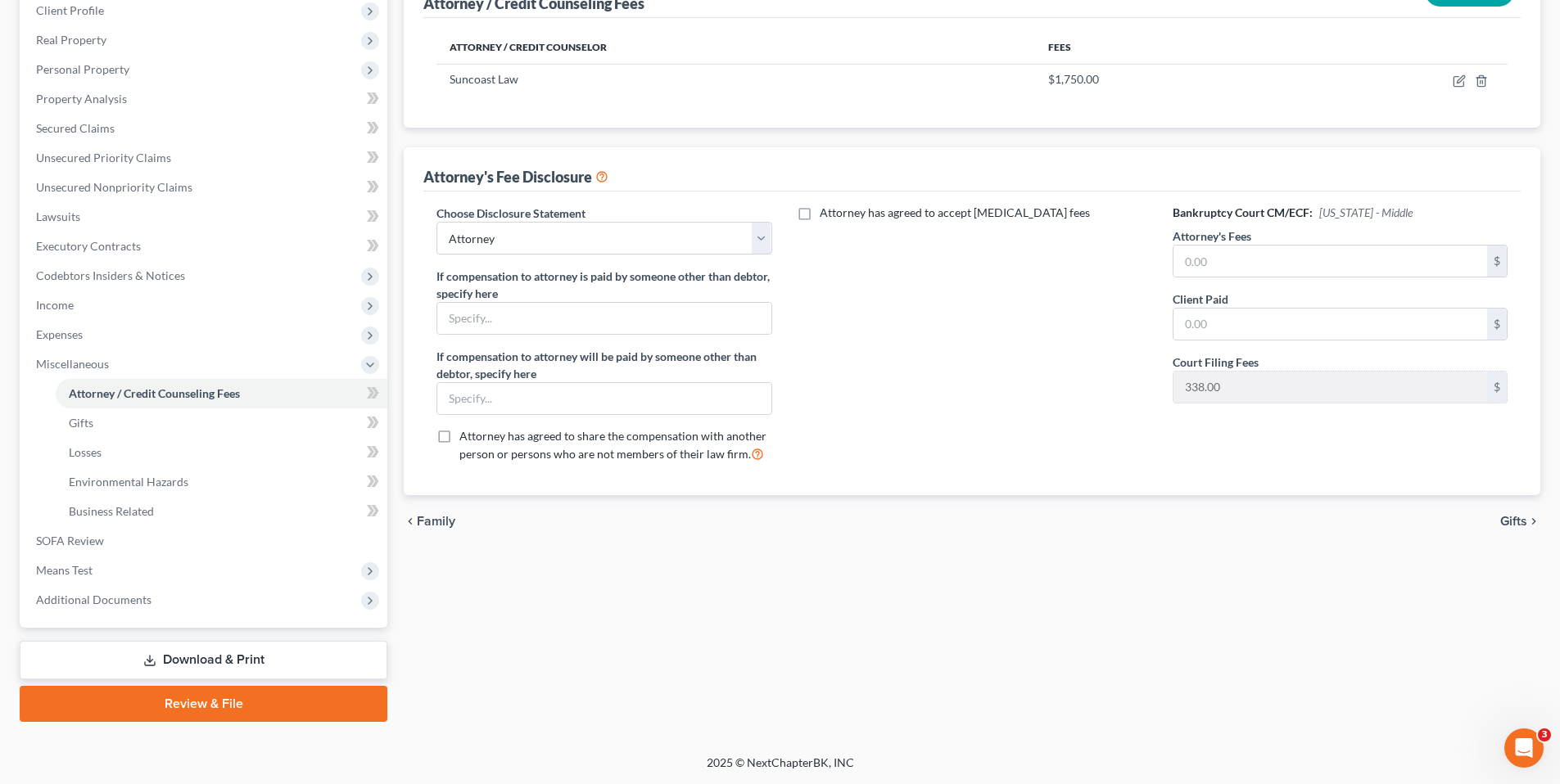
click at [1523, 522] on span "Gifts" at bounding box center [1513, 521] width 27 height 13
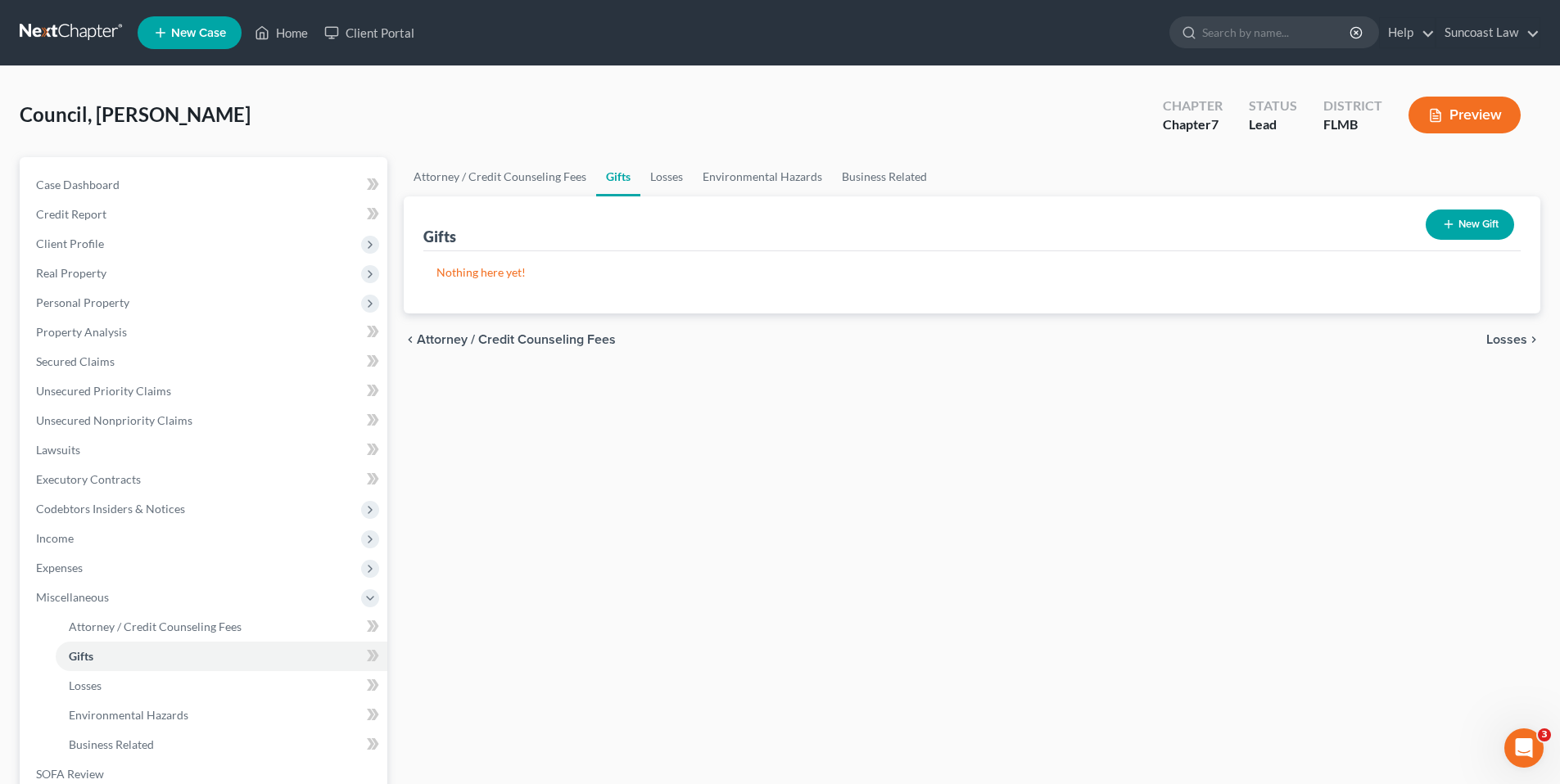
click at [1511, 340] on span "Losses" at bounding box center [1507, 339] width 41 height 13
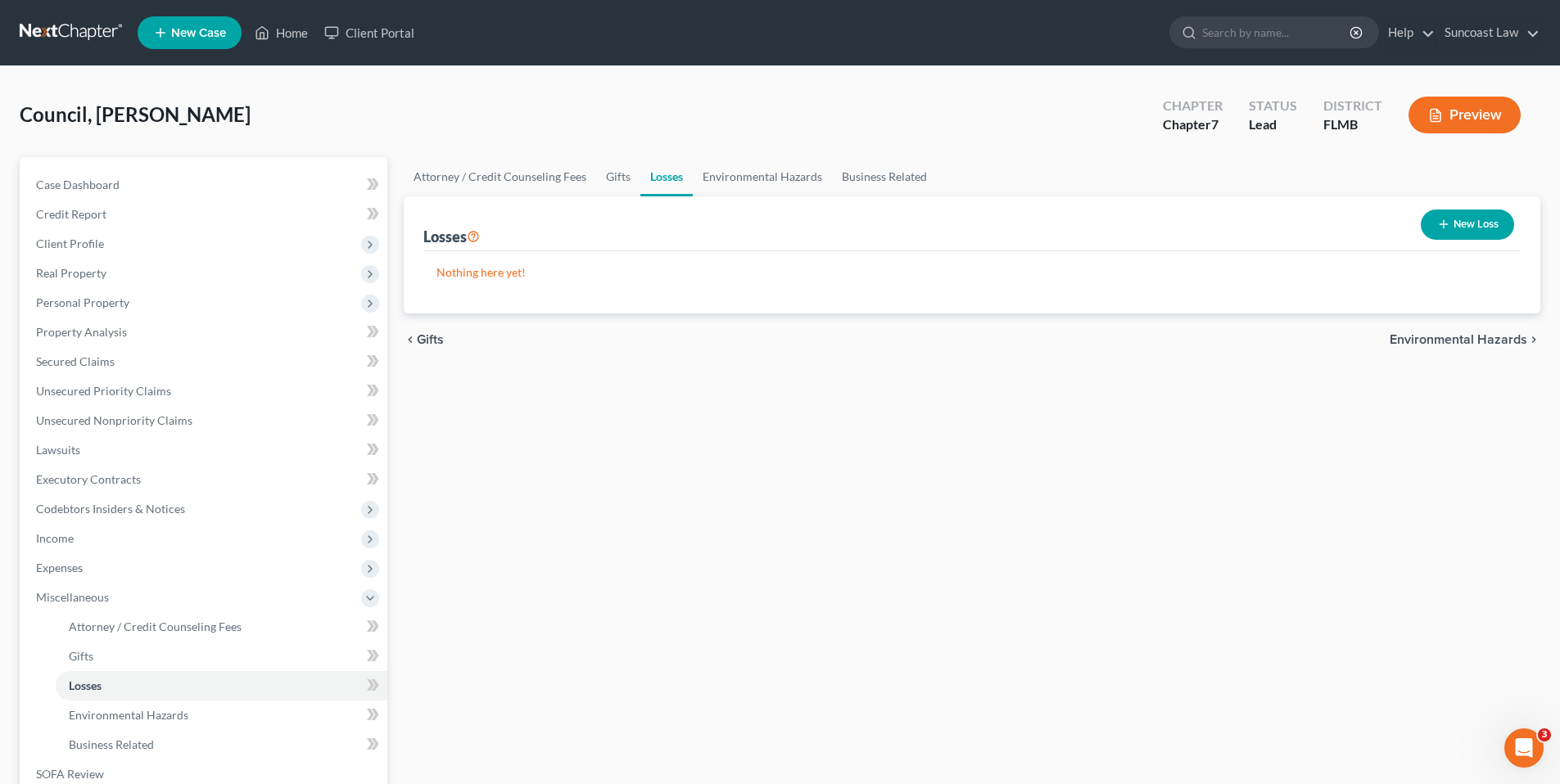
click at [1511, 340] on span "Environmental Hazards" at bounding box center [1458, 339] width 138 height 13
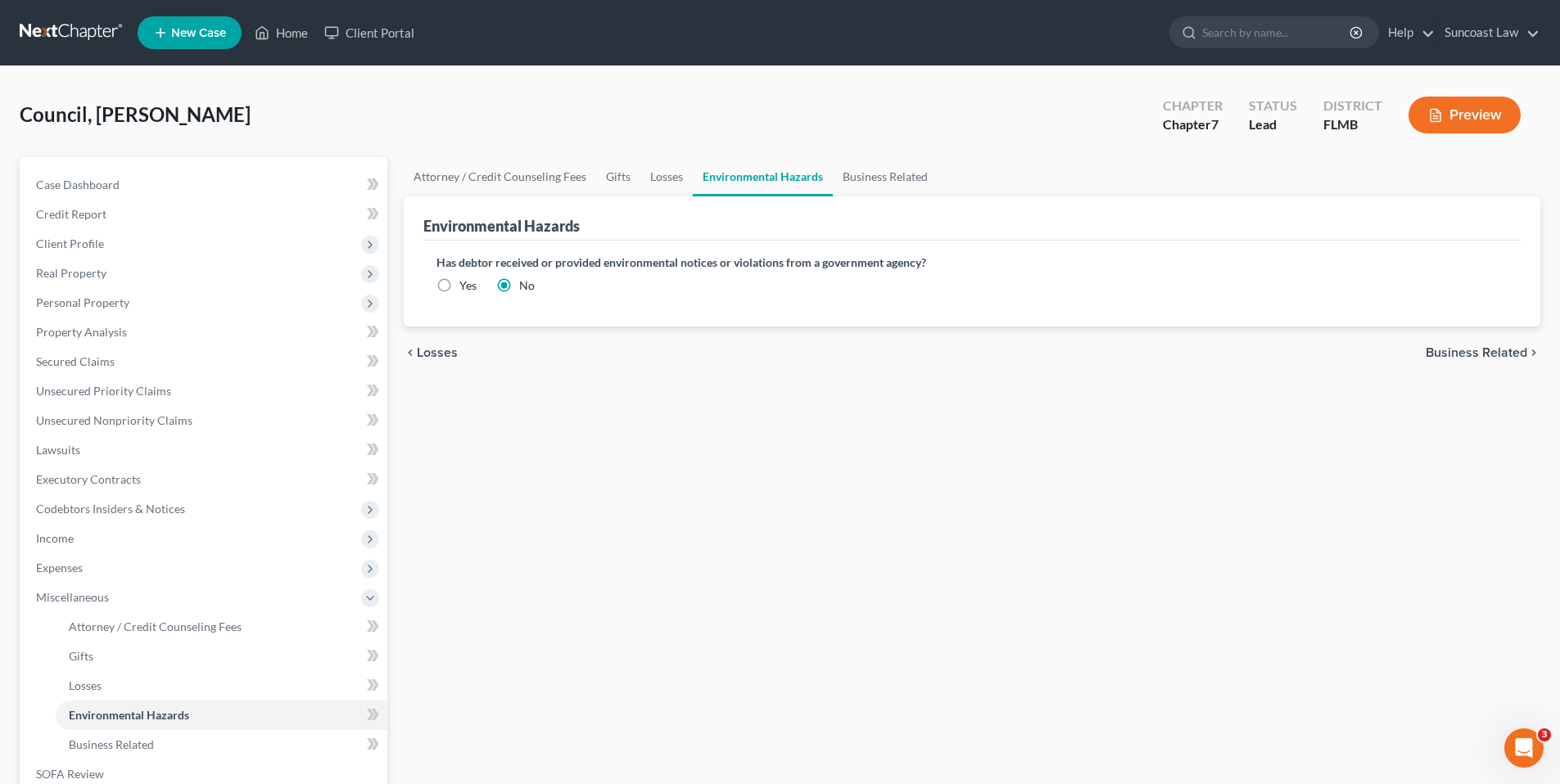
click at [1512, 350] on span "Business Related" at bounding box center [1476, 353] width 101 height 13
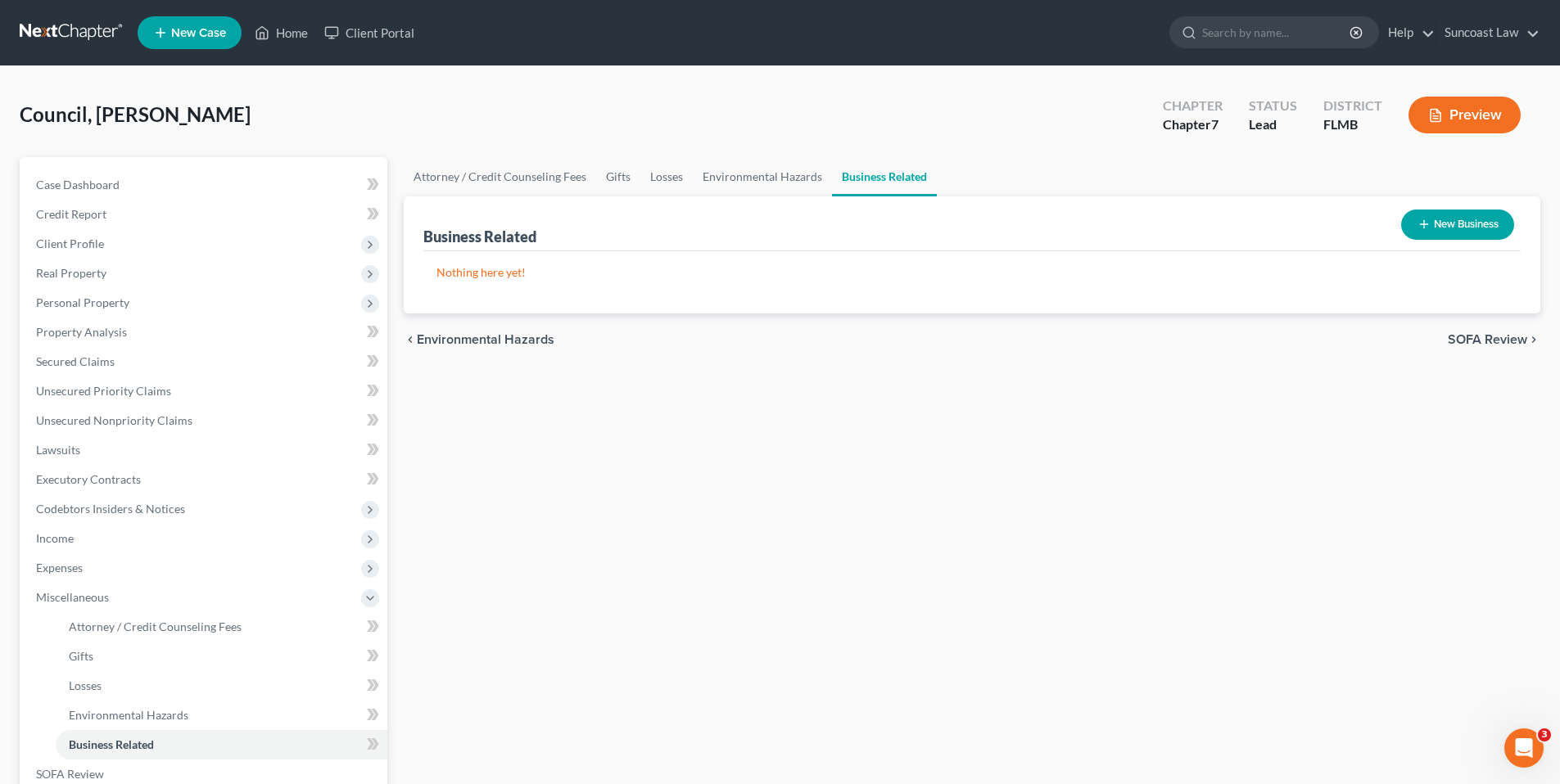
click at [1507, 339] on span "SOFA Review" at bounding box center [1487, 339] width 80 height 13
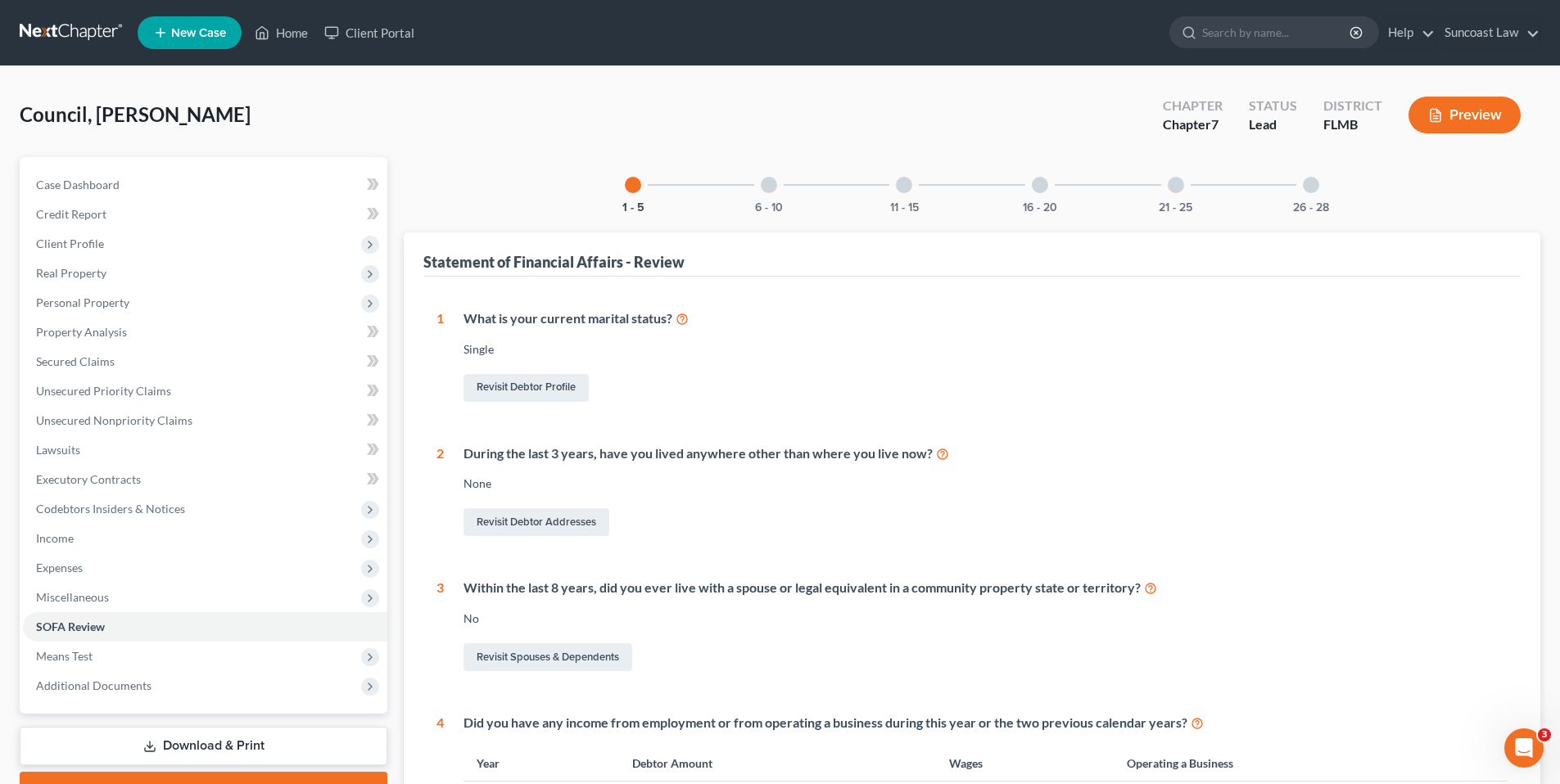
scroll to position [560, 0]
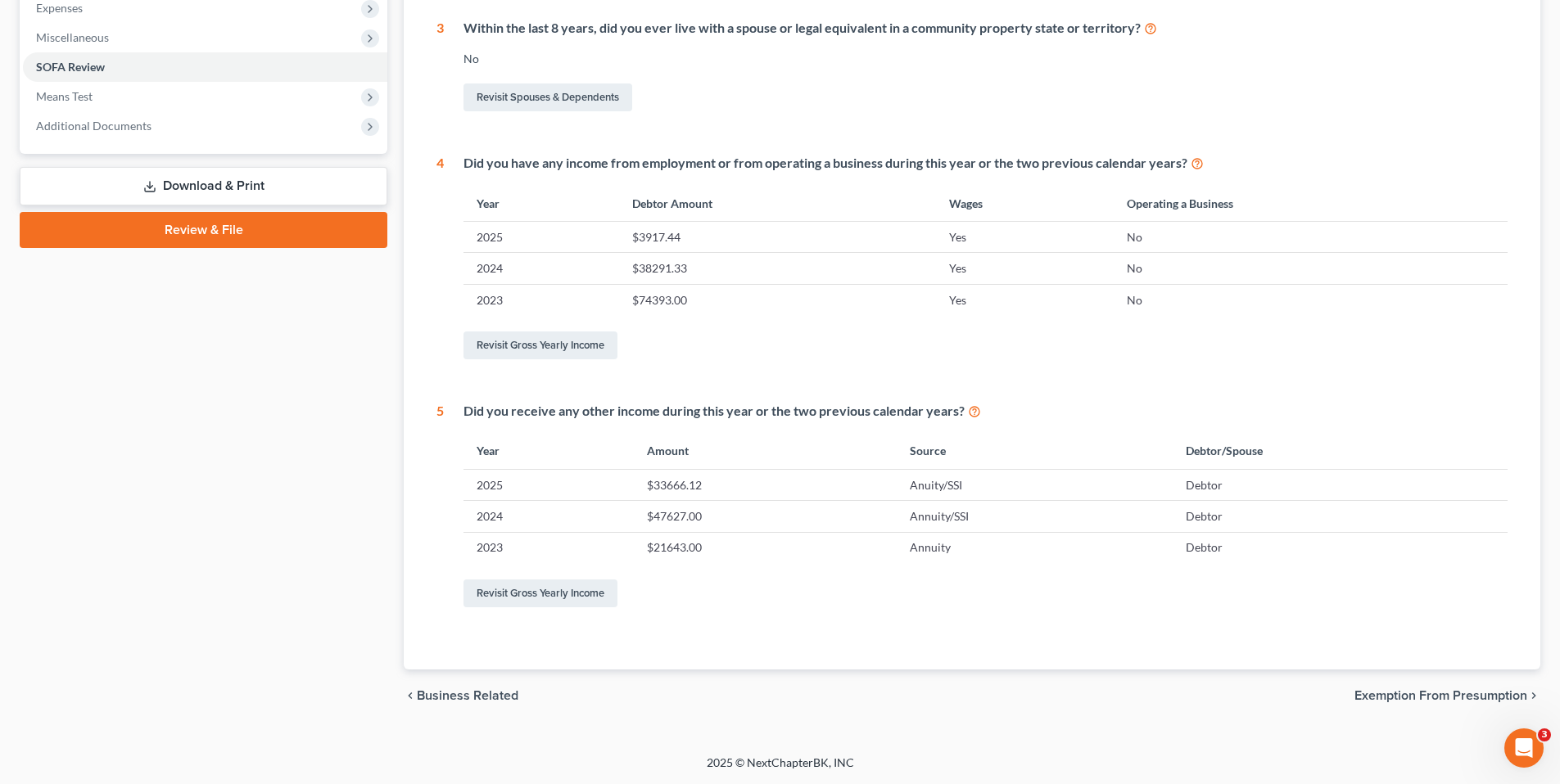
click at [1400, 700] on span "Exemption from Presumption" at bounding box center [1441, 696] width 173 height 13
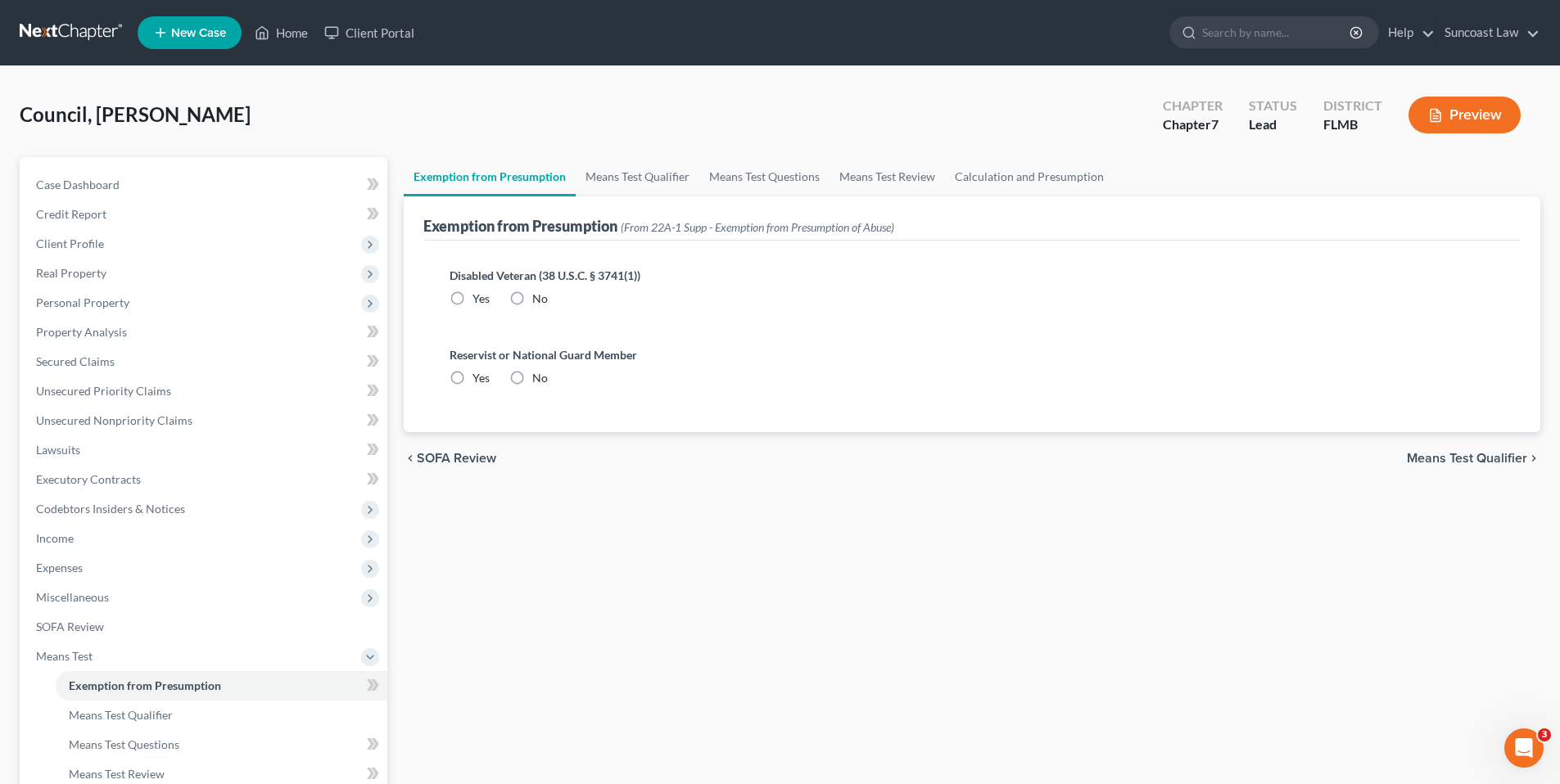
click at [532, 297] on label "No" at bounding box center [539, 298] width 16 height 16
click at [538, 297] on input "No" at bounding box center [543, 295] width 10 height 10
radio input "true"
click at [532, 378] on label "No" at bounding box center [539, 377] width 16 height 16
click at [538, 378] on input "No" at bounding box center [543, 374] width 10 height 10
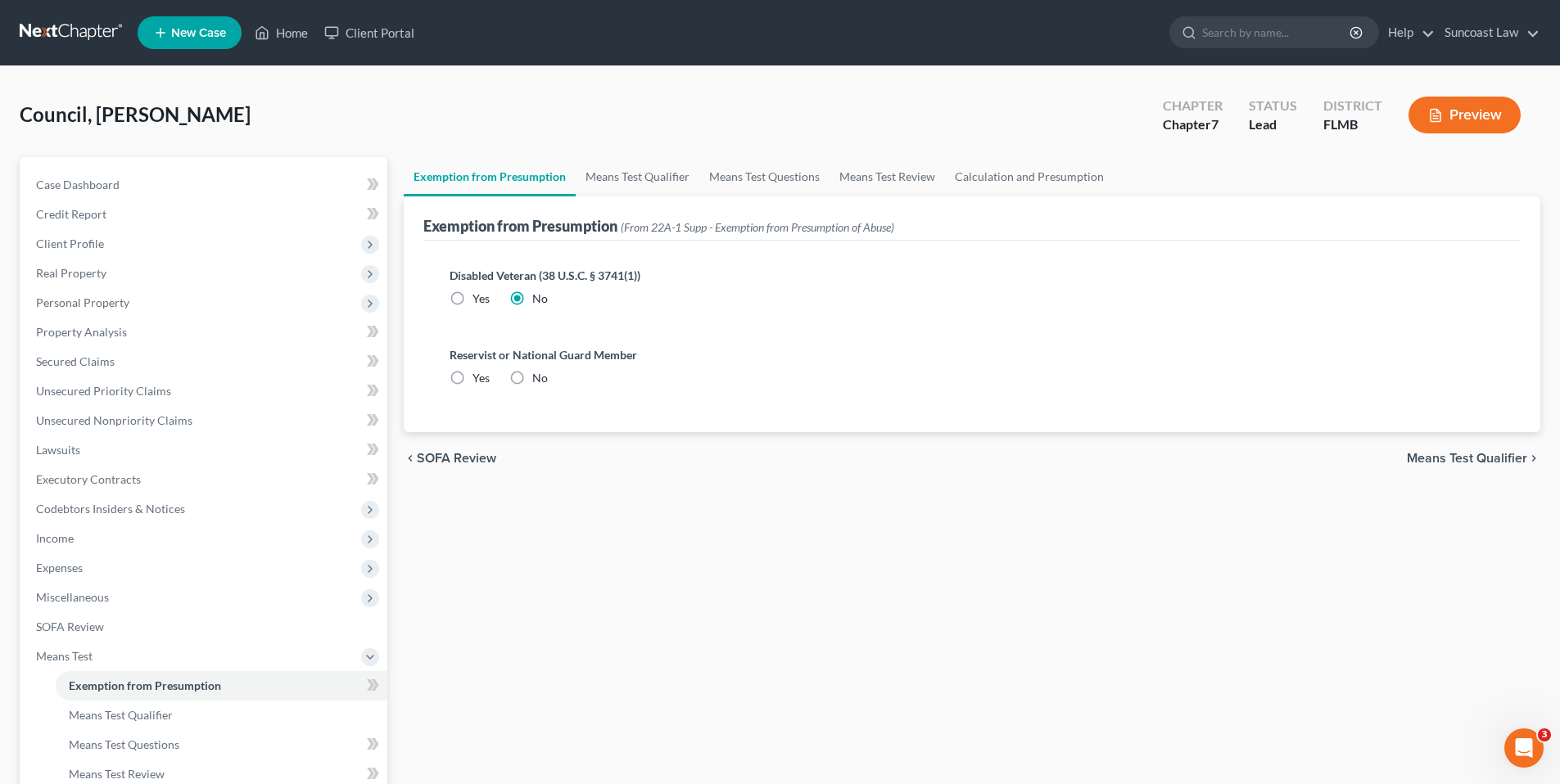
radio input "true"
click at [1469, 456] on span "Means Test Qualifier" at bounding box center [1466, 459] width 120 height 13
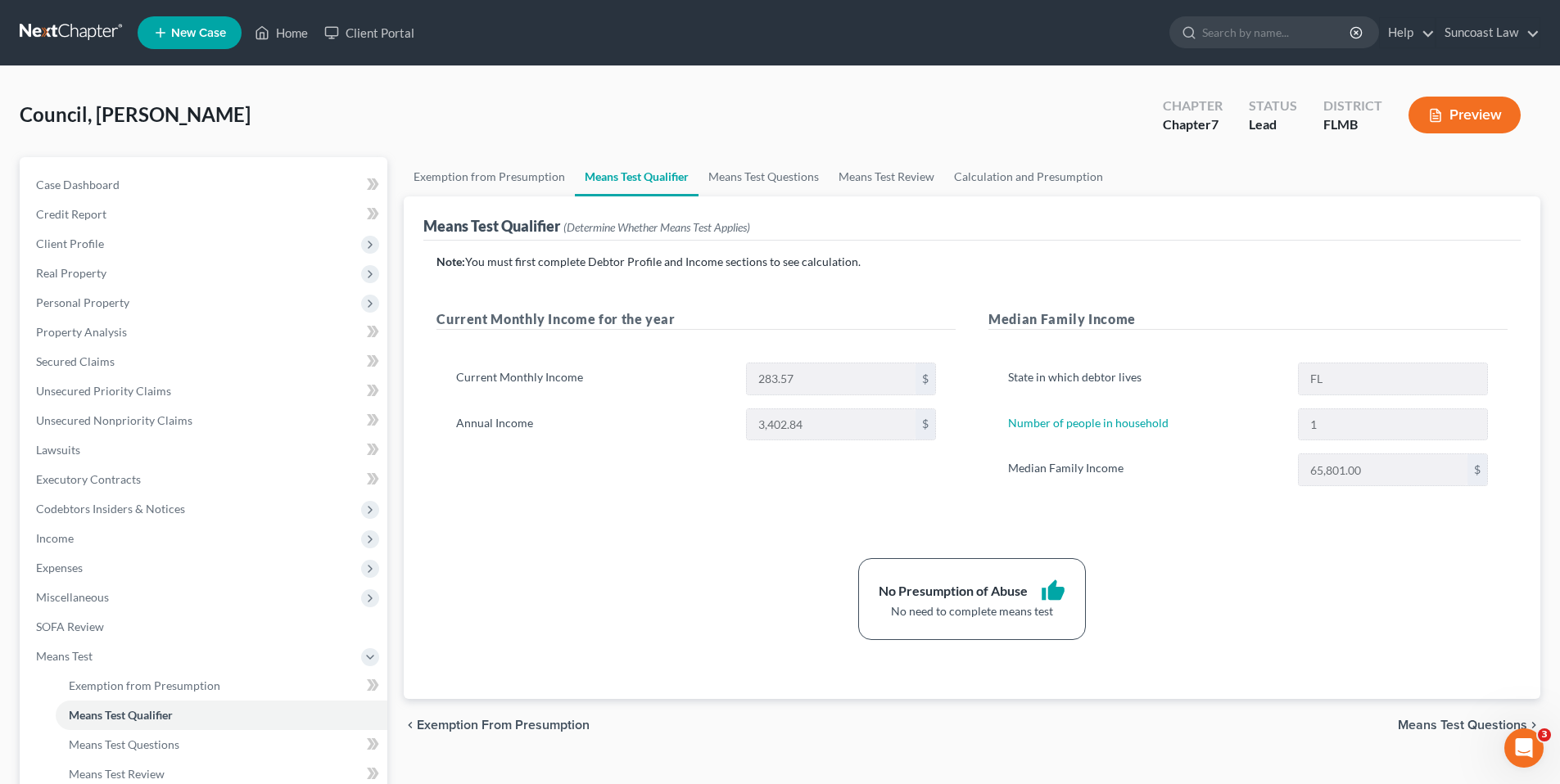
click at [1421, 727] on span "Means Test Questions" at bounding box center [1462, 725] width 129 height 13
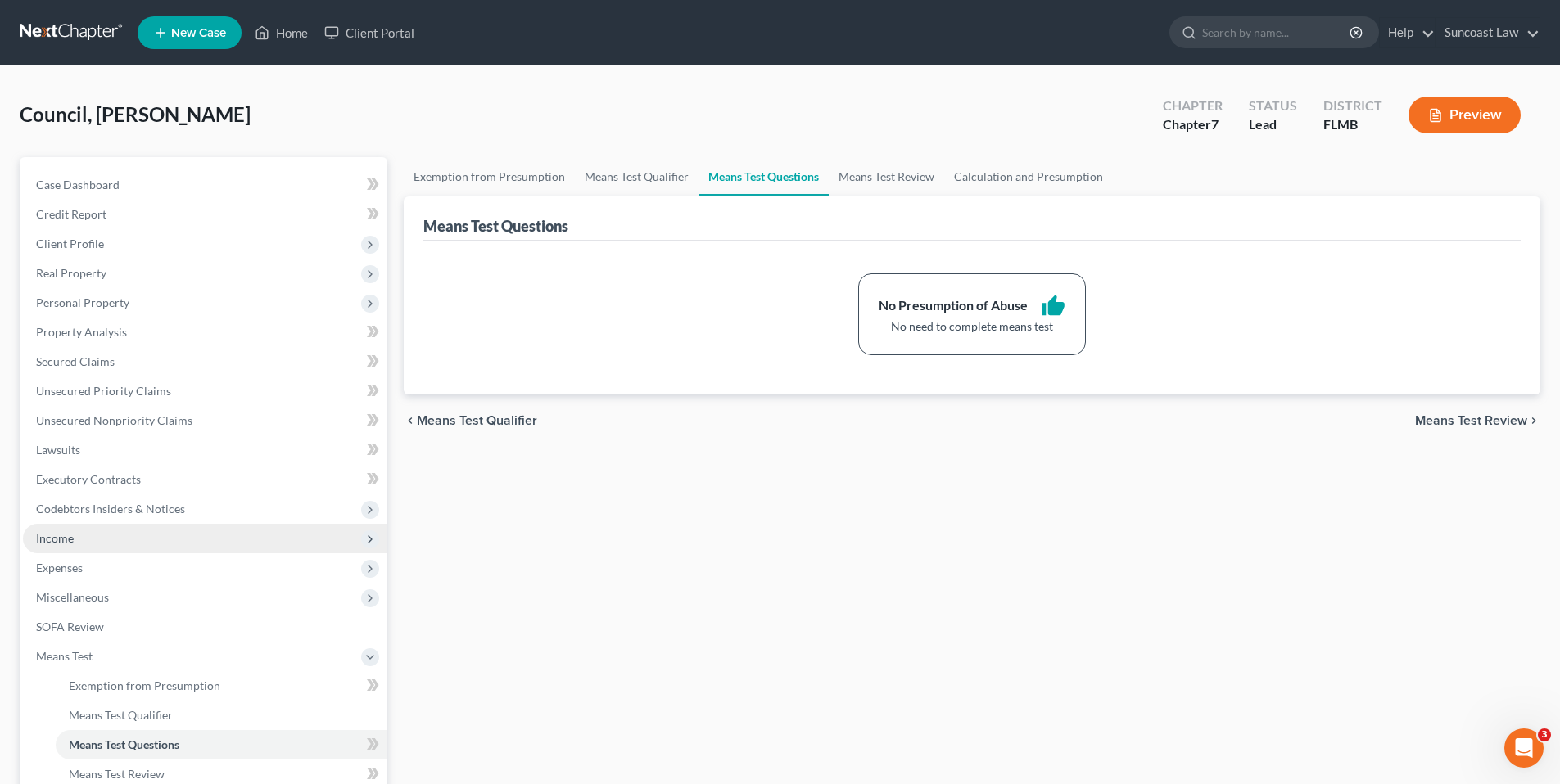
click at [114, 546] on span "Income" at bounding box center [204, 538] width 364 height 29
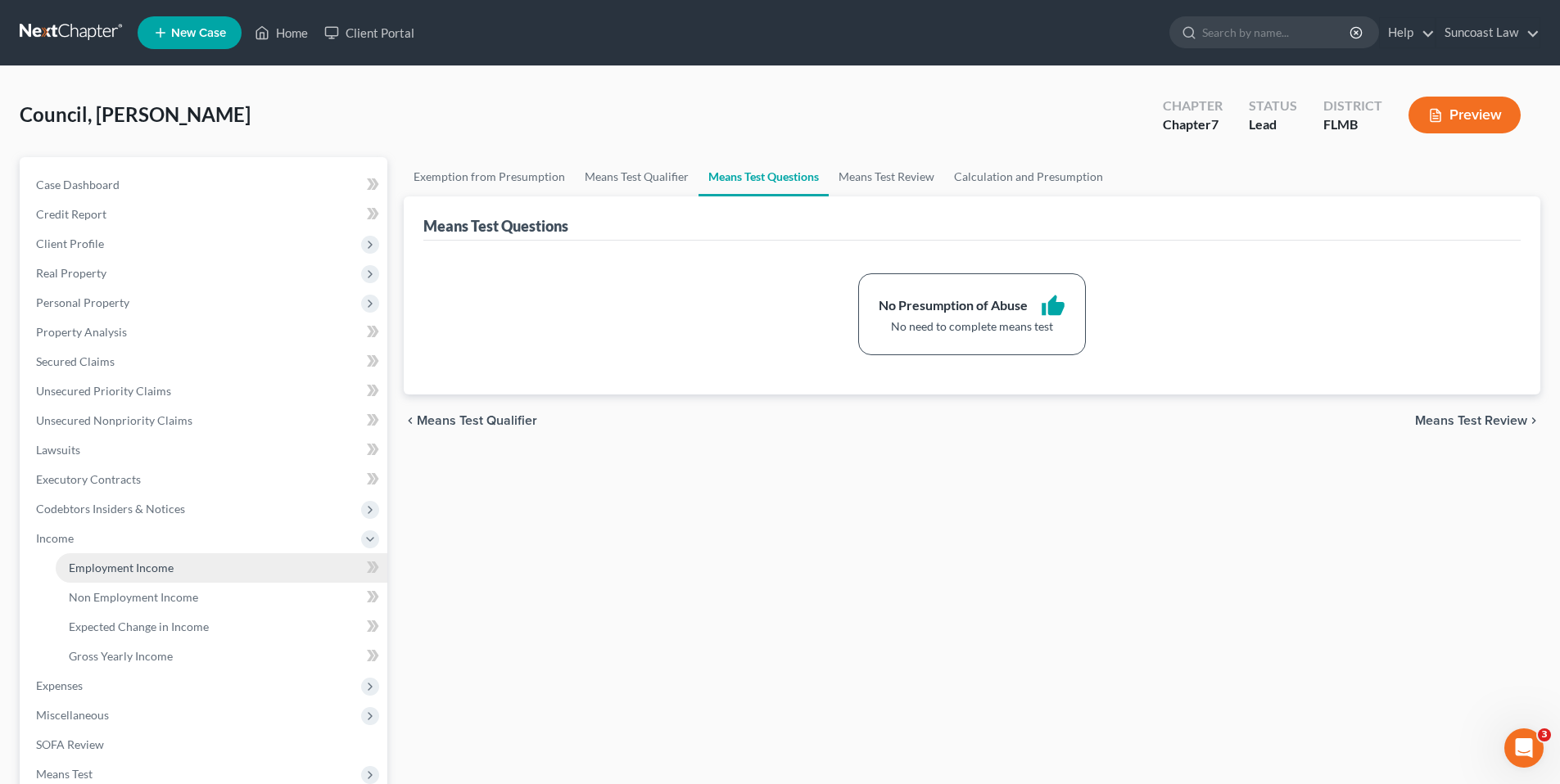
click at [208, 565] on link "Employment Income" at bounding box center [220, 567] width 331 height 29
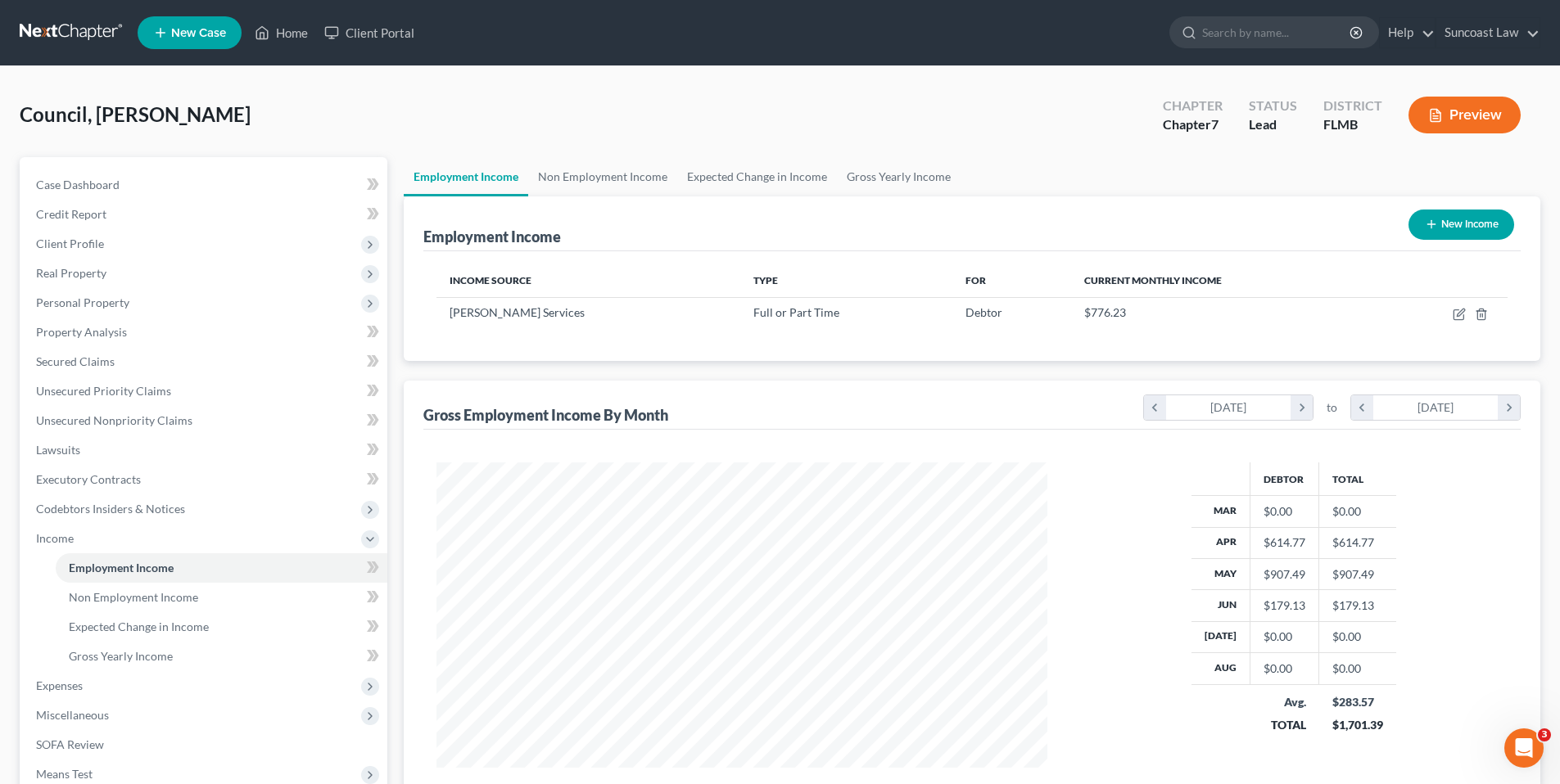
scroll to position [306, 644]
click at [589, 187] on link "Non Employment Income" at bounding box center [602, 177] width 149 height 39
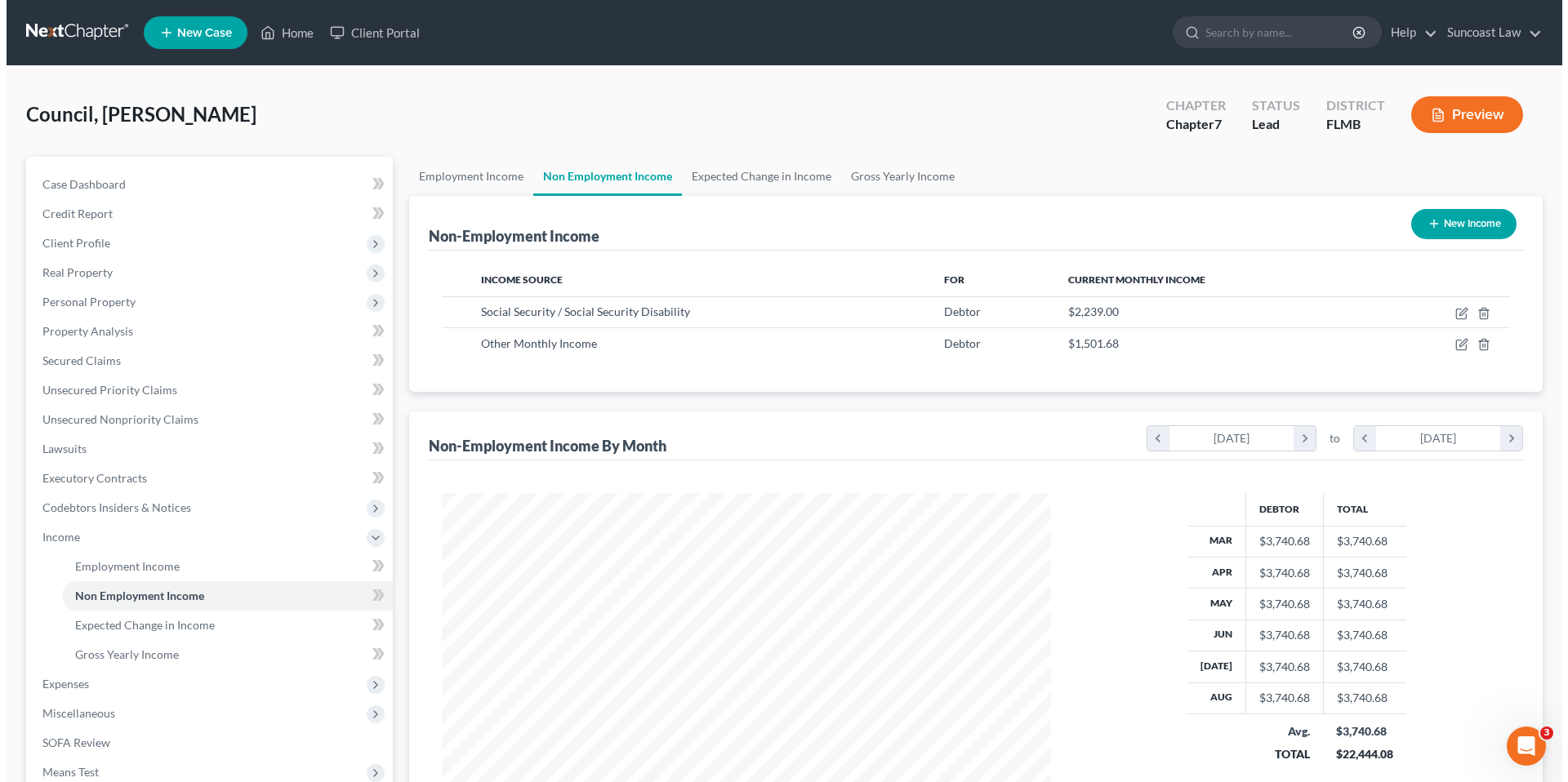
scroll to position [305, 642]
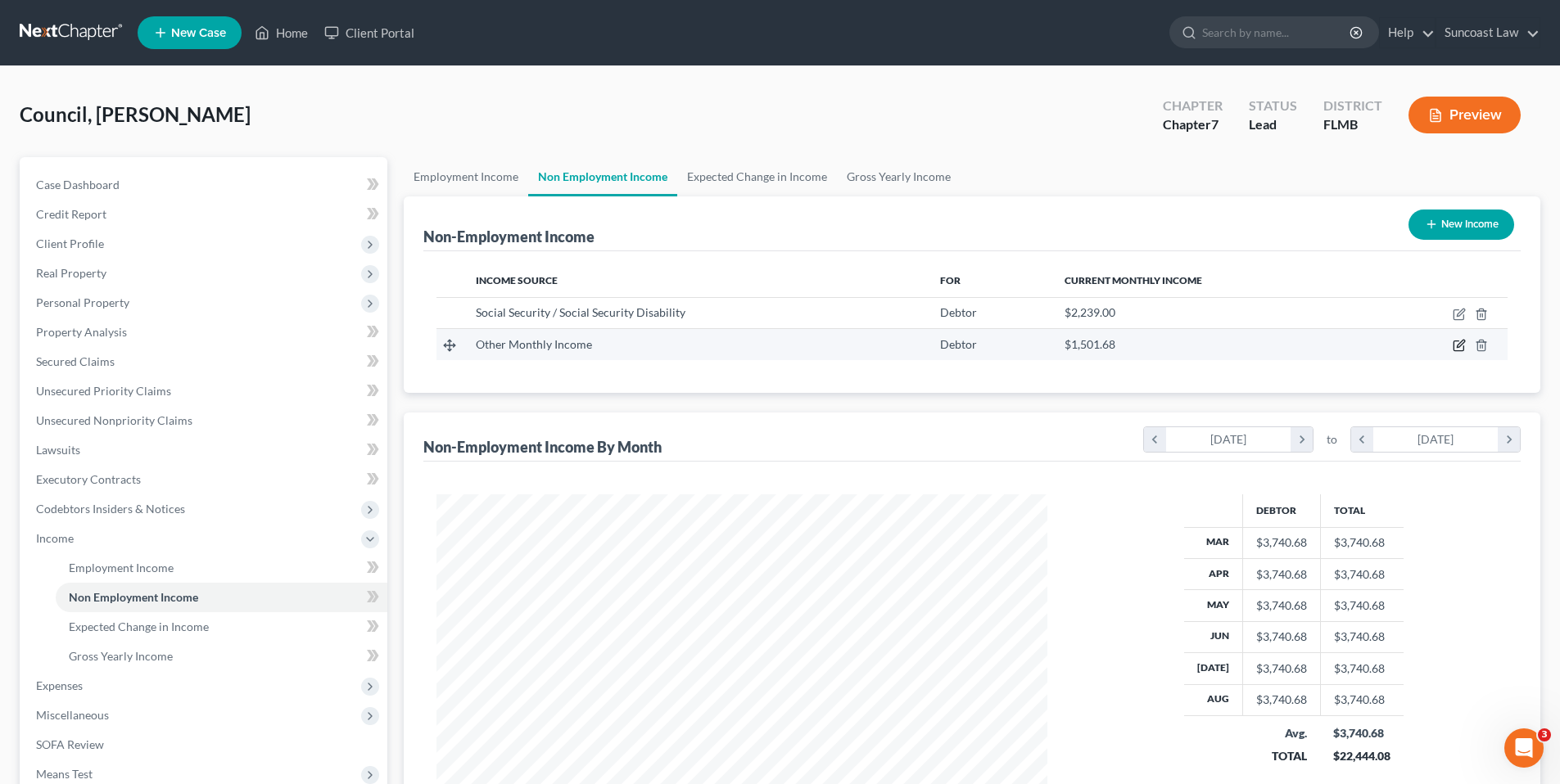
click at [1454, 344] on icon "button" at bounding box center [1459, 345] width 13 height 13
select select "13"
select select "0"
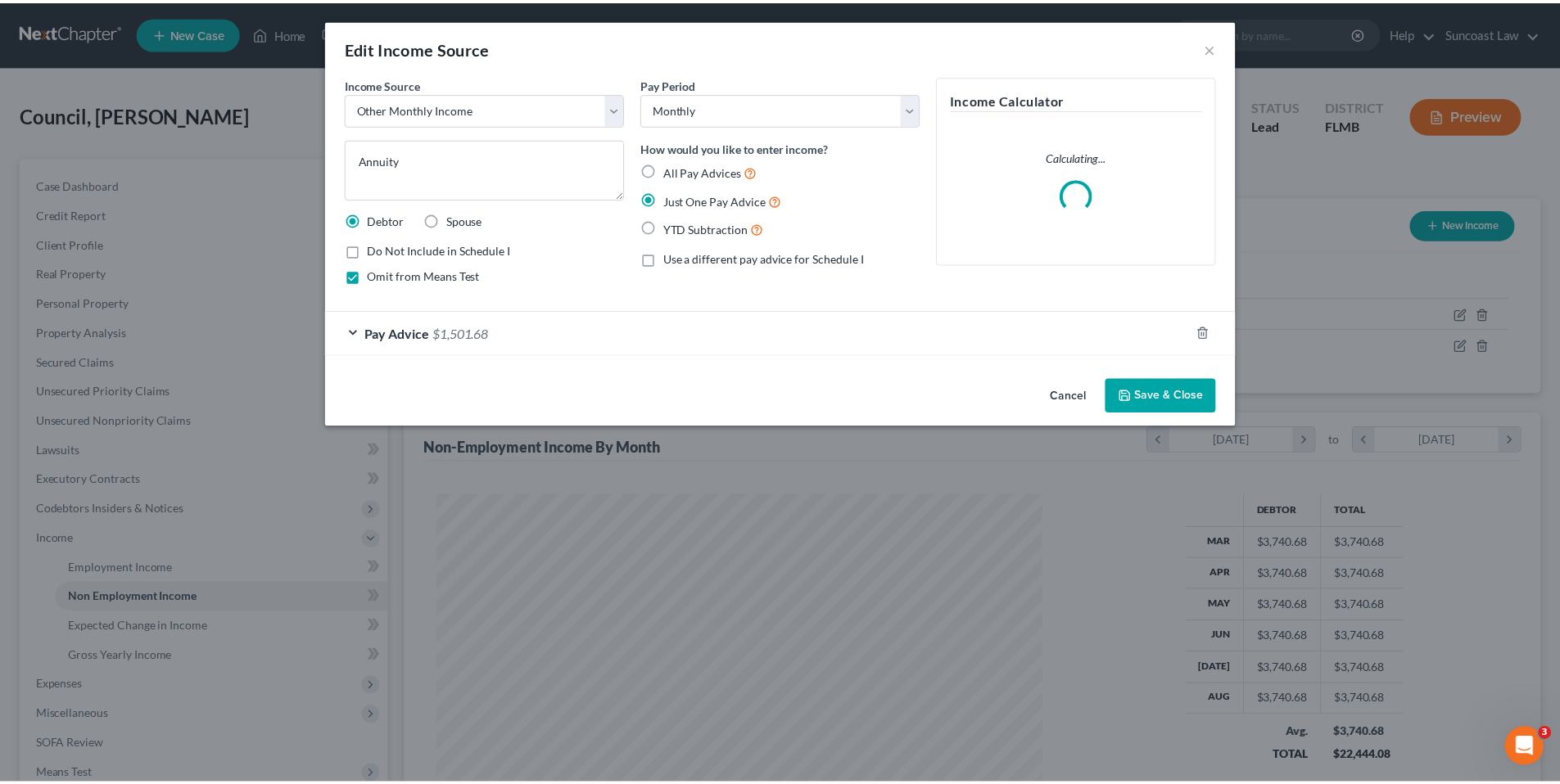
scroll to position [308, 649]
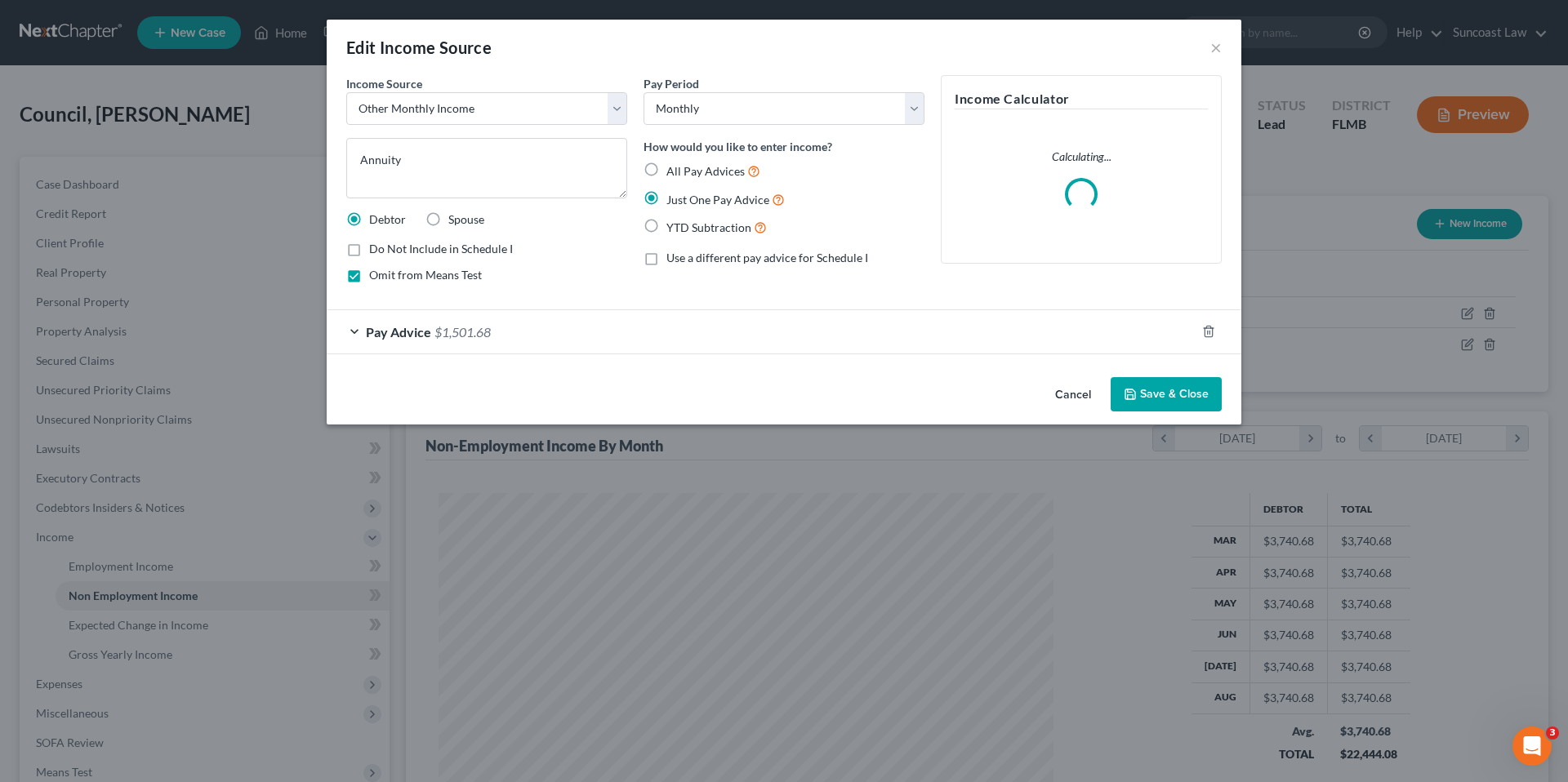
click at [369, 275] on label "Omit from Means Test" at bounding box center [425, 274] width 112 height 16
click at [375, 275] on input "Omit from Means Test" at bounding box center [380, 271] width 10 height 10
checkbox input "false"
click at [1164, 396] on button "Save & Close" at bounding box center [1166, 394] width 111 height 35
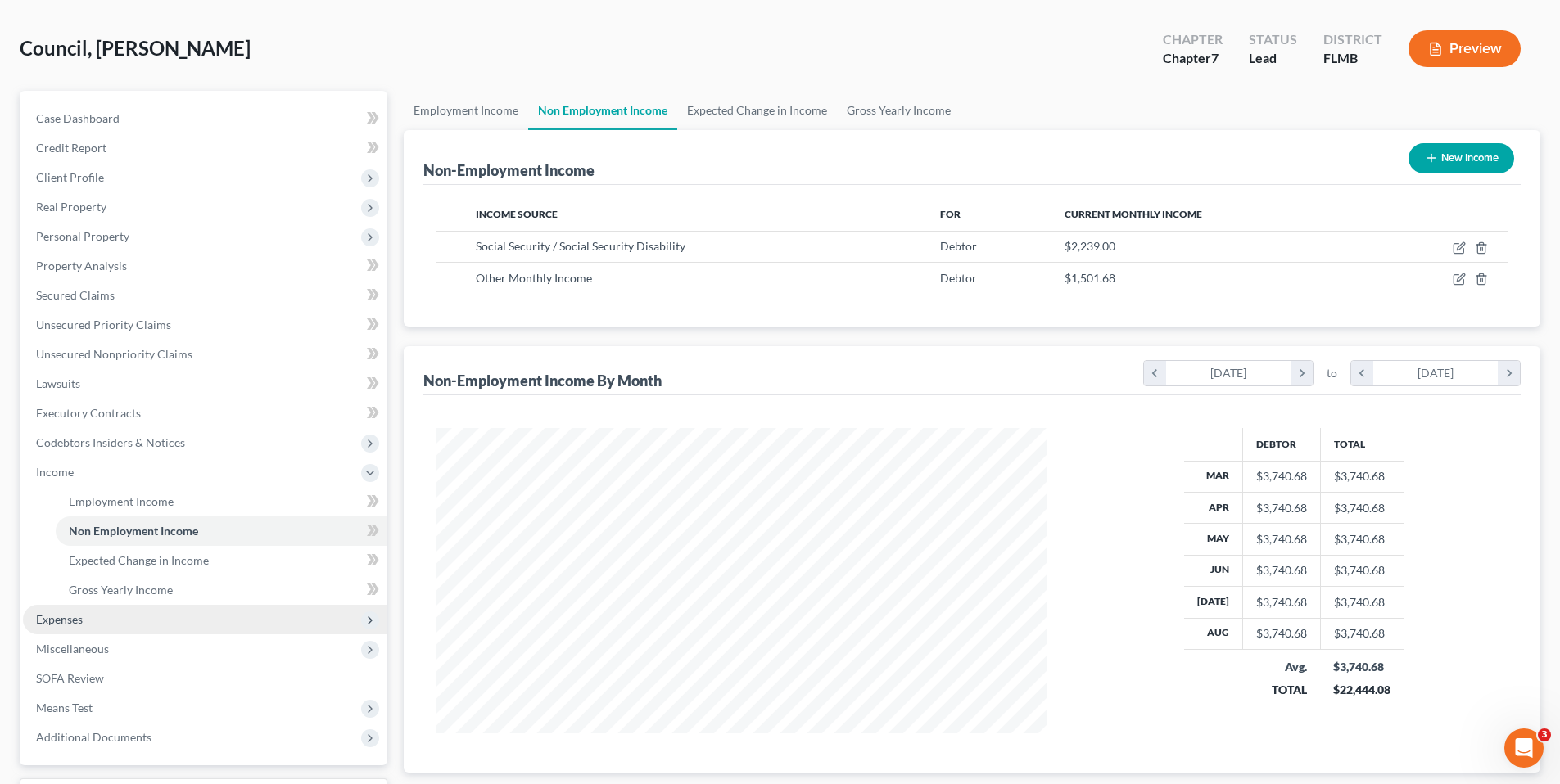
scroll to position [204, 0]
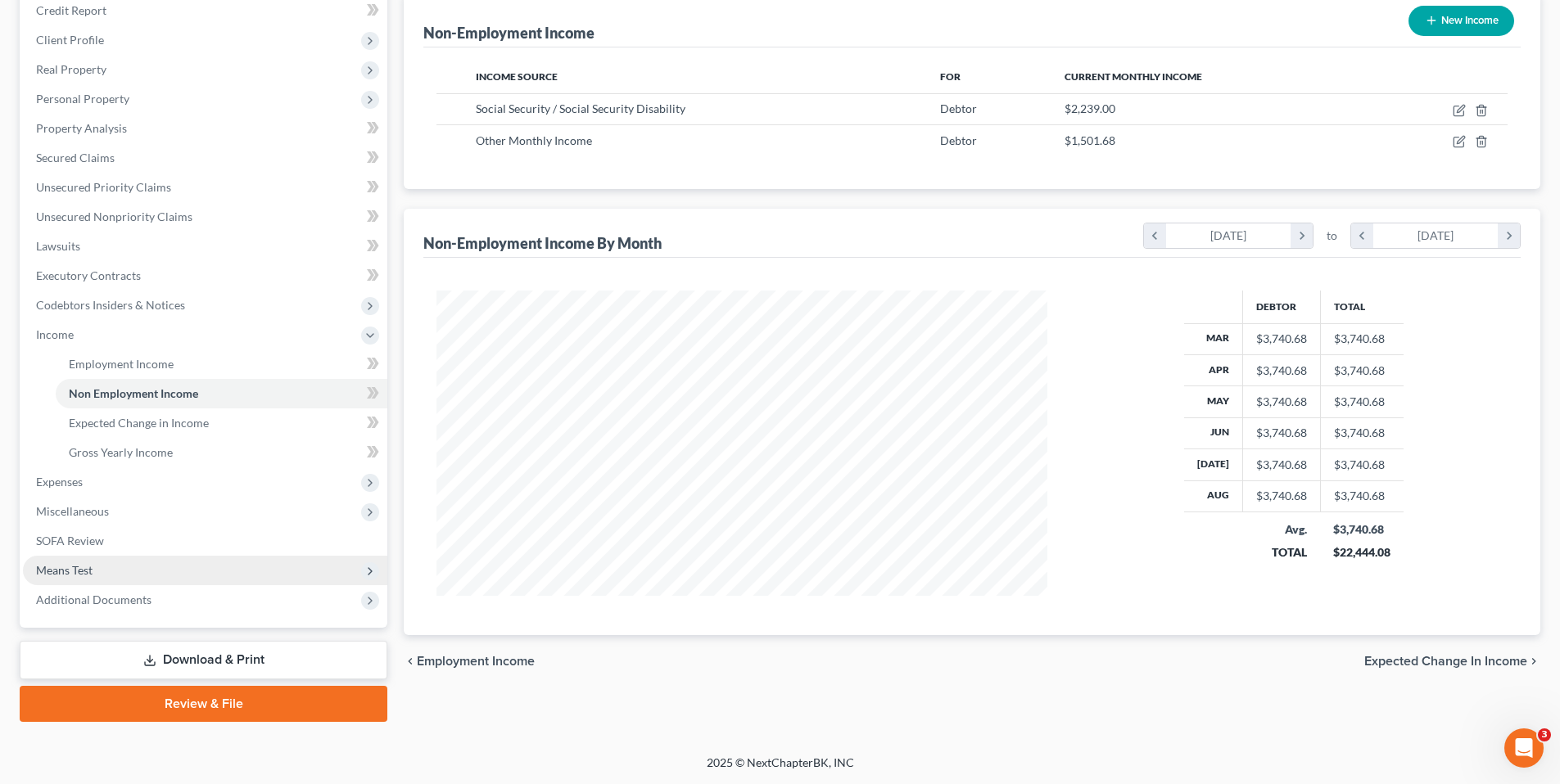
click at [94, 566] on span "Means Test" at bounding box center [204, 570] width 364 height 29
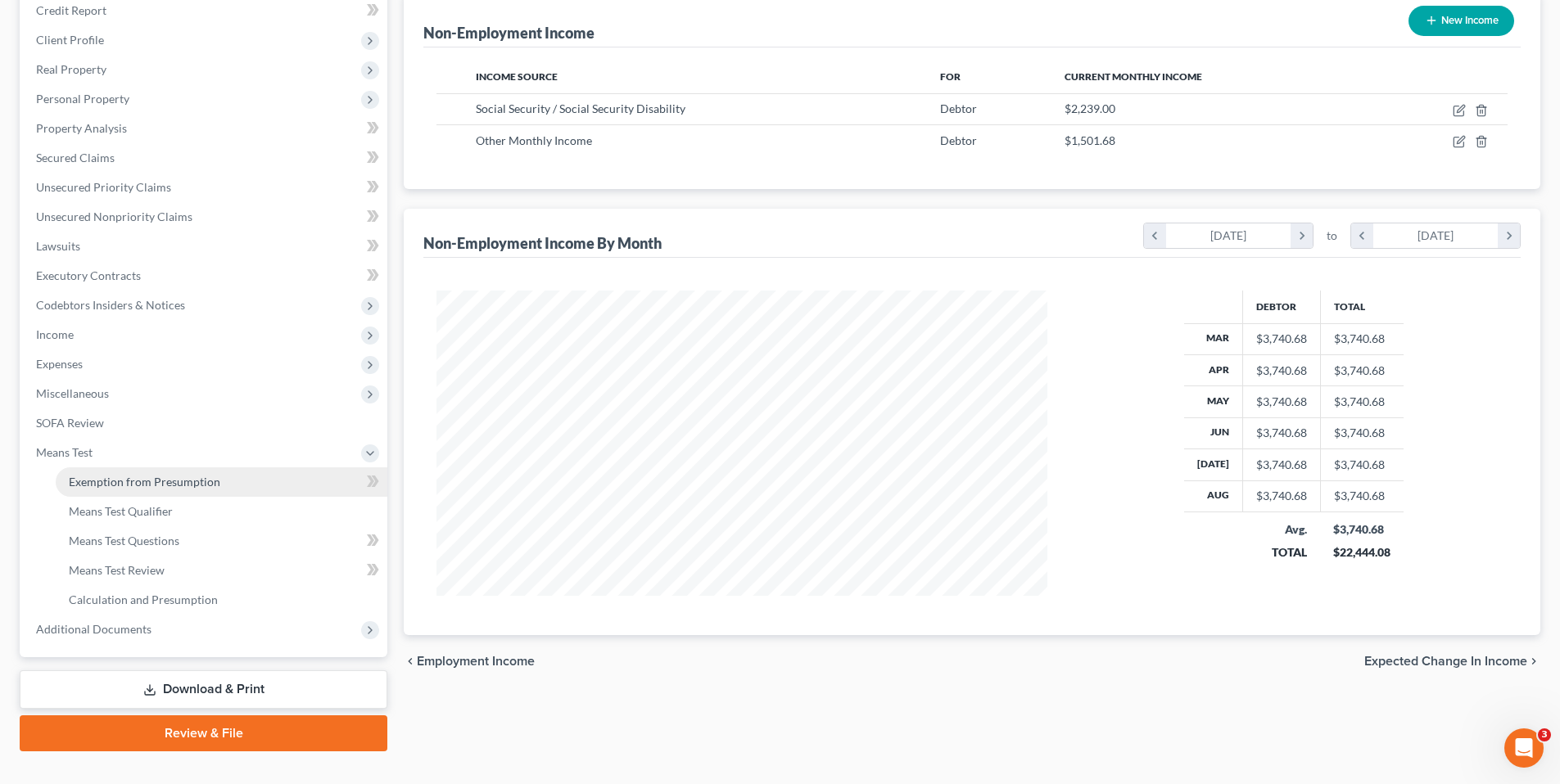
click at [168, 490] on link "Exemption from Presumption" at bounding box center [220, 481] width 331 height 29
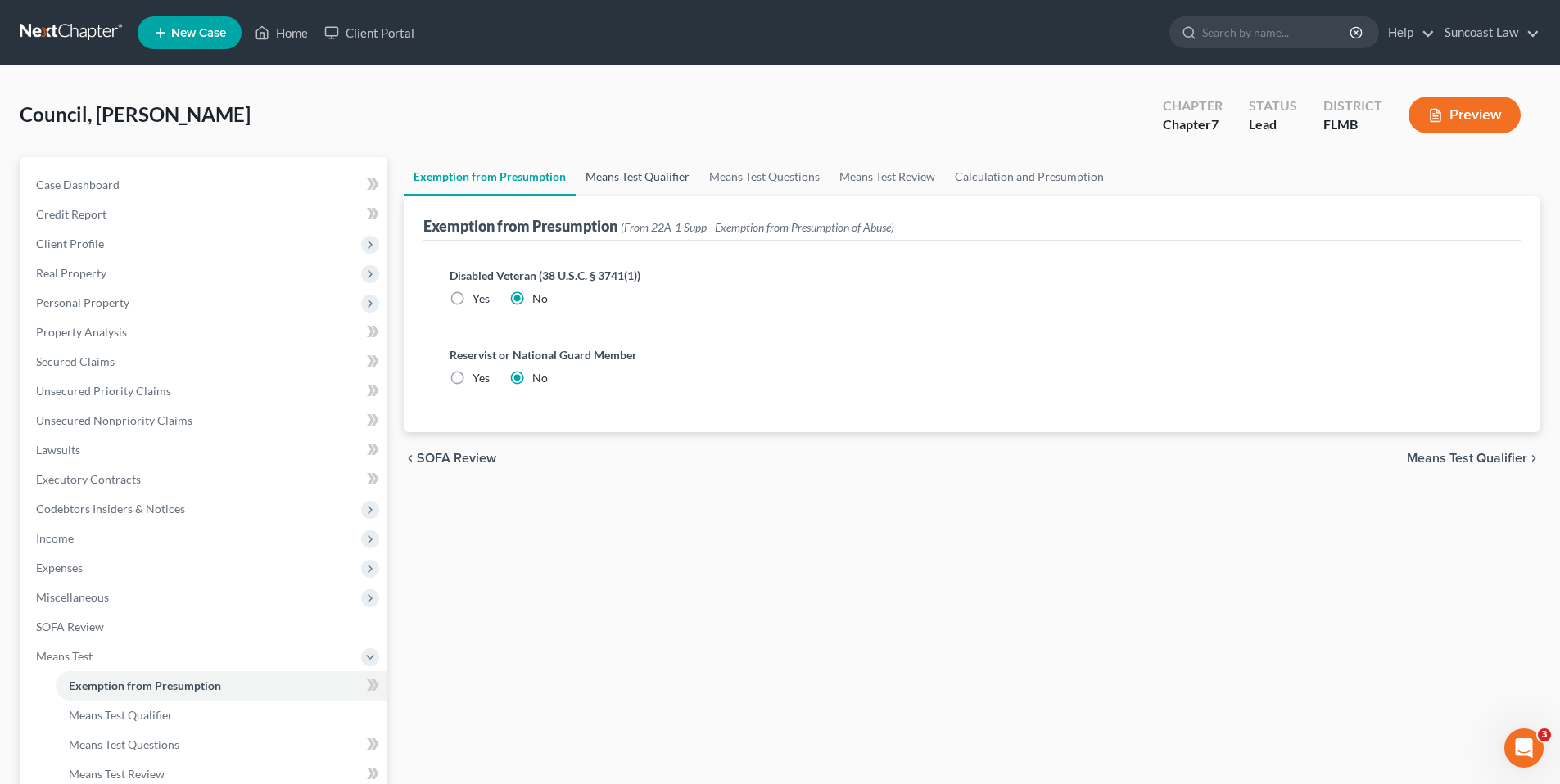
click at [689, 181] on link "Means Test Qualifier" at bounding box center [638, 177] width 124 height 39
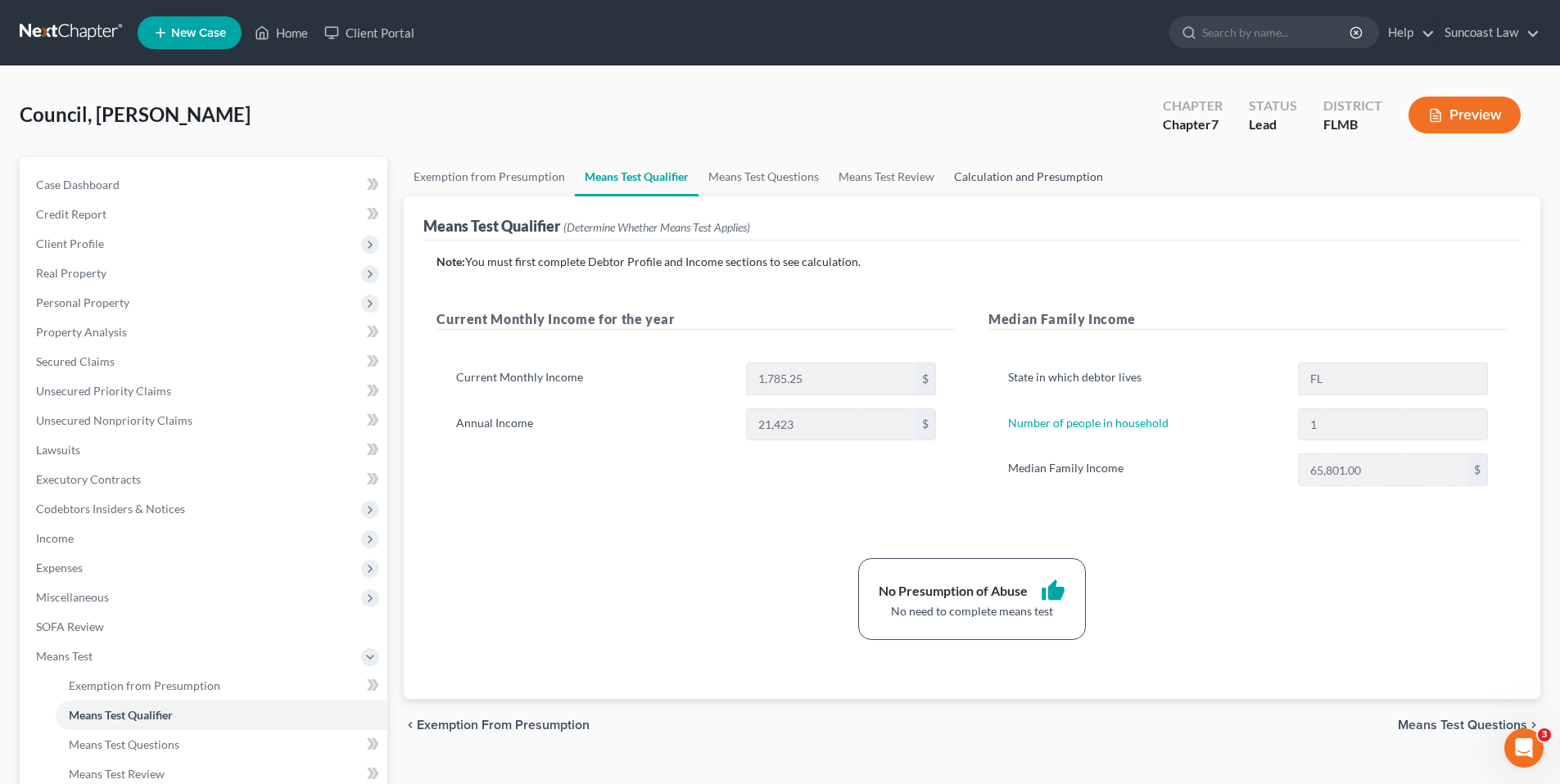
click at [977, 184] on link "Calculation and Presumption" at bounding box center [1028, 177] width 169 height 39
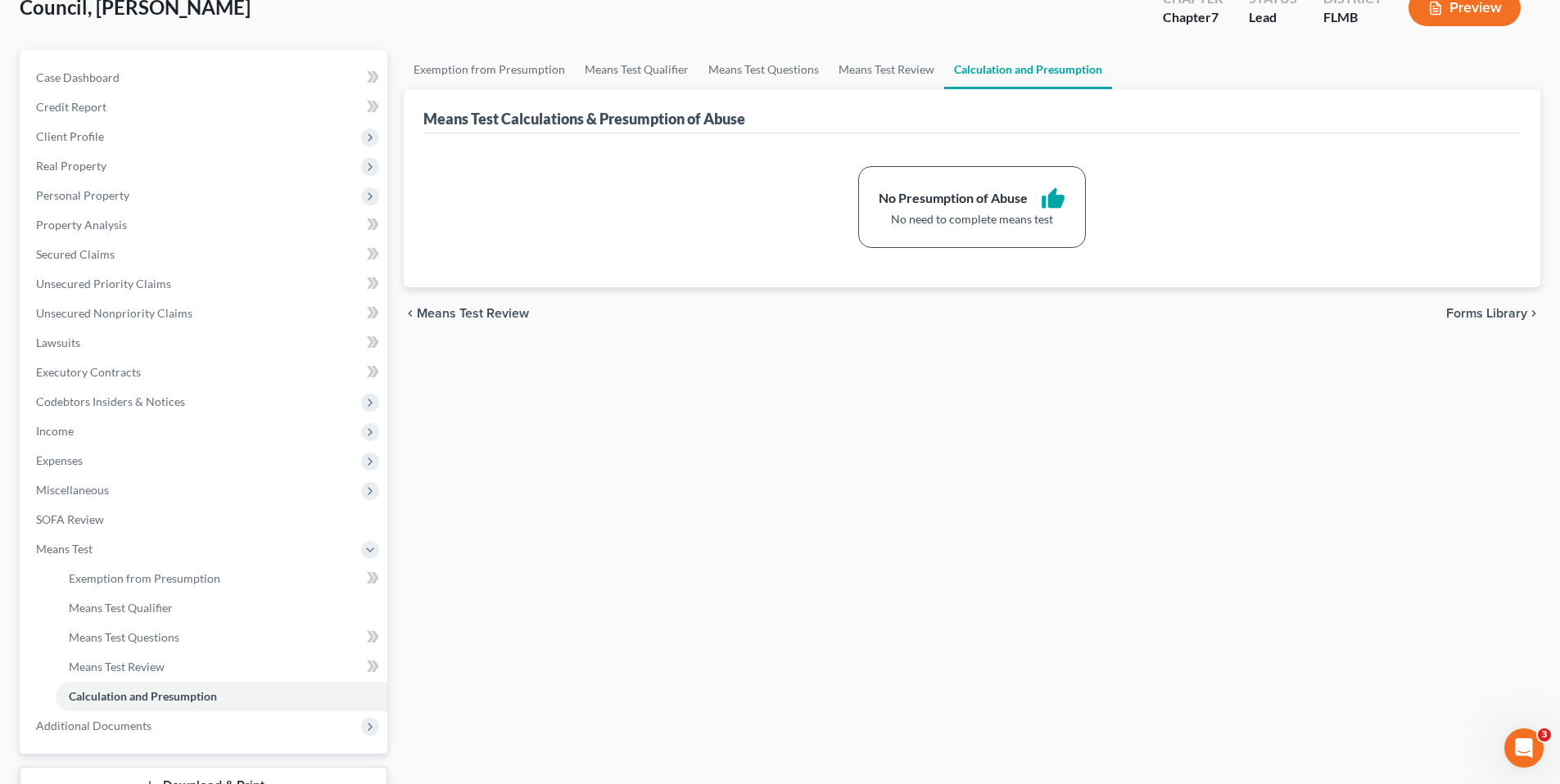
scroll to position [234, 0]
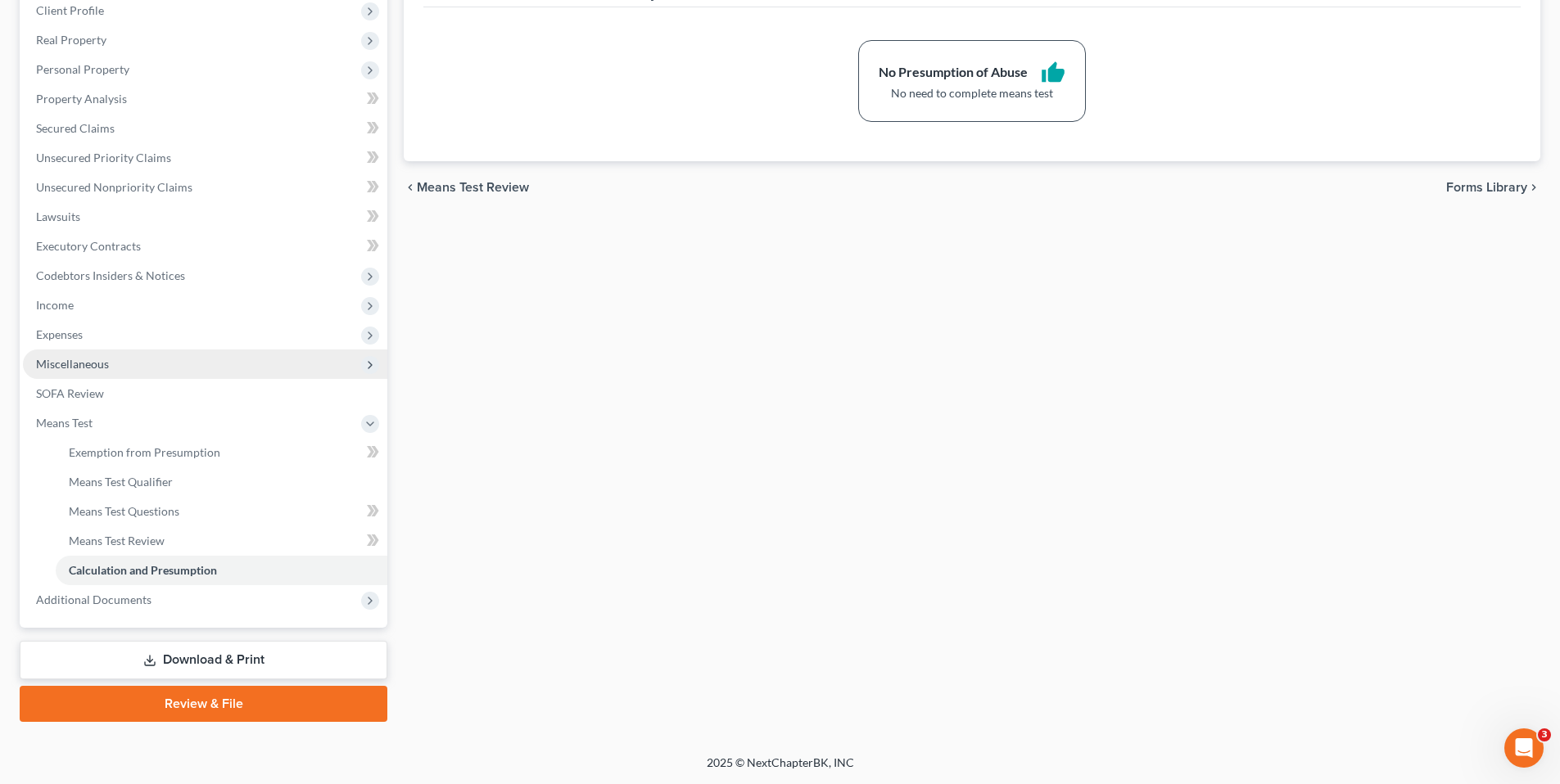
click at [64, 365] on span "Miscellaneous" at bounding box center [72, 364] width 73 height 14
click at [65, 364] on span "Miscellaneous" at bounding box center [72, 364] width 73 height 14
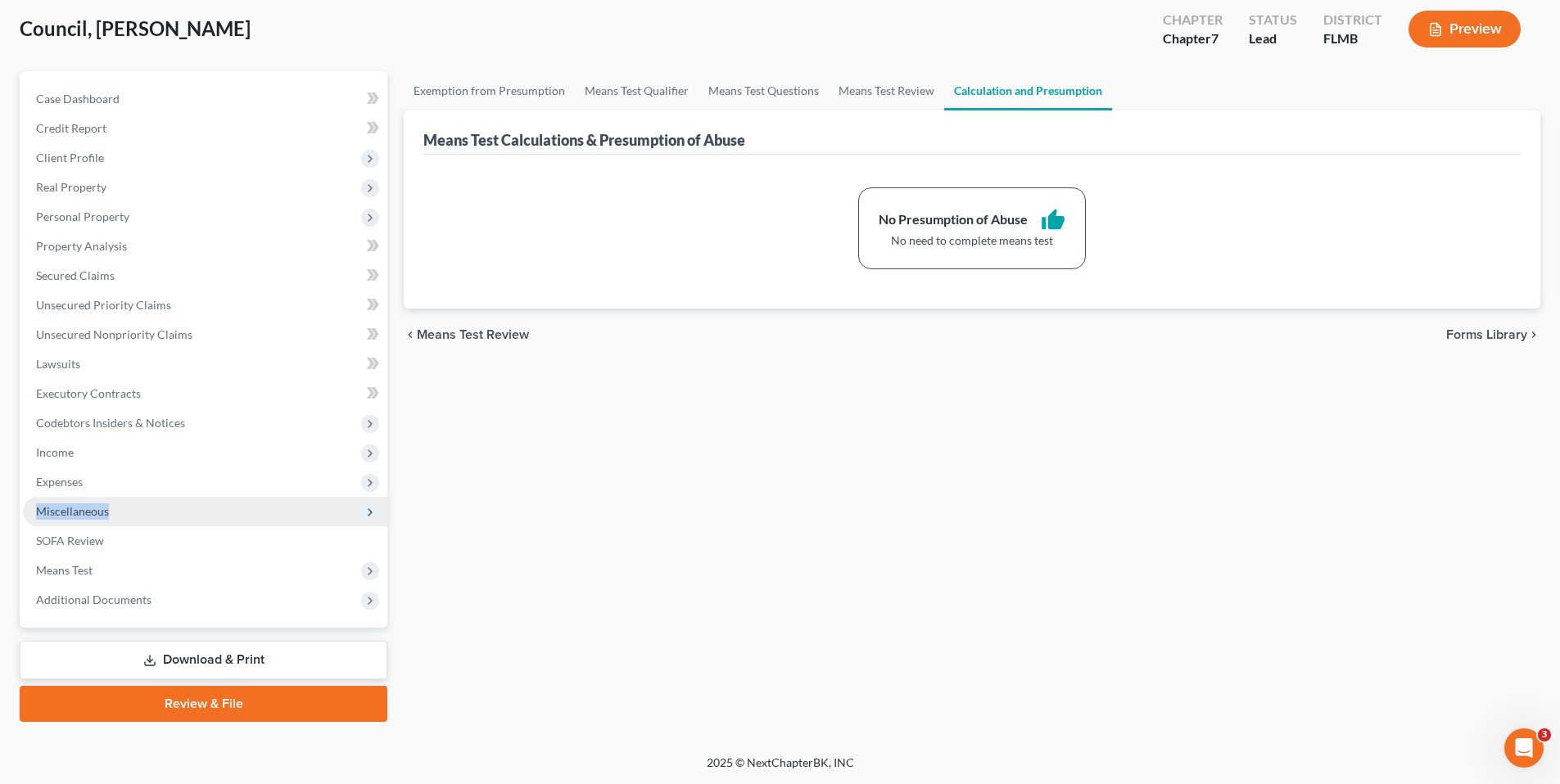
scroll to position [86, 0]
click at [93, 538] on span "SOFA Review" at bounding box center [69, 540] width 68 height 14
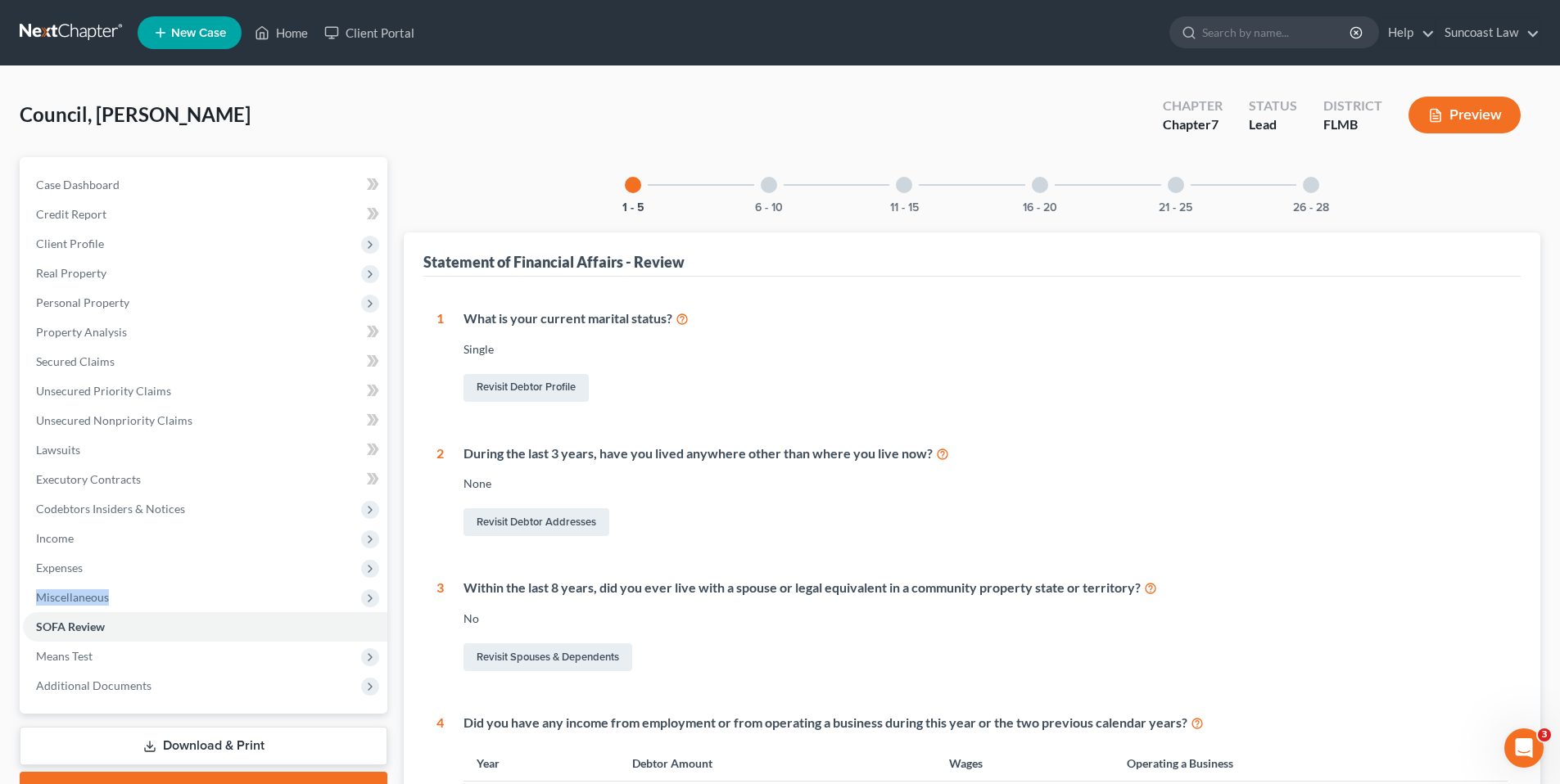
scroll to position [560, 0]
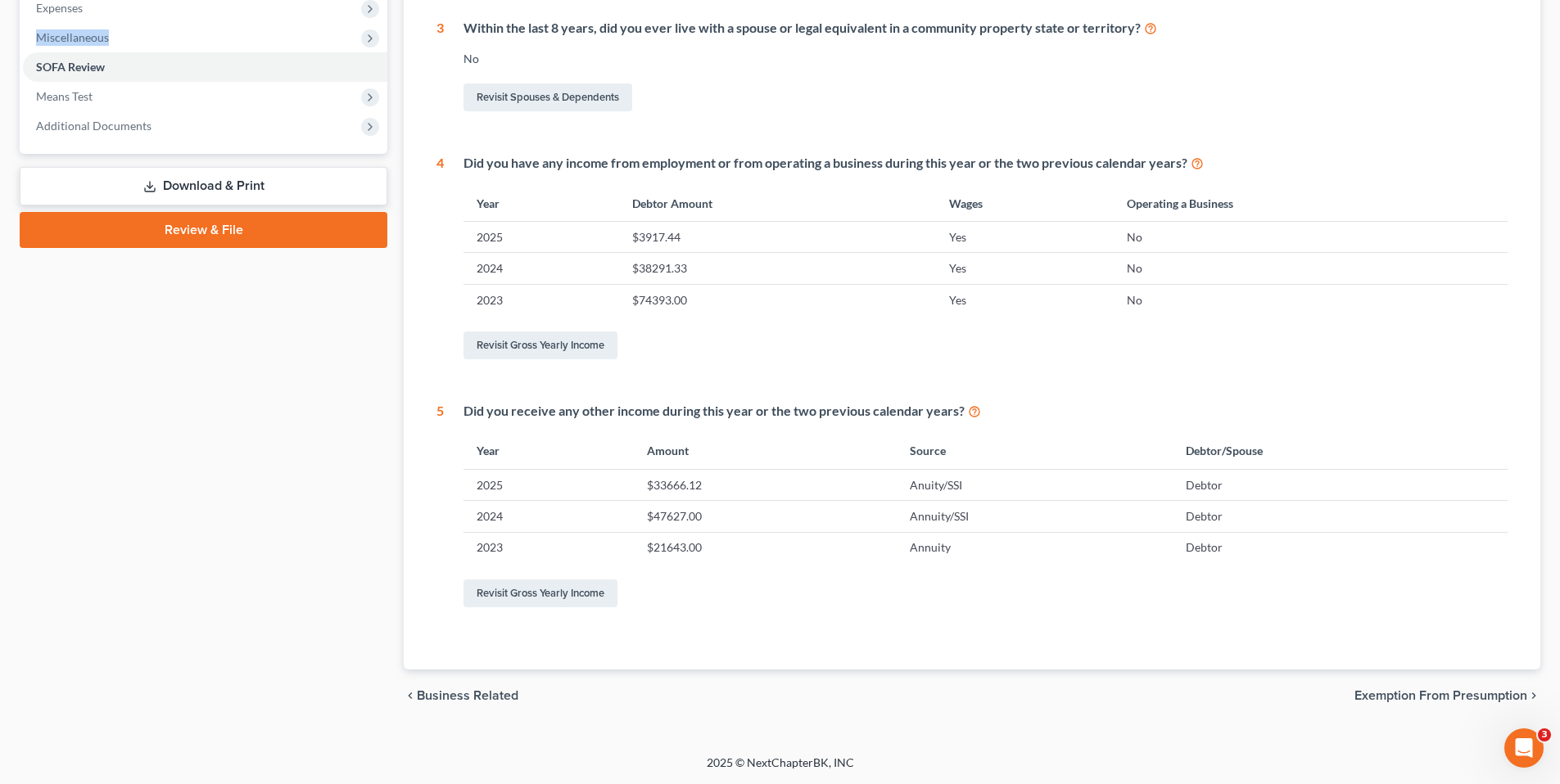
click at [1464, 693] on span "Exemption from Presumption" at bounding box center [1441, 696] width 173 height 13
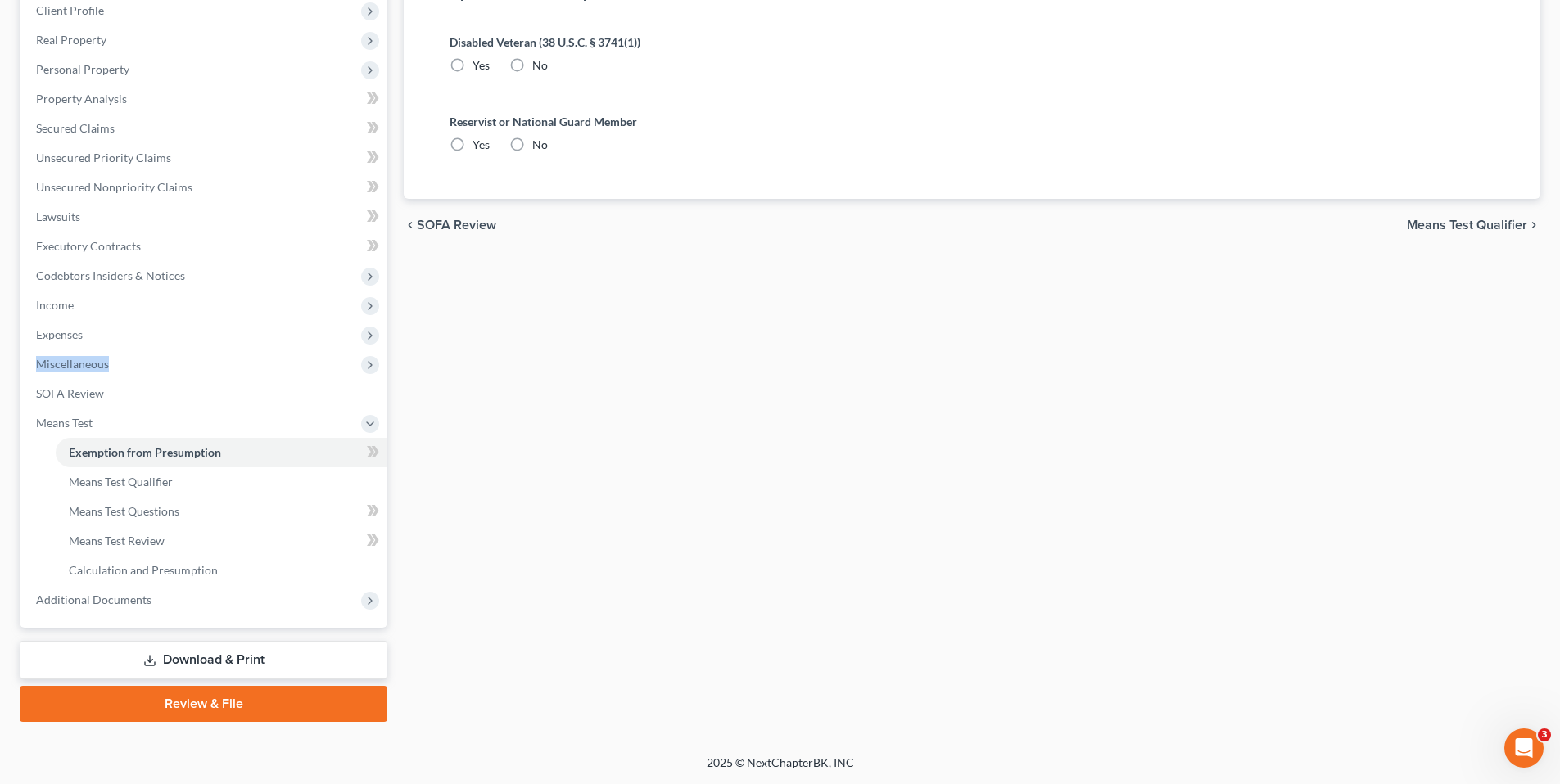
scroll to position [83, 0]
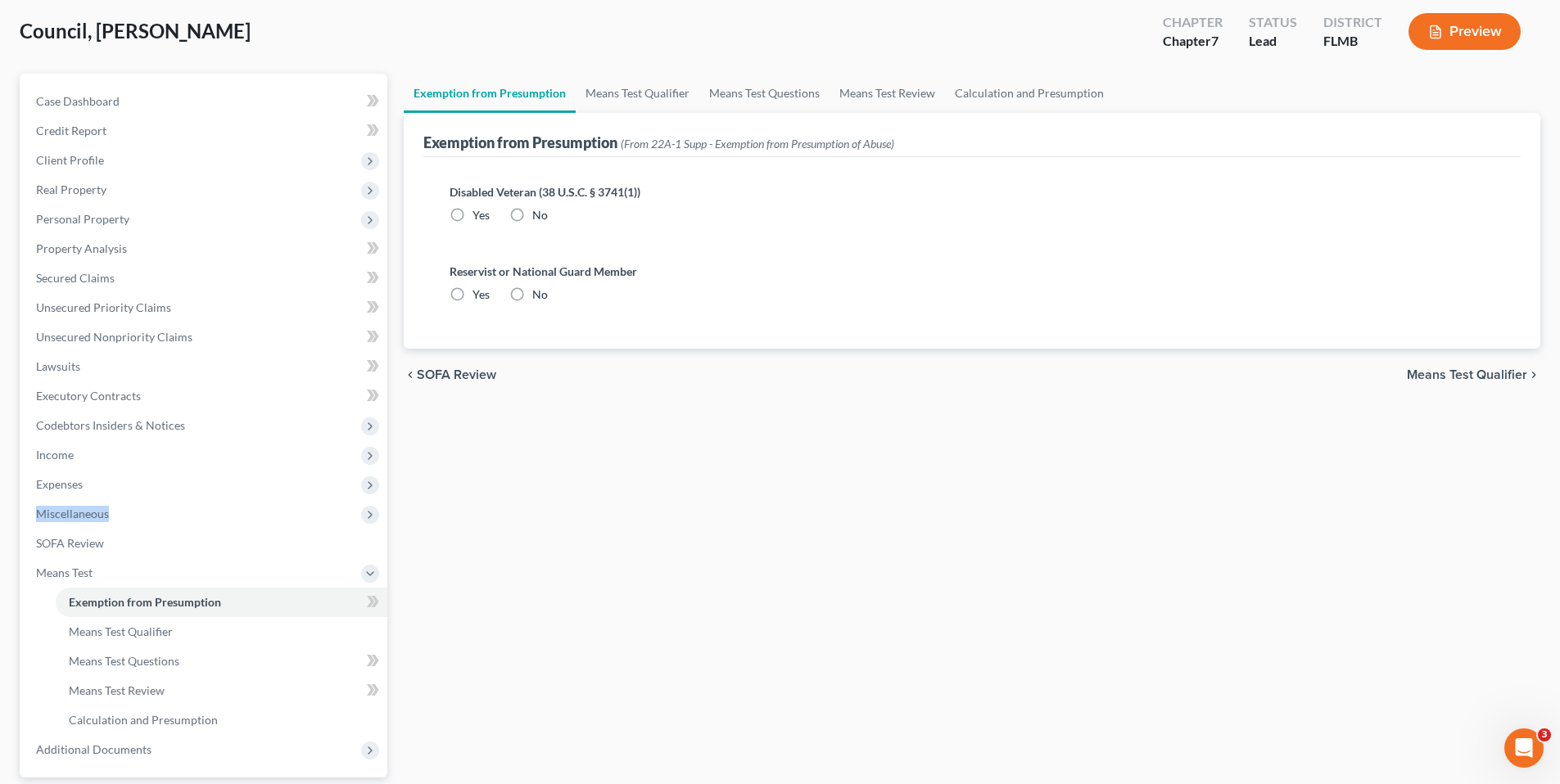
radio input "true"
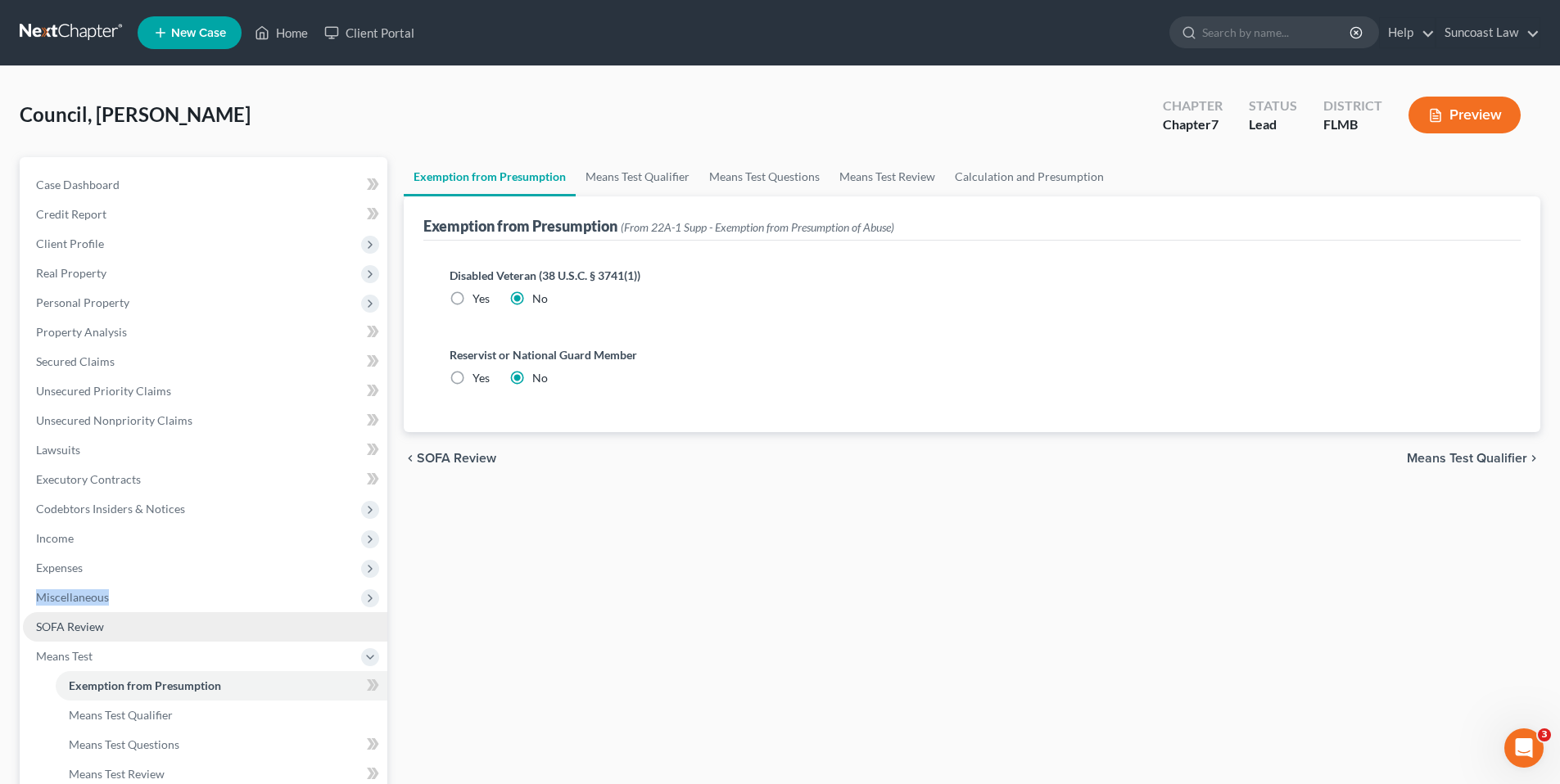
click at [70, 622] on span "SOFA Review" at bounding box center [69, 626] width 68 height 14
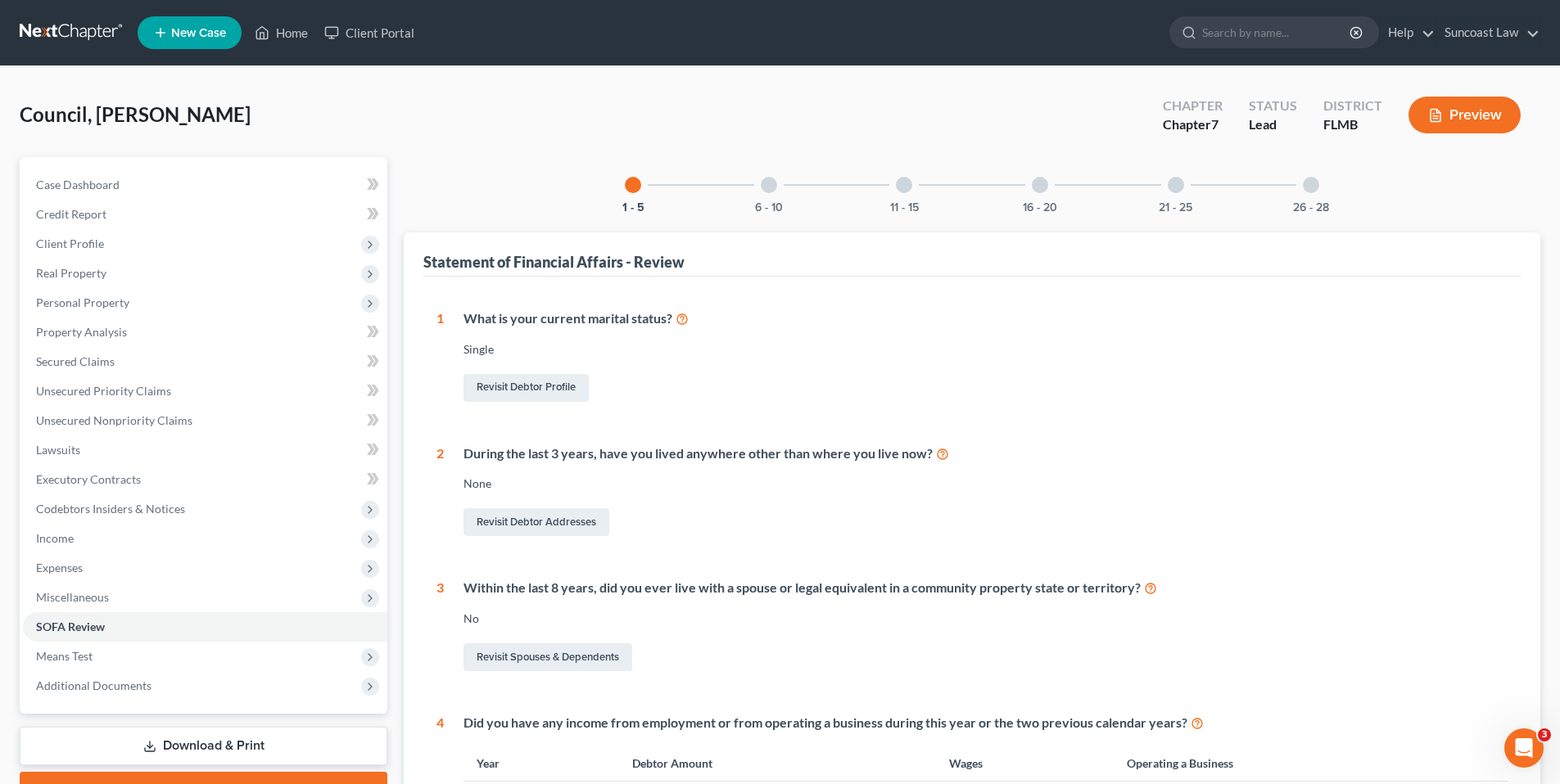
click at [1315, 180] on div at bounding box center [1310, 185] width 16 height 16
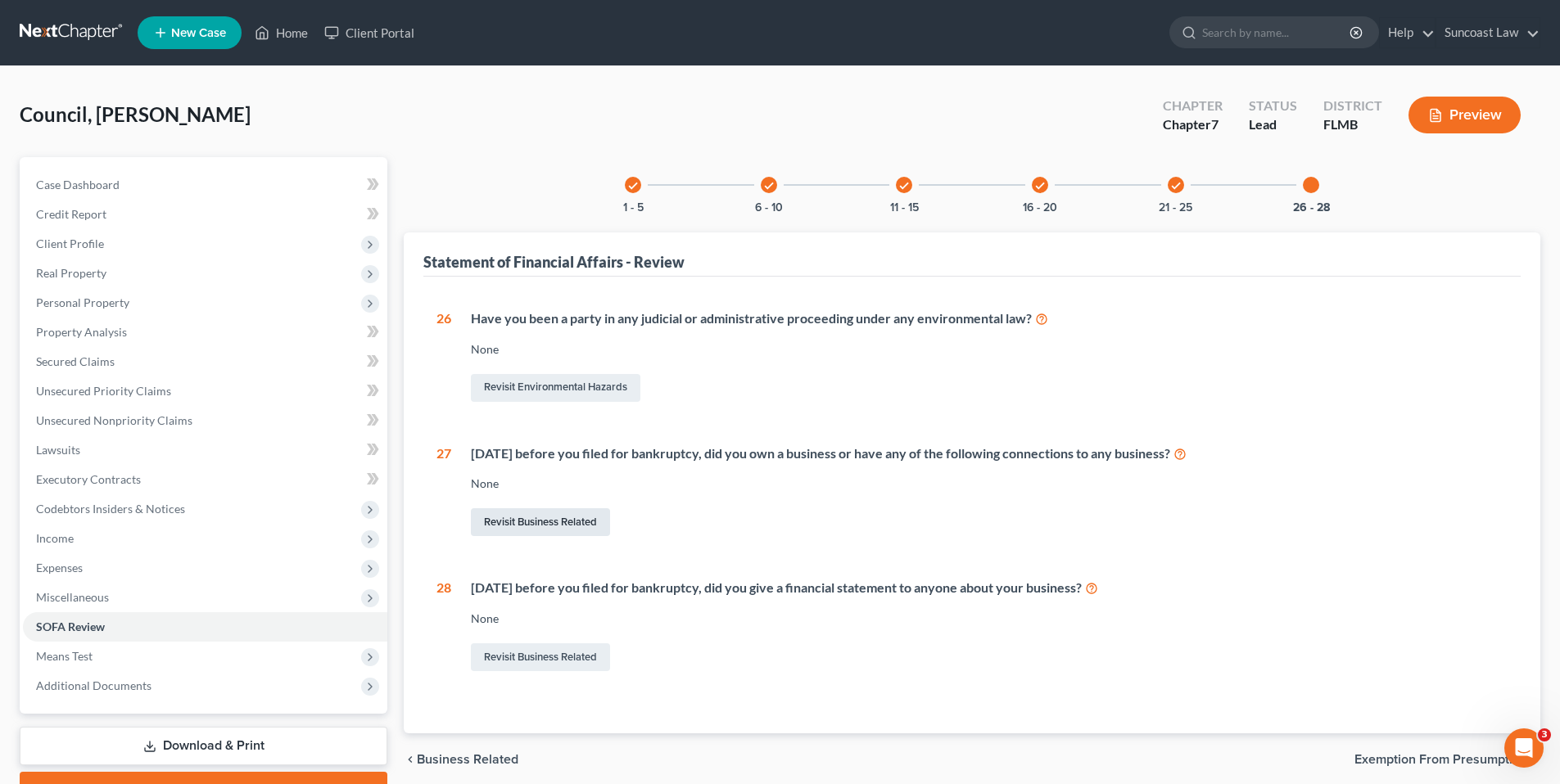
click at [525, 520] on link "Revisit Business Related" at bounding box center [540, 522] width 139 height 28
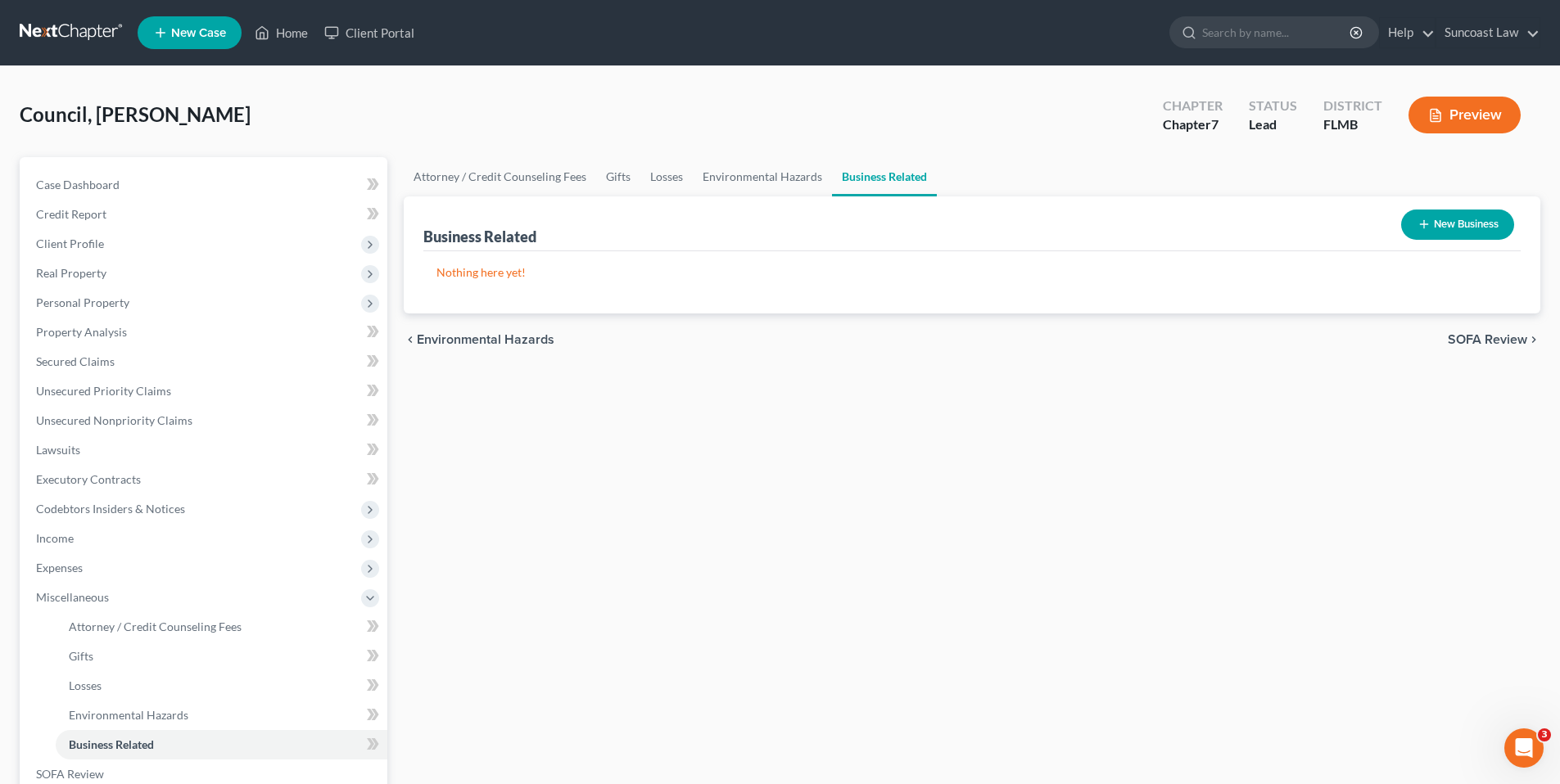
click at [1483, 225] on button "New Business" at bounding box center [1457, 224] width 113 height 30
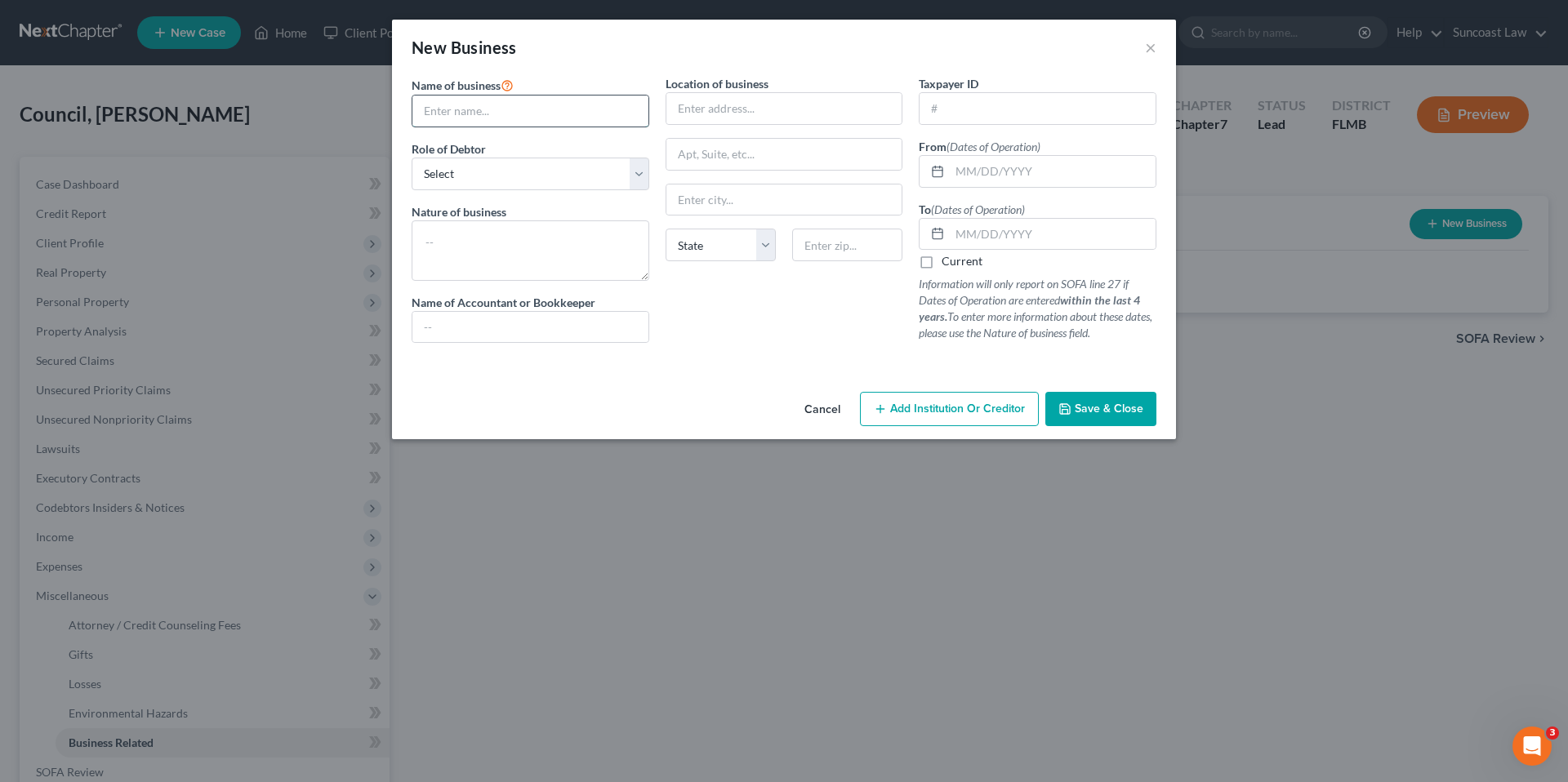
click at [560, 115] on input "text" at bounding box center [530, 110] width 236 height 31
type input "Pebbles Cover LLC"
click at [648, 170] on select "Select A member of a limited liability company (LLC) or limited liability partn…" at bounding box center [530, 173] width 238 height 33
select select "member"
click at [412, 157] on select "Select A member of a limited liability company (LLC) or limited liability partn…" at bounding box center [530, 173] width 238 height 33
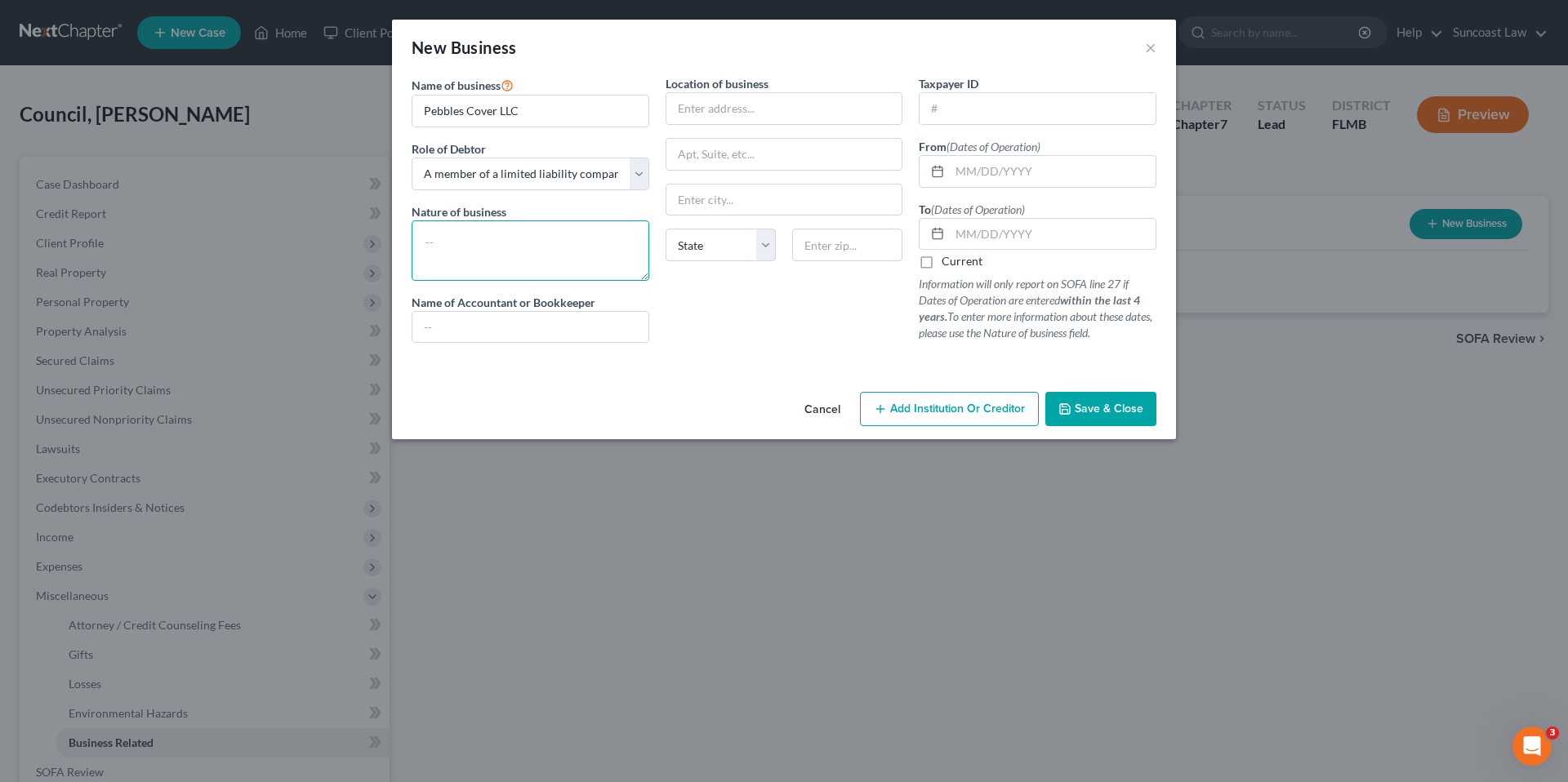
click at [562, 247] on textarea at bounding box center [530, 251] width 238 height 61
type textarea "online store front"
click at [763, 112] on input "text" at bounding box center [784, 108] width 236 height 31
click at [725, 111] on input "8022 Hibuscus" at bounding box center [784, 108] width 236 height 31
click at [730, 111] on input "8022 Hibuscus" at bounding box center [784, 108] width 236 height 31
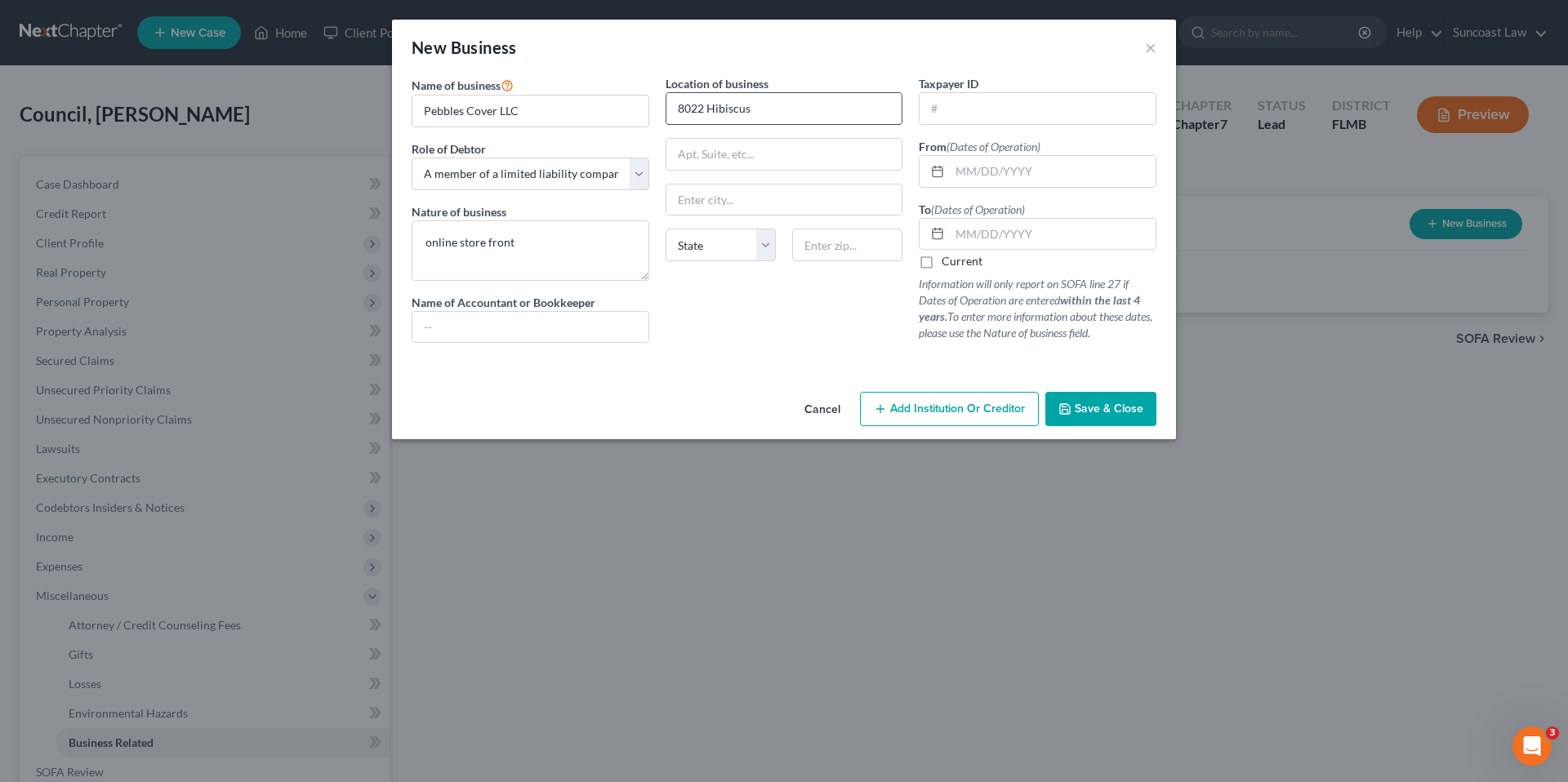
click at [785, 108] on input "8022 Hibiscus" at bounding box center [784, 108] width 236 height 31
type input "8022 Hibiscus Dr."
type input "Unit 2"
click at [728, 202] on input "text" at bounding box center [784, 199] width 236 height 31
type input "Temple Terrace"
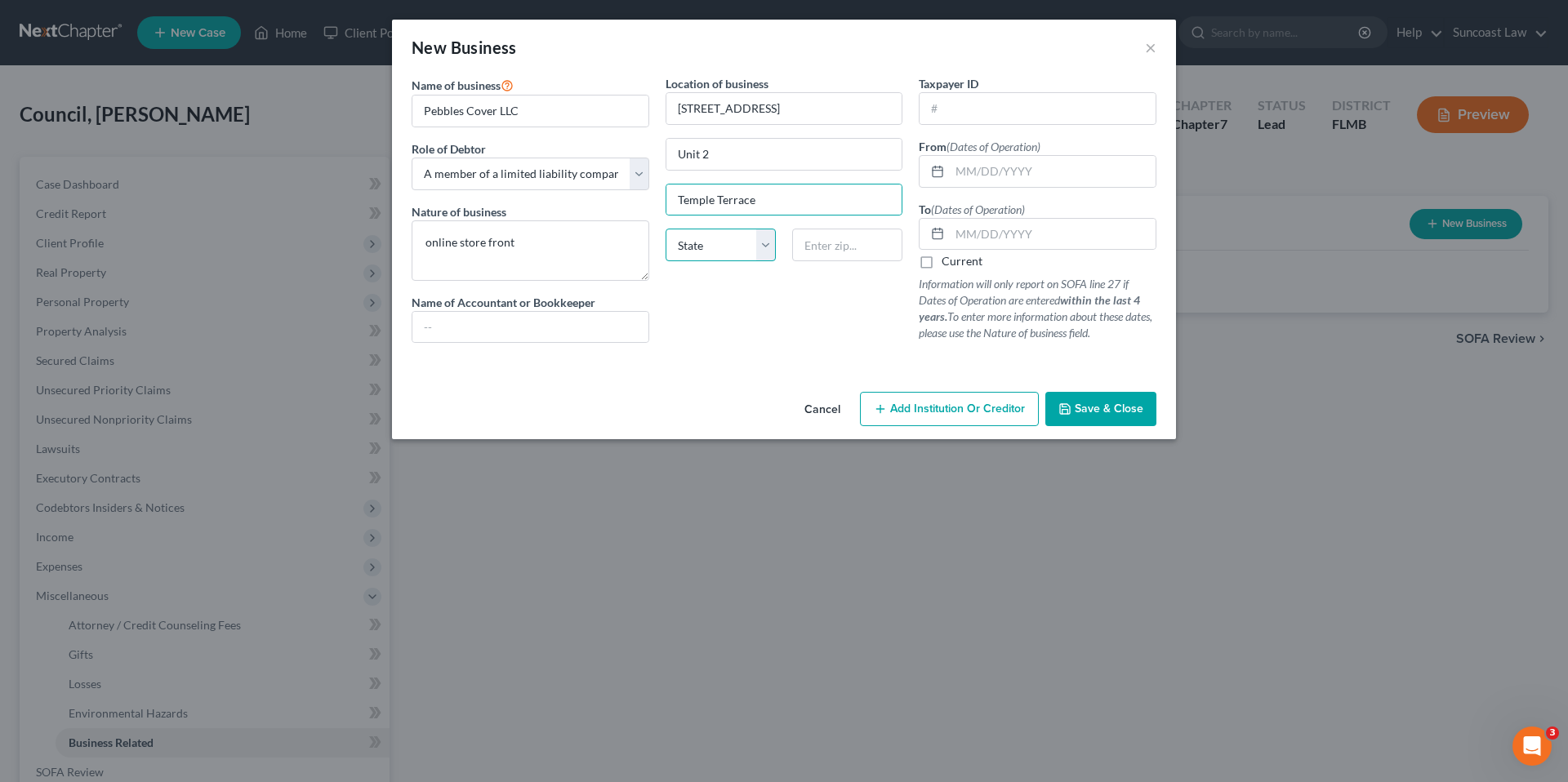
click at [768, 246] on select "State AL AK AR AZ CA CO CT DE DC FL GA GU HI ID IL IN IA KS KY LA ME MD MA MI M…" at bounding box center [720, 244] width 110 height 33
select select "9"
click at [665, 228] on select "State AL AK AR AZ CA CO CT DE DC FL GA GU HI ID IL IN IA KS KY LA ME MD MA MI M…" at bounding box center [720, 244] width 110 height 33
click at [849, 253] on input "text" at bounding box center [848, 244] width 110 height 33
type input "33637"
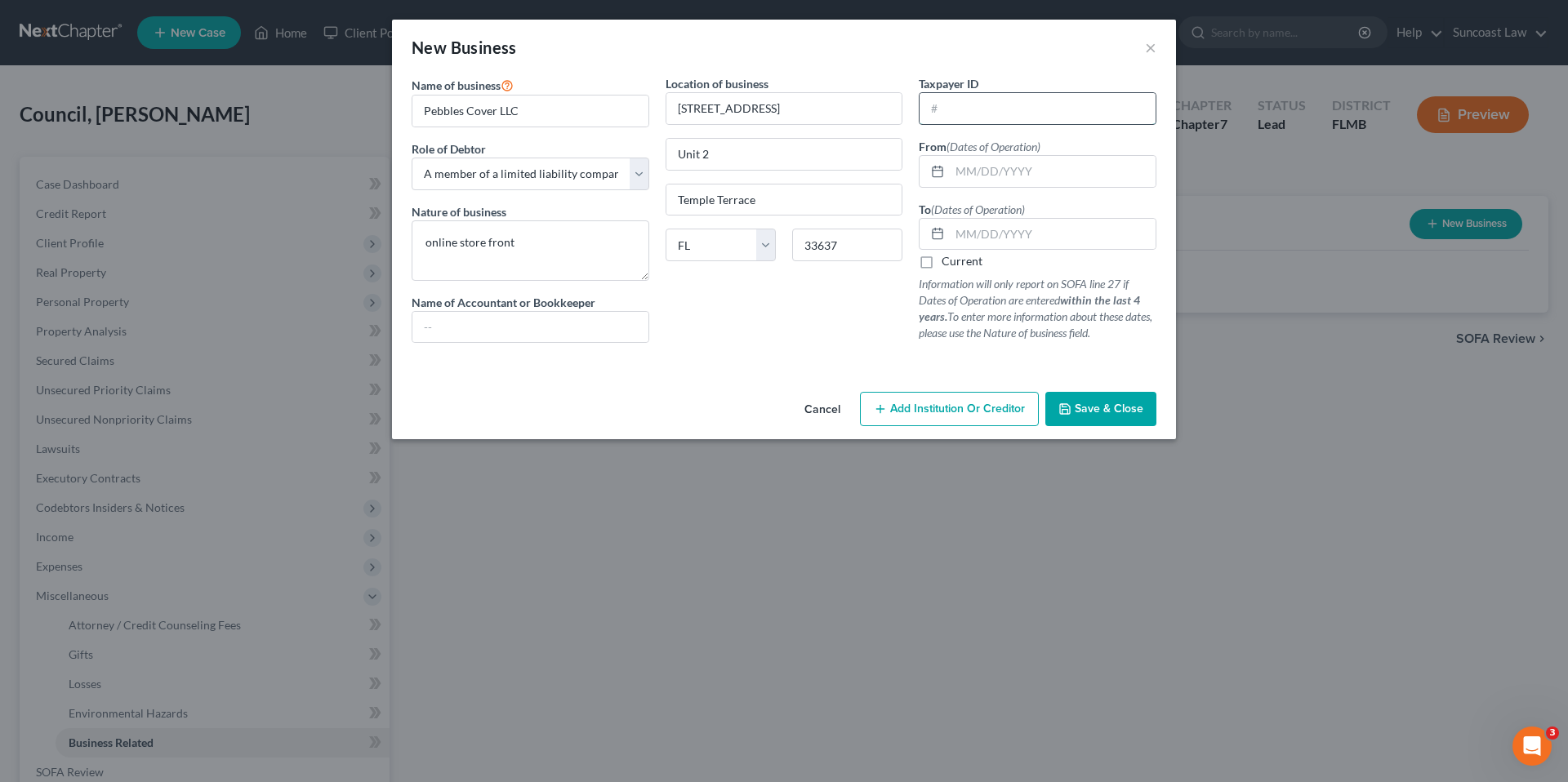
click at [1018, 100] on input "text" at bounding box center [1038, 108] width 236 height 31
type input "Tampa"
type input "84-2100005"
click at [1053, 167] on input "text" at bounding box center [1053, 171] width 206 height 31
type input "07/01/2020"
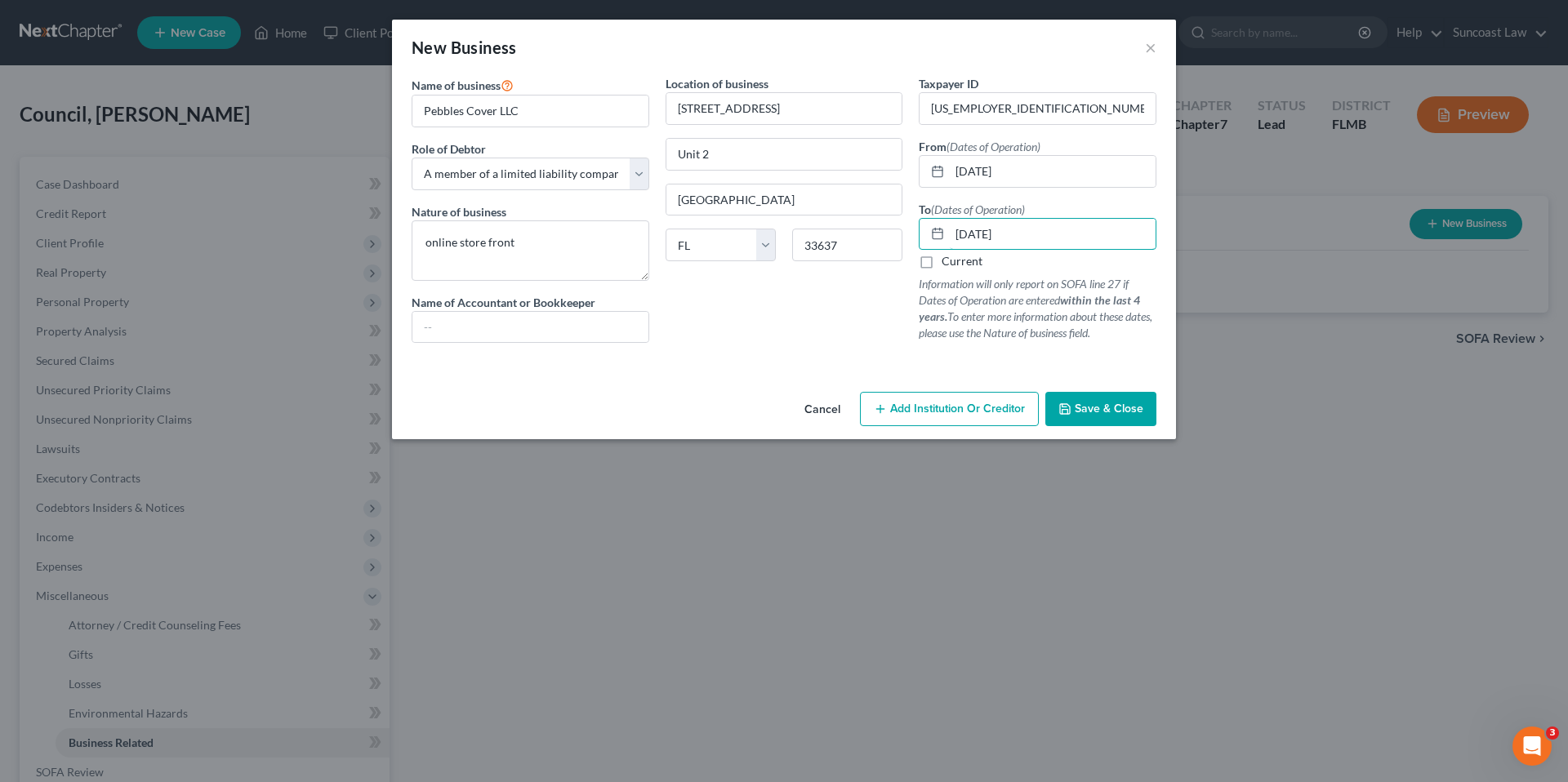
type input "01/01/2024"
click at [1117, 404] on span "Save & Close" at bounding box center [1109, 408] width 68 height 14
